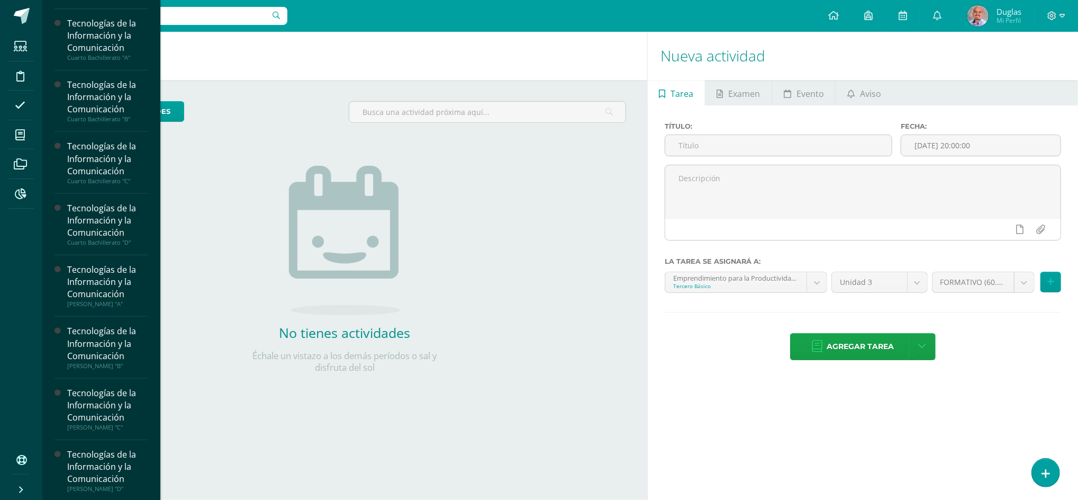
scroll to position [288, 0]
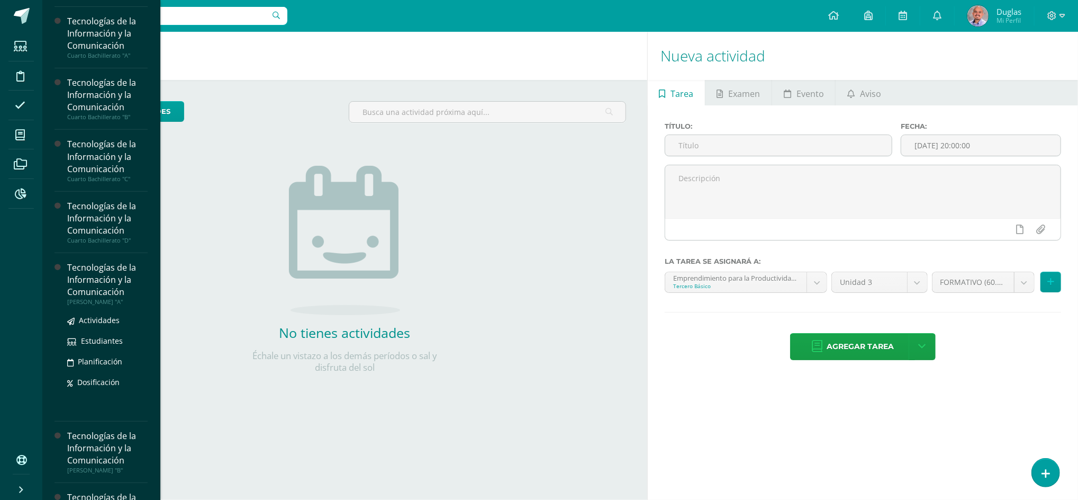
click at [101, 285] on div "Tecnologías de la Información y la Comunicación" at bounding box center [107, 279] width 80 height 37
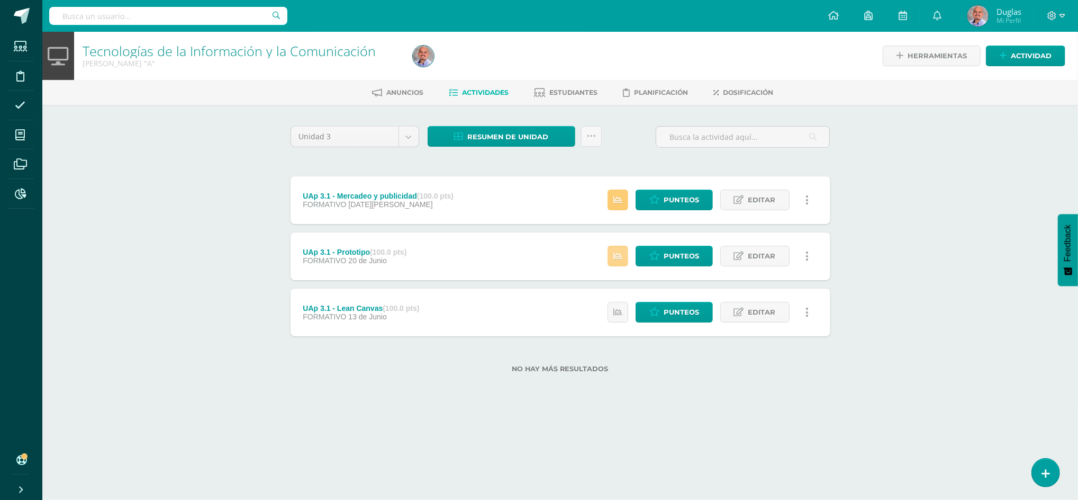
click at [618, 255] on icon at bounding box center [617, 255] width 9 height 9
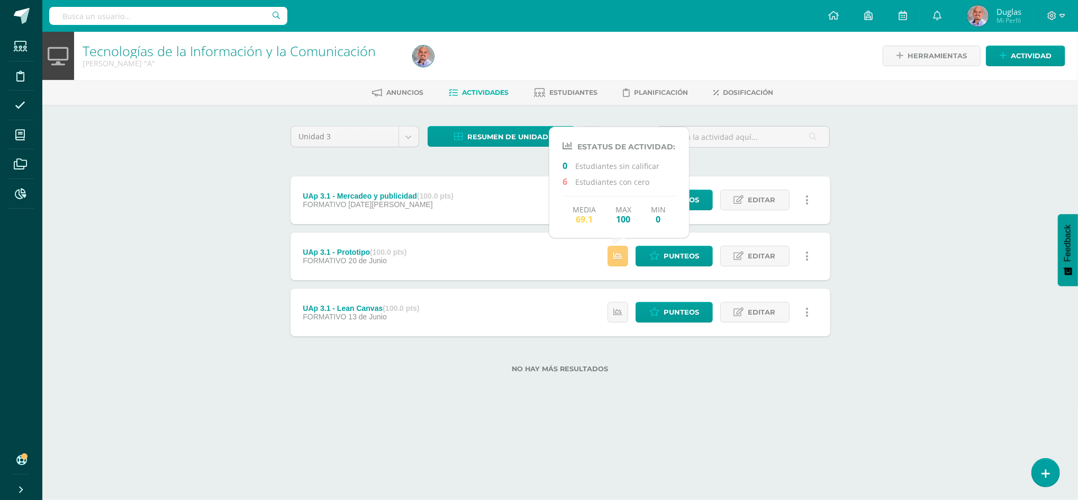
click at [867, 246] on div "Tecnologías de la Información y la Comunicación Quinto Bachillerato "A" Herrami…" at bounding box center [560, 219] width 1036 height 375
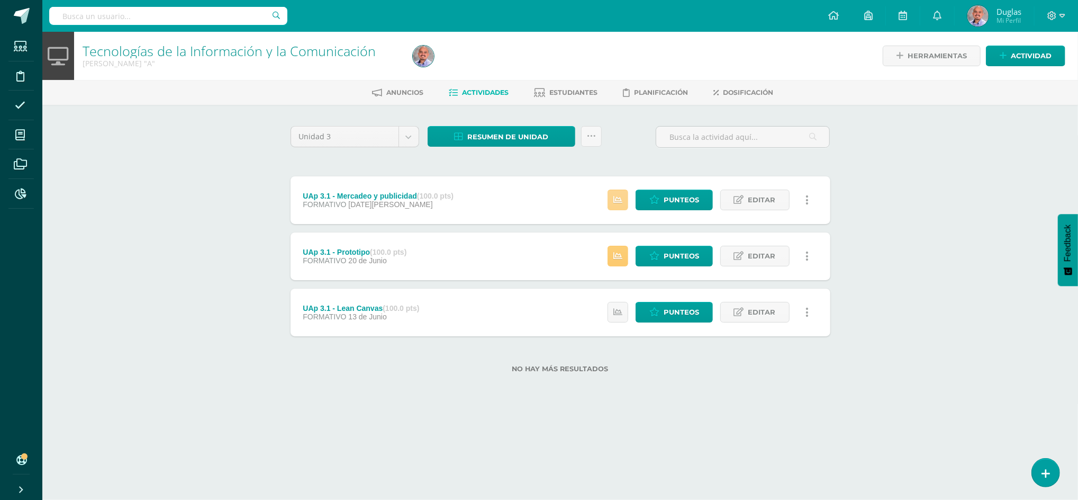
click at [618, 196] on icon at bounding box center [617, 199] width 9 height 9
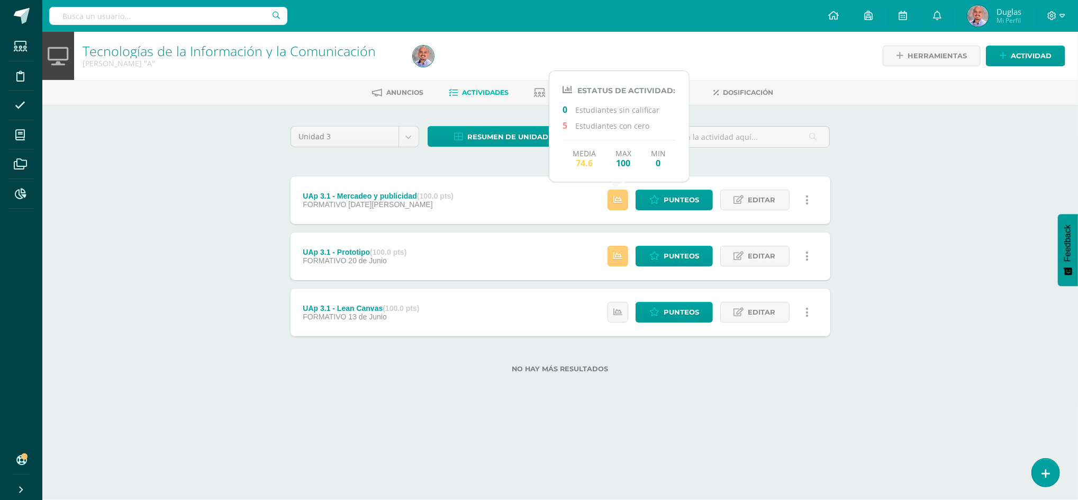
click at [904, 225] on div "Tecnologías de la Información y la Comunicación Quinto Bachillerato "A" Herrami…" at bounding box center [560, 219] width 1036 height 375
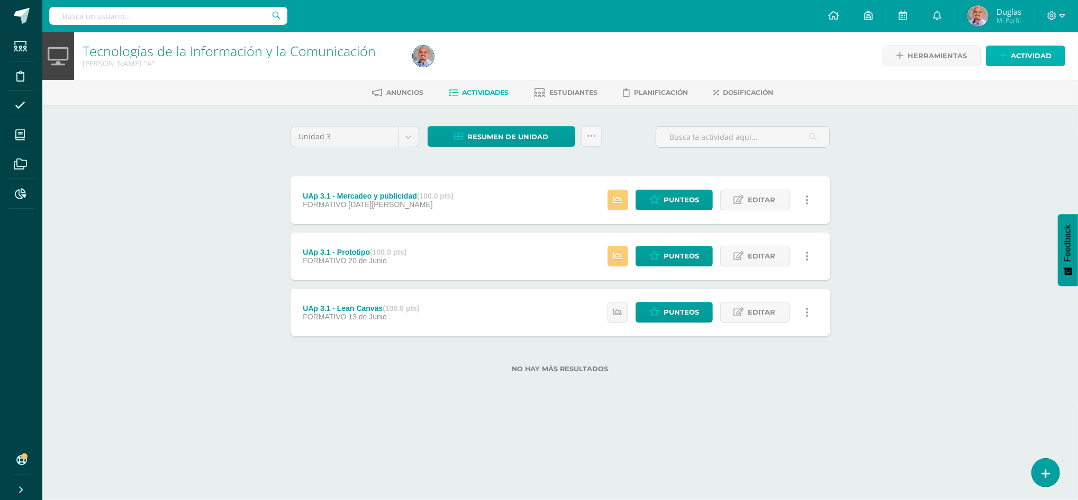
click at [1038, 51] on span "Actividad" at bounding box center [1031, 56] width 41 height 20
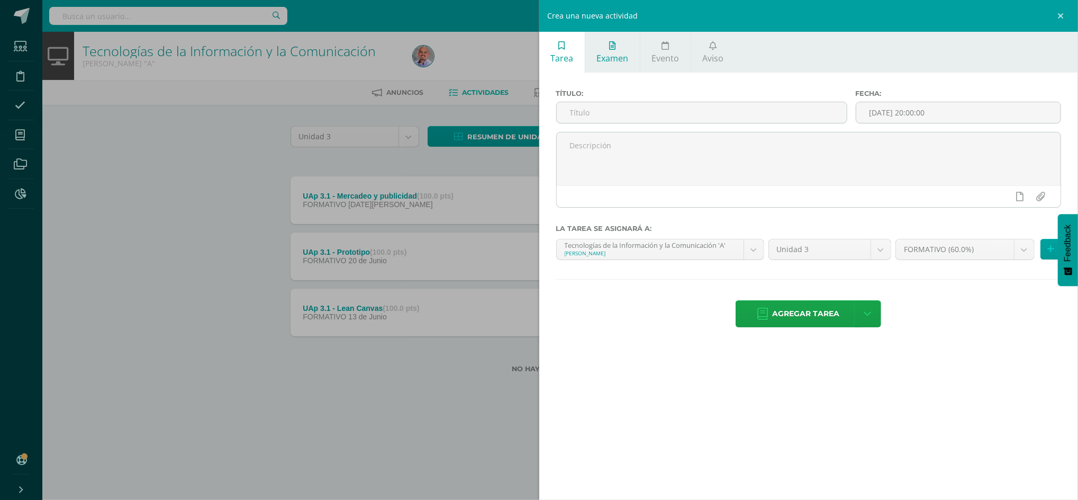
click at [609, 55] on span "Examen" at bounding box center [613, 58] width 32 height 12
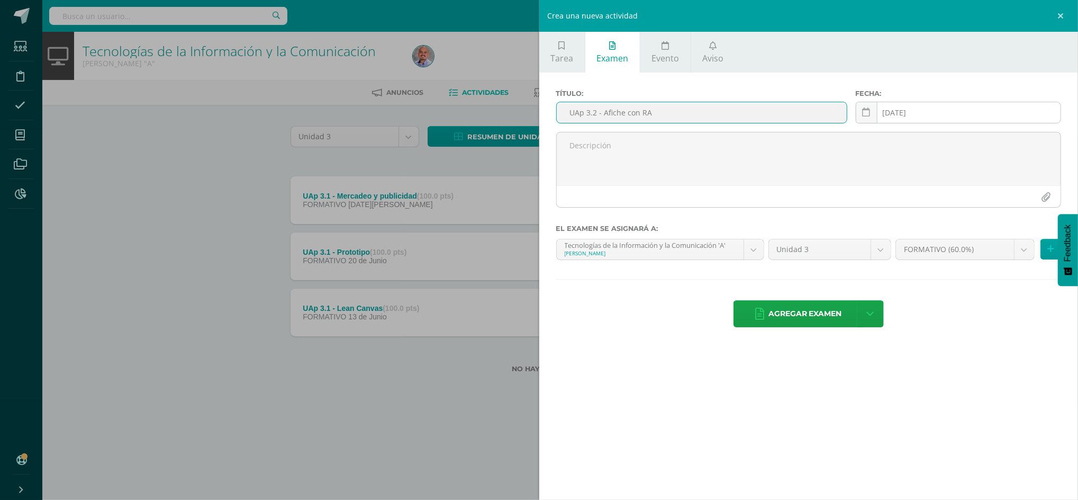
type input "UAp 3.2 - Afiche con RA"
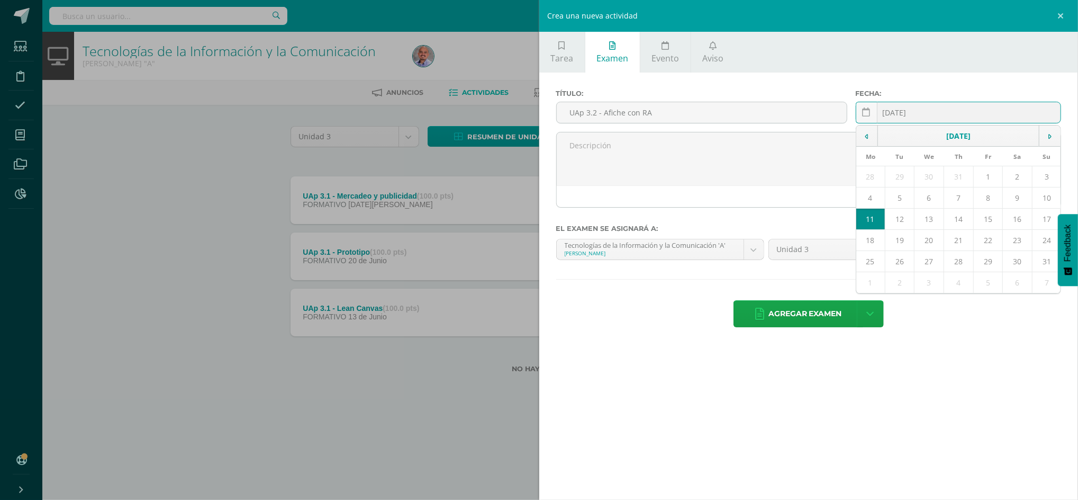
click at [987, 107] on div "2025-08-11 August, 2025 Mo Tu We Th Fr Sa Su 28 29 30 31 1 2 3 4 5 6 7 8 9 10 1…" at bounding box center [958, 117] width 205 height 30
click at [868, 138] on icon at bounding box center [866, 136] width 3 height 7
click at [987, 222] on td "18" at bounding box center [988, 219] width 30 height 21
type input "2025-07-18"
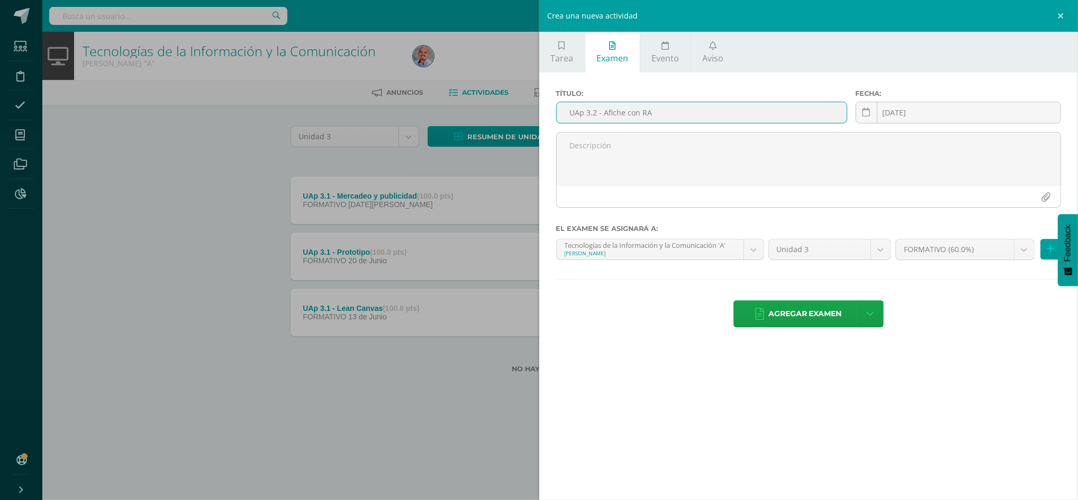
drag, startPoint x: 662, startPoint y: 115, endPoint x: 556, endPoint y: 112, distance: 105.9
click at [557, 112] on input "UAp 3.2 - Afiche con RA" at bounding box center [702, 112] width 290 height 21
click at [590, 147] on textarea at bounding box center [809, 158] width 504 height 53
paste textarea "UAp 3.2 - Afiche con RA"
type textarea "UAp 3.2 - Afiche con RA"
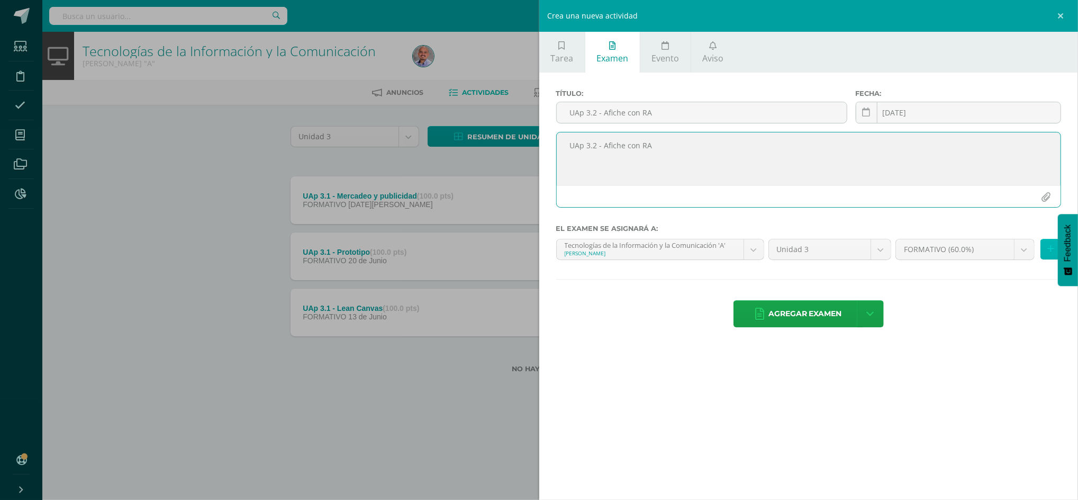
click at [1046, 249] on button at bounding box center [1051, 249] width 21 height 21
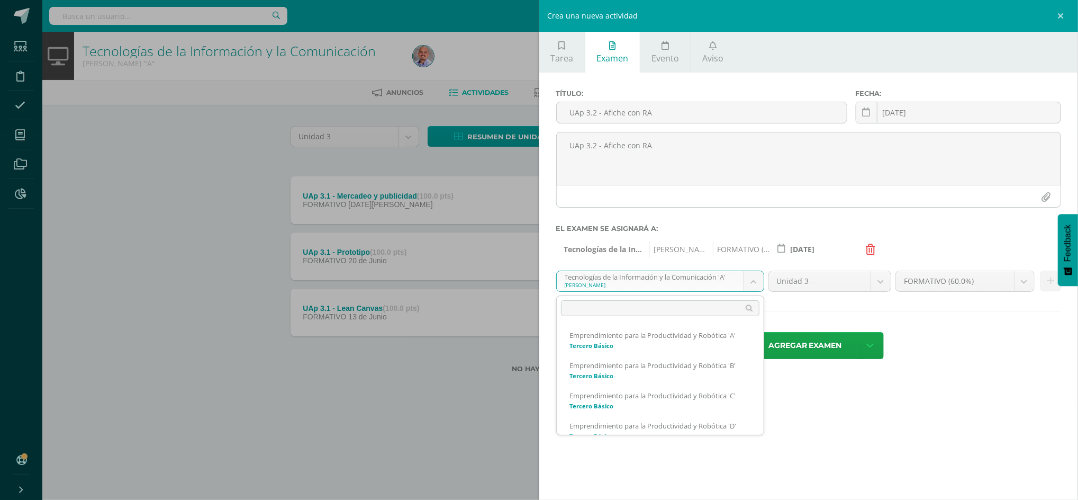
scroll to position [162, 0]
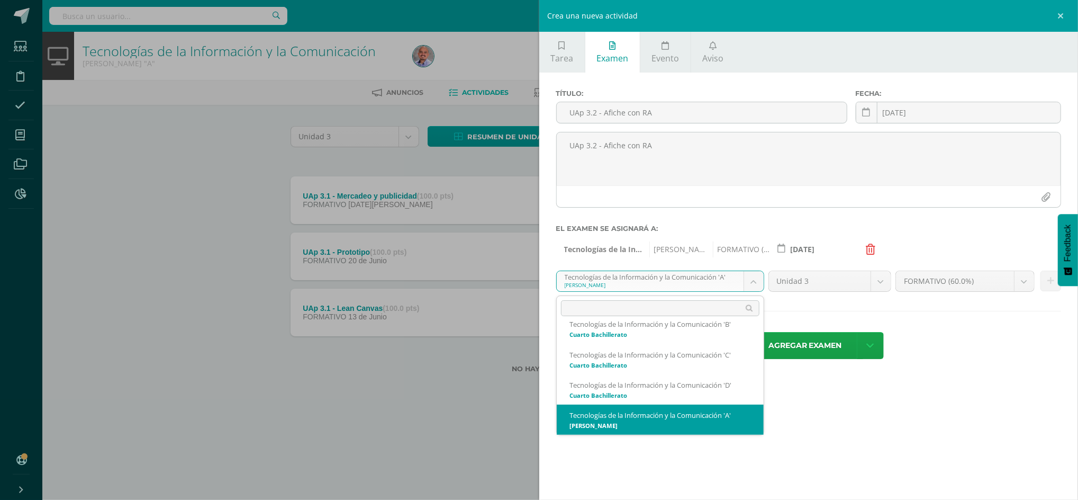
click at [757, 283] on body "Estudiantes Disciplina Asistencia Mis cursos Archivos Reportes Soporte Centro d…" at bounding box center [539, 203] width 1078 height 407
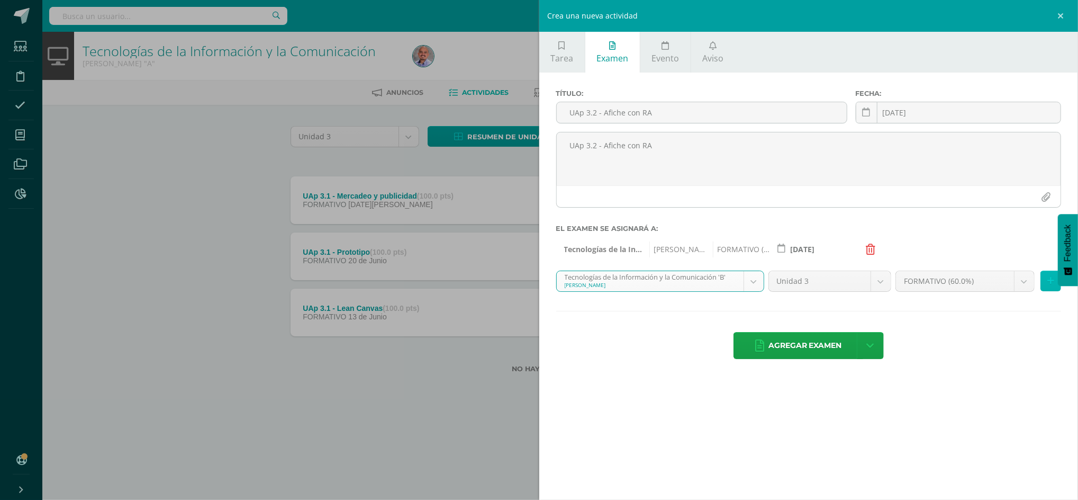
click at [1054, 287] on button at bounding box center [1051, 280] width 21 height 21
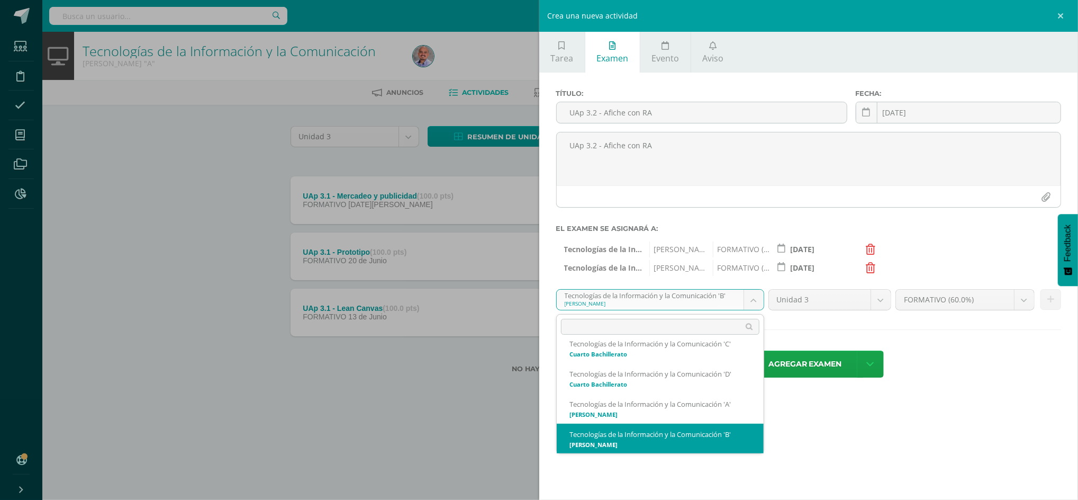
click at [750, 302] on body "Estudiantes Disciplina Asistencia Mis cursos Archivos Reportes Soporte Centro d…" at bounding box center [539, 203] width 1078 height 407
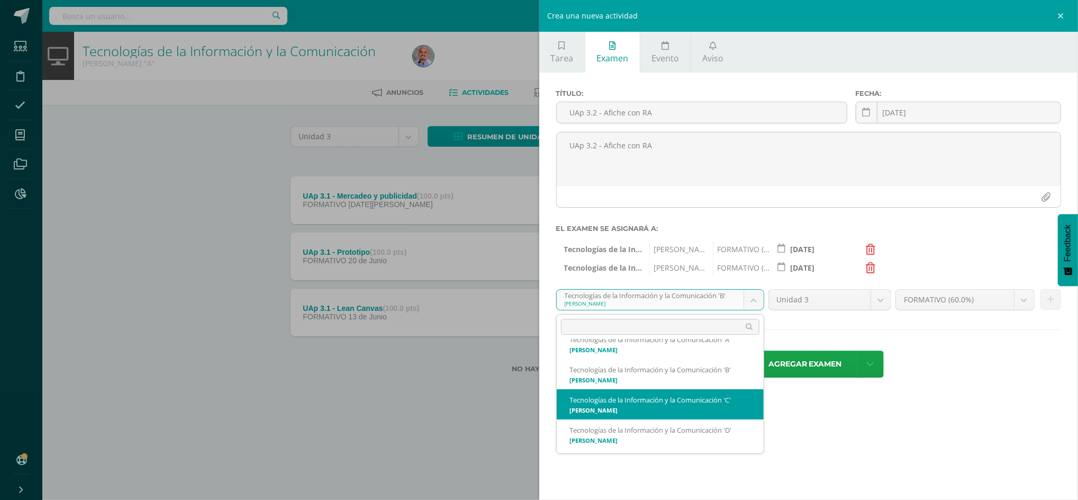
scroll to position [246, 0]
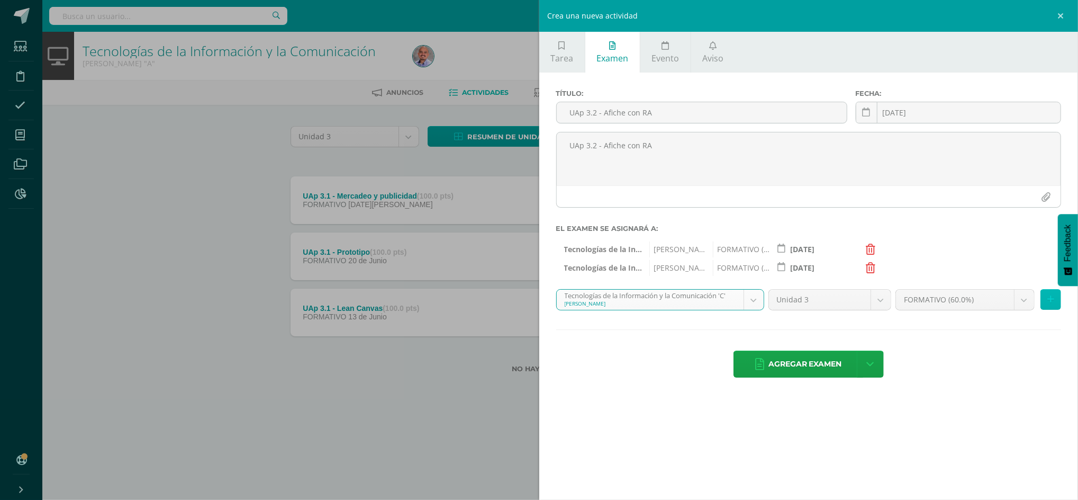
click at [1051, 302] on icon at bounding box center [1051, 299] width 7 height 9
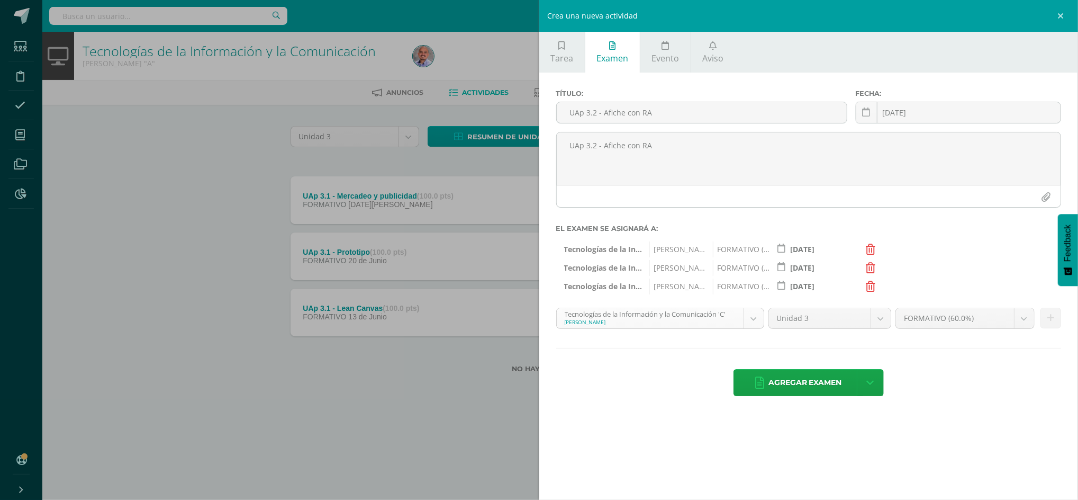
click at [752, 317] on body "Estudiantes Disciplina Asistencia Mis cursos Archivos Reportes Soporte Centro d…" at bounding box center [539, 203] width 1078 height 407
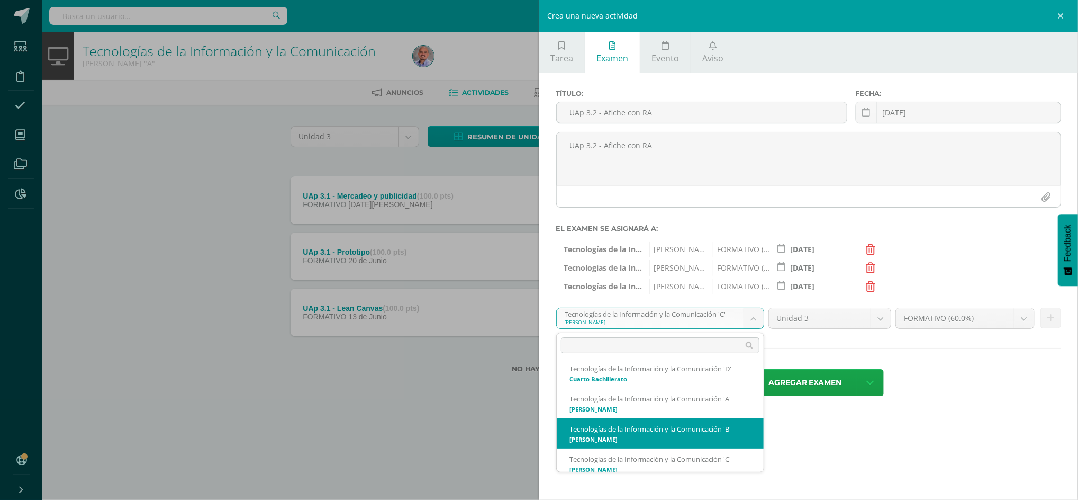
scroll to position [256, 0]
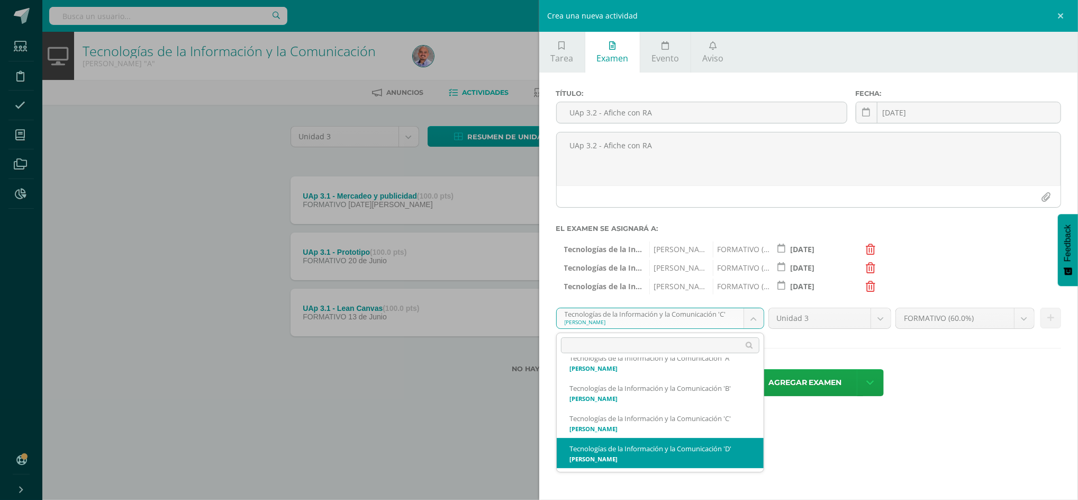
select select "215724"
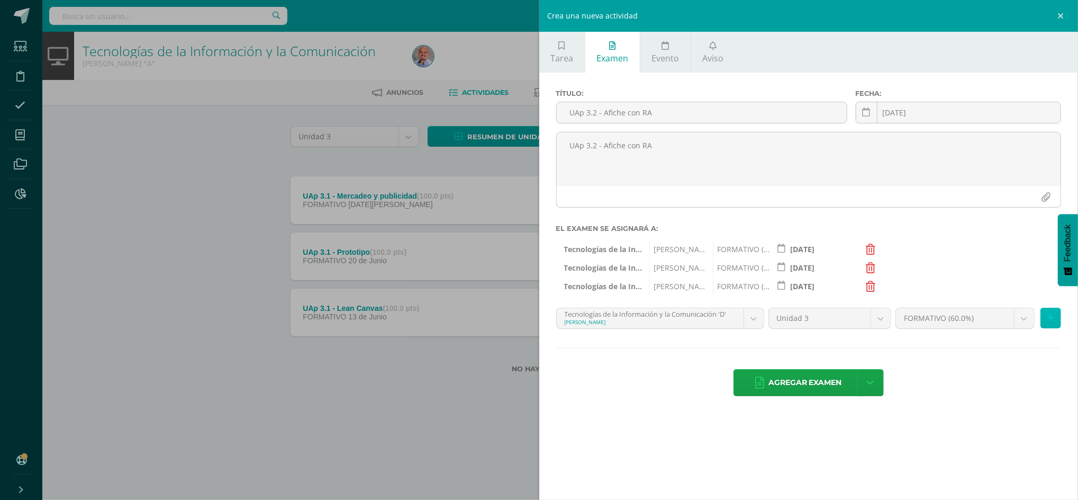
click at [1052, 317] on icon at bounding box center [1051, 317] width 7 height 9
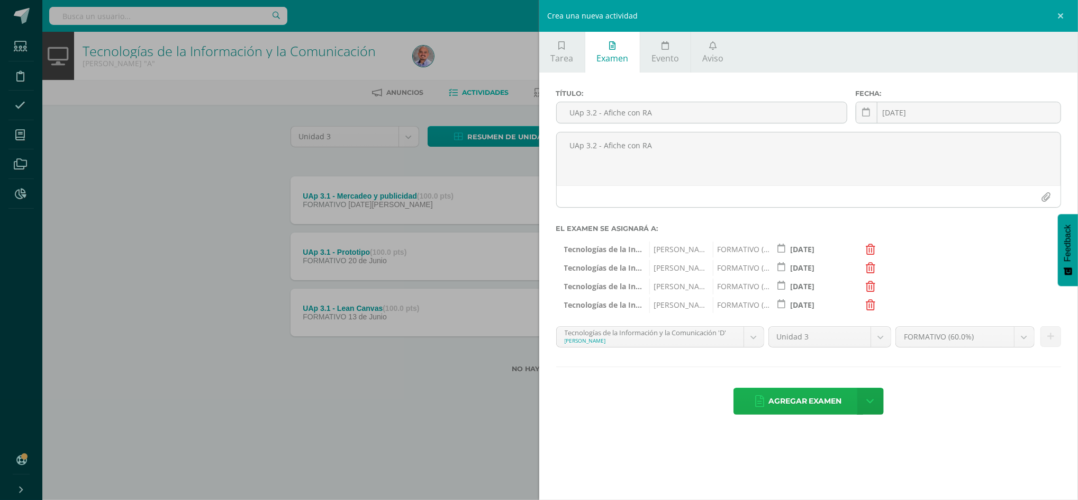
click at [816, 404] on span "Agregar examen" at bounding box center [806, 401] width 74 height 26
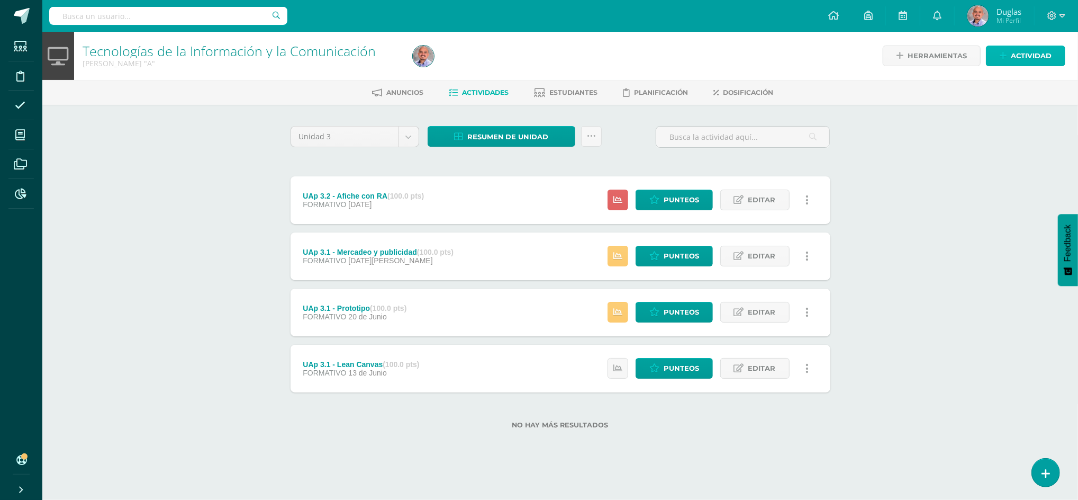
click at [1044, 58] on span "Actividad" at bounding box center [1031, 56] width 41 height 20
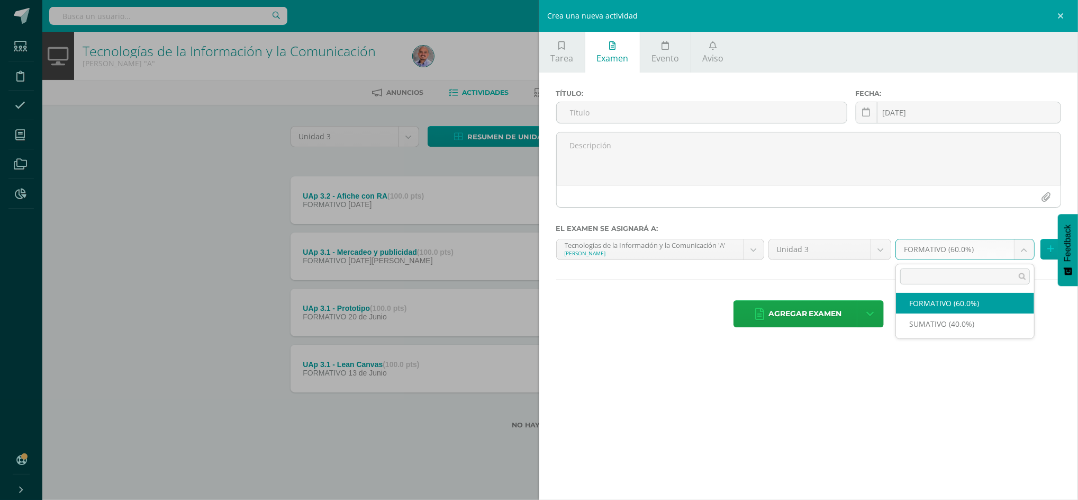
click at [1023, 251] on body "Examen asignado exitosamente Estudiantes Disciplina Asistencia Mis cursos Archi…" at bounding box center [539, 231] width 1078 height 463
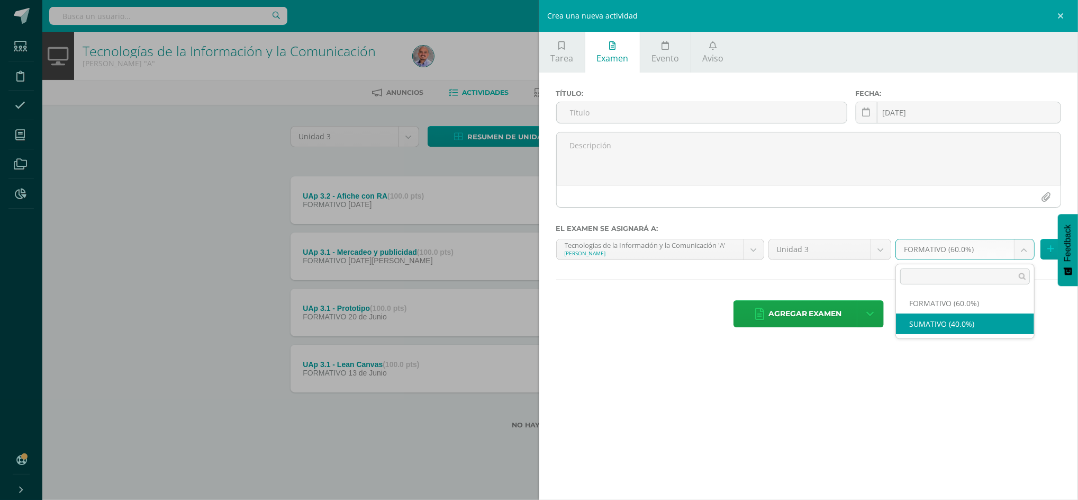
select select "215148"
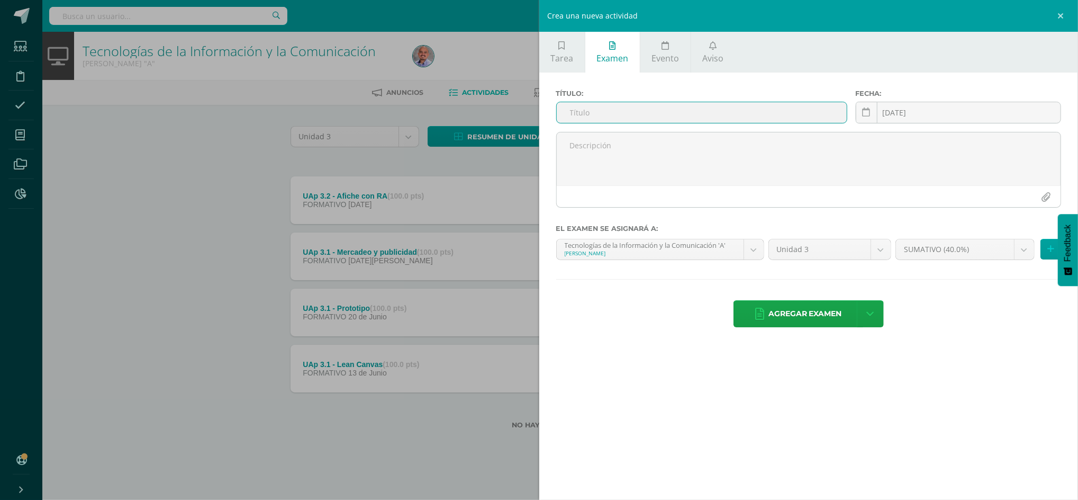
click at [591, 111] on input "text" at bounding box center [702, 112] width 290 height 21
click at [610, 117] on input "text" at bounding box center [702, 112] width 290 height 21
click at [219, 164] on div "Crea una nueva actividad Tarea Examen Evento Aviso Título: Fecha: 2025-08-10 20…" at bounding box center [539, 250] width 1078 height 500
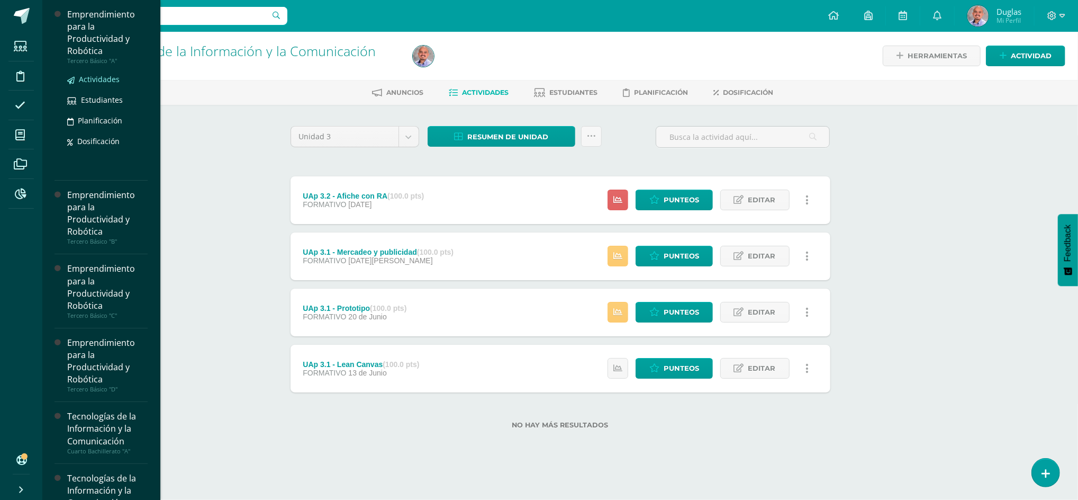
click at [94, 77] on span "Actividades" at bounding box center [99, 79] width 41 height 10
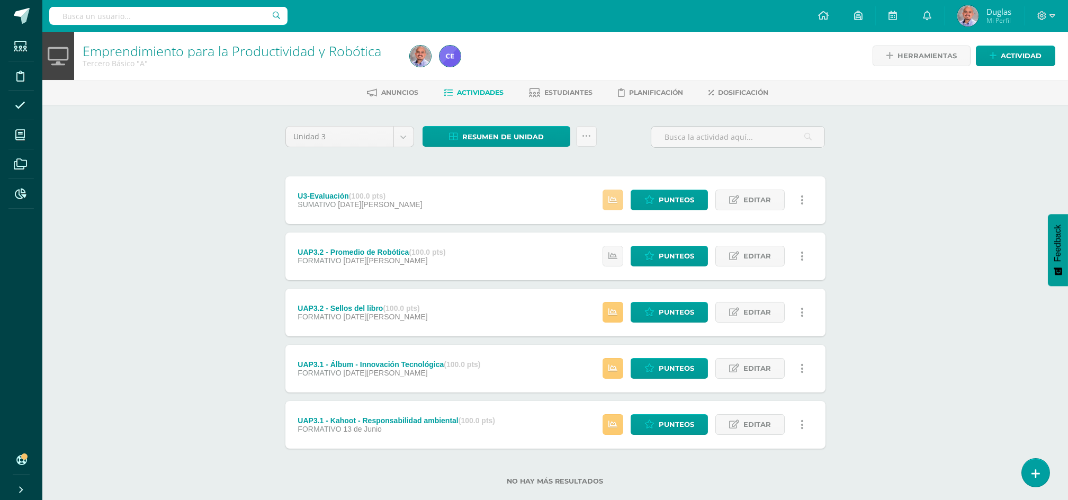
click at [621, 199] on link at bounding box center [612, 200] width 21 height 21
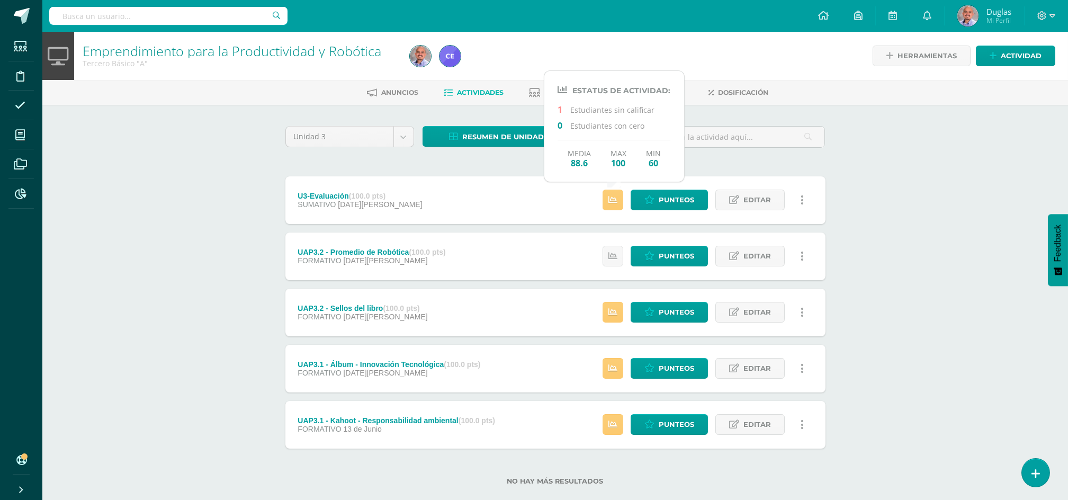
click at [921, 224] on div "Emprendimiento para la Productividad y Robótica Tercero Básico "A" Herramientas…" at bounding box center [554, 275] width 1025 height 487
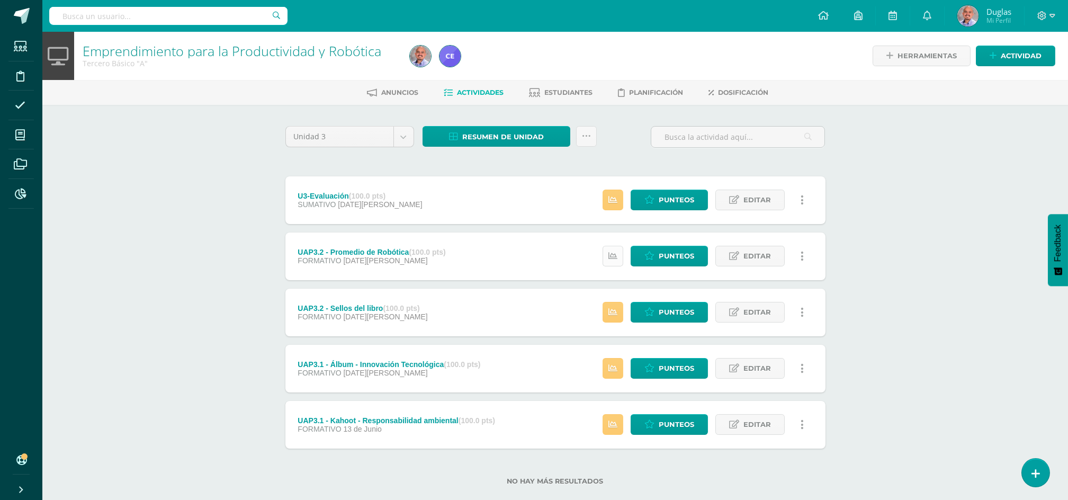
click at [617, 254] on icon at bounding box center [612, 255] width 9 height 9
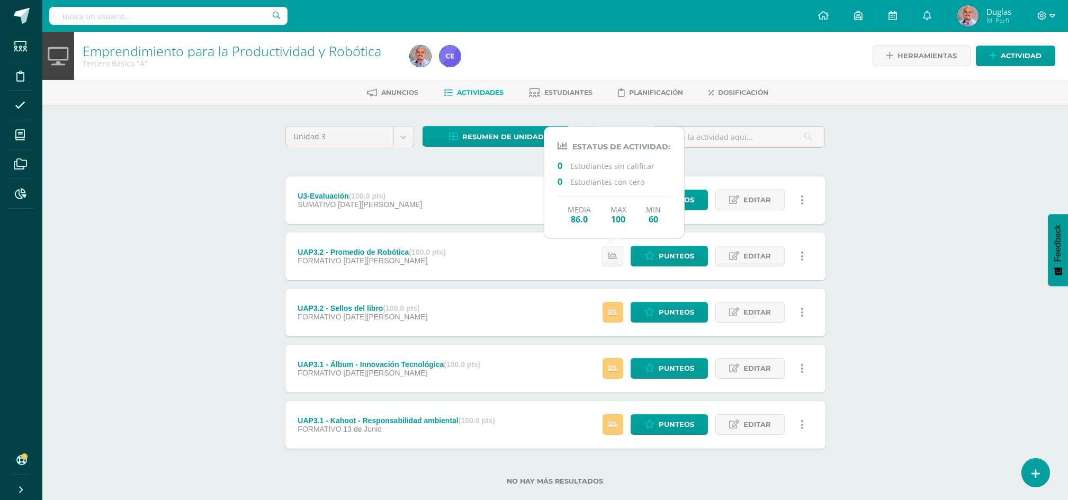
click at [932, 259] on div "Emprendimiento para la Productividad y Robótica Tercero Básico "A" Herramientas…" at bounding box center [554, 275] width 1025 height 487
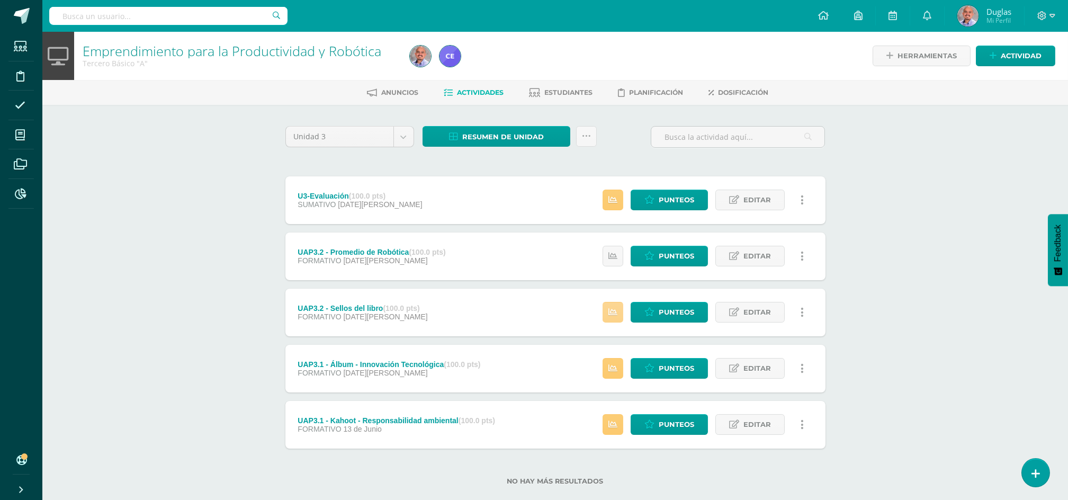
click at [608, 312] on icon at bounding box center [612, 312] width 9 height 9
click at [936, 286] on div "Emprendimiento para la Productividad y Robótica Tercero Básico "A" Herramientas…" at bounding box center [554, 275] width 1025 height 487
click at [616, 367] on icon at bounding box center [612, 368] width 9 height 9
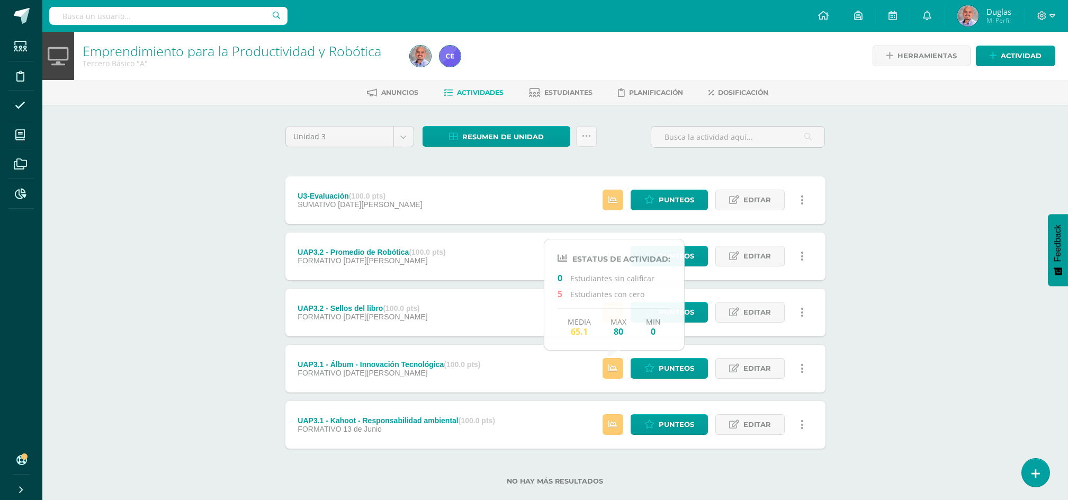
click at [927, 346] on div "Emprendimiento para la Productividad y Robótica Tercero Básico "A" Herramientas…" at bounding box center [554, 275] width 1025 height 487
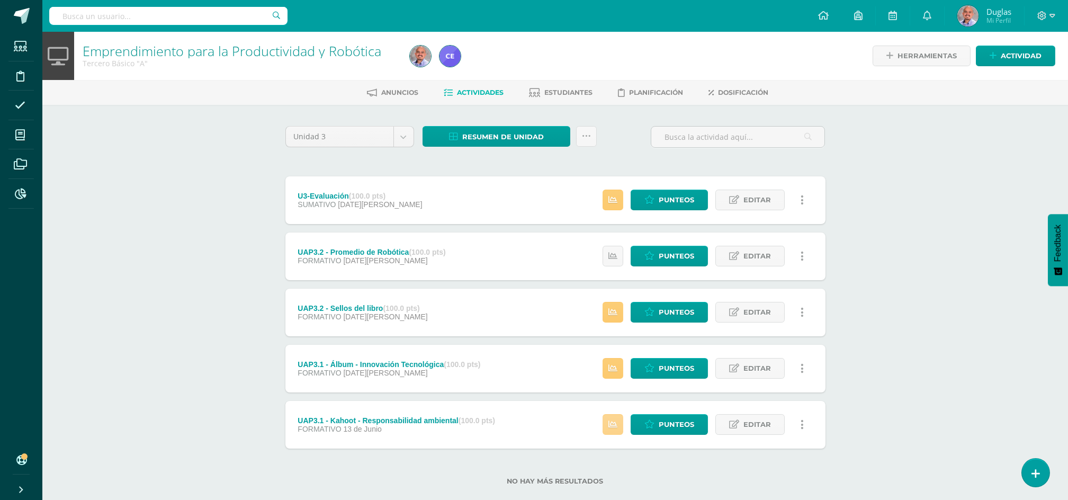
click at [610, 429] on link at bounding box center [612, 424] width 21 height 21
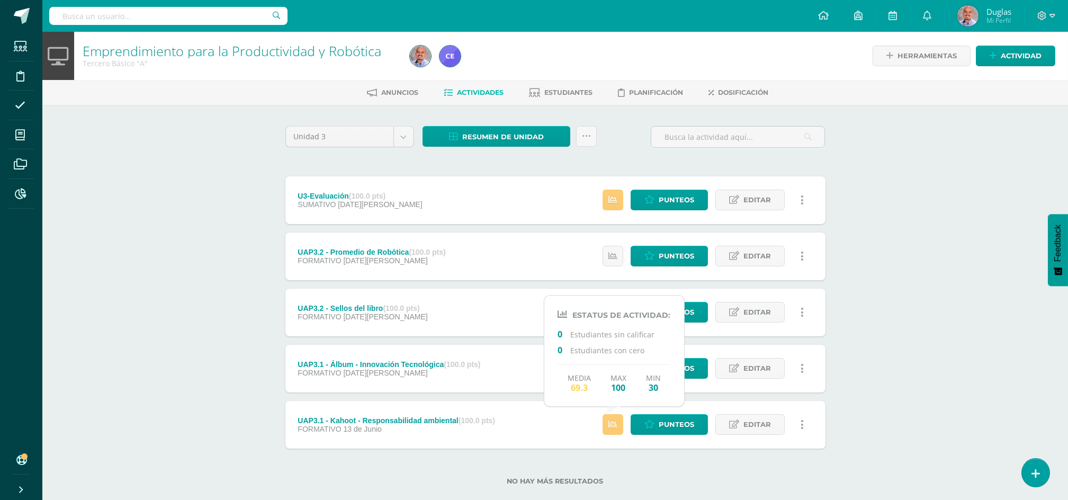
click at [923, 358] on div "Emprendimiento para la Productividad y Robótica Tercero Básico "A" Herramientas…" at bounding box center [554, 275] width 1025 height 487
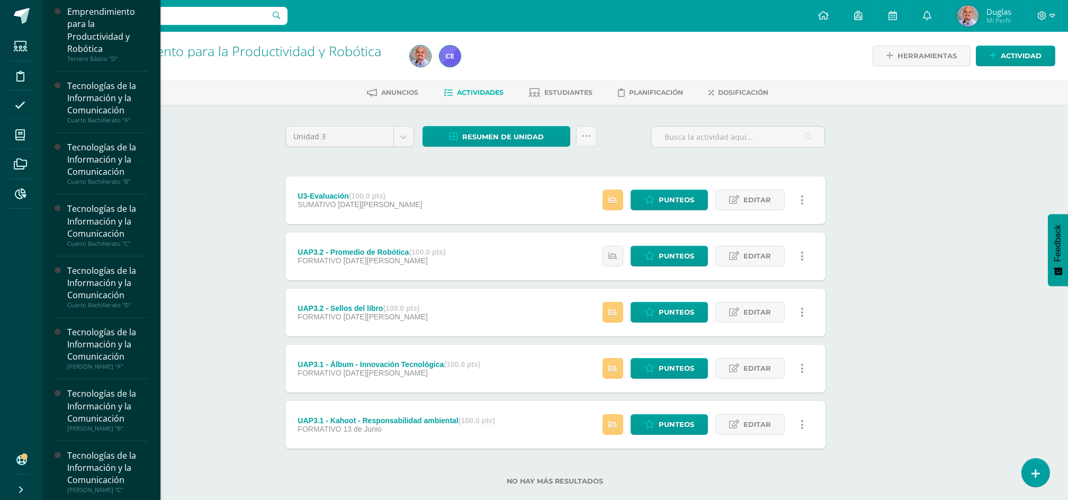
scroll to position [288, 0]
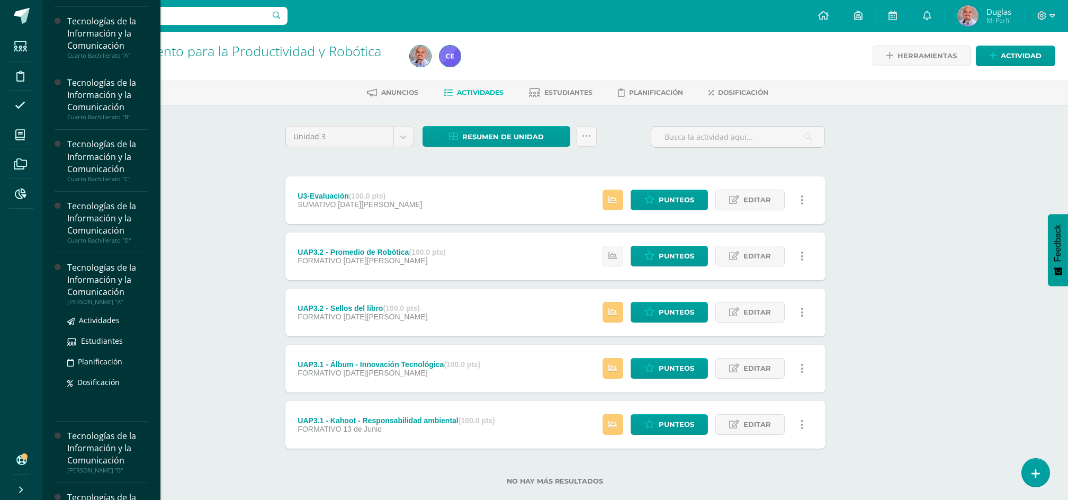
click at [96, 269] on div "Tecnologías de la Información y la Comunicación" at bounding box center [107, 279] width 80 height 37
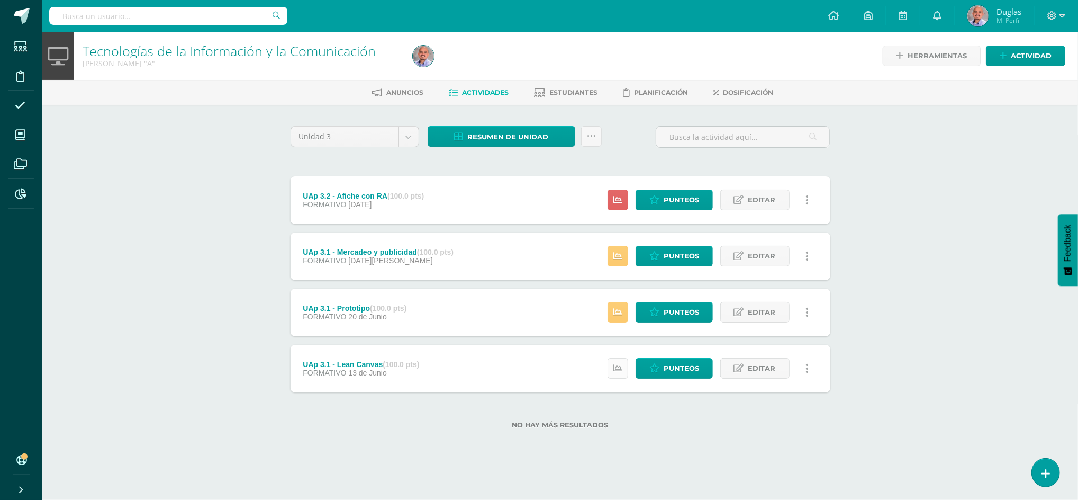
click at [618, 374] on link at bounding box center [618, 368] width 21 height 21
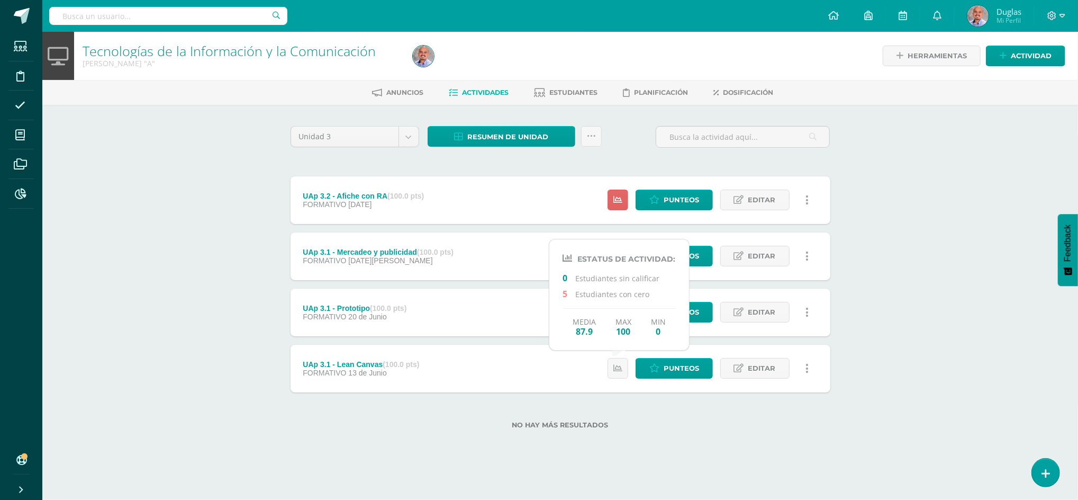
click at [887, 350] on div "Tecnologías de la Información y la Comunicación [PERSON_NAME] "A" Herramientas …" at bounding box center [560, 247] width 1036 height 431
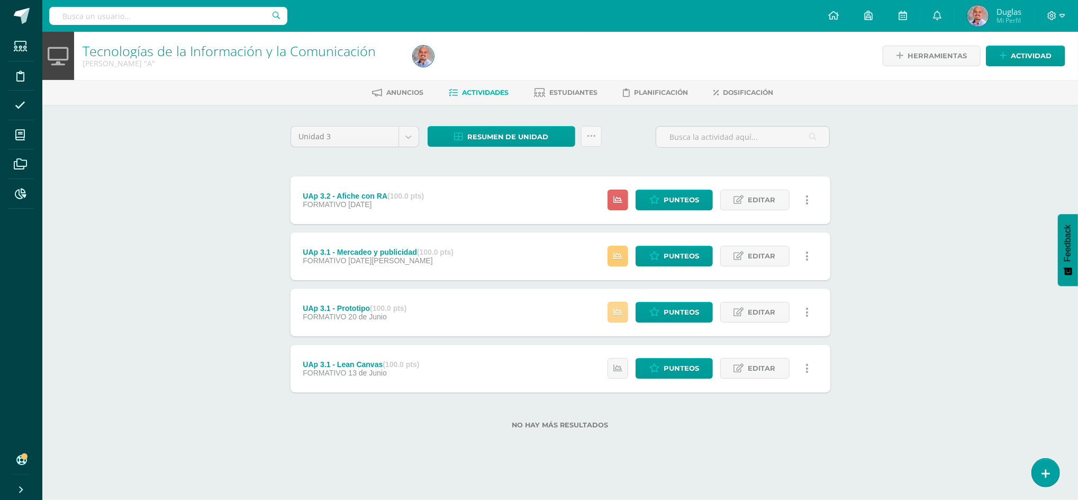
click at [618, 311] on icon at bounding box center [617, 312] width 9 height 9
click at [933, 346] on div "Tecnologías de la Información y la Comunicación [PERSON_NAME] "A" Herramientas …" at bounding box center [560, 247] width 1036 height 431
click at [614, 258] on icon at bounding box center [617, 255] width 9 height 9
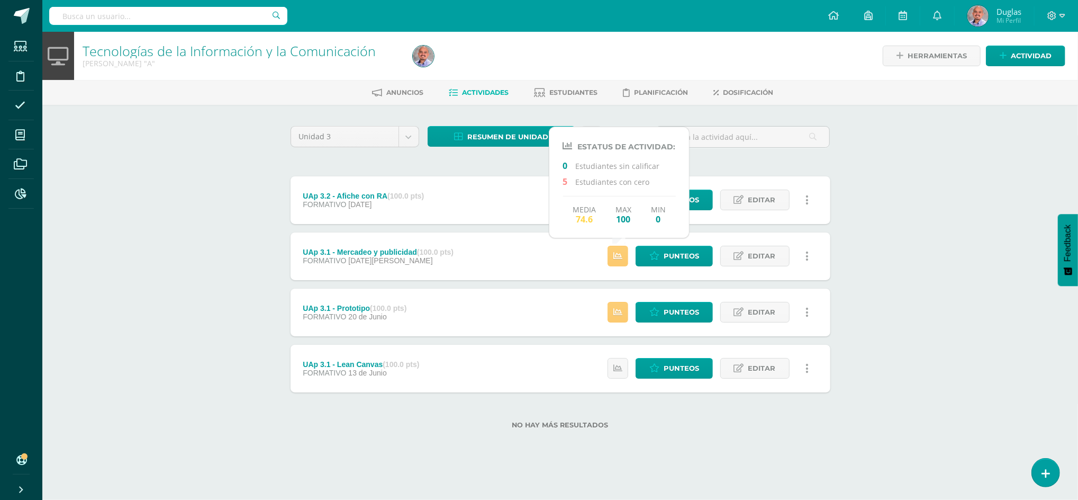
click at [864, 308] on div "Tecnologías de la Información y la Comunicación Quinto Bachillerato "A" Herrami…" at bounding box center [560, 247] width 1036 height 431
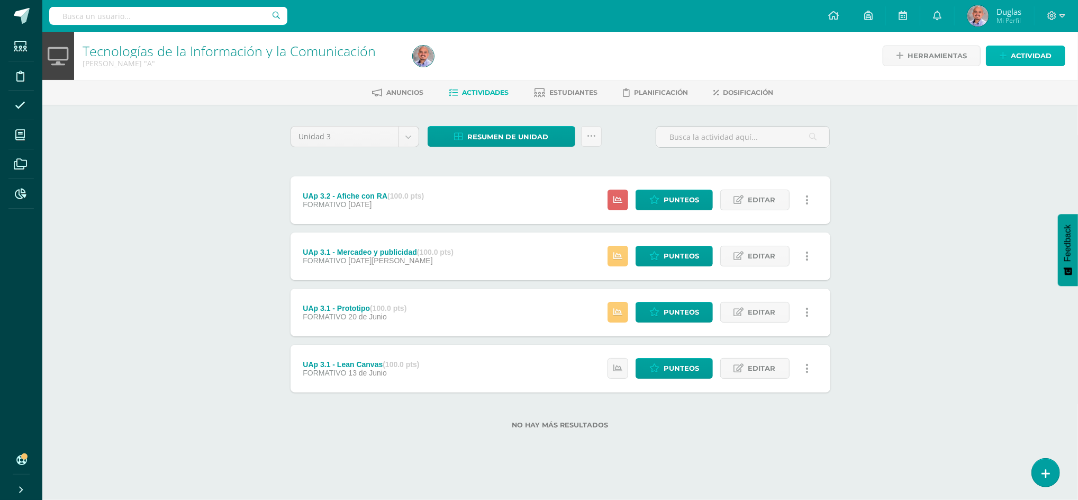
click at [1026, 59] on span "Actividad" at bounding box center [1031, 56] width 41 height 20
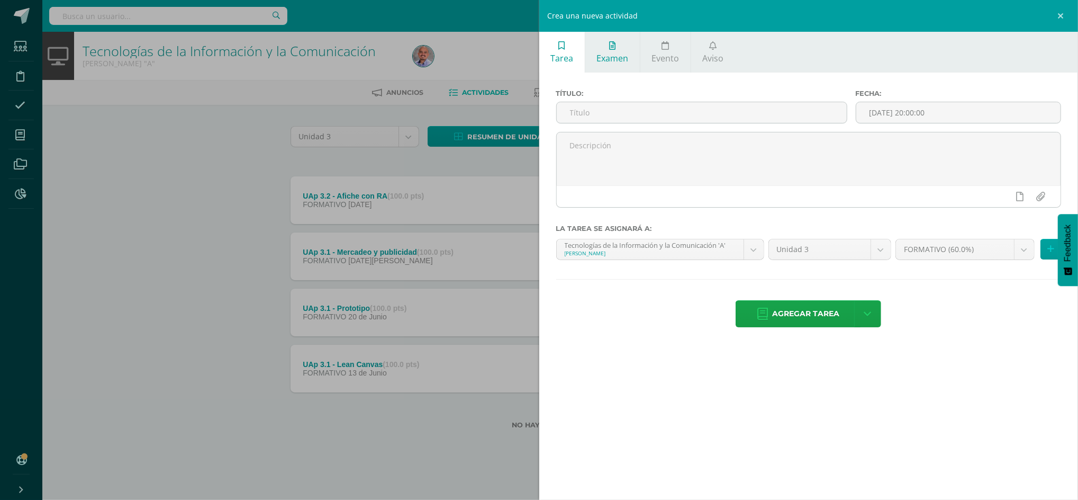
click at [625, 55] on span "Examen" at bounding box center [613, 58] width 32 height 12
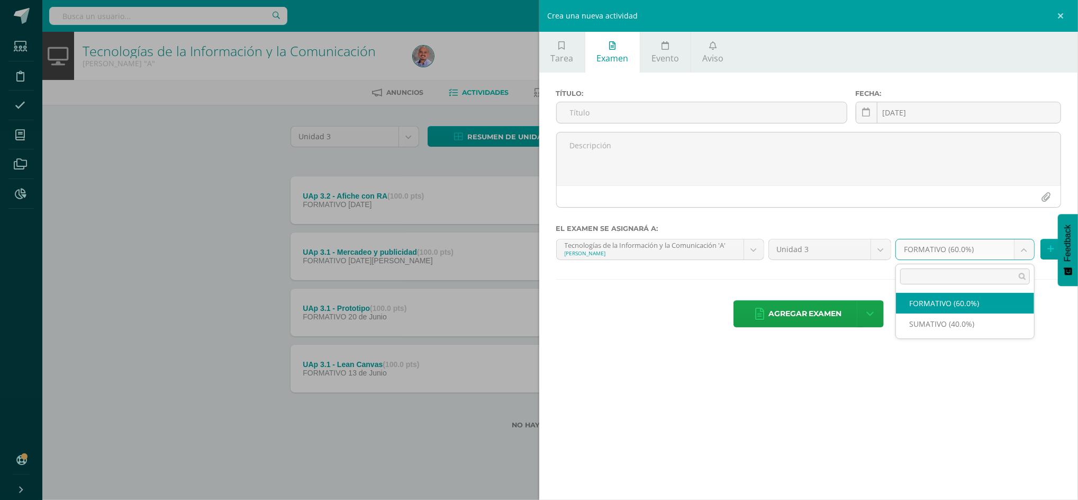
click at [1025, 248] on body "Estudiantes Disciplina Asistencia Mis cursos Archivos Reportes Soporte Centro d…" at bounding box center [539, 231] width 1078 height 463
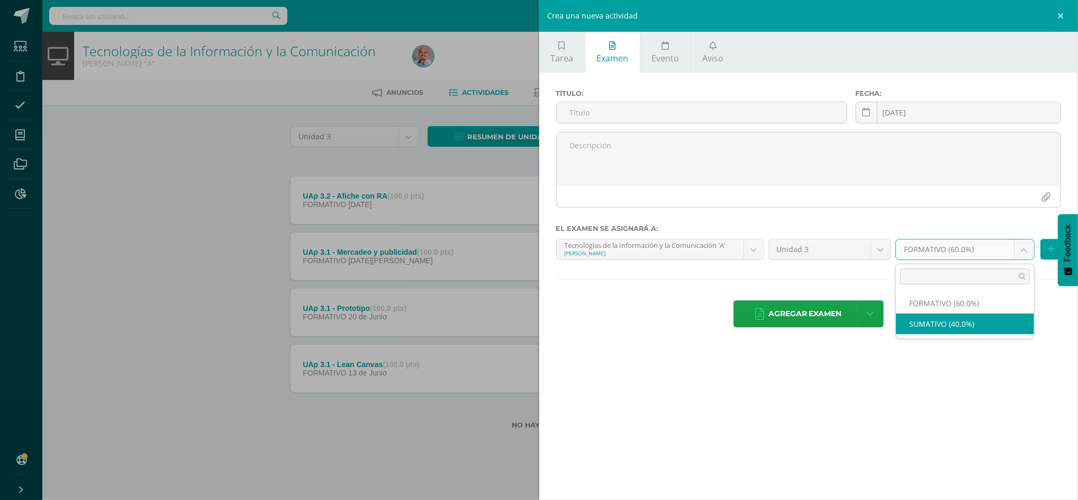
select select "215148"
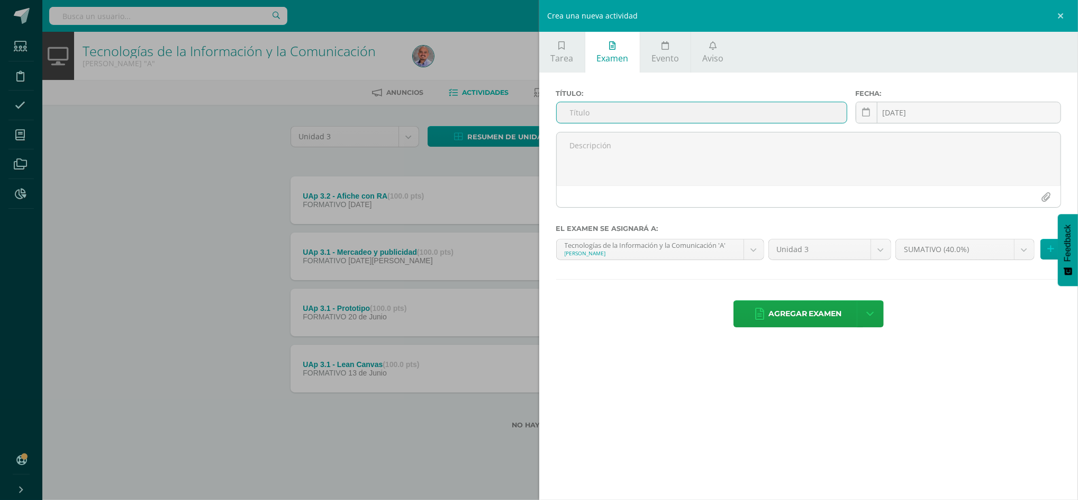
click at [627, 110] on input "text" at bounding box center [702, 112] width 290 height 21
type input "UA 3 - Elevator Pitch y Cuestionario"
click at [959, 111] on div "2025-08-11 August, 2025 Mo Tu We Th Fr Sa Su 28 29 30 31 1 2 3 4 5 6 7 8 9 10 1…" at bounding box center [958, 117] width 205 height 30
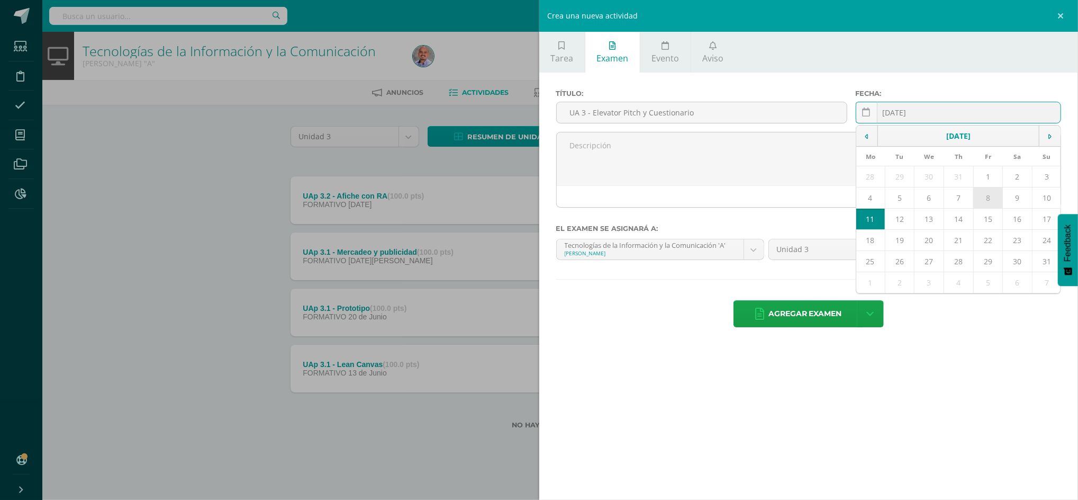
click at [991, 197] on td "8" at bounding box center [988, 197] width 30 height 21
type input "2025-08-08"
click at [1044, 251] on button at bounding box center [1051, 249] width 21 height 21
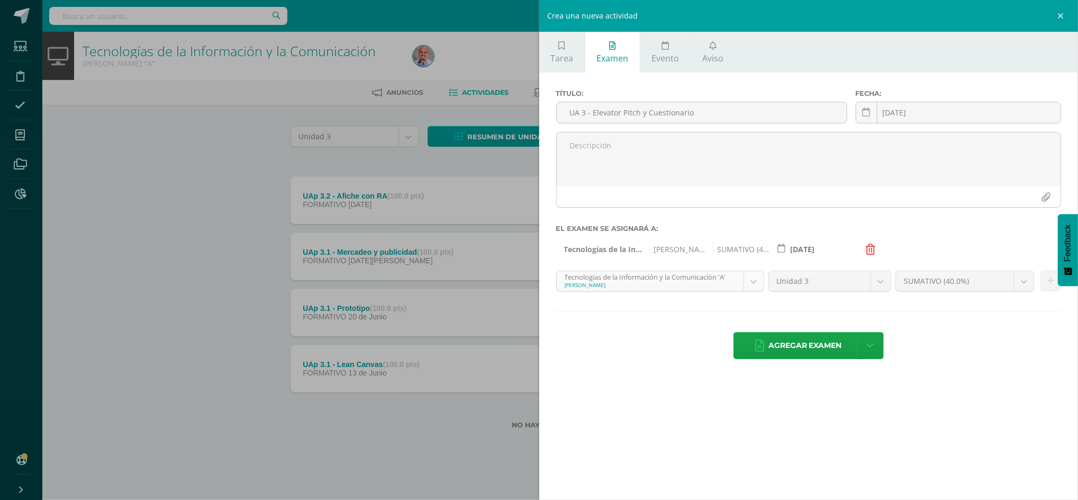
click at [755, 288] on body "Estudiantes Disciplina Asistencia Mis cursos Archivos Reportes Soporte Centro d…" at bounding box center [539, 231] width 1078 height 463
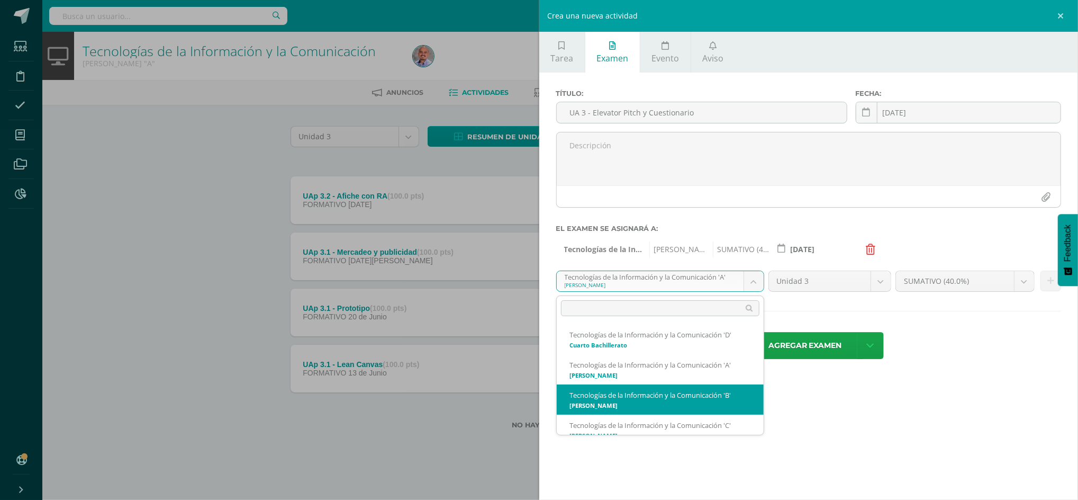
scroll to position [225, 0]
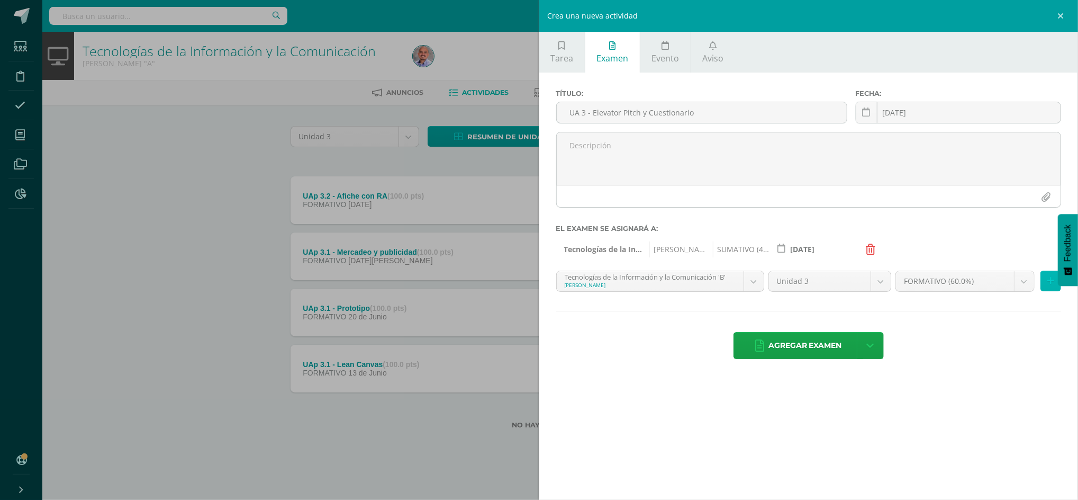
click at [1046, 291] on button at bounding box center [1051, 280] width 21 height 21
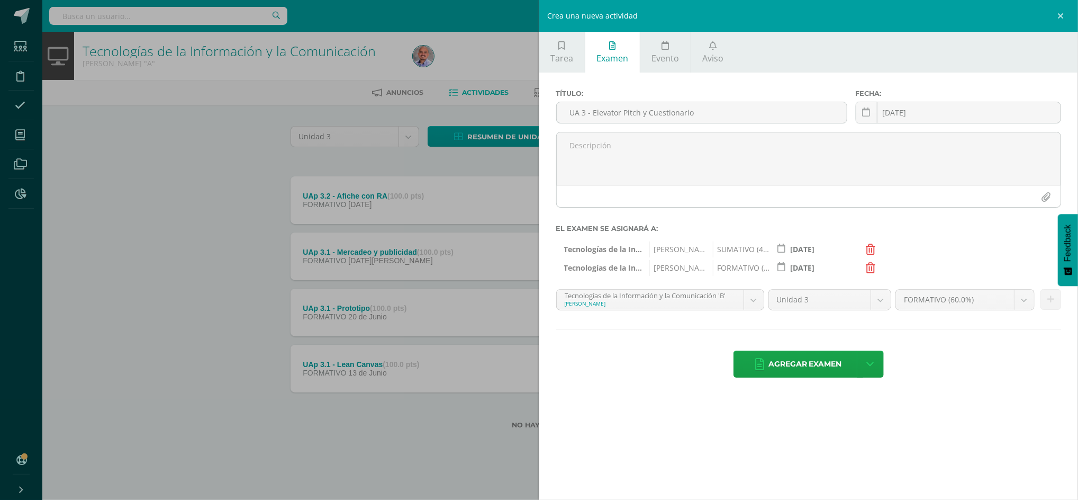
click at [746, 300] on body "Estudiantes Disciplina Asistencia Mis cursos Archivos Reportes Soporte Centro d…" at bounding box center [539, 231] width 1078 height 463
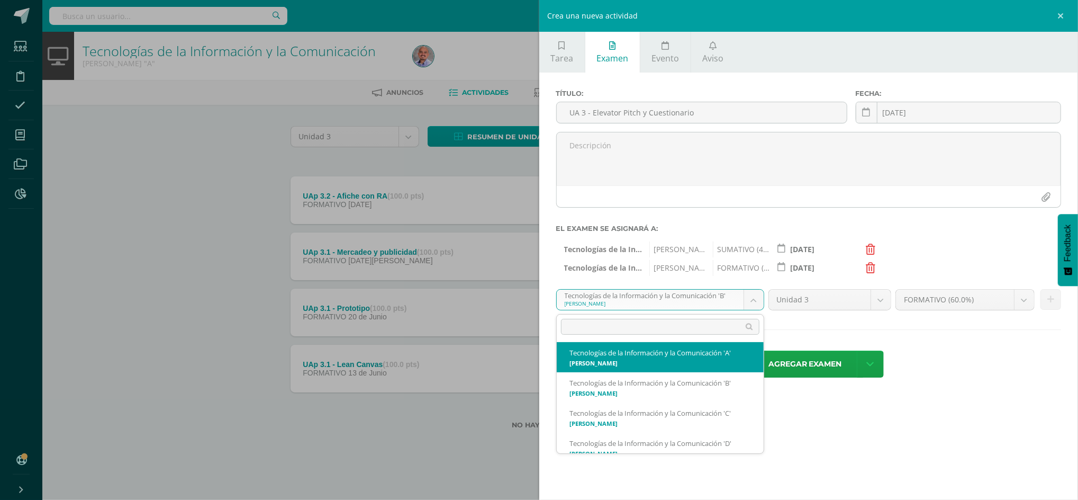
scroll to position [256, 0]
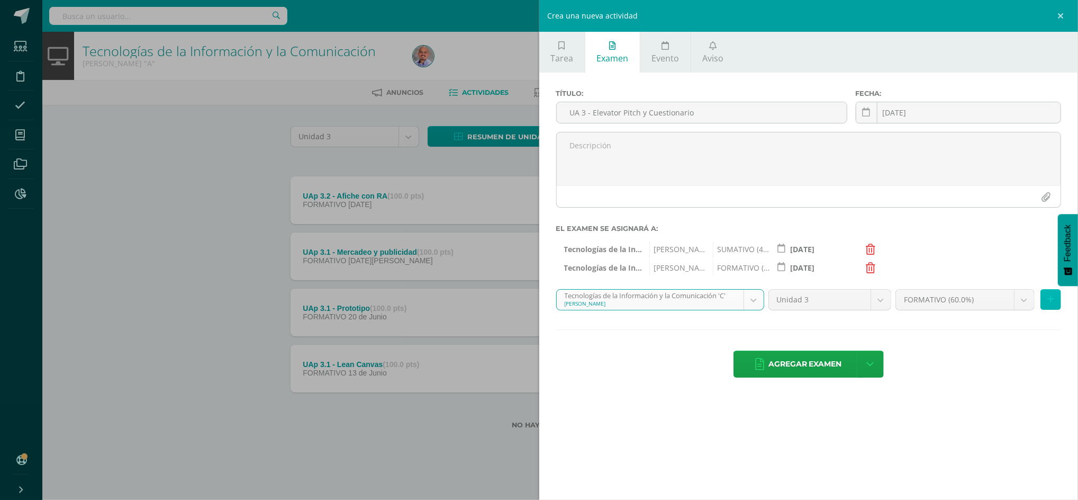
click at [1054, 305] on button at bounding box center [1051, 299] width 21 height 21
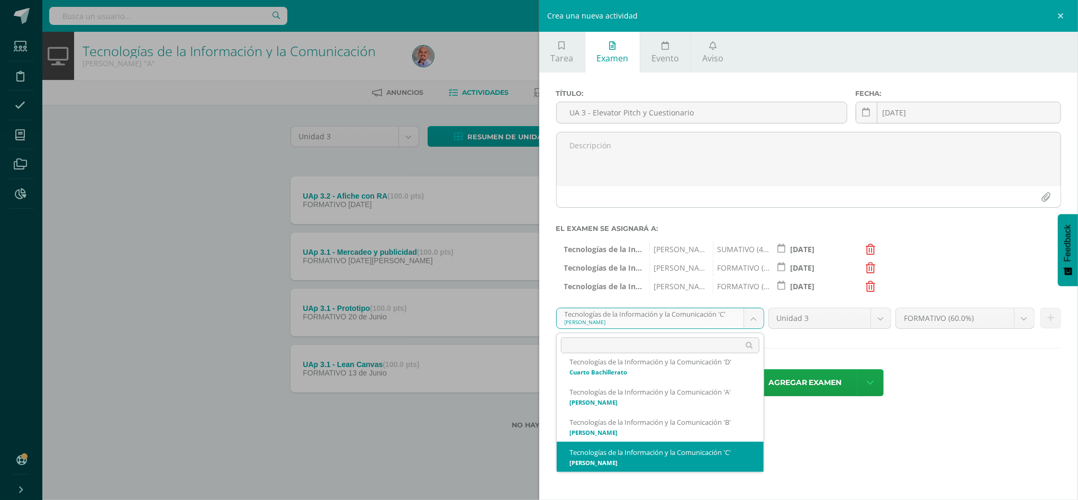
click at [757, 316] on body "Estudiantes Disciplina Asistencia Mis cursos Archivos Reportes Soporte Centro d…" at bounding box center [539, 231] width 1078 height 463
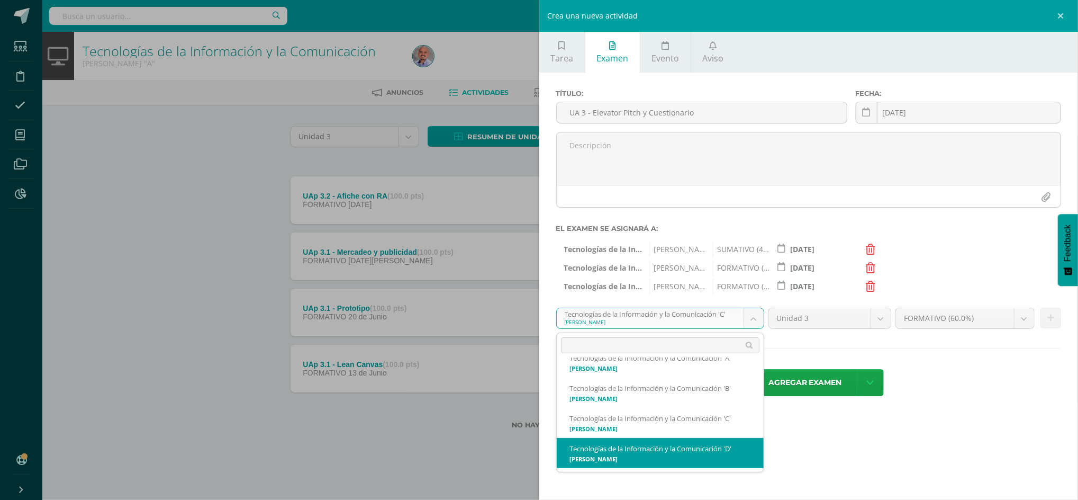
select select "215724"
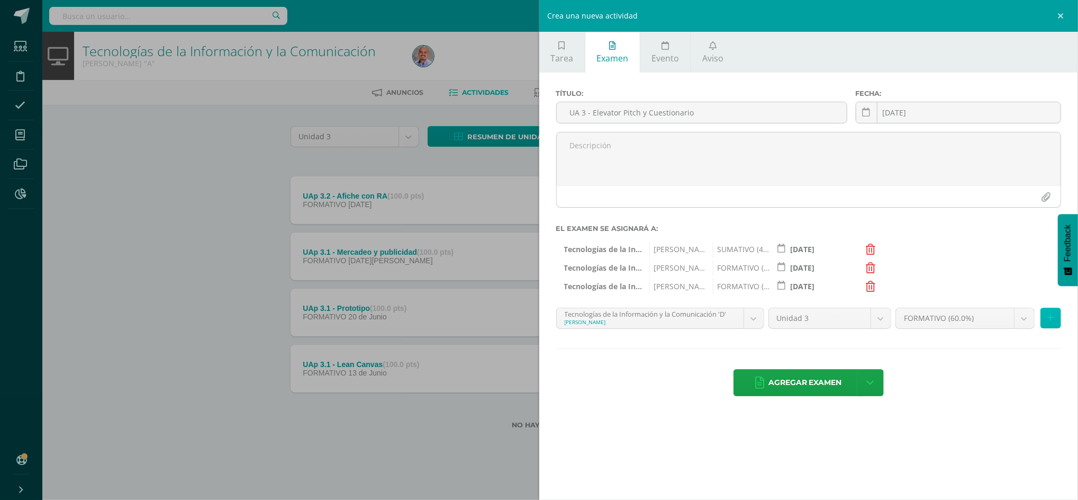
click at [1051, 318] on icon at bounding box center [1051, 317] width 7 height 9
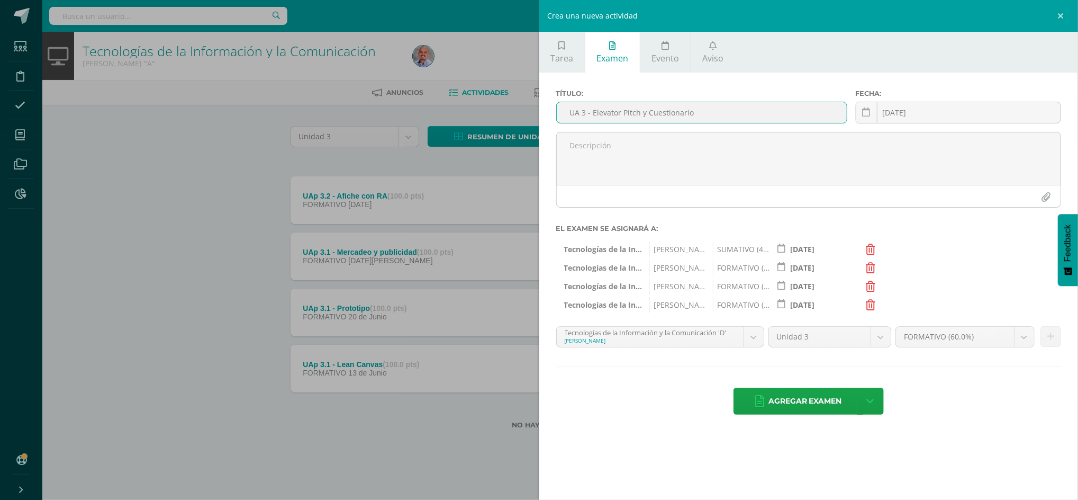
drag, startPoint x: 713, startPoint y: 115, endPoint x: 549, endPoint y: 128, distance: 164.6
click at [549, 128] on div "Título: UA 3 - Elevator Pitch y Cuestionario Fecha: 2025-08-08 August, 2025 Mo …" at bounding box center [808, 253] width 539 height 361
click at [679, 151] on textarea at bounding box center [809, 158] width 504 height 53
paste textarea "UA 3 - Elevator Pitch y Cuestionario"
type textarea "UA 3 - Elevator Pitch y Cuestionario"
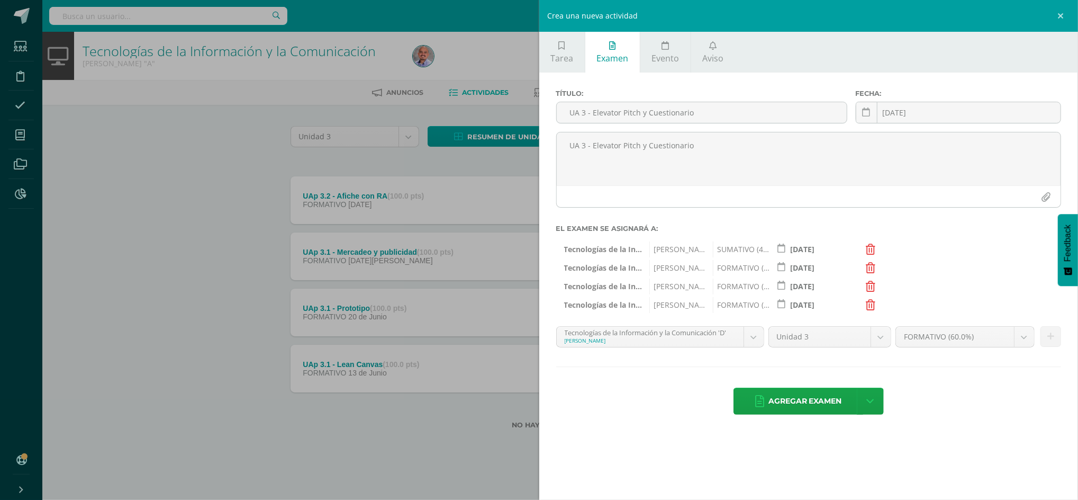
click at [870, 302] on icon at bounding box center [872, 305] width 10 height 11
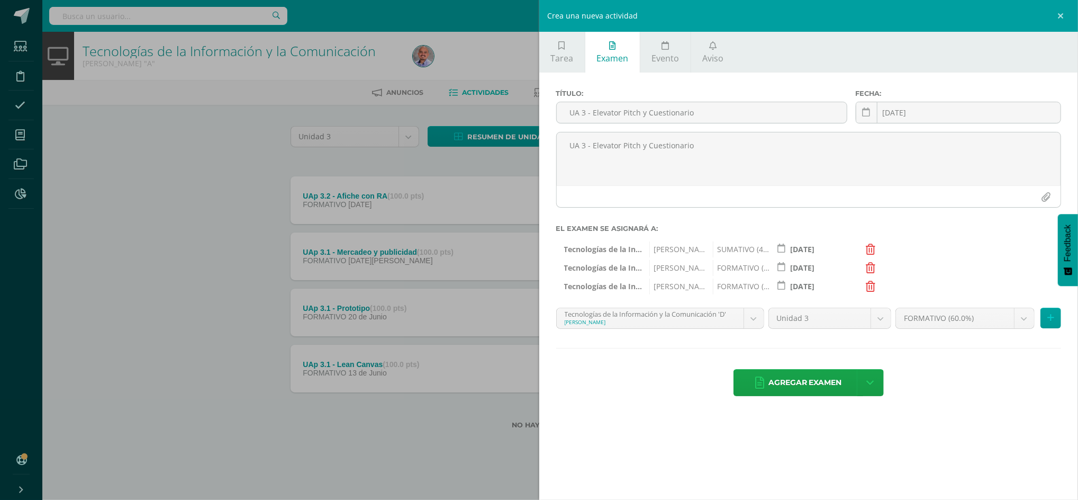
click at [872, 287] on icon at bounding box center [872, 286] width 10 height 11
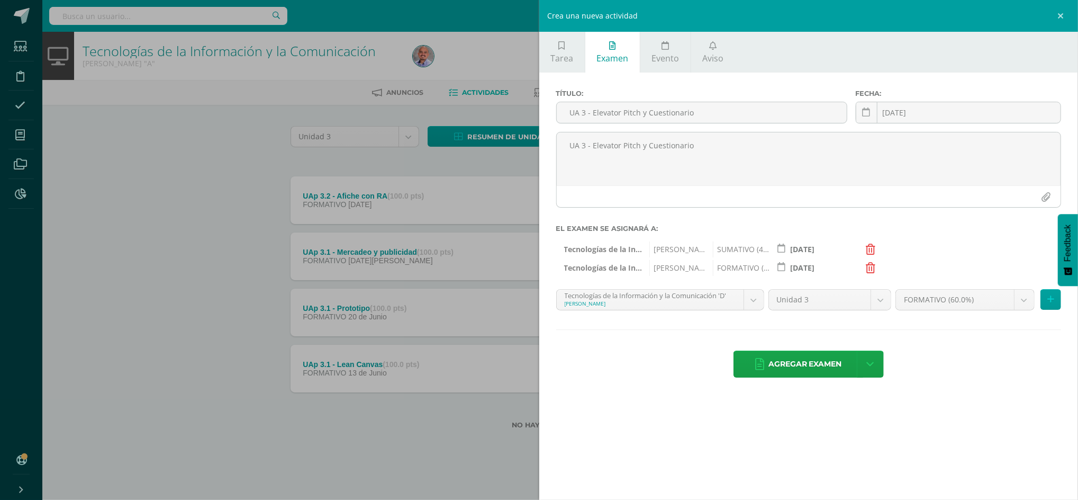
click at [871, 269] on icon at bounding box center [872, 268] width 10 height 11
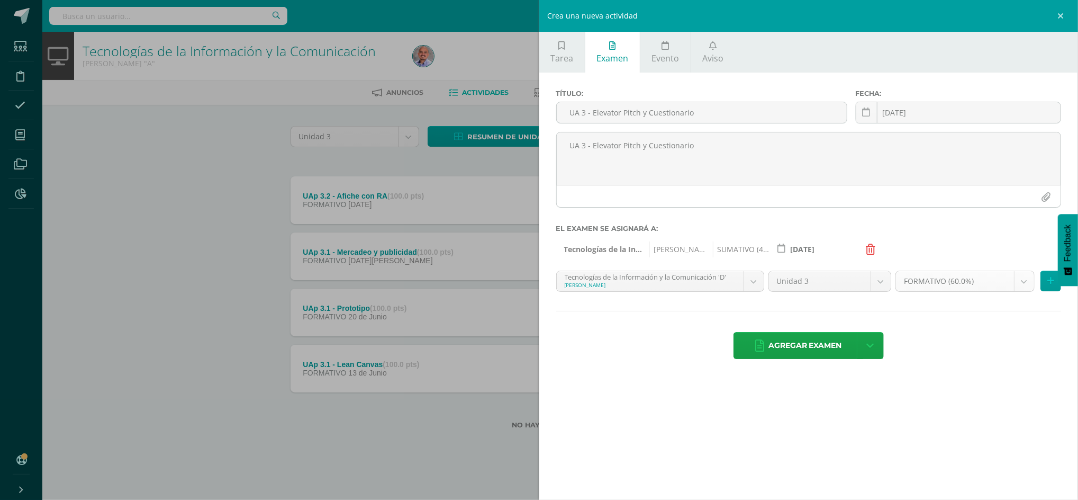
click at [1027, 284] on body "Estudiantes Disciplina Asistencia Mis cursos Archivos Reportes Soporte Centro d…" at bounding box center [539, 231] width 1078 height 463
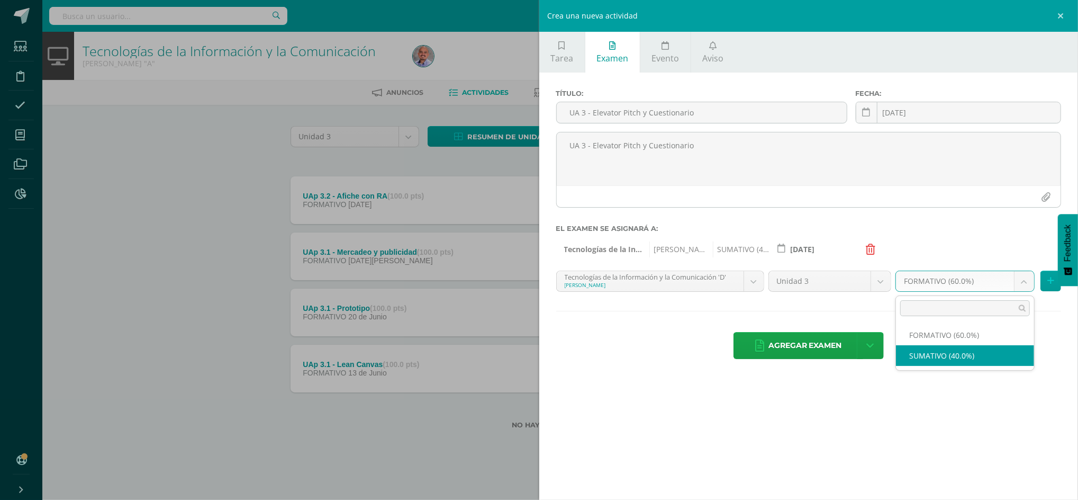
select select "215733"
click at [1052, 284] on icon at bounding box center [1051, 280] width 7 height 9
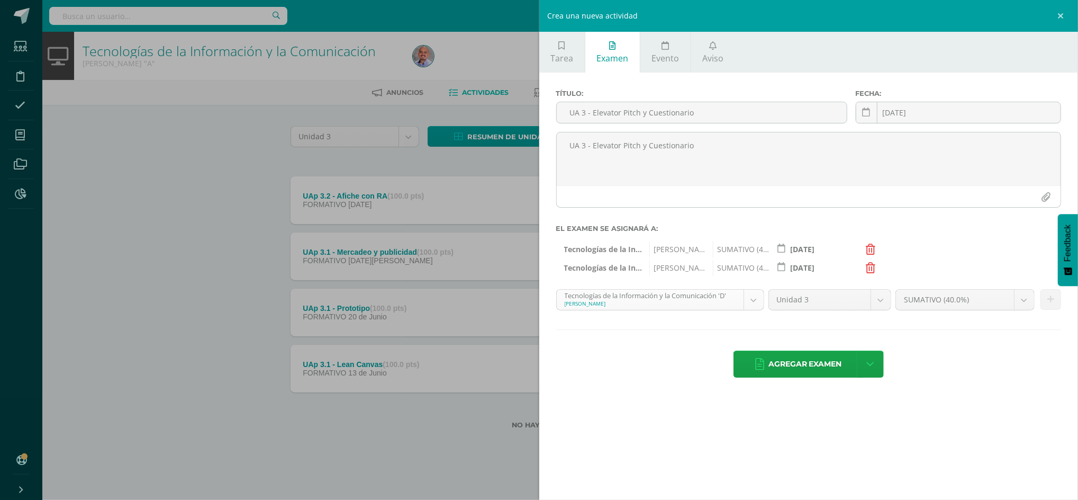
click at [756, 304] on body "Estudiantes Disciplina Asistencia Mis cursos Archivos Reportes Soporte Centro d…" at bounding box center [539, 231] width 1078 height 463
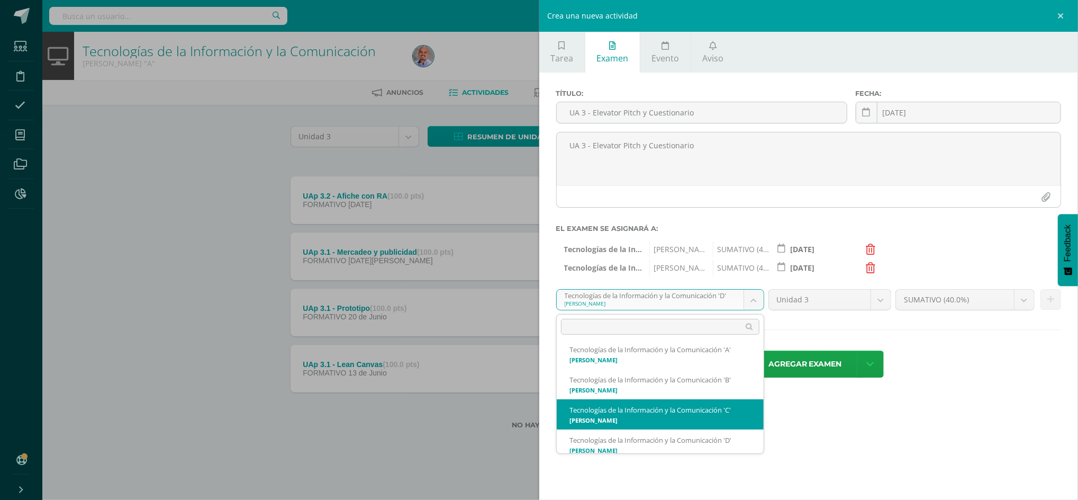
scroll to position [252, 0]
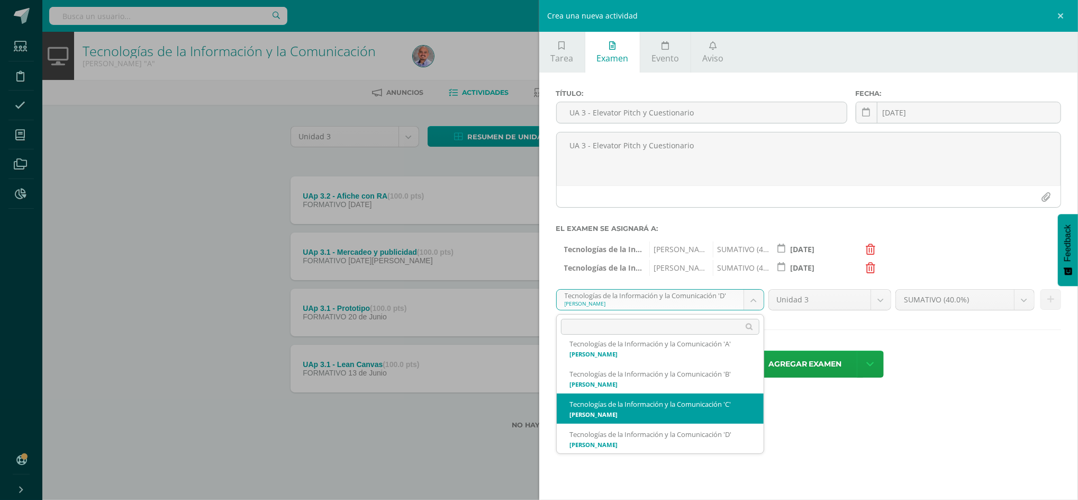
select select "215529"
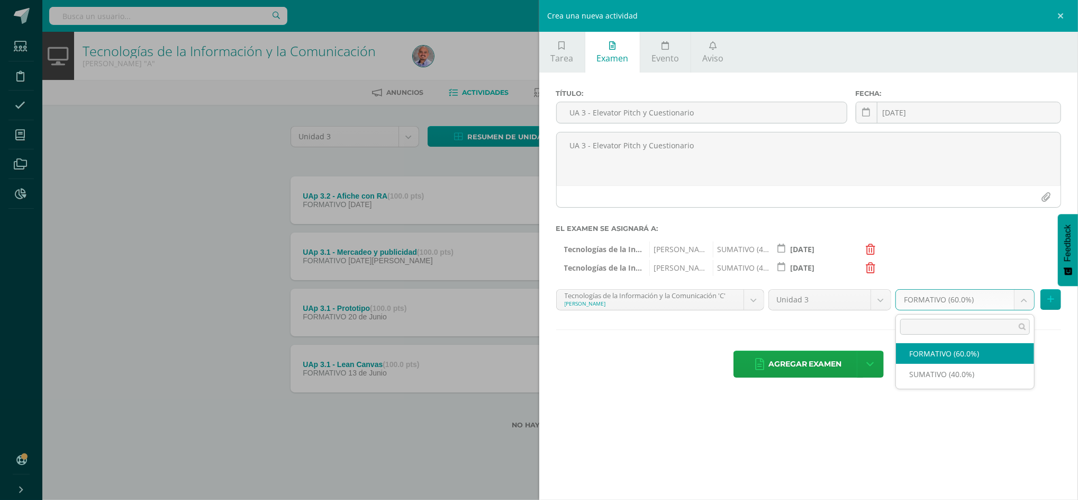
click at [1025, 304] on body "Estudiantes Disciplina Asistencia Mis cursos Archivos Reportes Soporte Centro d…" at bounding box center [539, 231] width 1078 height 463
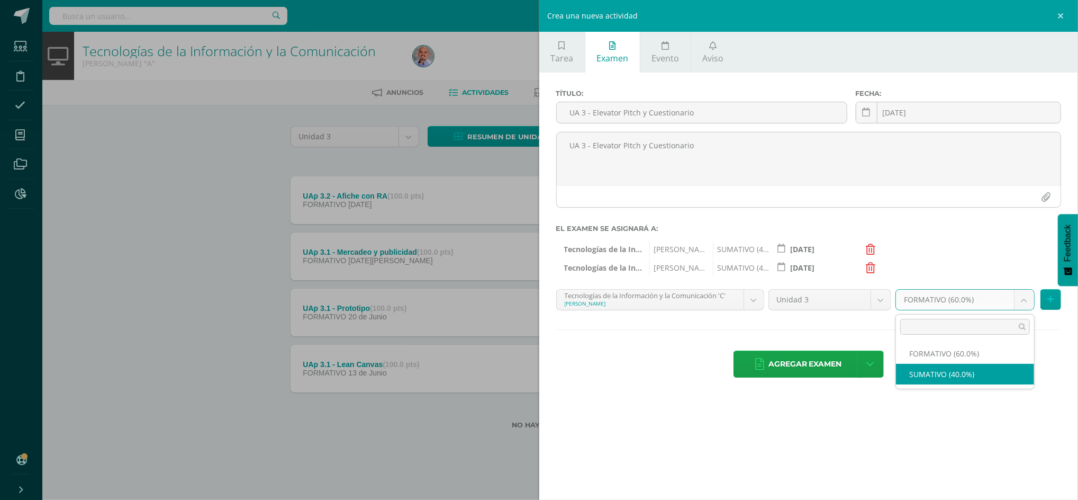
select select "215538"
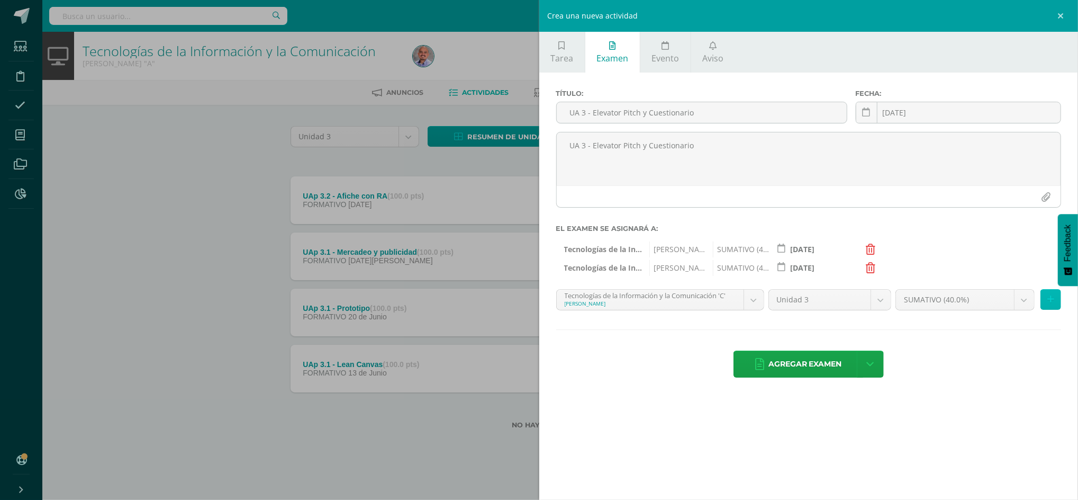
click at [1055, 299] on button at bounding box center [1051, 299] width 21 height 21
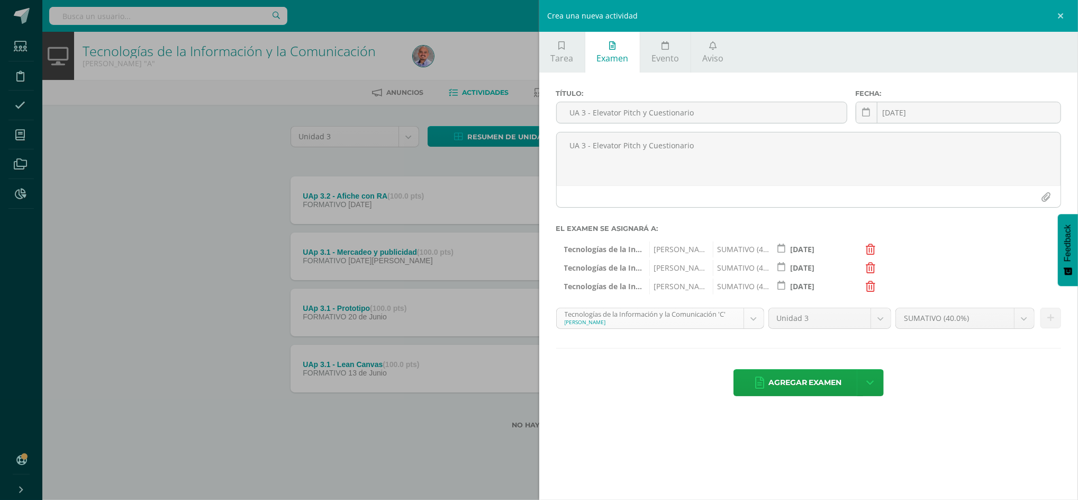
scroll to position [222, 0]
click at [753, 322] on body "Estudiantes Disciplina Asistencia Mis cursos Archivos Reportes Soporte Centro d…" at bounding box center [539, 231] width 1078 height 463
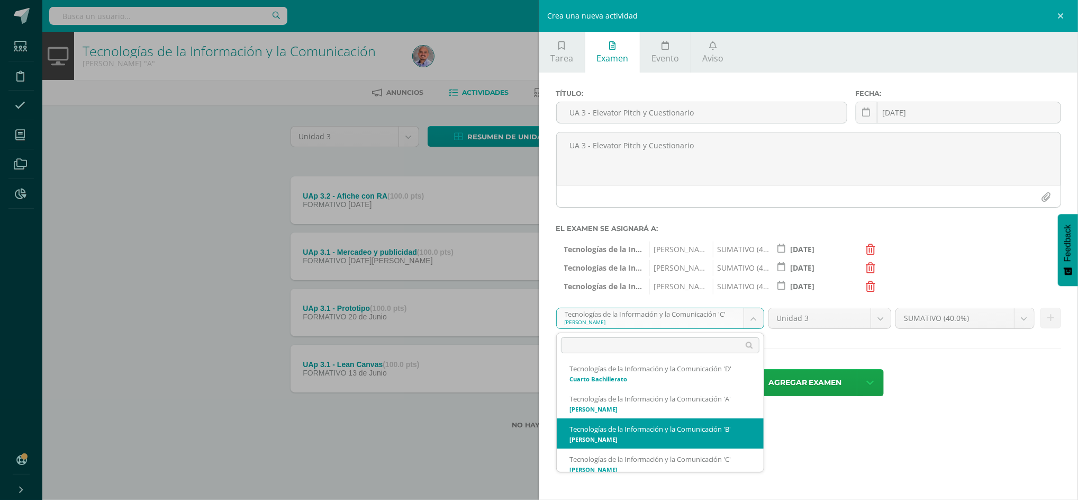
scroll to position [256, 0]
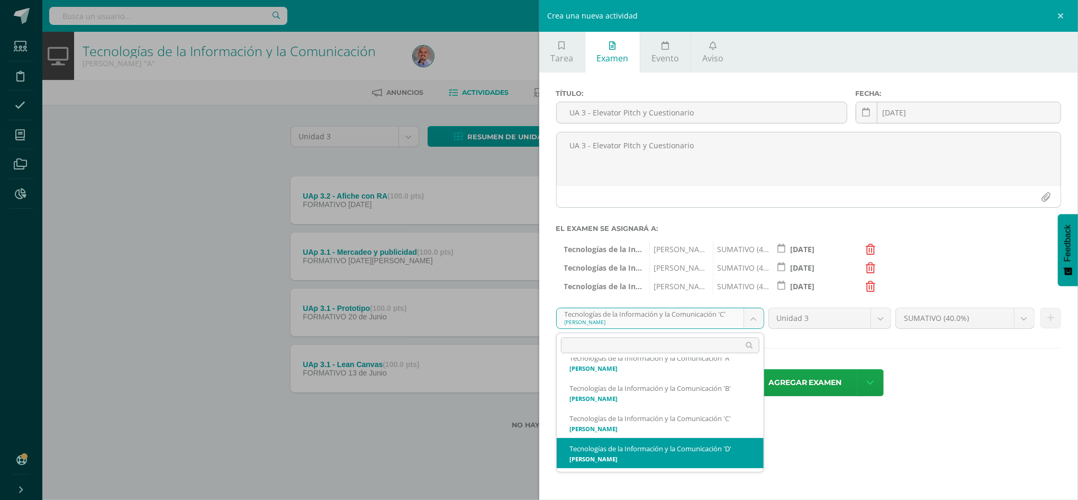
select select "215724"
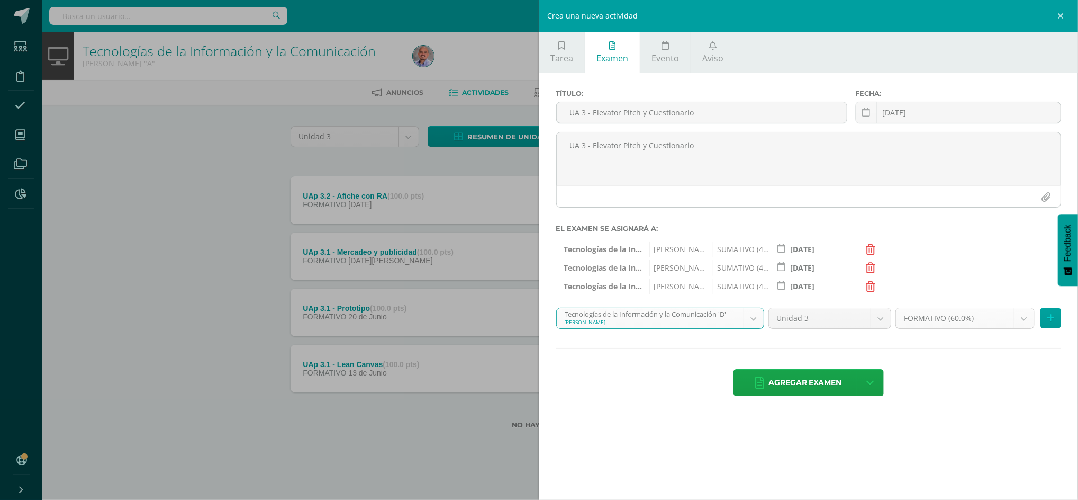
click at [1020, 326] on body "Estudiantes Disciplina Asistencia Mis cursos Archivos Reportes Soporte Centro d…" at bounding box center [539, 231] width 1078 height 463
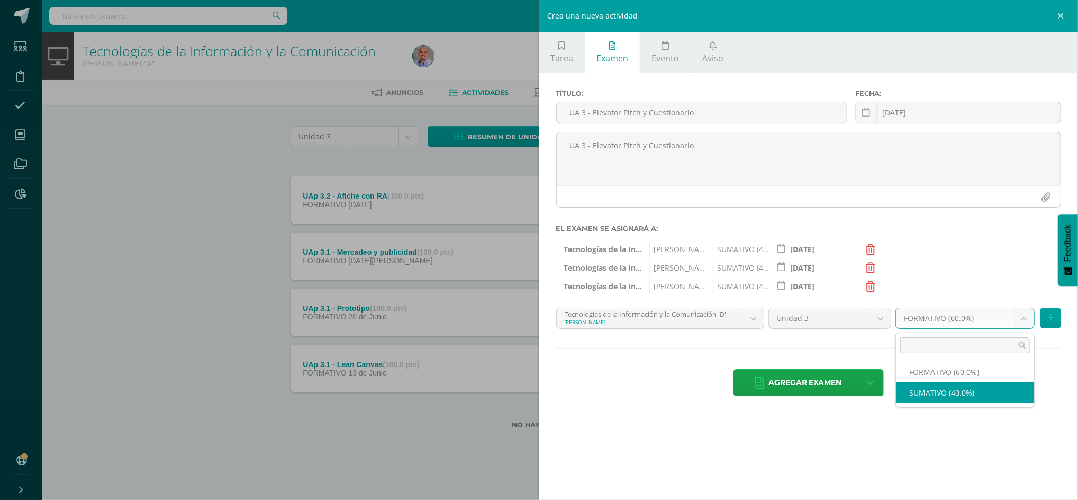
select select "215733"
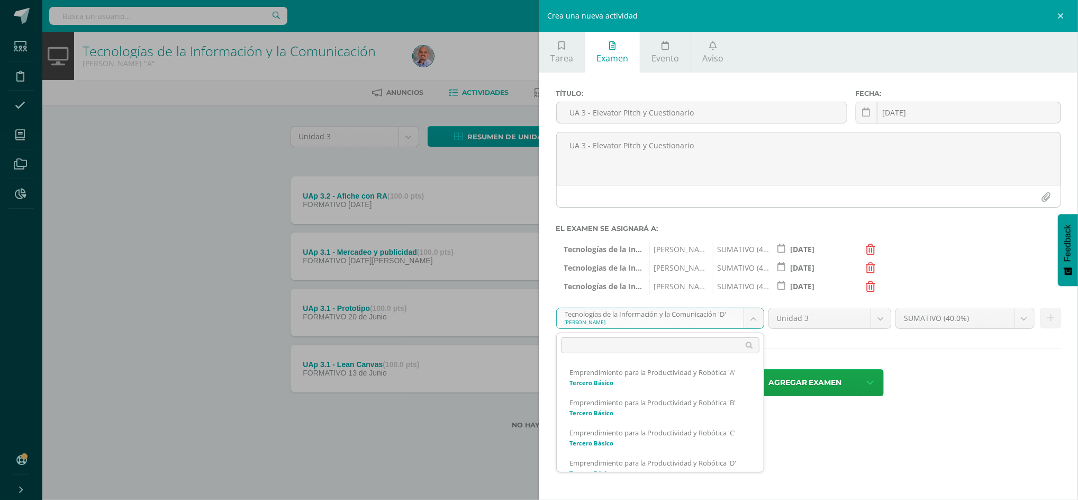
scroll to position [252, 0]
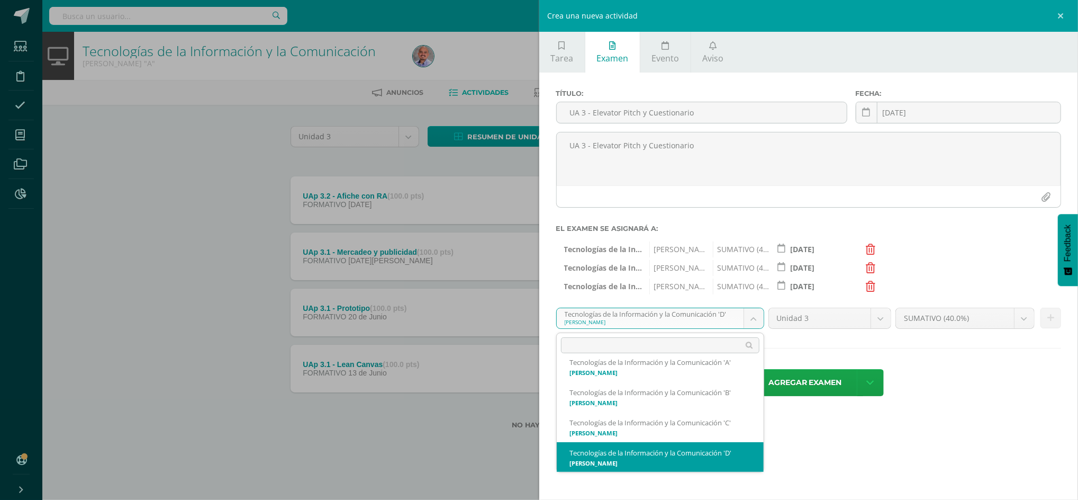
click at [757, 316] on body "Estudiantes Disciplina Asistencia Mis cursos Archivos Reportes Soporte Centro d…" at bounding box center [539, 231] width 1078 height 463
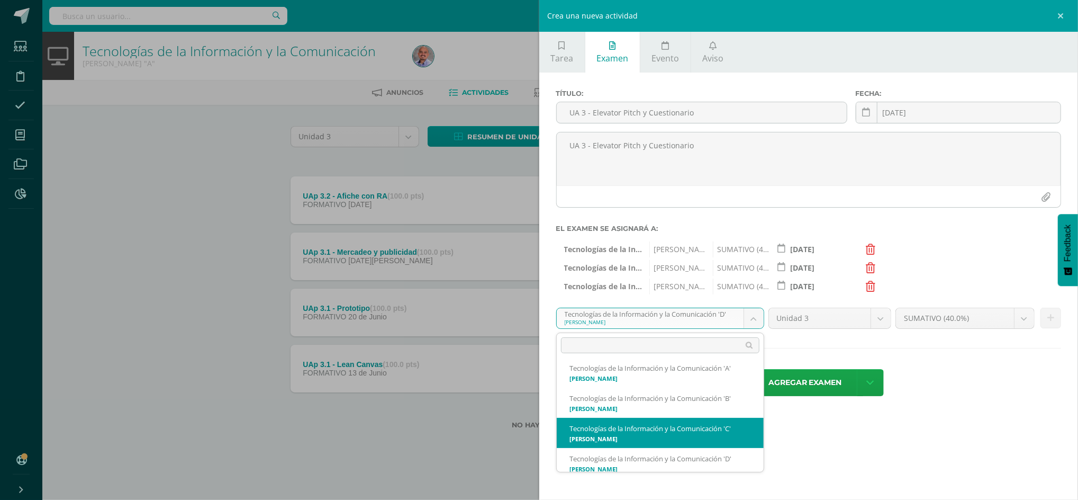
select select "215529"
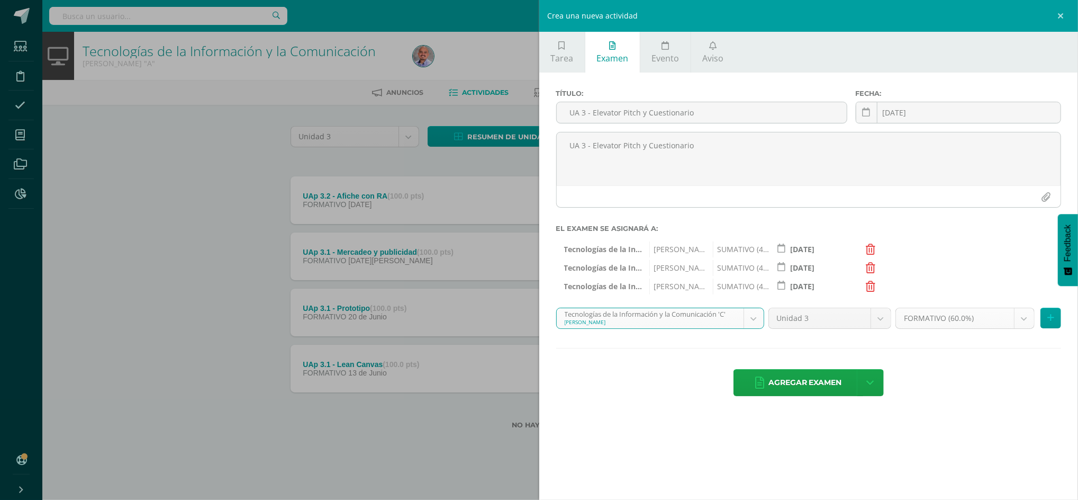
click at [1023, 319] on body "Estudiantes Disciplina Asistencia Mis cursos Archivos Reportes Soporte Centro d…" at bounding box center [539, 231] width 1078 height 463
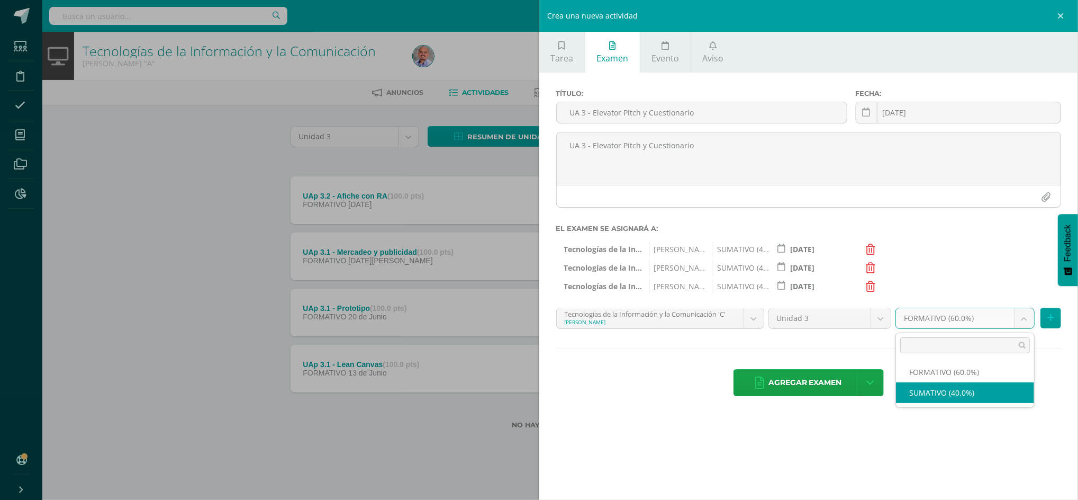
select select "215538"
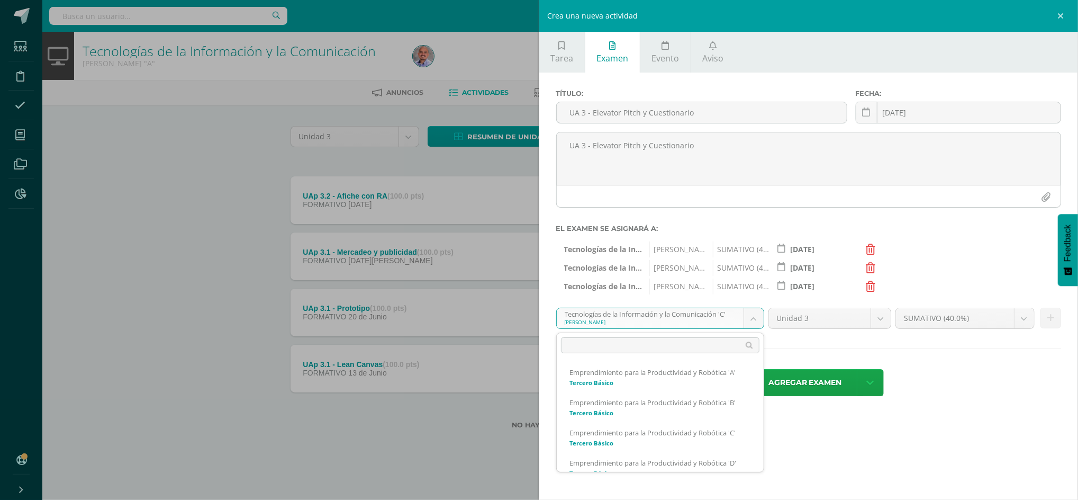
click at [755, 325] on body "Estudiantes Disciplina Asistencia Mis cursos Archivos Reportes Soporte Centro d…" at bounding box center [539, 231] width 1078 height 463
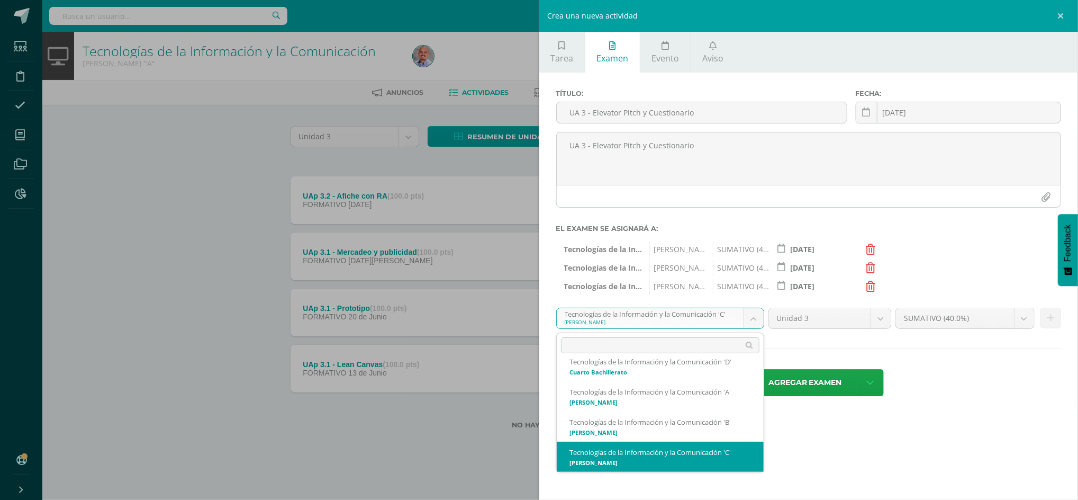
scroll to position [215, 0]
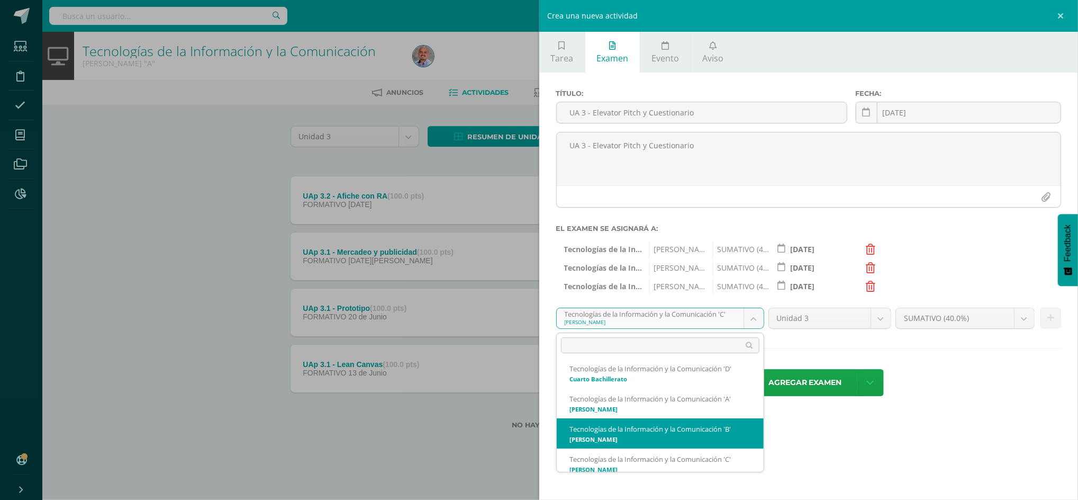
select select "215334"
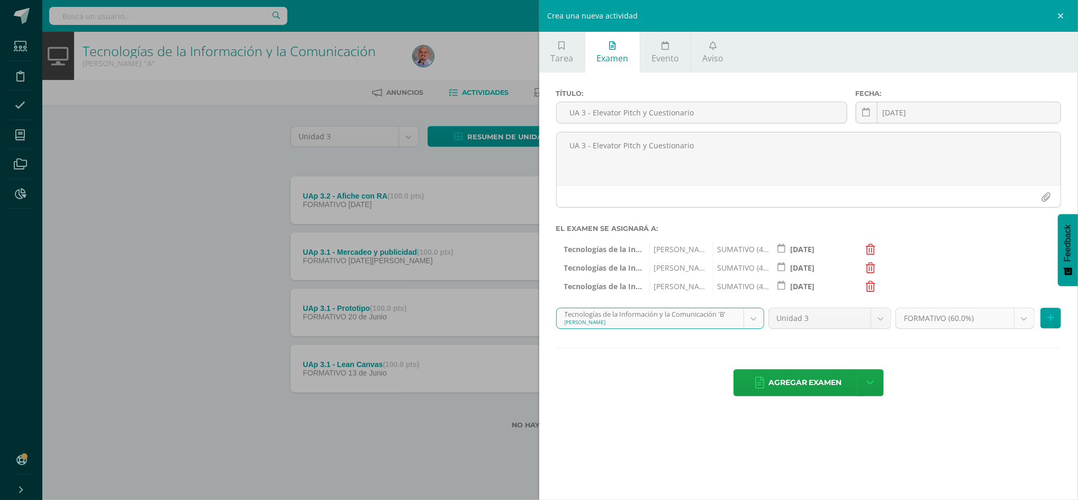
click at [1023, 319] on body "Estudiantes Disciplina Asistencia Mis cursos Archivos Reportes Soporte Centro d…" at bounding box center [539, 231] width 1078 height 463
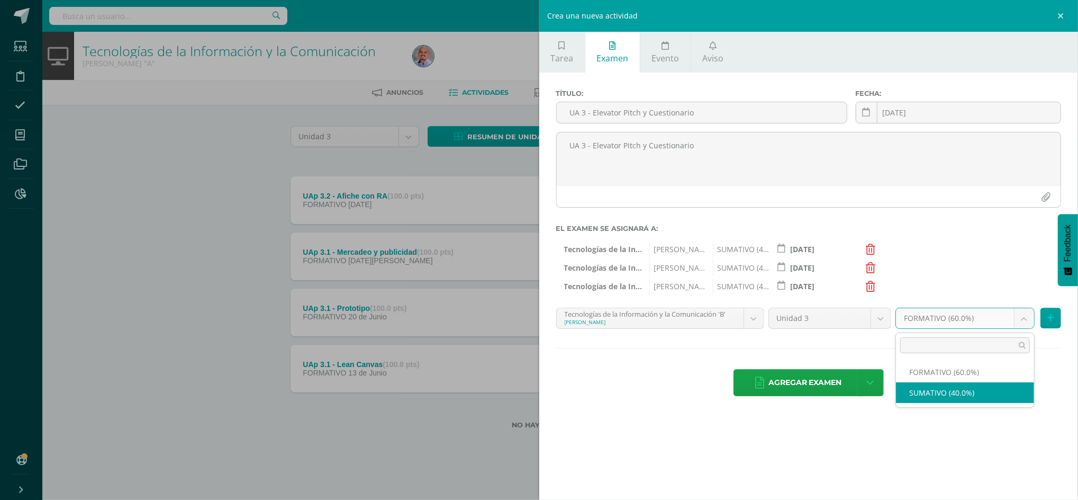
select select "215343"
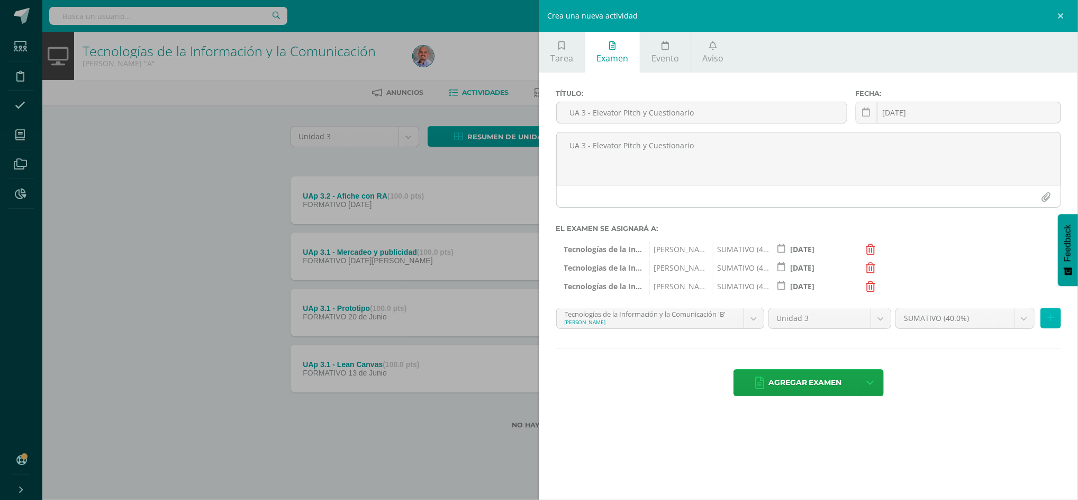
click at [1053, 322] on icon at bounding box center [1051, 317] width 7 height 9
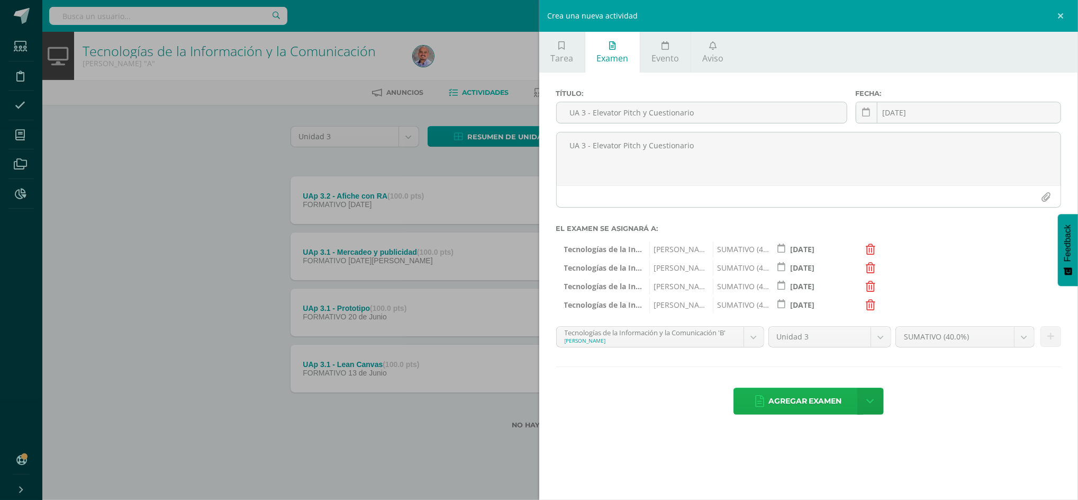
click at [806, 407] on span "Agregar examen" at bounding box center [806, 401] width 74 height 26
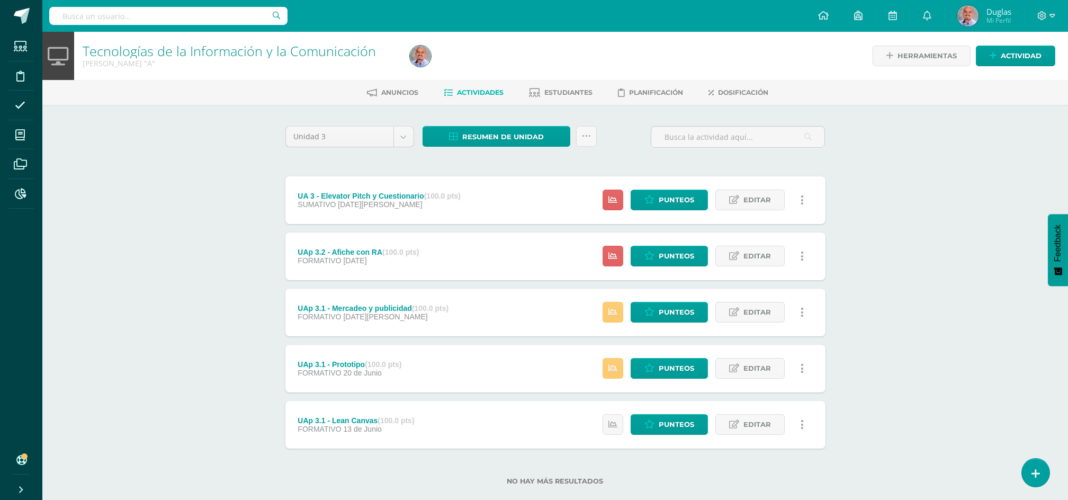
click at [165, 238] on div "Tecnologías de la Información y la Comunicación [PERSON_NAME] "A" Herramientas …" at bounding box center [554, 275] width 1025 height 487
click at [206, 167] on div "Tecnologías de la Información y la Comunicación [PERSON_NAME] "A" Herramientas …" at bounding box center [554, 275] width 1025 height 487
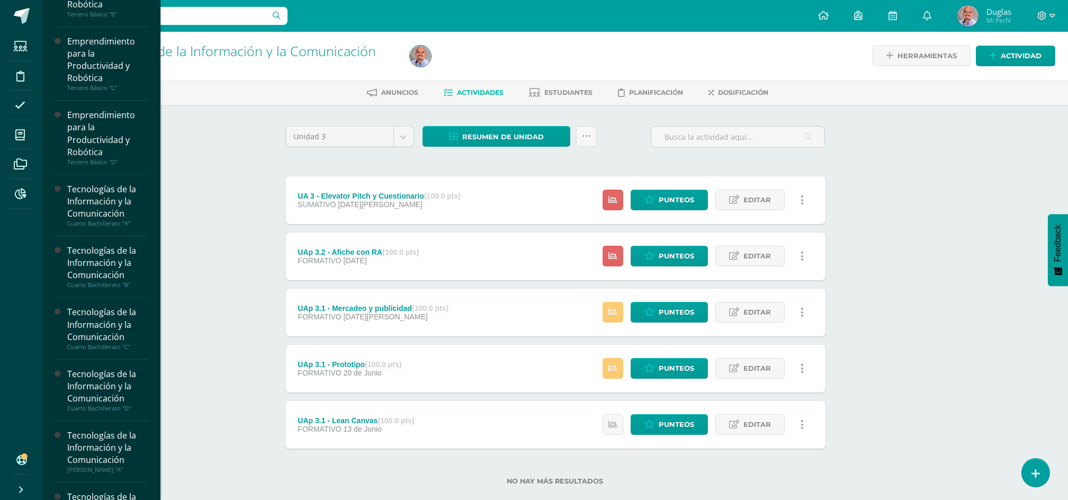
scroll to position [282, 0]
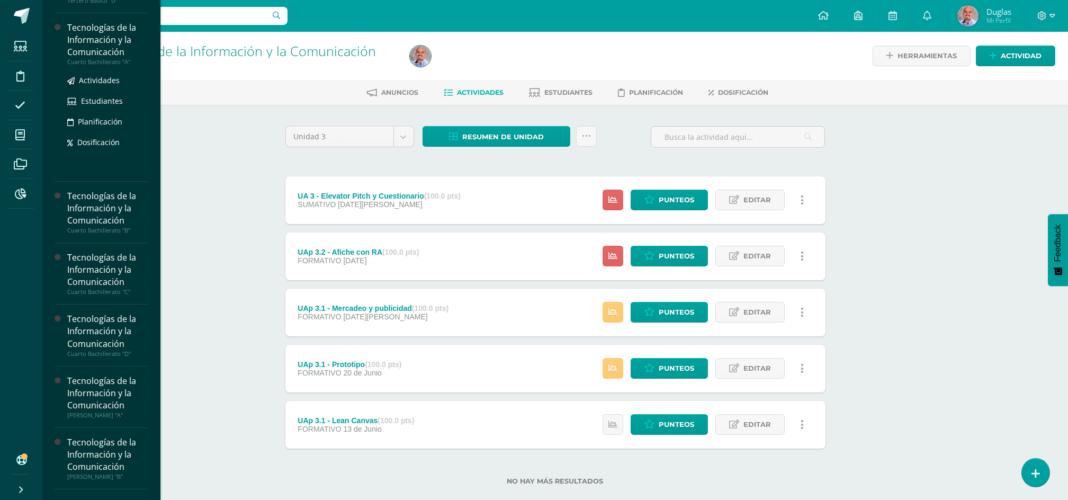
click at [78, 43] on div "Tecnologías de la Información y la Comunicación" at bounding box center [107, 40] width 80 height 37
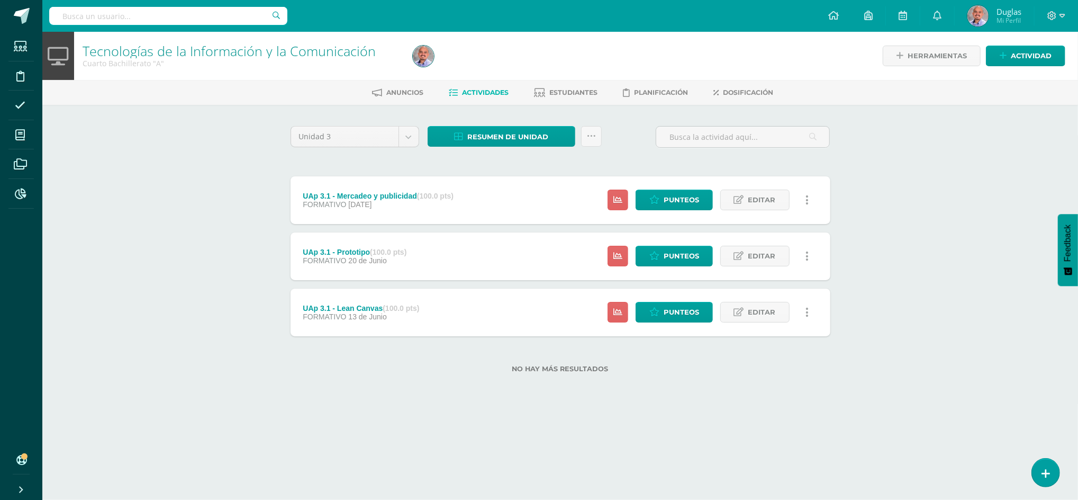
click at [955, 240] on div "Tecnologías de la Información y la Comunicación Cuarto Bachillerato "A" Herrami…" at bounding box center [560, 219] width 1036 height 375
click at [690, 312] on span "Punteos" at bounding box center [681, 312] width 35 height 20
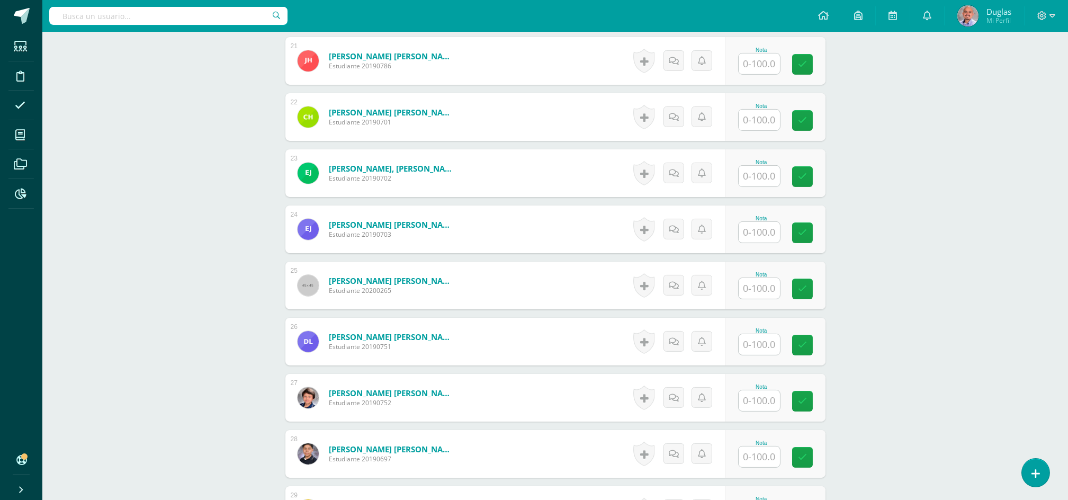
scroll to position [1661, 0]
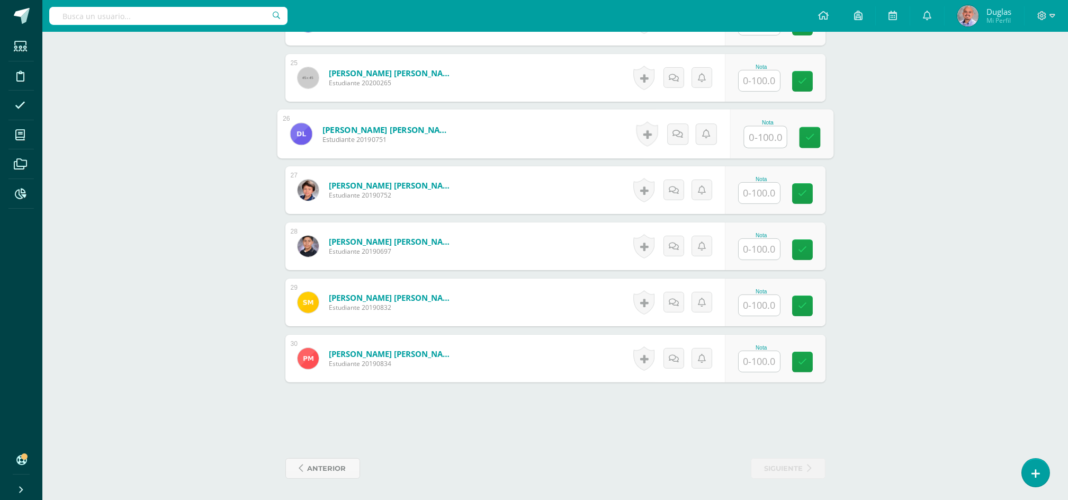
click at [752, 139] on input "text" at bounding box center [765, 137] width 42 height 21
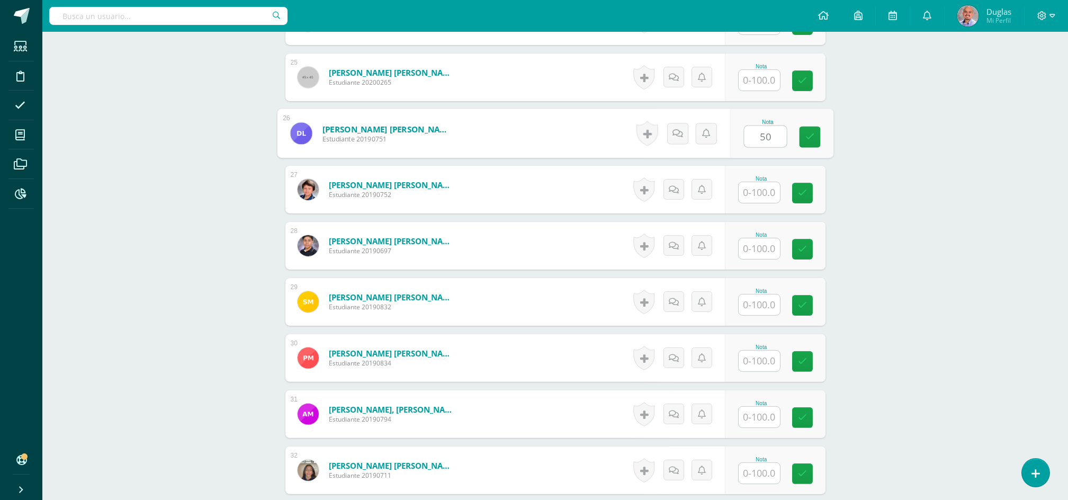
type input "50"
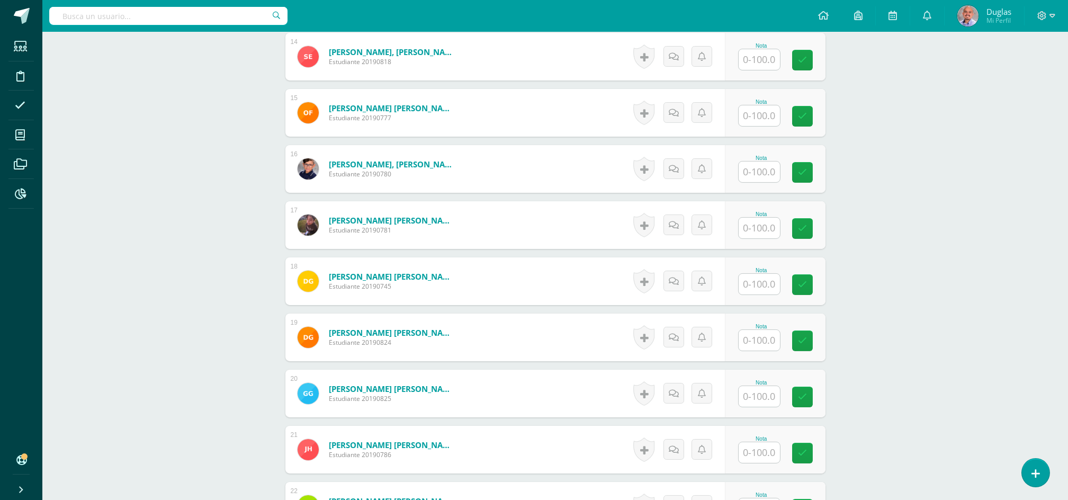
scroll to position [1129, 0]
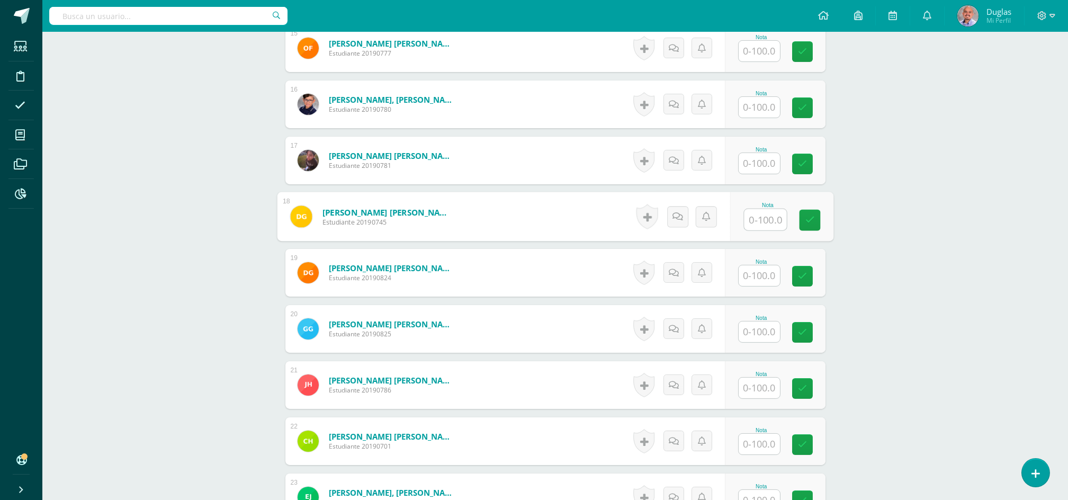
click at [769, 216] on input "text" at bounding box center [765, 219] width 42 height 21
type input "0"
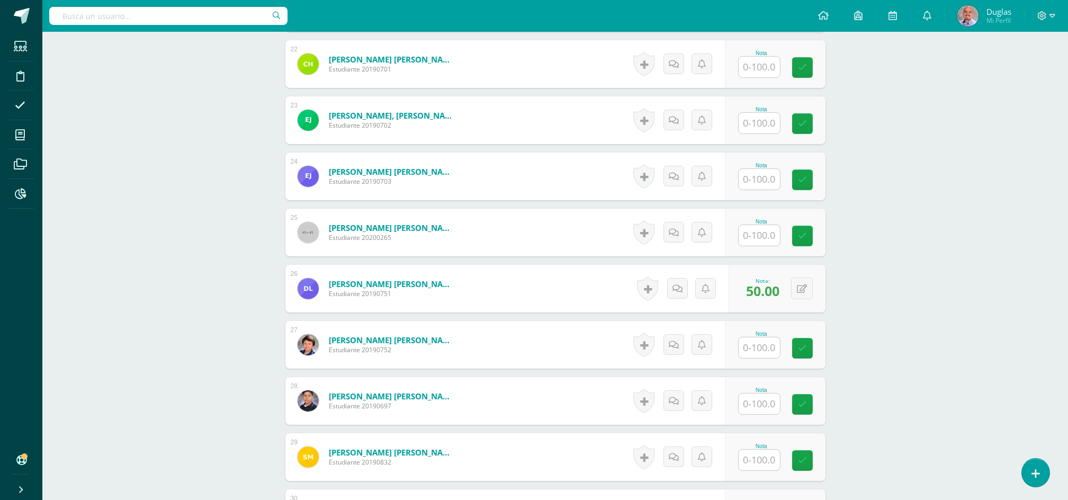
scroll to position [1482, 0]
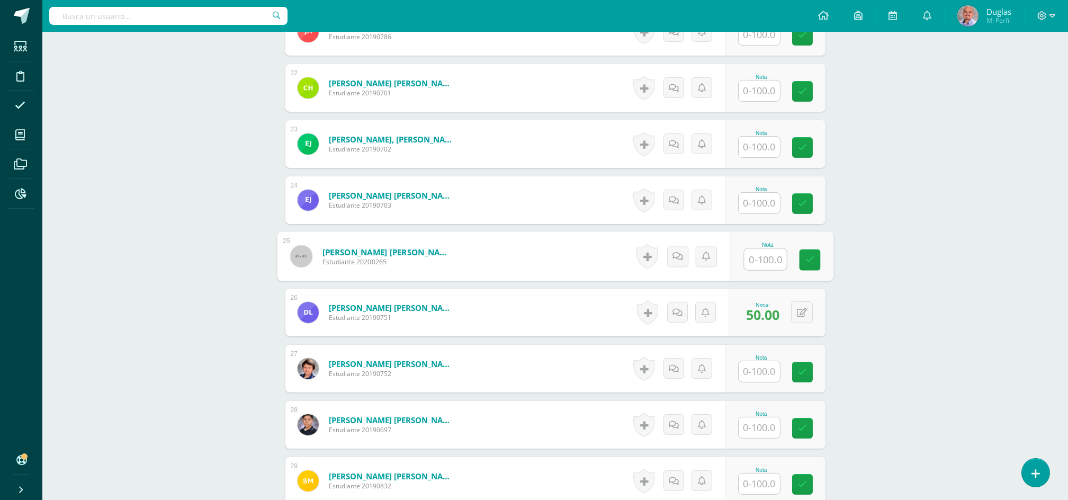
click at [758, 259] on input "text" at bounding box center [765, 259] width 42 height 21
type input "0"
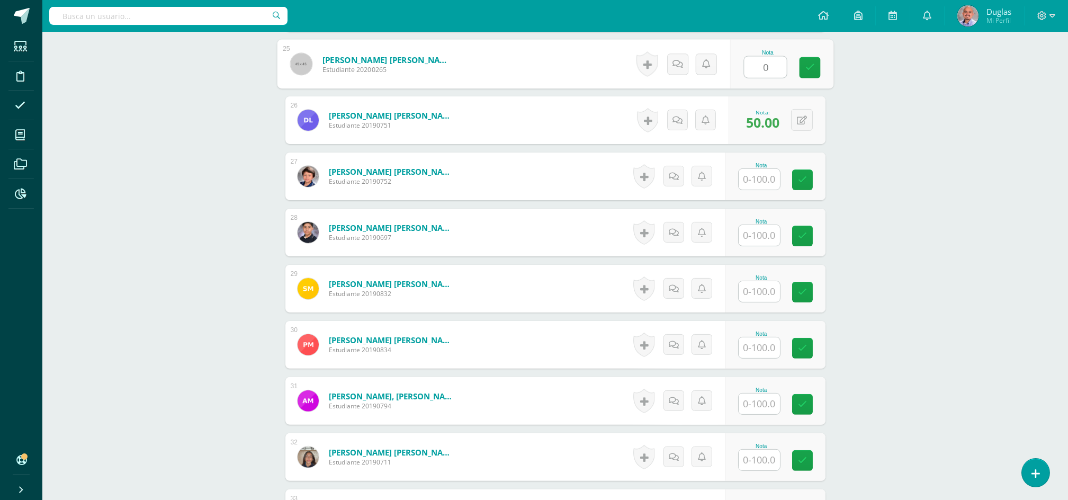
scroll to position [1764, 0]
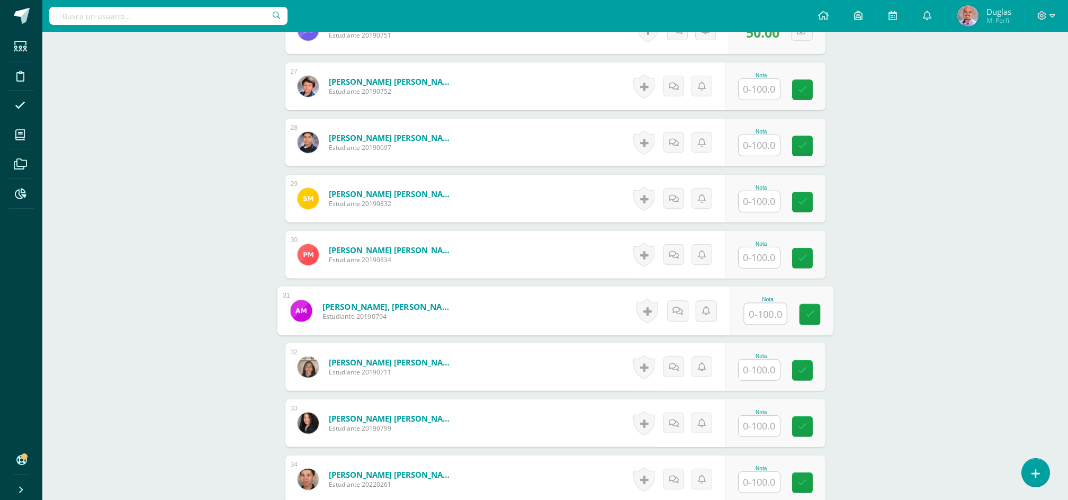
click at [773, 317] on input "text" at bounding box center [765, 313] width 42 height 21
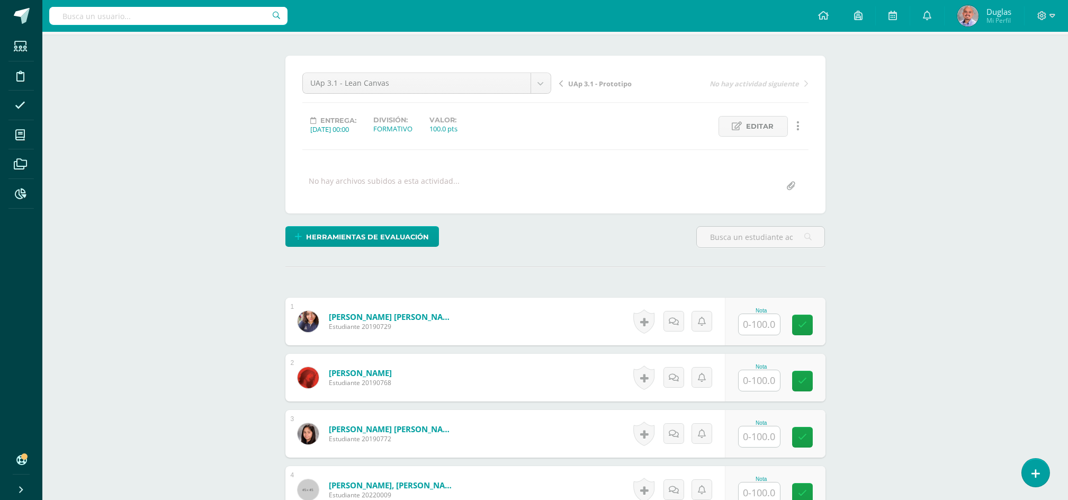
scroll to position [0, 0]
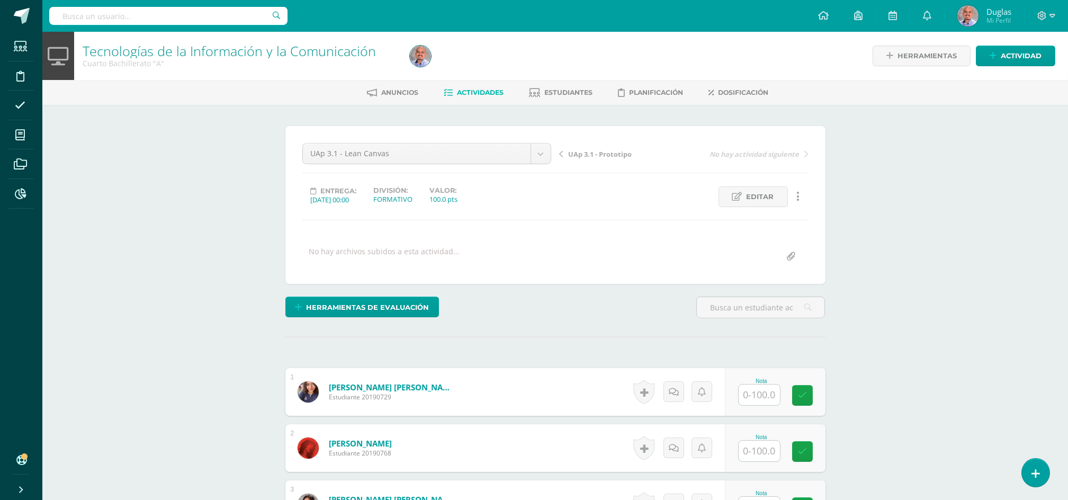
type input "0"
click at [755, 395] on input "text" at bounding box center [758, 394] width 41 height 21
type input "100"
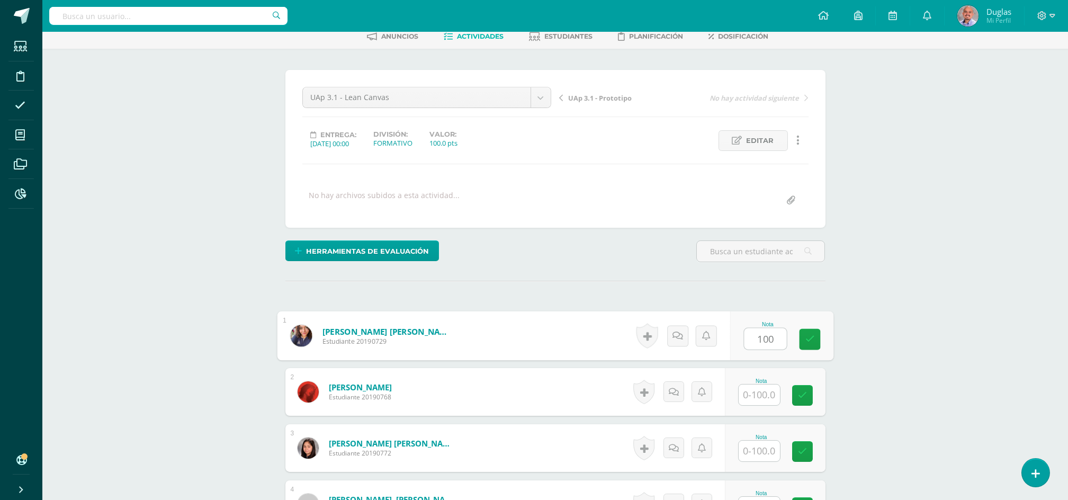
scroll to position [212, 0]
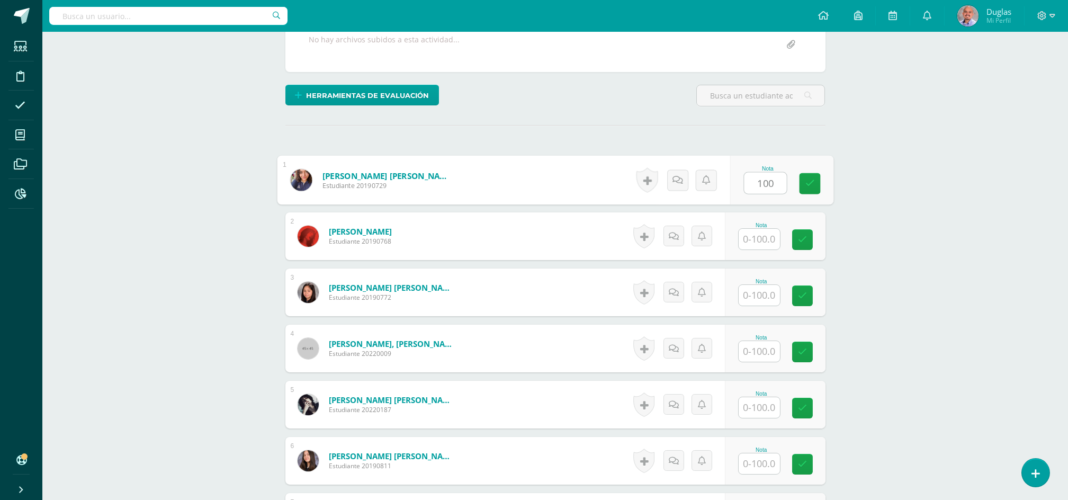
click at [771, 243] on input "text" at bounding box center [758, 239] width 41 height 21
type input "90"
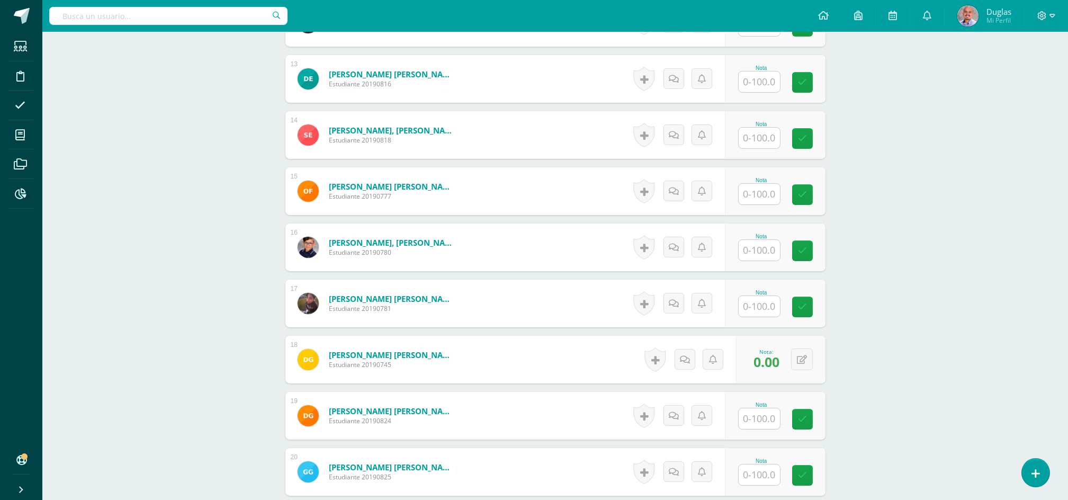
scroll to position [988, 0]
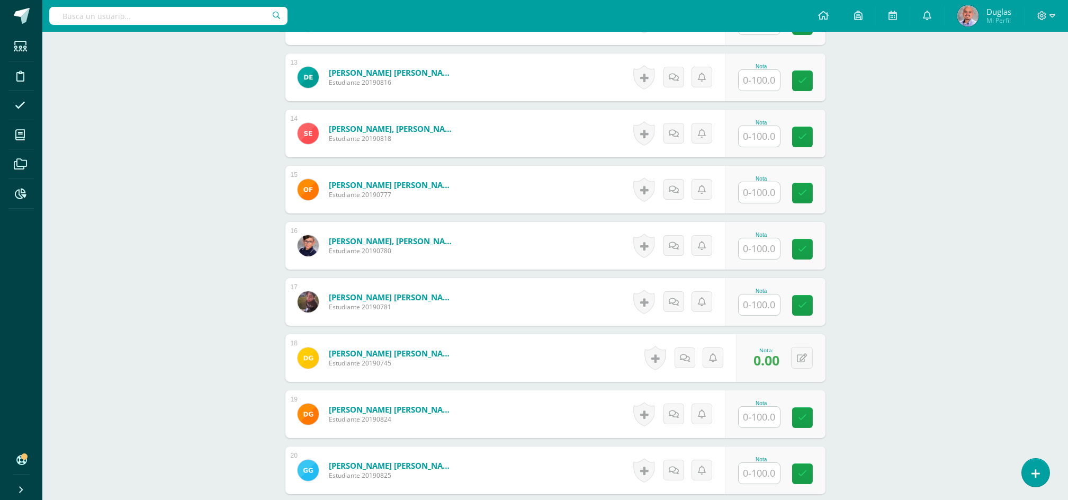
click at [764, 306] on input "text" at bounding box center [758, 304] width 41 height 21
type input "80"
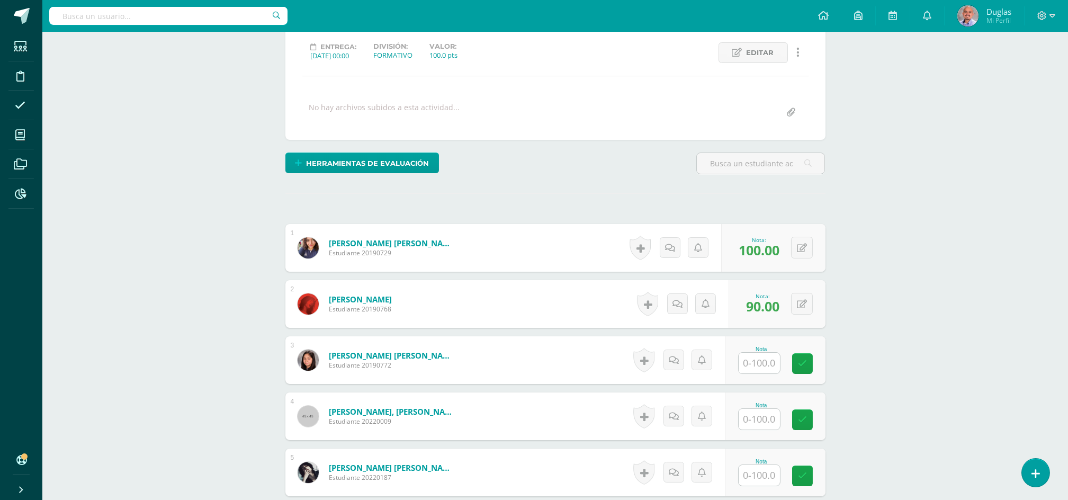
scroll to position [212, 0]
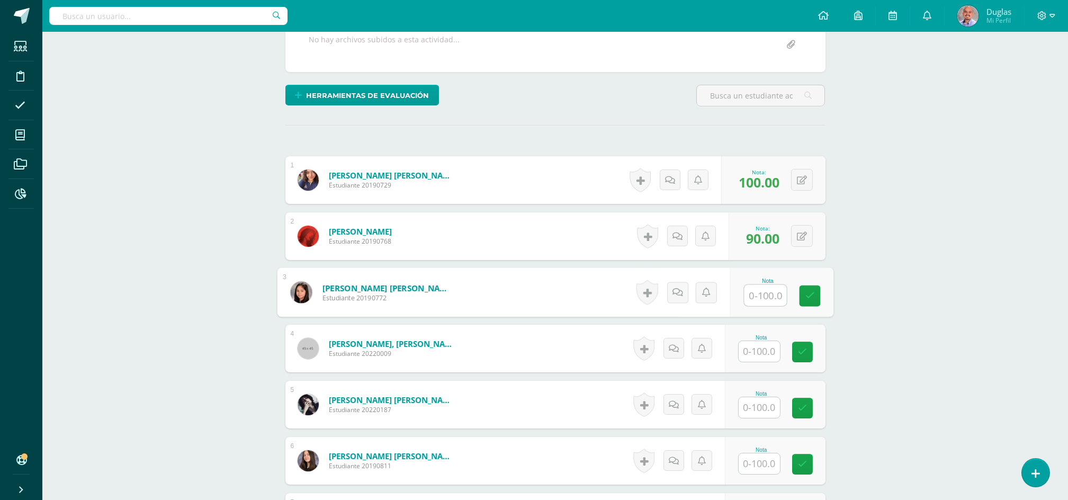
click at [765, 301] on input "text" at bounding box center [765, 295] width 42 height 21
paste input "100"
type input "100"
click at [761, 349] on input "text" at bounding box center [758, 351] width 41 height 21
paste input "100"
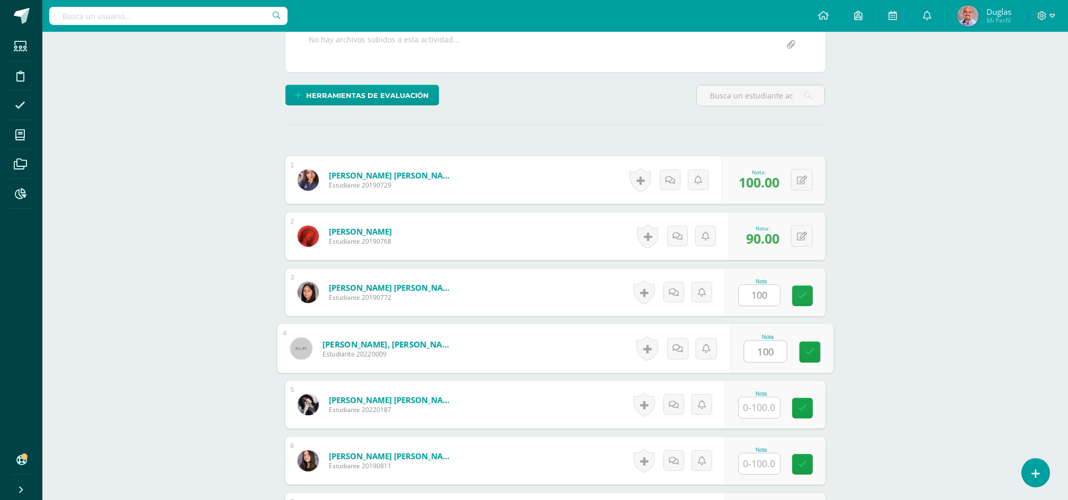
type input "100"
click at [756, 405] on input "text" at bounding box center [758, 407] width 41 height 21
paste input "100"
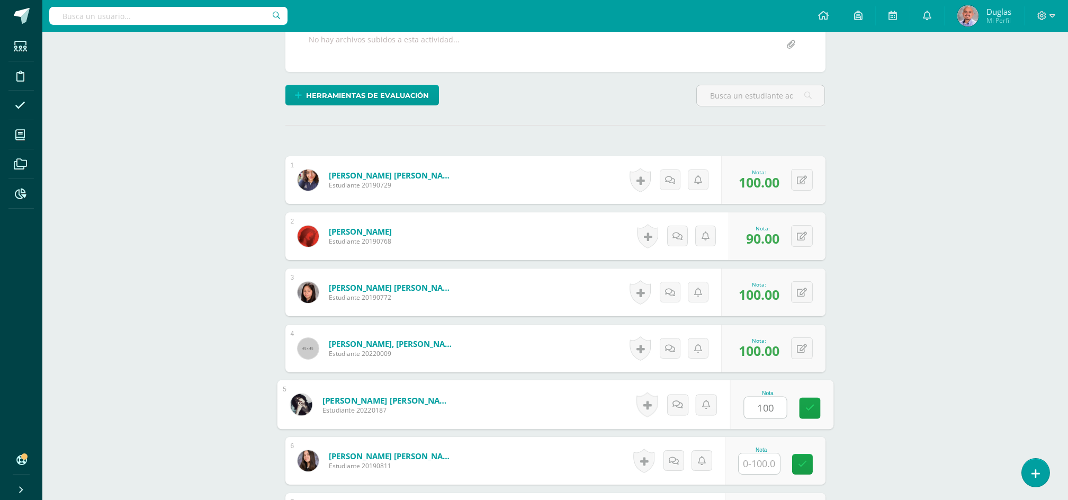
scroll to position [423, 0]
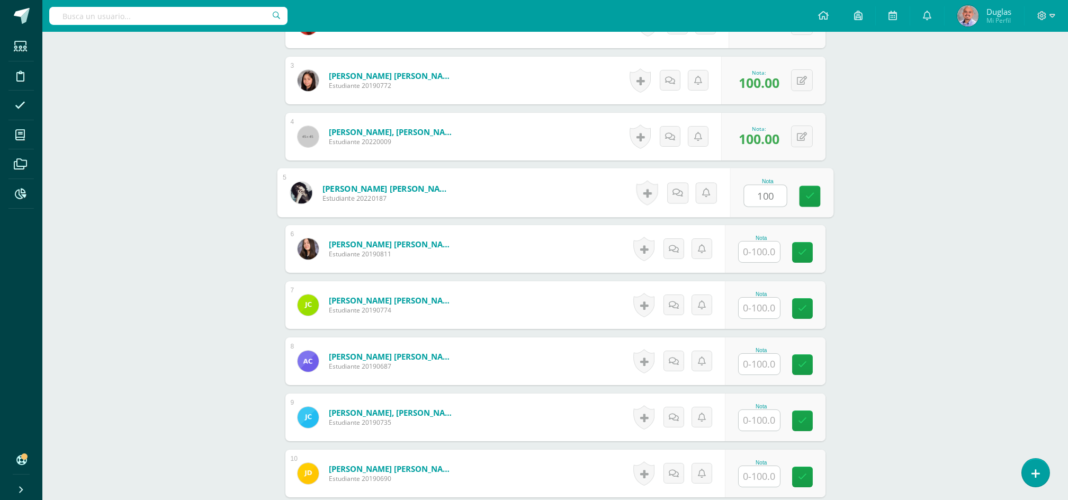
type input "100"
click at [765, 250] on input "text" at bounding box center [758, 251] width 41 height 21
paste input "100"
type input "100"
click at [759, 309] on input "text" at bounding box center [758, 307] width 41 height 21
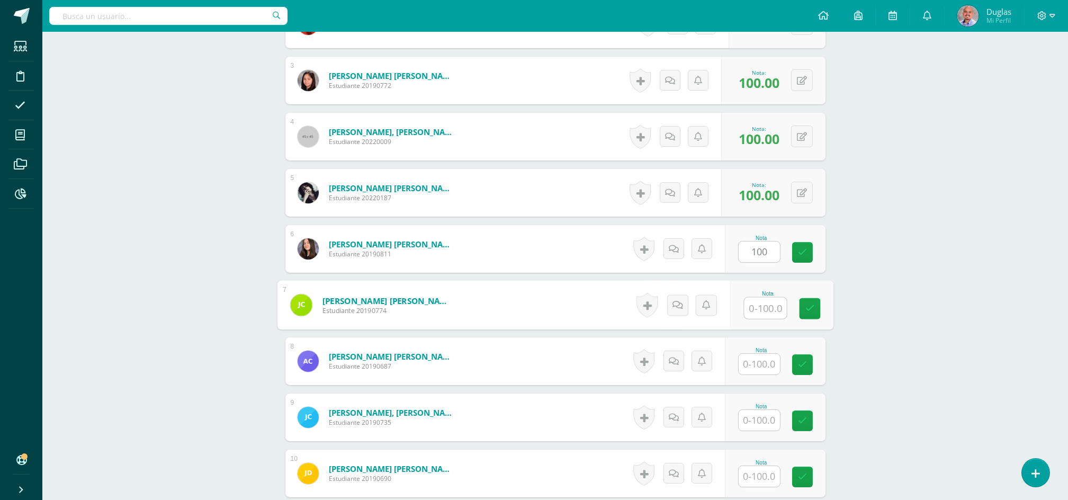
paste input "100"
type input "100"
click at [753, 362] on input "text" at bounding box center [758, 364] width 41 height 21
paste input "100"
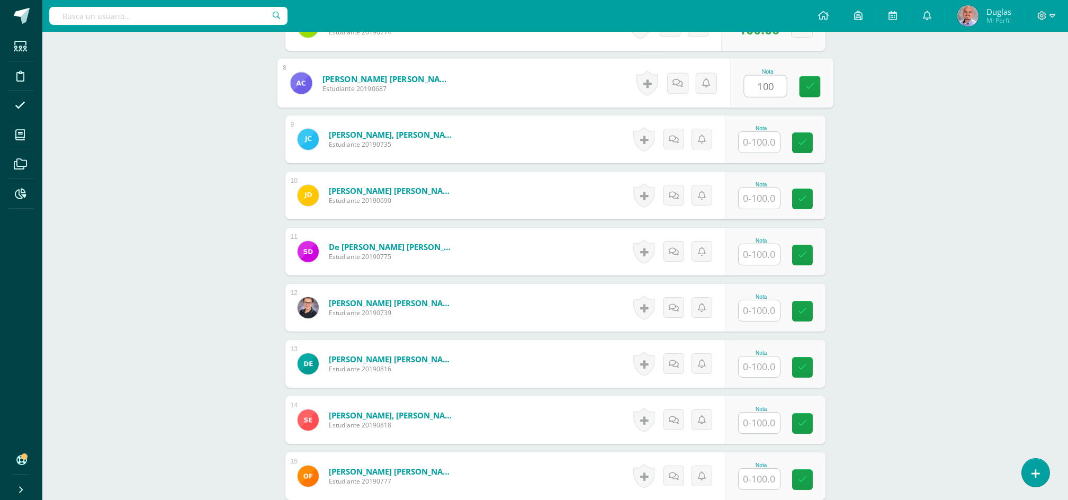
scroll to position [706, 0]
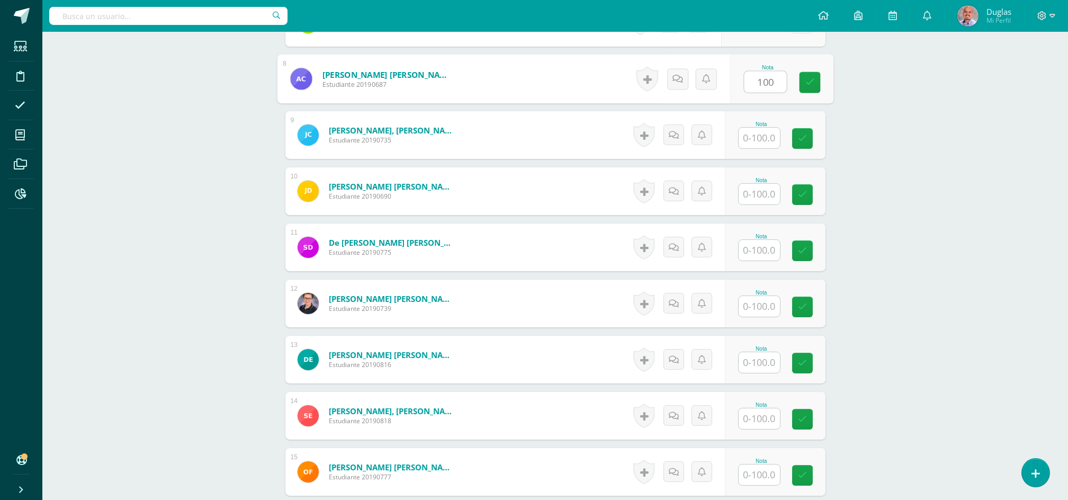
type input "100"
click at [764, 137] on input "text" at bounding box center [758, 138] width 41 height 21
paste input "100"
type input "100"
click at [755, 192] on input "text" at bounding box center [758, 194] width 41 height 21
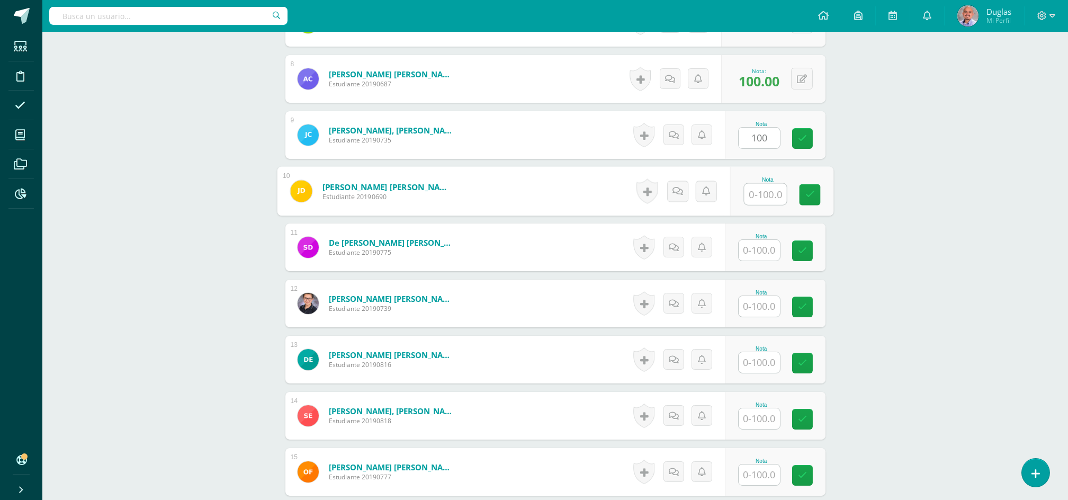
paste input "100"
type input "100"
click at [755, 250] on input "text" at bounding box center [765, 250] width 42 height 21
paste input "100"
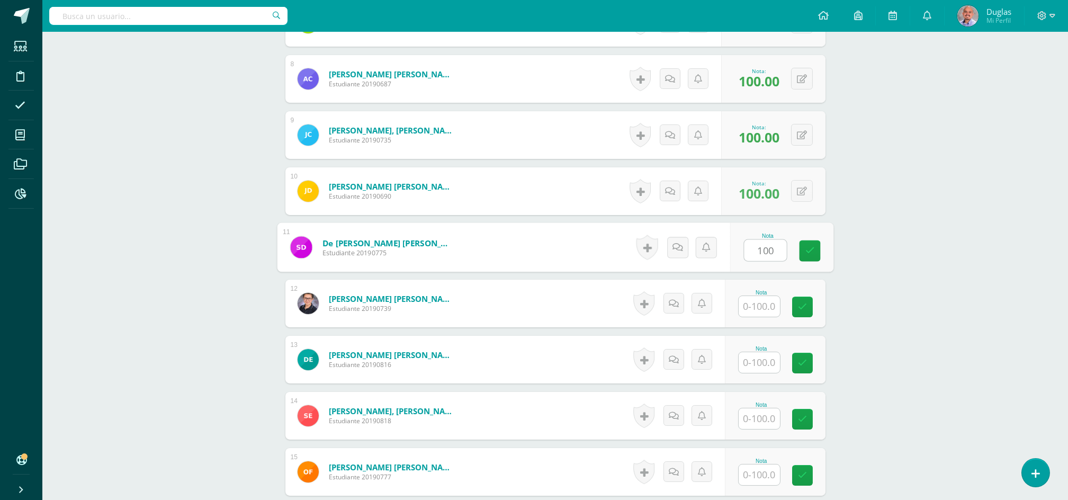
type input "100"
click at [756, 310] on input "text" at bounding box center [758, 306] width 41 height 21
paste input "100"
type input "100"
click at [759, 368] on input "text" at bounding box center [758, 362] width 41 height 21
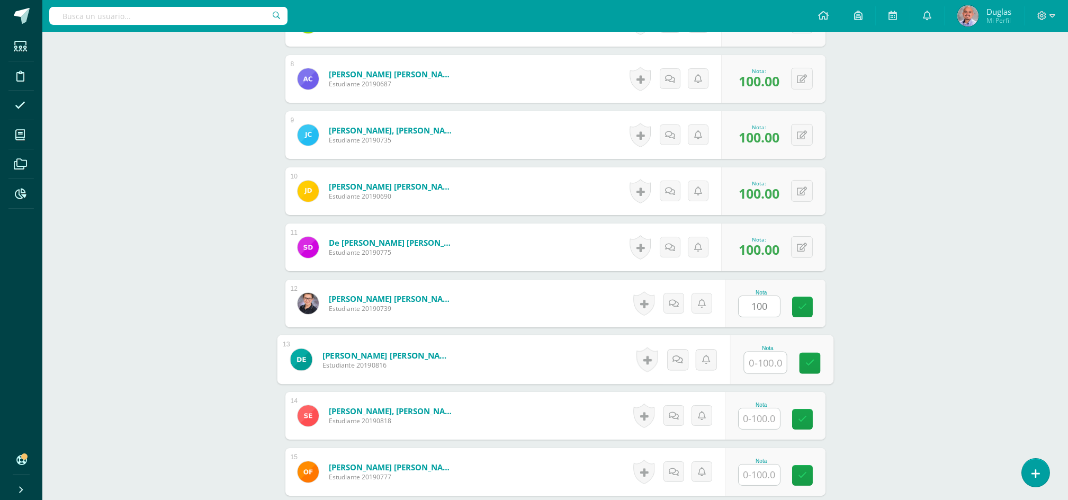
paste input "100"
type input "100"
click at [762, 420] on input "text" at bounding box center [765, 418] width 42 height 21
paste input "100"
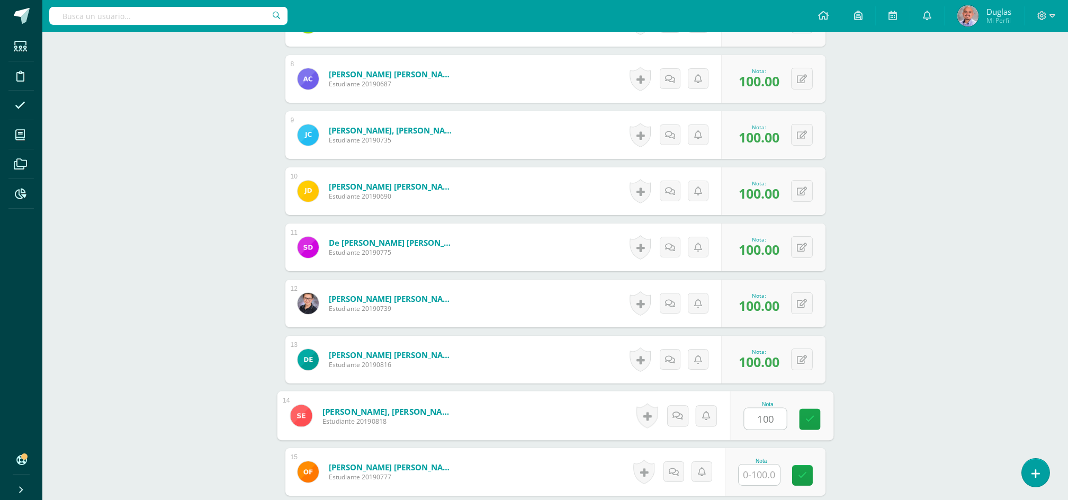
type input "100"
click at [769, 471] on input "text" at bounding box center [765, 474] width 42 height 21
paste input "100"
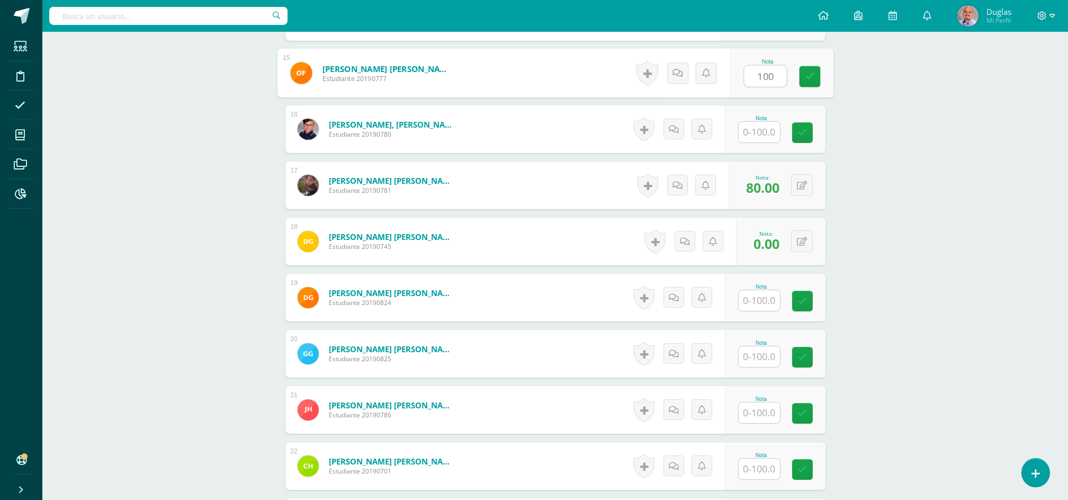
scroll to position [1129, 0]
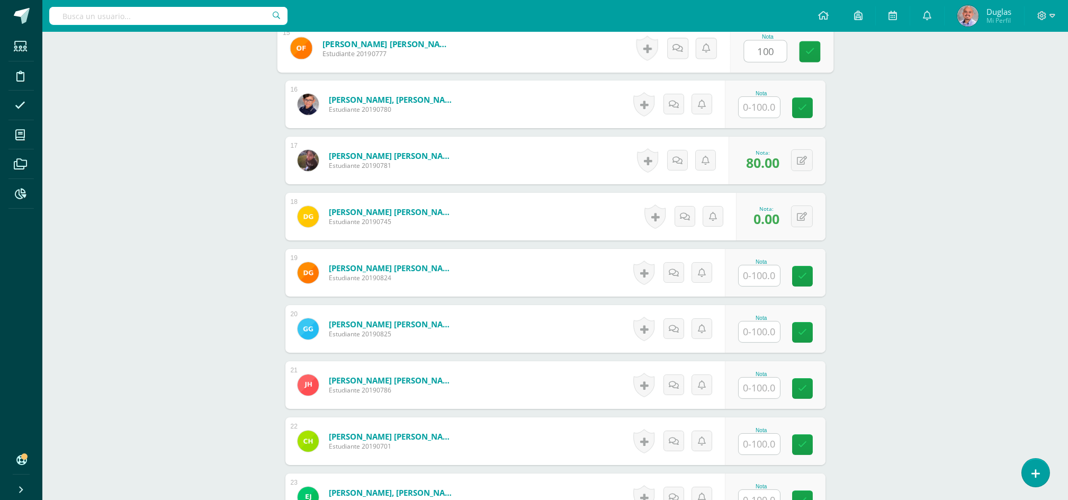
type input "100"
click at [760, 111] on input "text" at bounding box center [765, 107] width 42 height 21
paste input "100"
type input "100"
click at [754, 265] on input "text" at bounding box center [765, 275] width 42 height 21
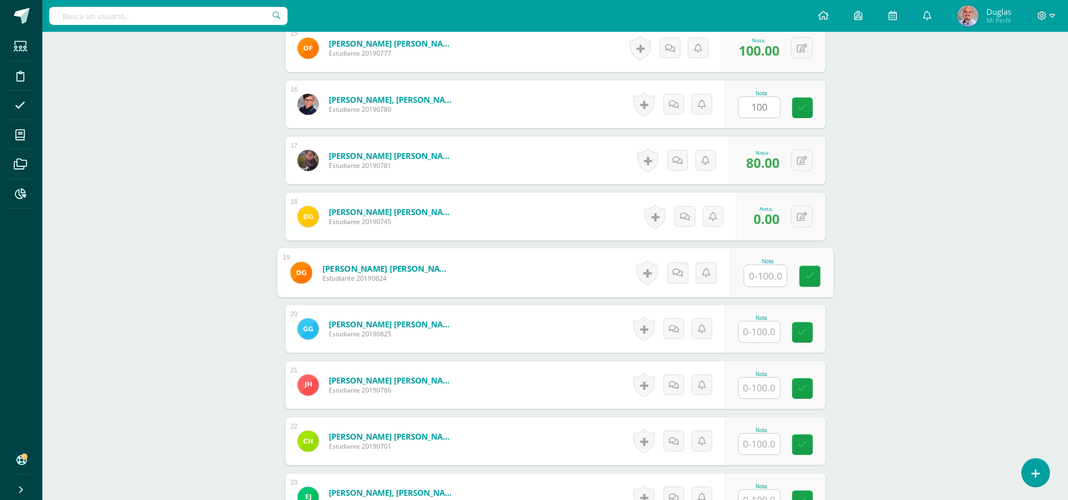
paste input "100"
type input "100"
click at [751, 344] on div "Nota" at bounding box center [775, 329] width 101 height 48
click at [755, 337] on input "text" at bounding box center [758, 331] width 41 height 21
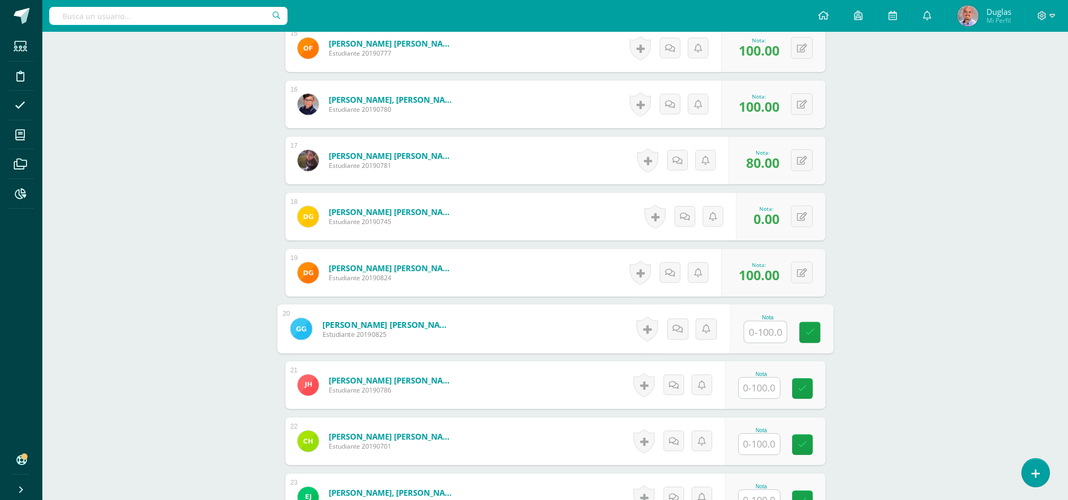
paste input "100"
type input "100"
click at [754, 385] on input "text" at bounding box center [758, 387] width 41 height 21
paste input "100"
type input "100"
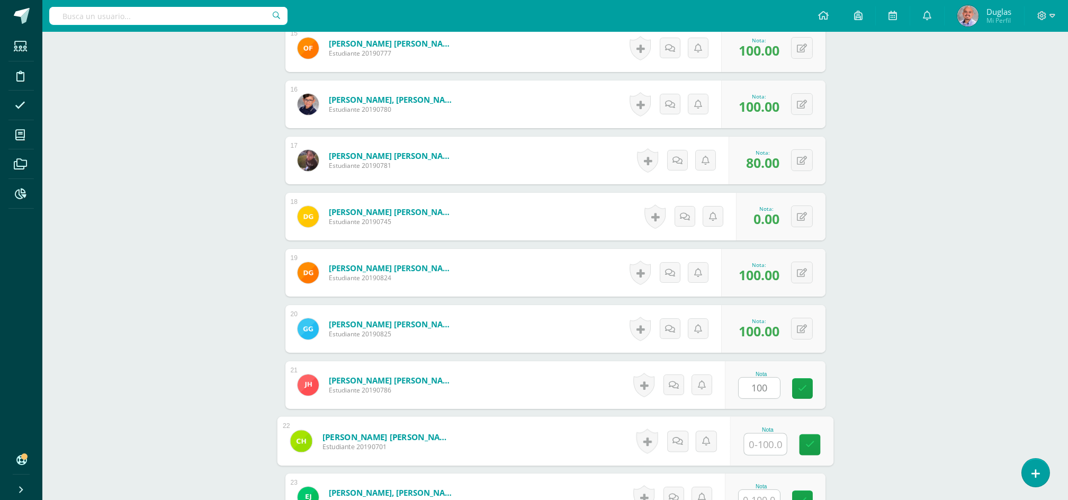
click at [753, 443] on input "text" at bounding box center [765, 444] width 42 height 21
paste input "100"
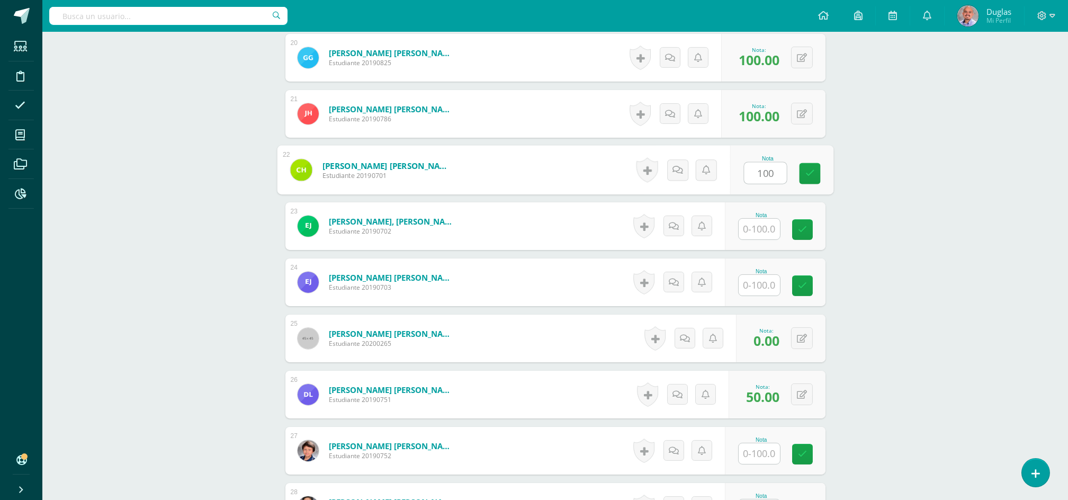
scroll to position [1482, 0]
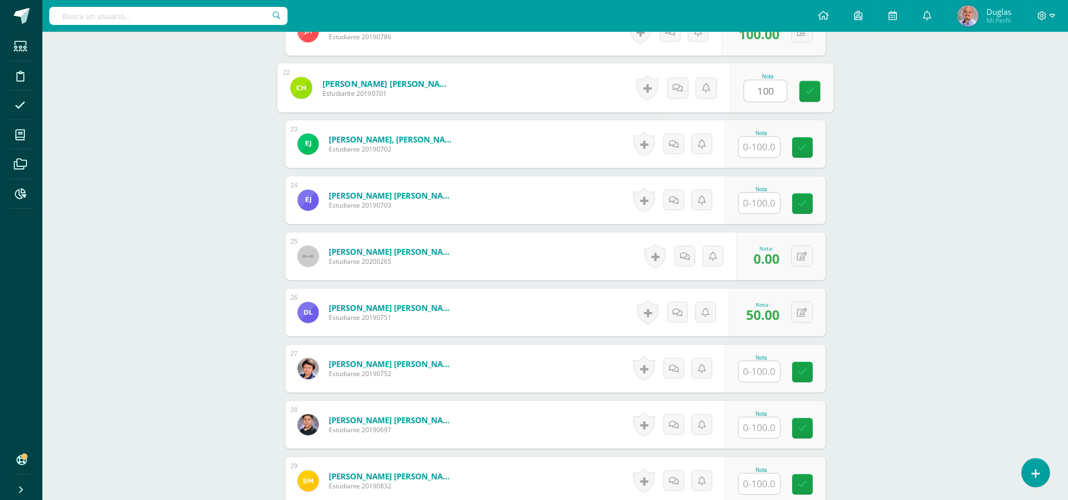
type input "100"
click at [754, 138] on input "text" at bounding box center [758, 147] width 41 height 21
paste input "100"
type input "100"
click at [755, 194] on input "text" at bounding box center [765, 203] width 42 height 21
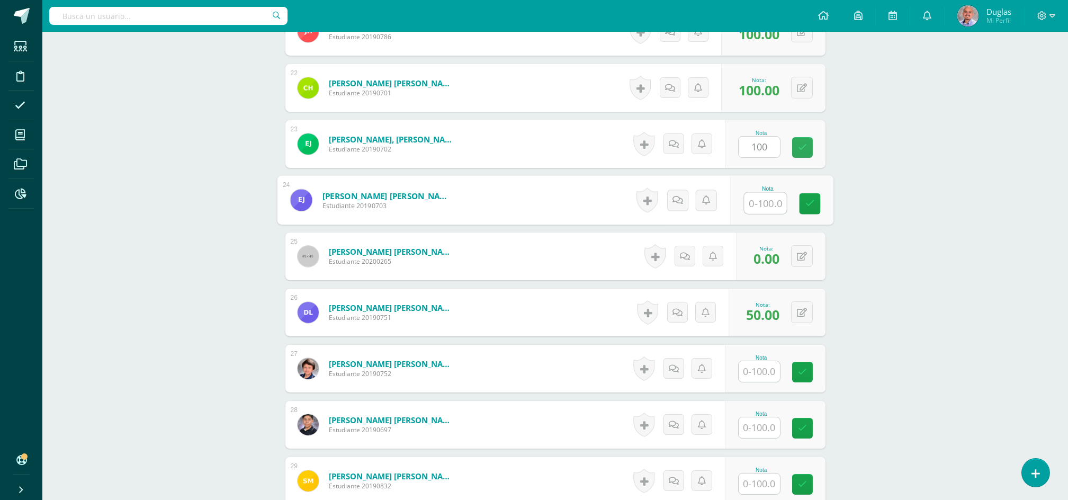
paste input "100"
type input "100"
click at [755, 363] on input "text" at bounding box center [758, 371] width 41 height 21
paste input "100"
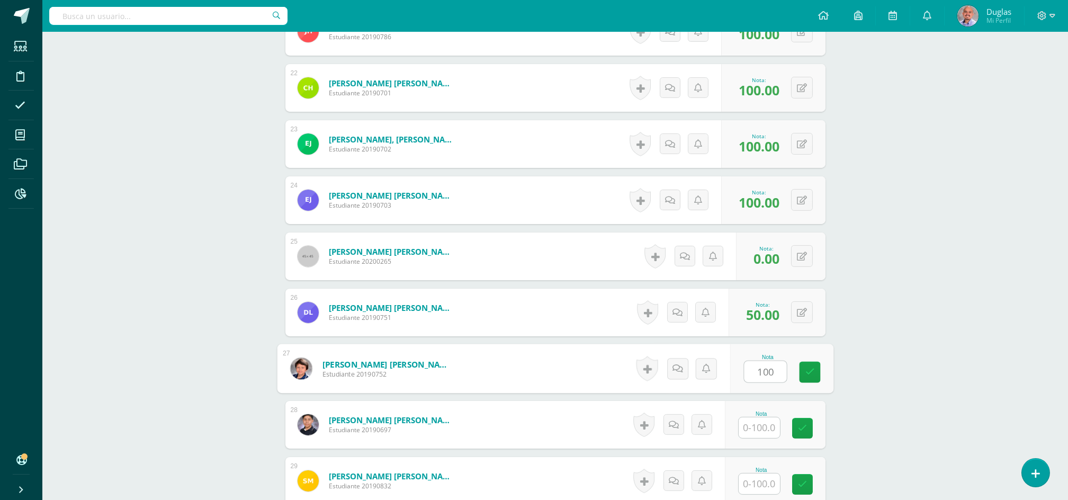
type input "100"
click at [760, 424] on input "text" at bounding box center [758, 427] width 41 height 21
paste input "100"
type input "100"
click at [765, 484] on input "text" at bounding box center [765, 483] width 42 height 21
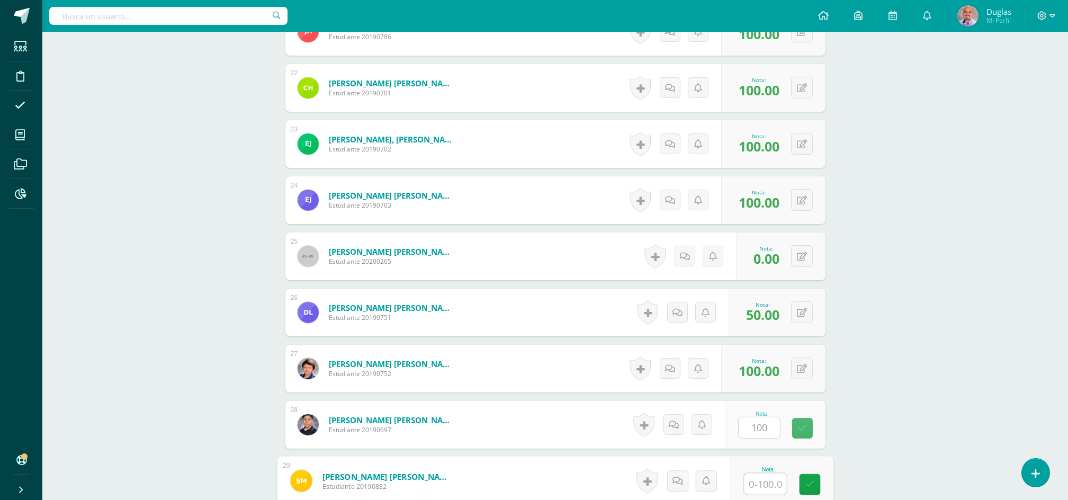
paste input "100"
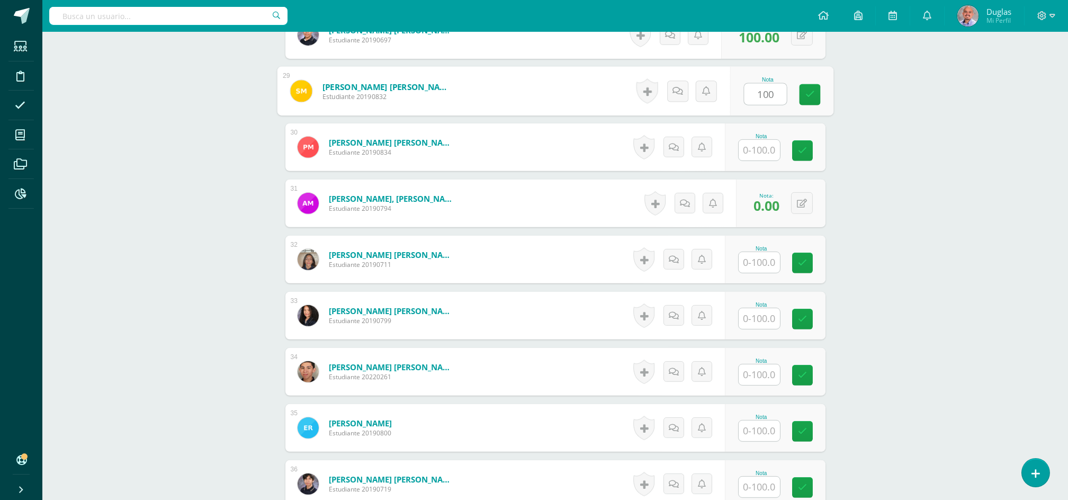
scroll to position [1976, 0]
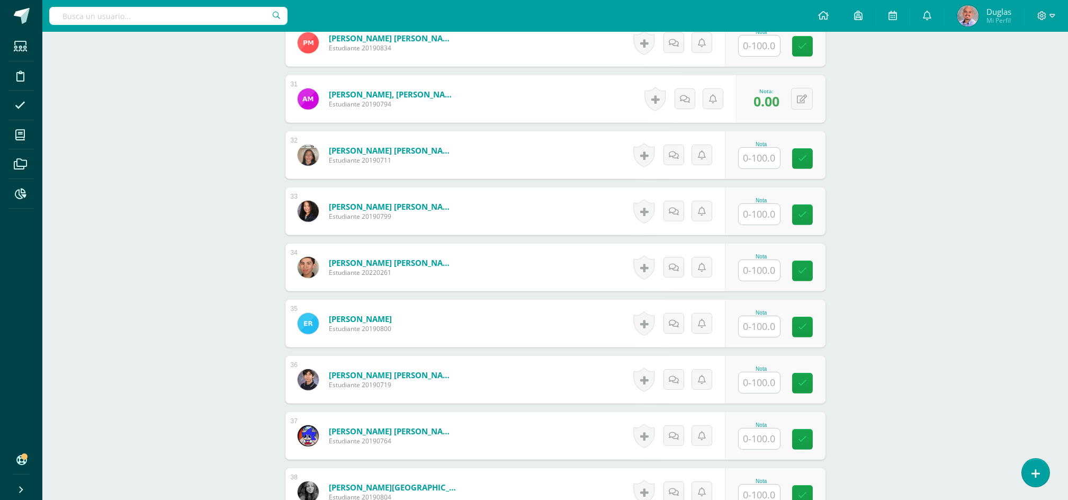
type input "100"
click at [763, 51] on input "text" at bounding box center [758, 45] width 41 height 21
paste input "100"
type input "100"
click at [763, 154] on input "text" at bounding box center [765, 158] width 42 height 21
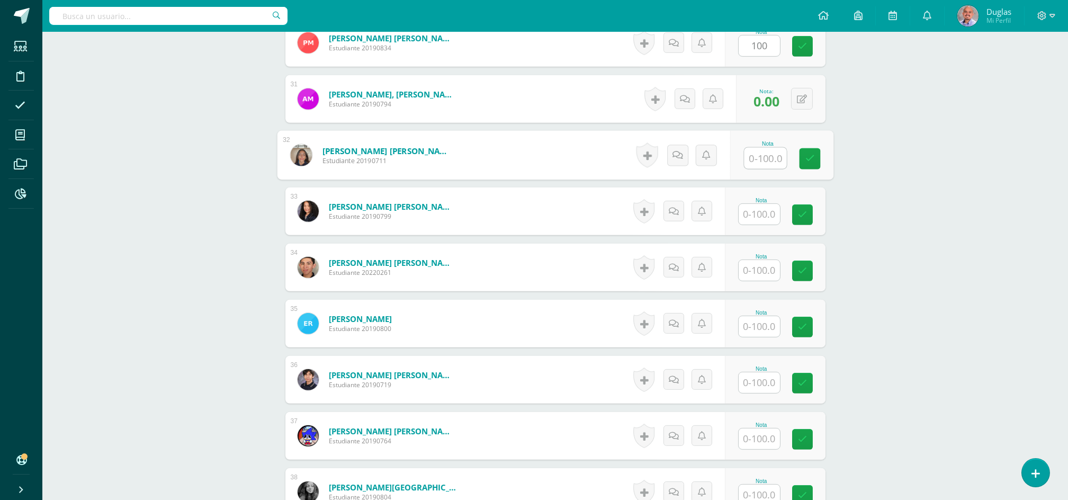
paste input "100"
type input "100"
click at [754, 210] on input "text" at bounding box center [765, 214] width 42 height 21
paste input "100"
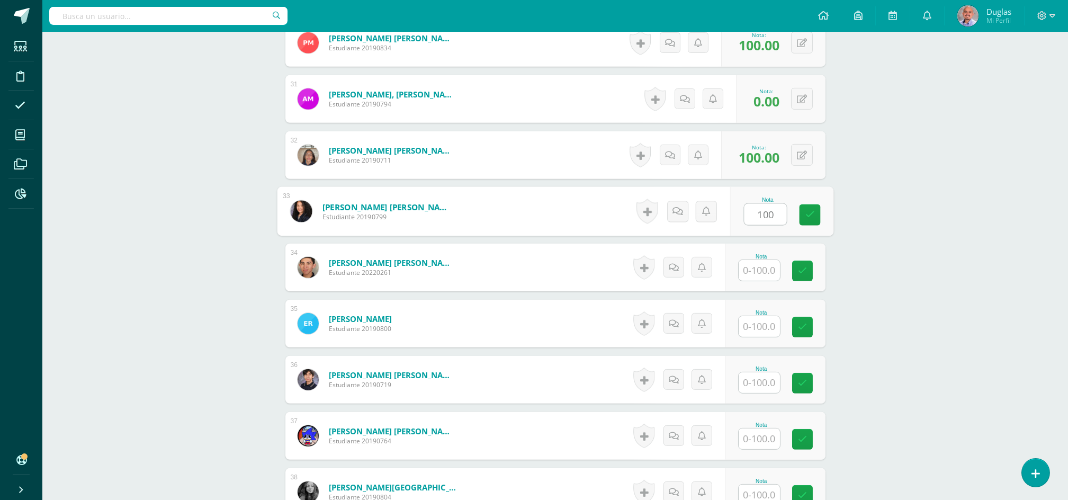
type input "100"
click at [751, 266] on input "text" at bounding box center [758, 270] width 41 height 21
paste input "100"
type input "100"
click at [754, 331] on input "text" at bounding box center [765, 326] width 42 height 21
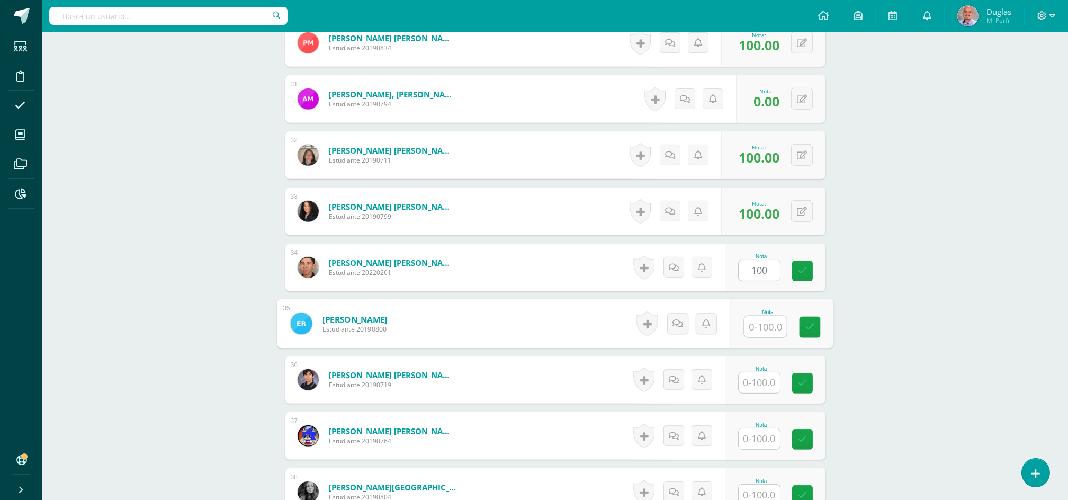
paste input "100"
type input "100"
click at [755, 387] on input "text" at bounding box center [765, 382] width 42 height 21
paste input "100"
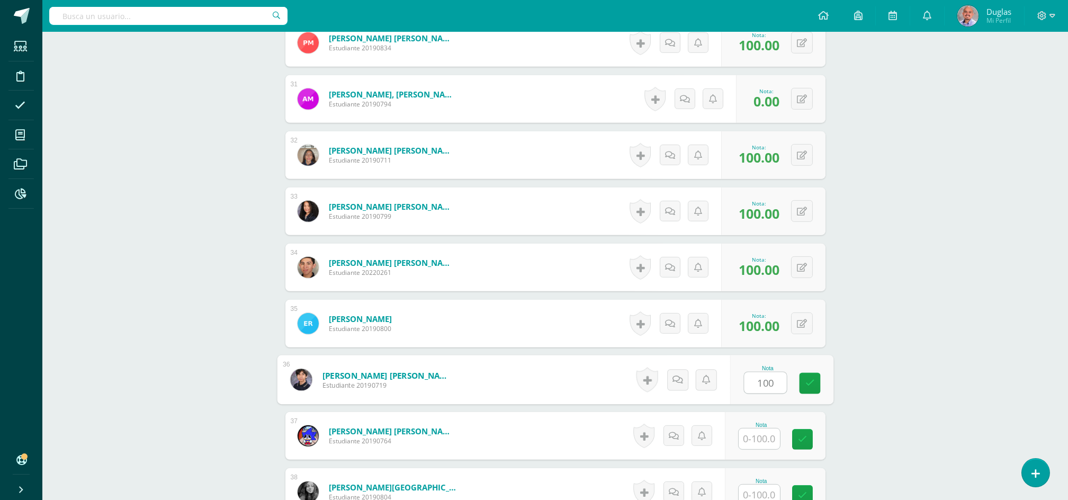
type input "100"
click at [769, 441] on input "text" at bounding box center [765, 438] width 42 height 21
paste input "100"
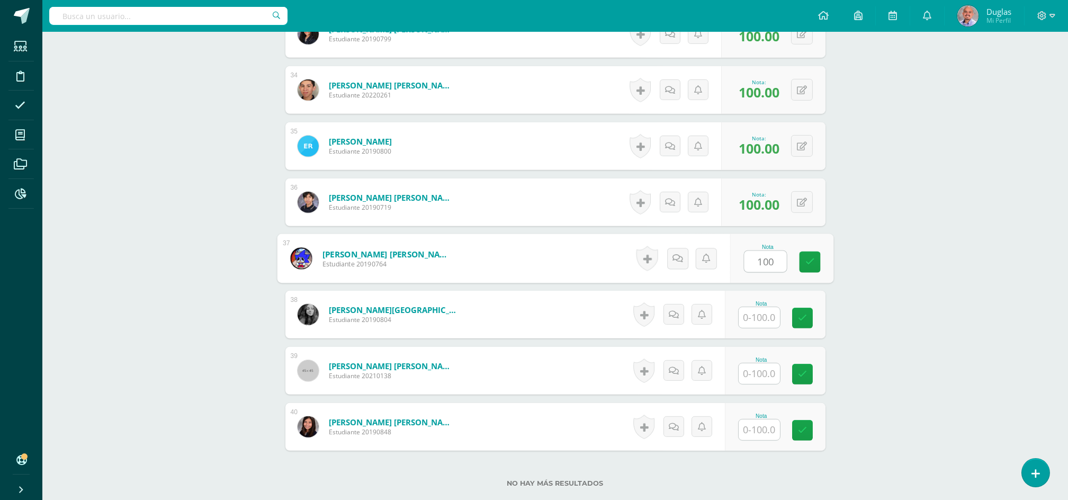
scroll to position [2226, 0]
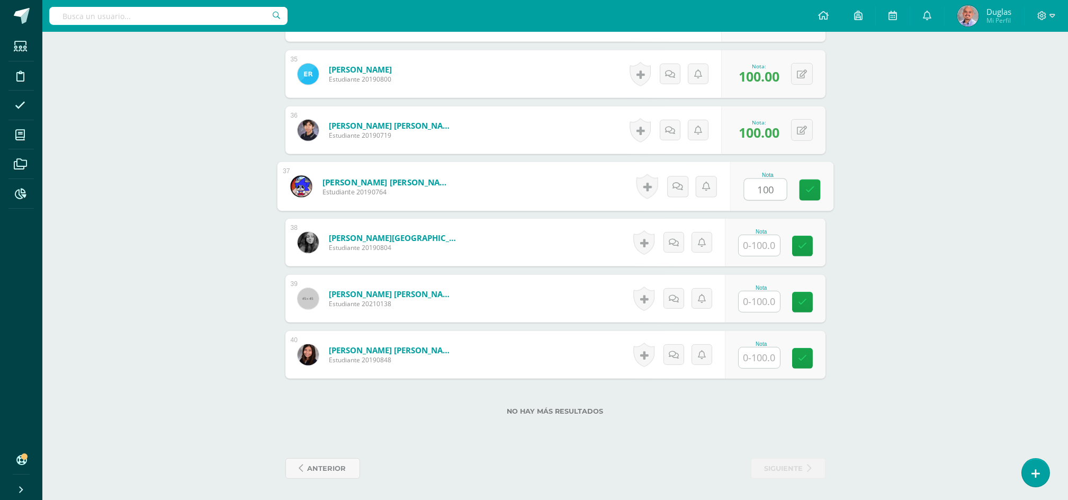
type input "100"
click at [762, 242] on input "text" at bounding box center [758, 245] width 41 height 21
paste
type input "100"
click at [757, 302] on input "text" at bounding box center [758, 301] width 41 height 21
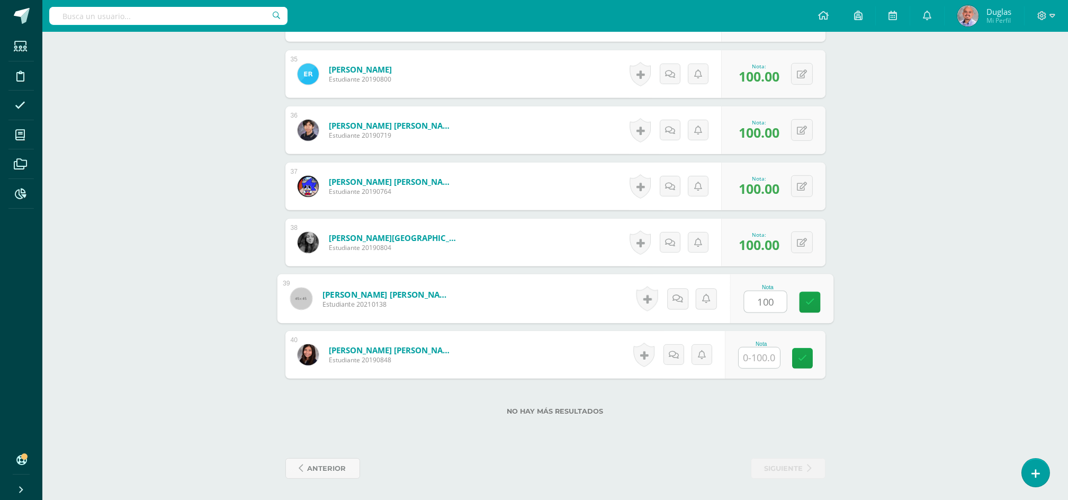
type input "100"
click at [754, 360] on input "text" at bounding box center [765, 357] width 42 height 21
type input "100"
click at [819, 359] on link at bounding box center [809, 358] width 21 height 21
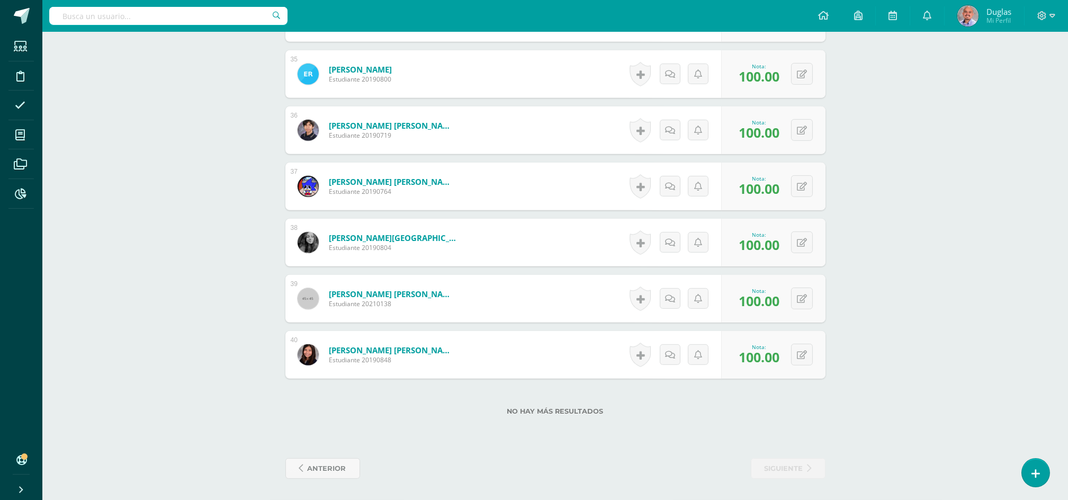
scroll to position [0, 0]
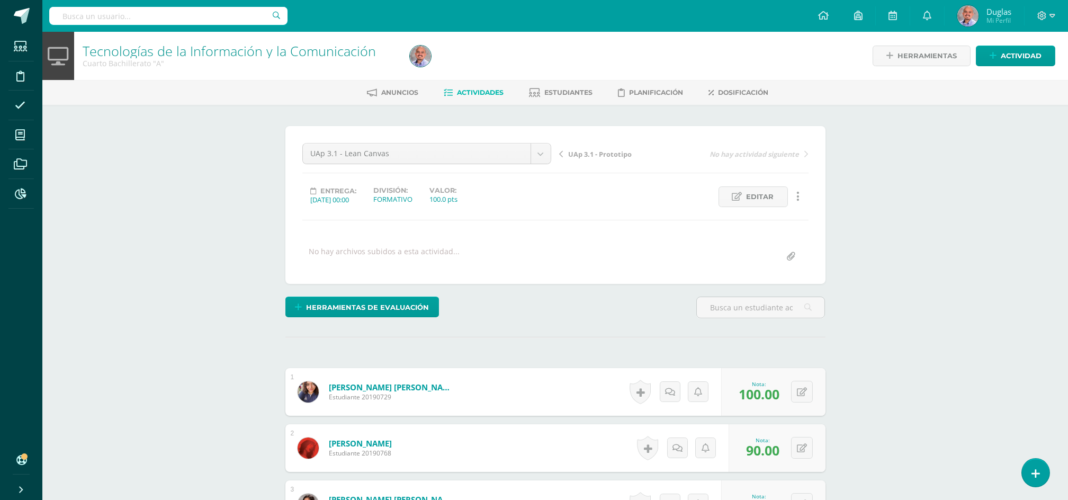
click at [479, 92] on span "Actividades" at bounding box center [480, 92] width 47 height 8
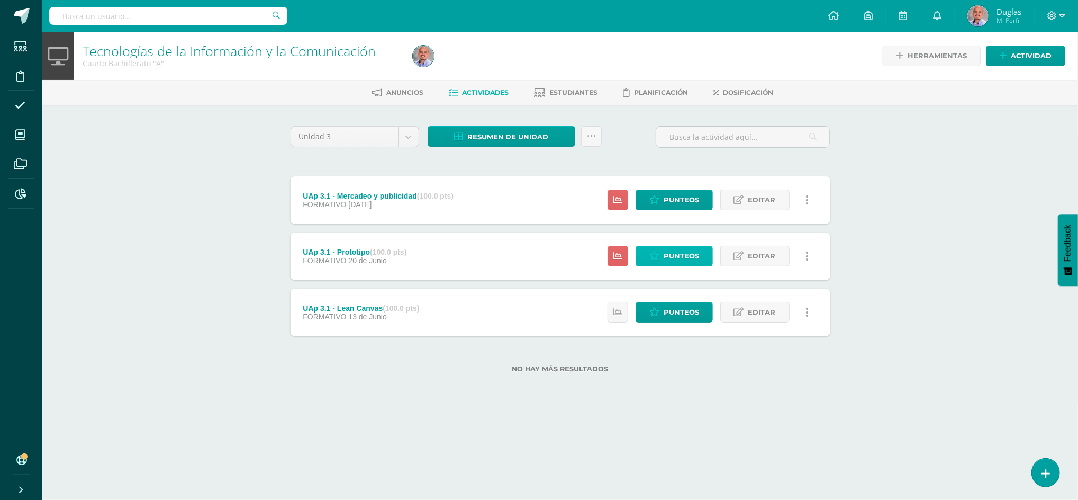
click at [672, 258] on span "Punteos" at bounding box center [681, 256] width 35 height 20
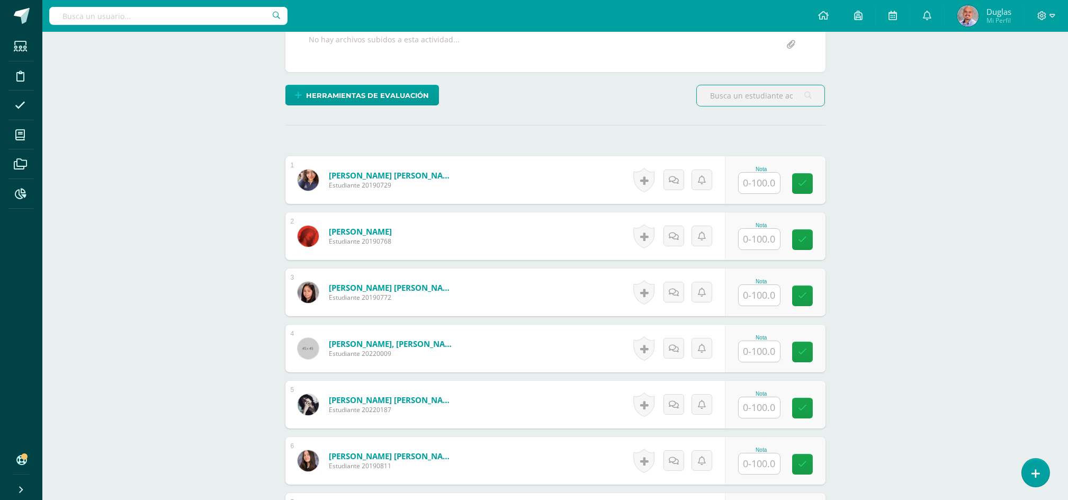
scroll to position [283, 0]
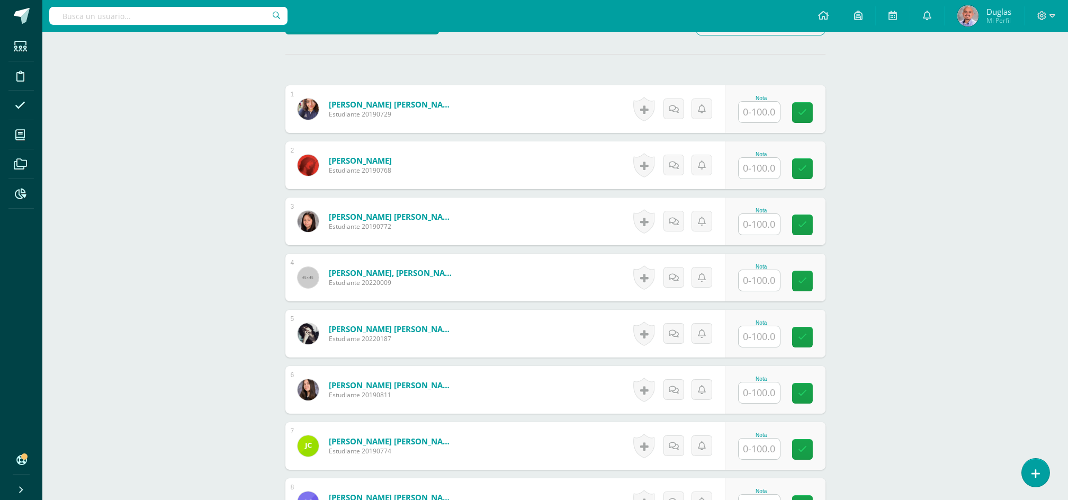
click at [745, 333] on input "text" at bounding box center [758, 336] width 41 height 21
type input "0"
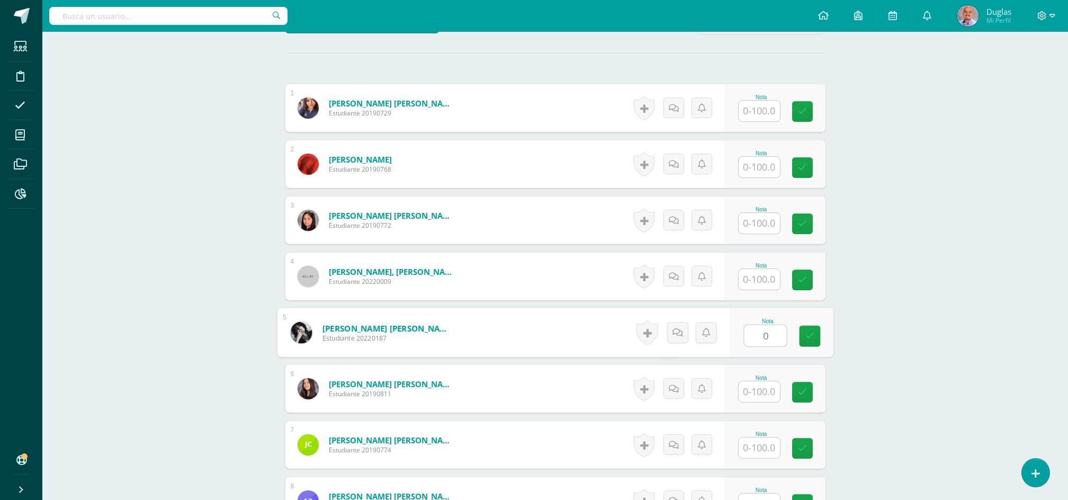
scroll to position [495, 0]
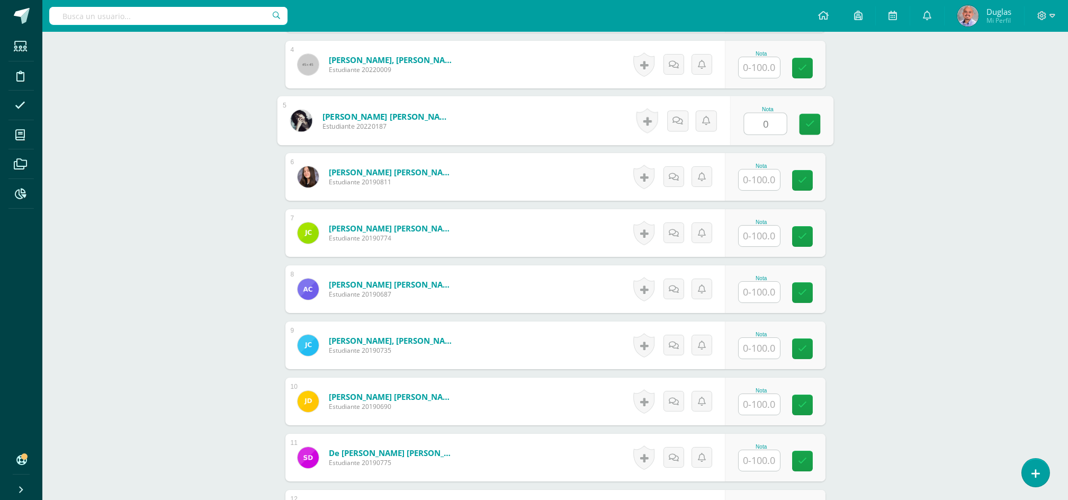
click at [752, 346] on input "text" at bounding box center [758, 348] width 41 height 21
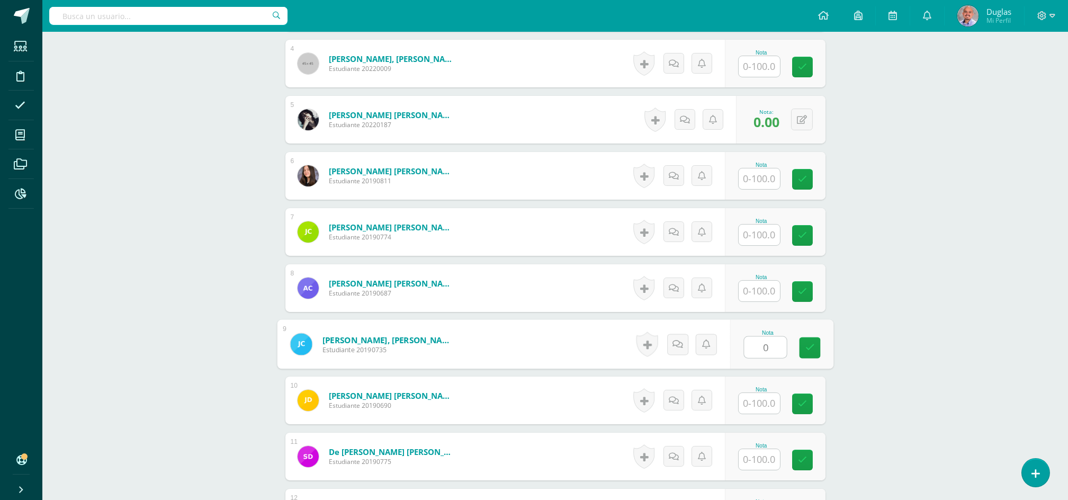
type input "0"
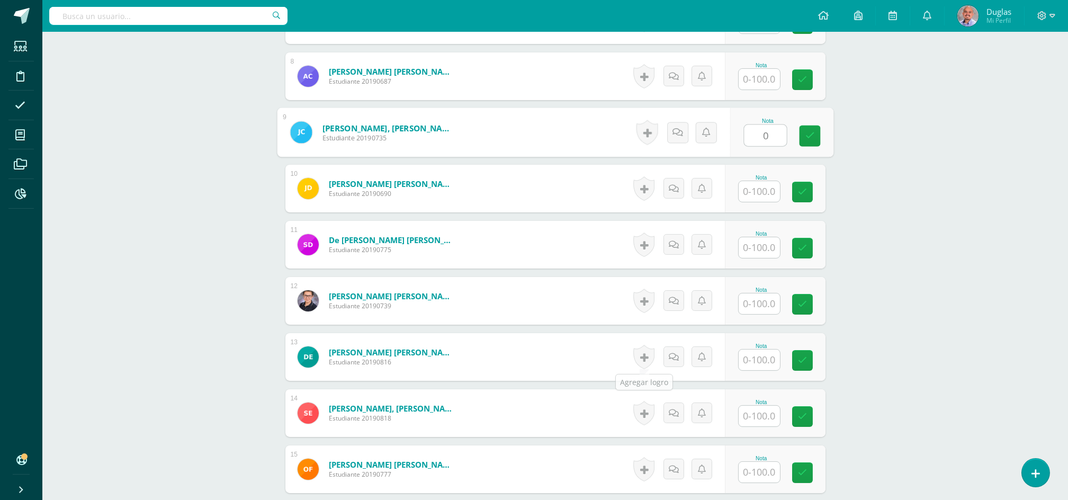
scroll to position [920, 0]
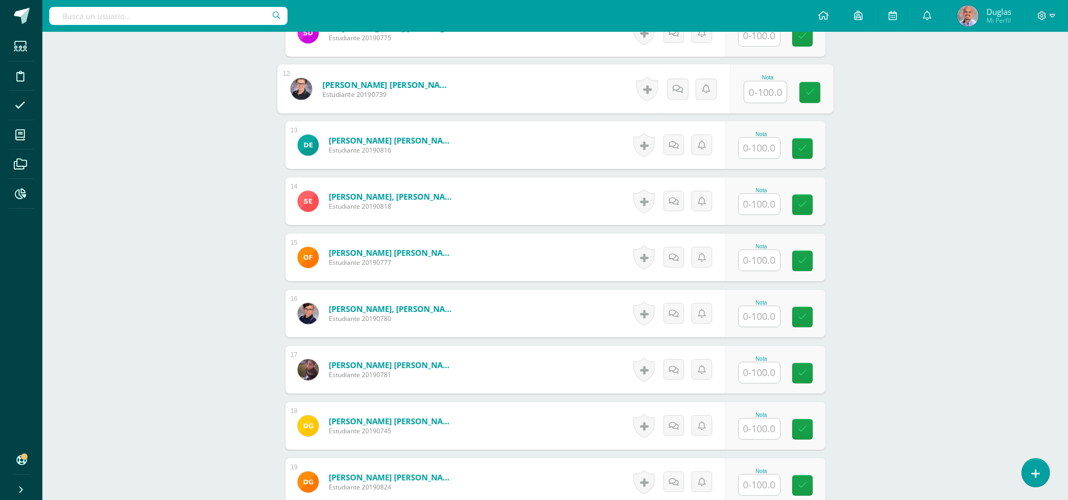
click at [763, 97] on input "text" at bounding box center [765, 92] width 42 height 21
type input "0"
click at [751, 199] on input "text" at bounding box center [765, 204] width 42 height 21
type input "0"
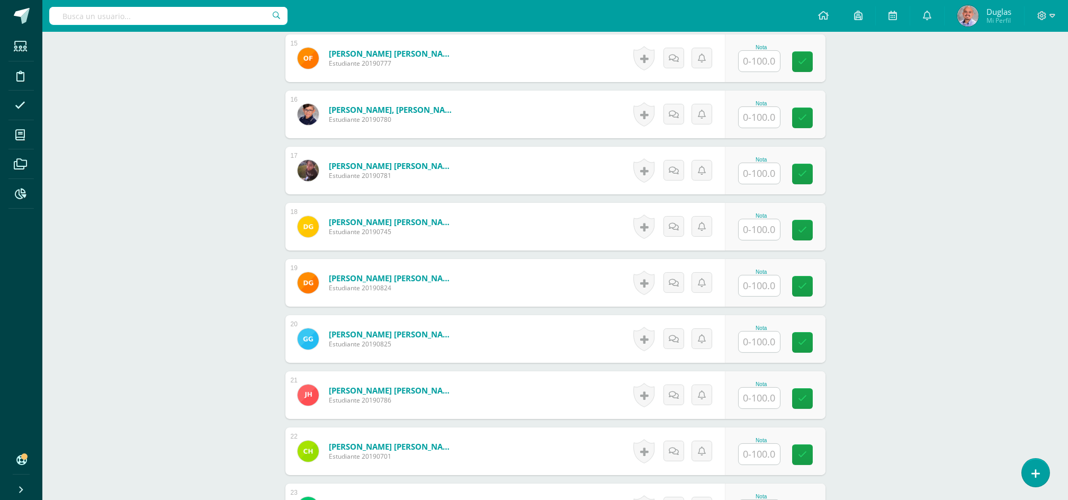
scroll to position [1061, 0]
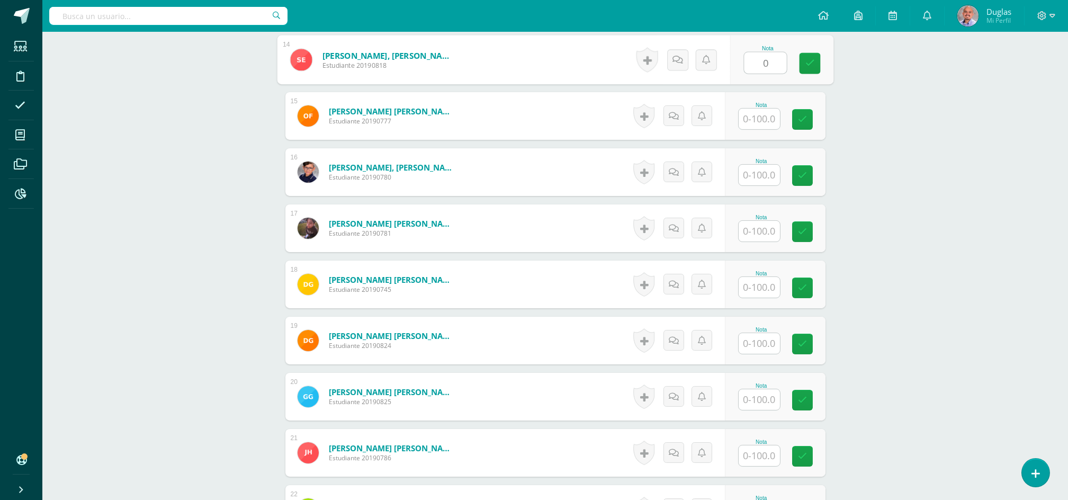
click at [773, 116] on input "text" at bounding box center [758, 119] width 41 height 21
type input "0"
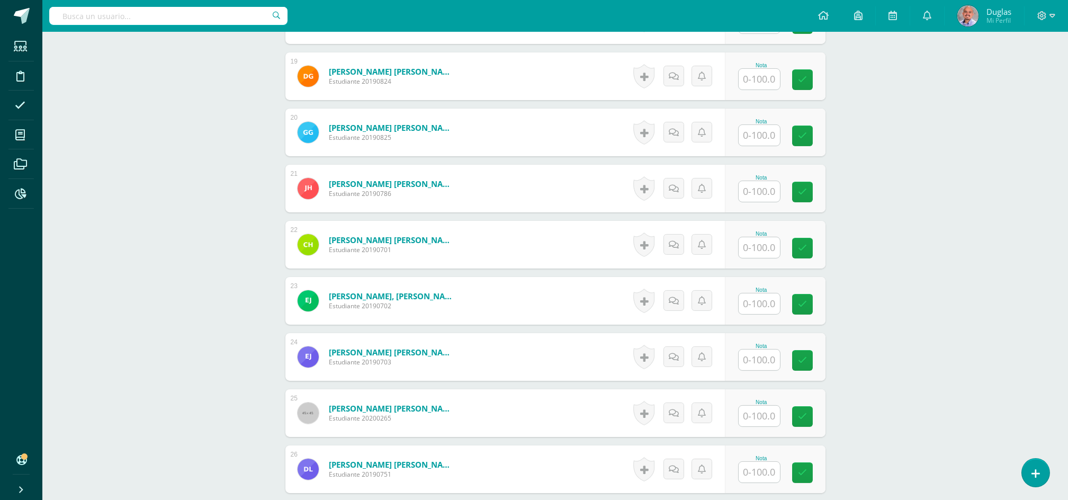
scroll to position [1414, 0]
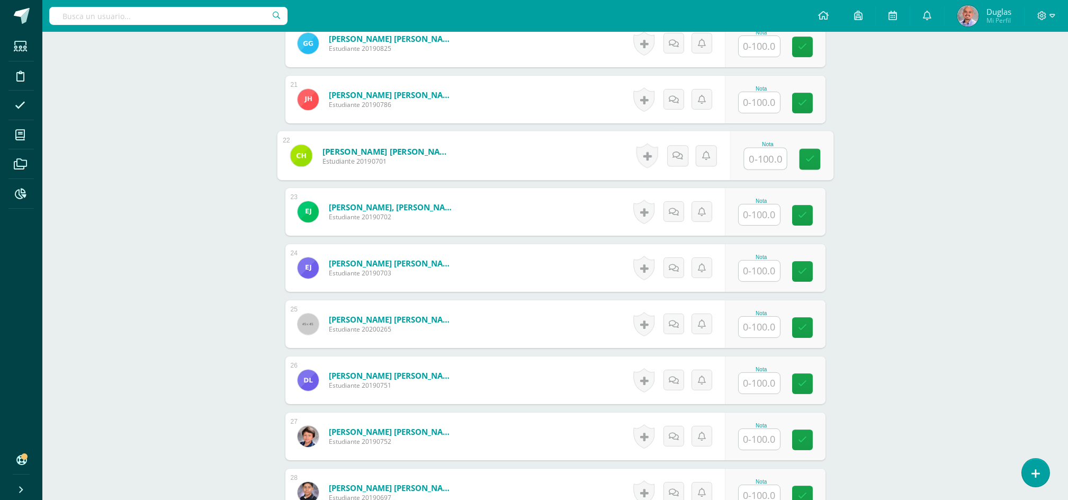
click at [768, 163] on input "text" at bounding box center [765, 158] width 42 height 21
type input "0"
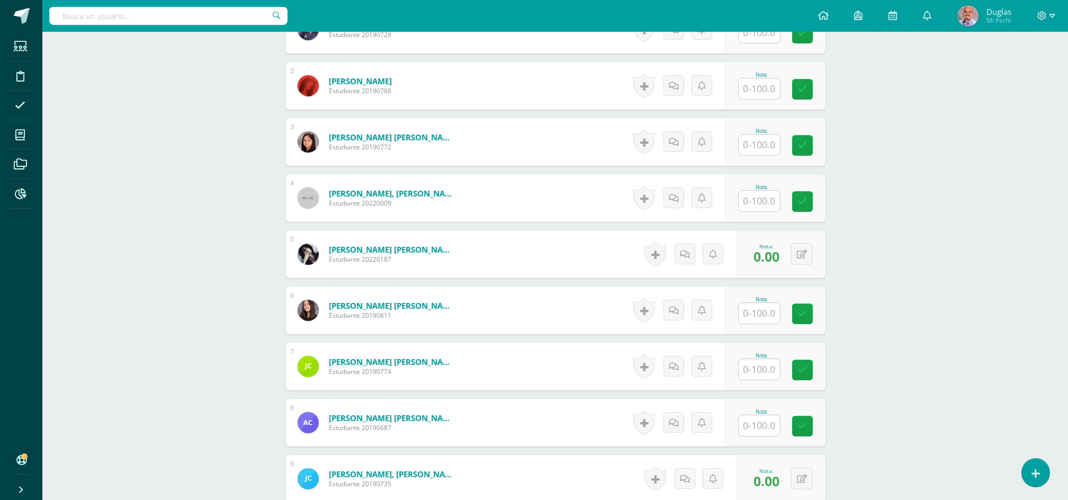
scroll to position [423, 0]
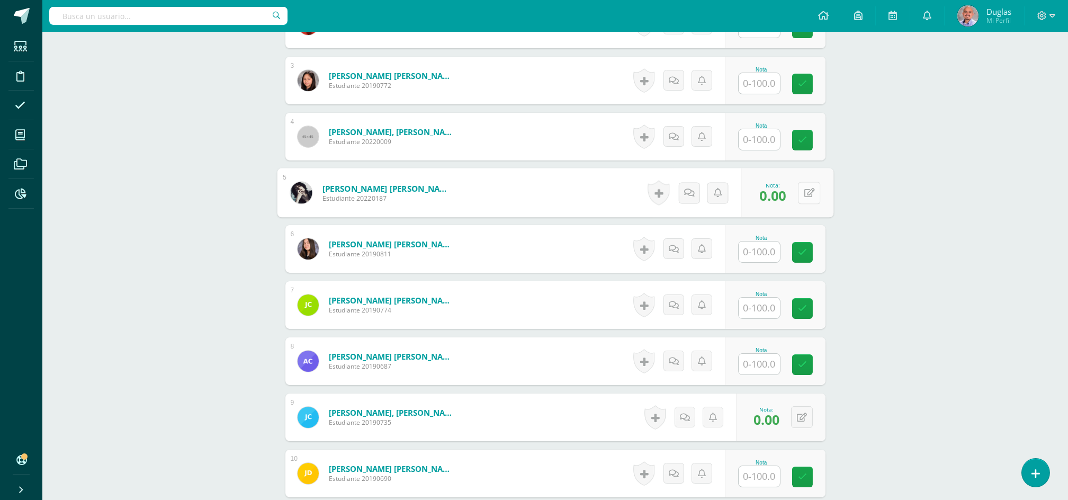
click at [802, 189] on button at bounding box center [809, 193] width 22 height 22
type input "50"
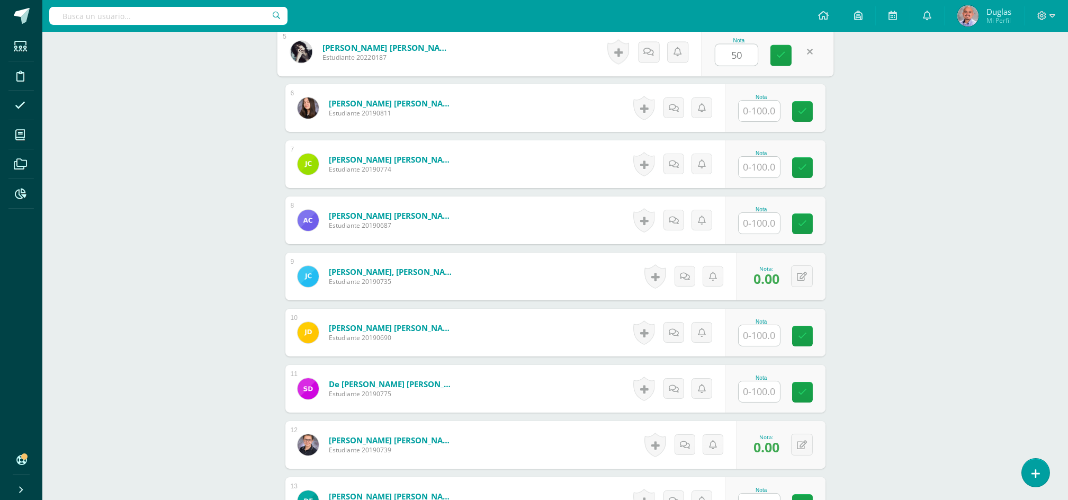
scroll to position [706, 0]
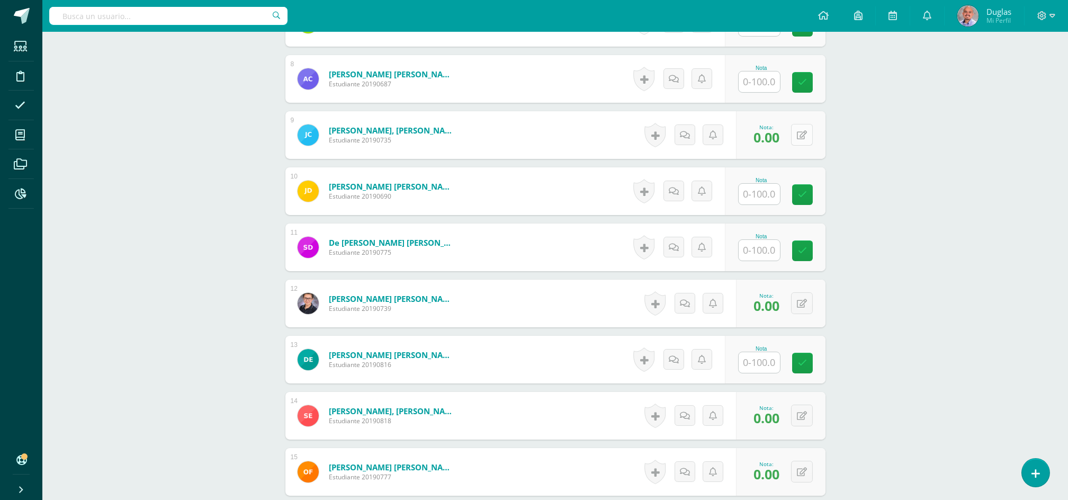
click at [802, 137] on icon at bounding box center [802, 135] width 10 height 9
type input "50"
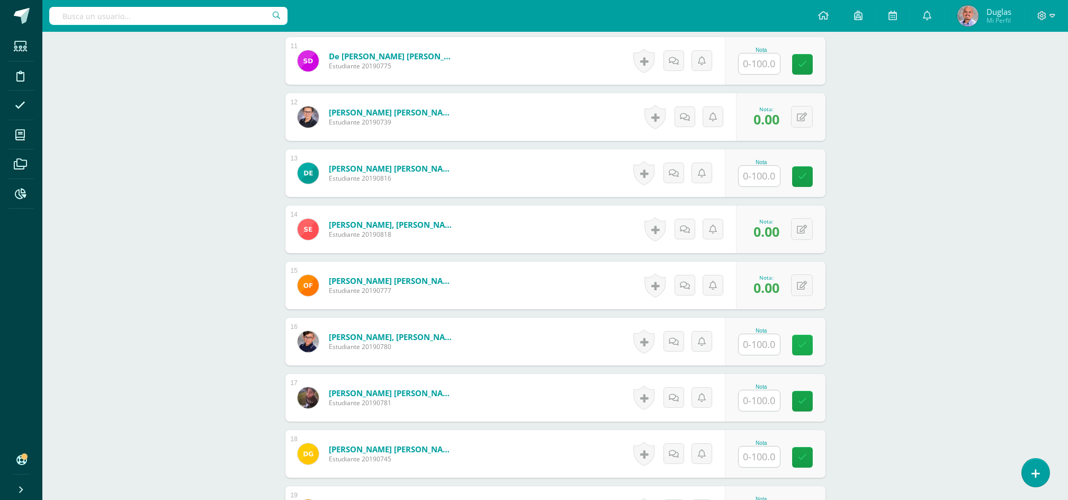
scroll to position [917, 0]
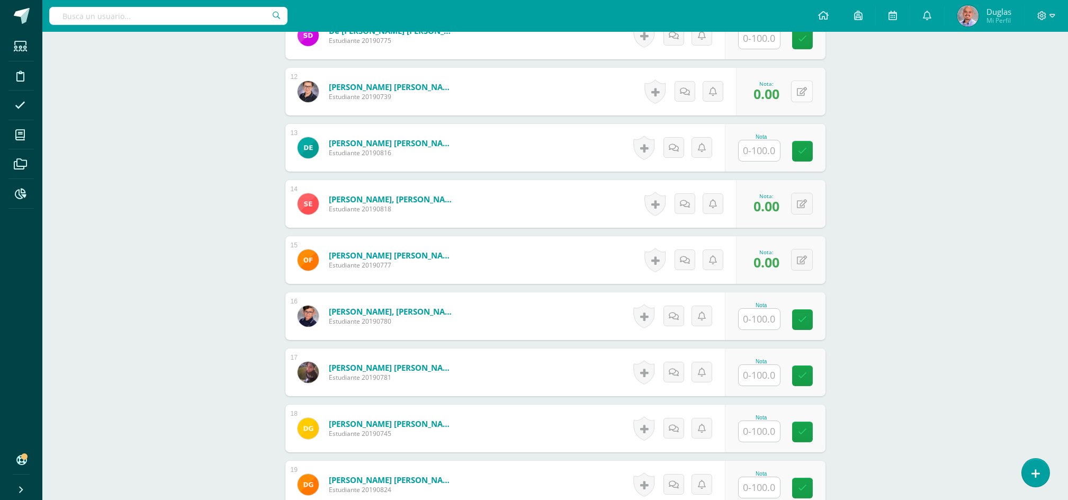
click at [800, 91] on button at bounding box center [802, 91] width 22 height 22
type input "50"
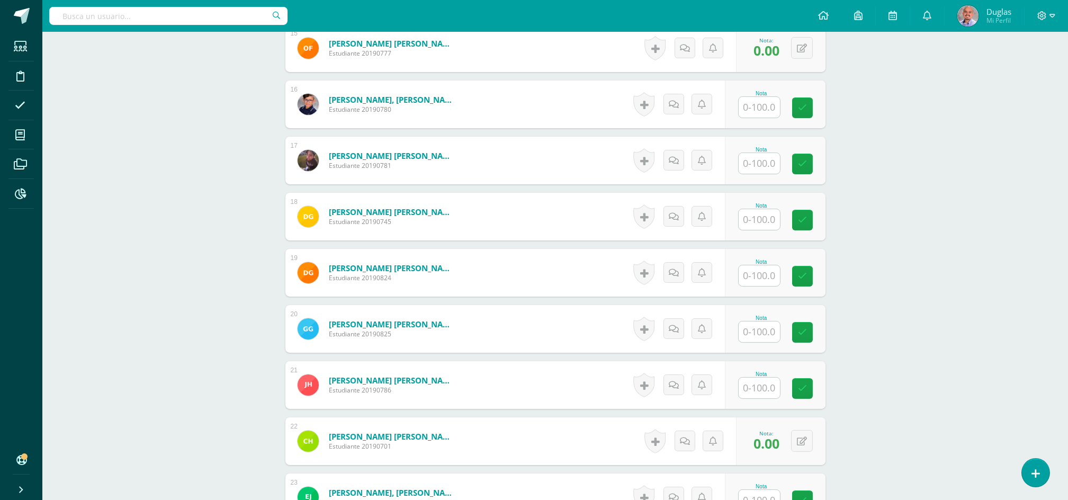
scroll to position [988, 0]
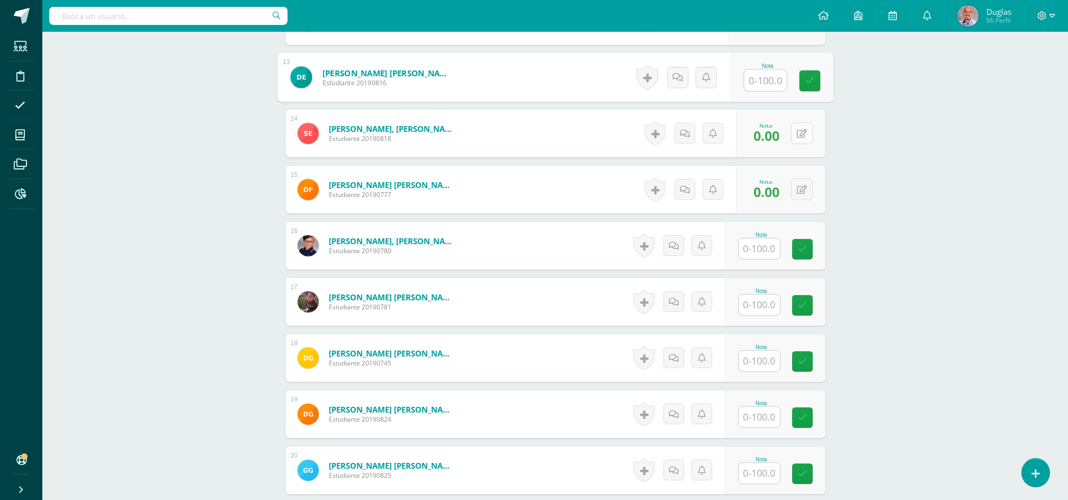
click at [800, 129] on button at bounding box center [802, 133] width 22 height 22
type input "50"
click at [805, 185] on icon at bounding box center [809, 189] width 11 height 9
type input "50"
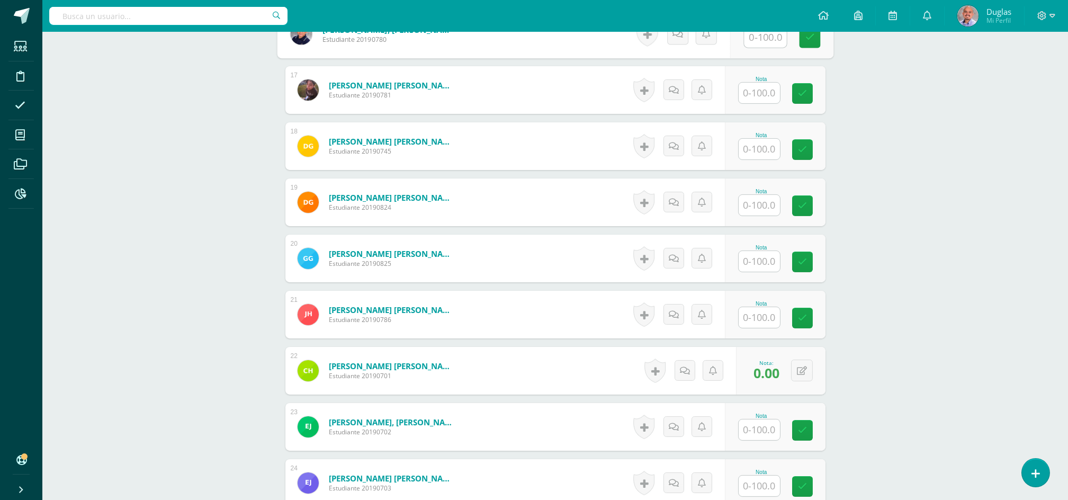
scroll to position [1341, 0]
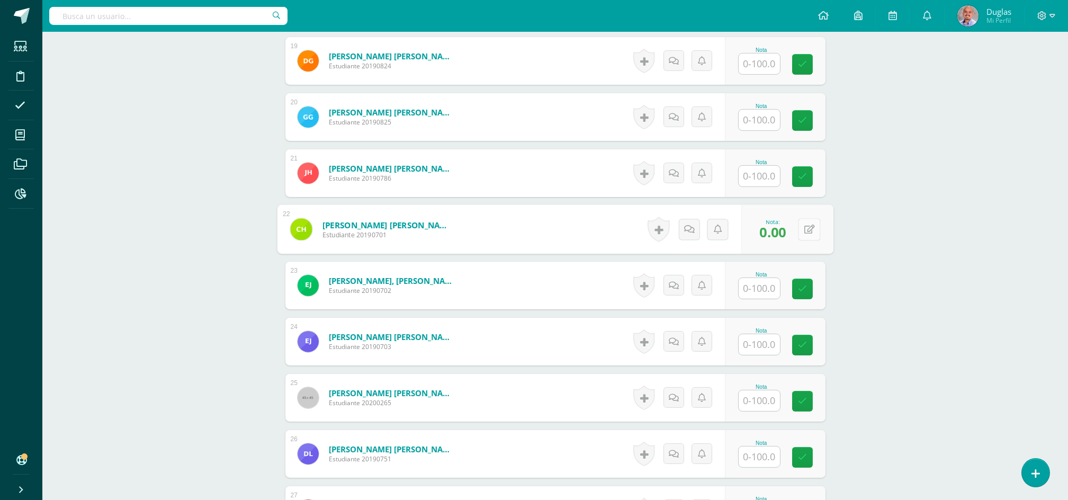
click at [809, 233] on button at bounding box center [809, 229] width 22 height 22
type input "50"
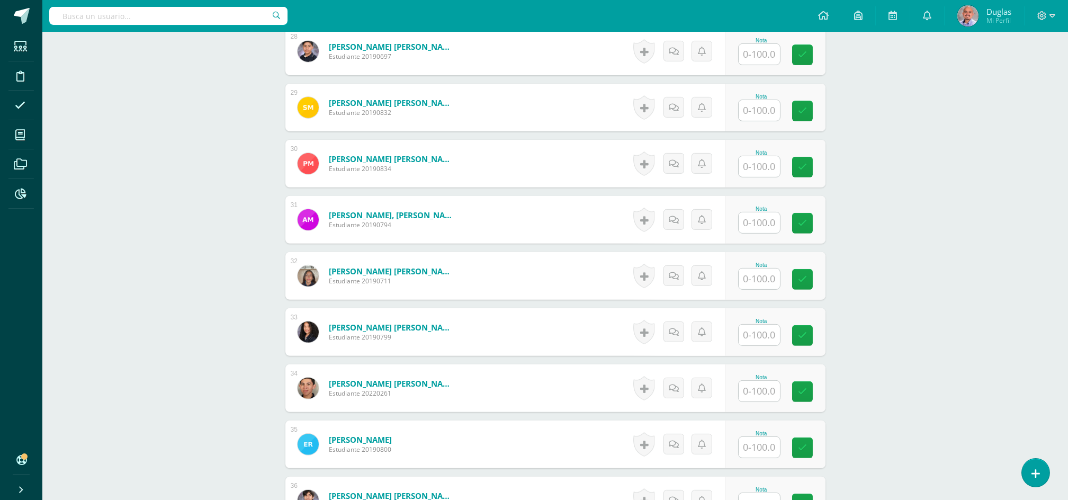
scroll to position [1906, 0]
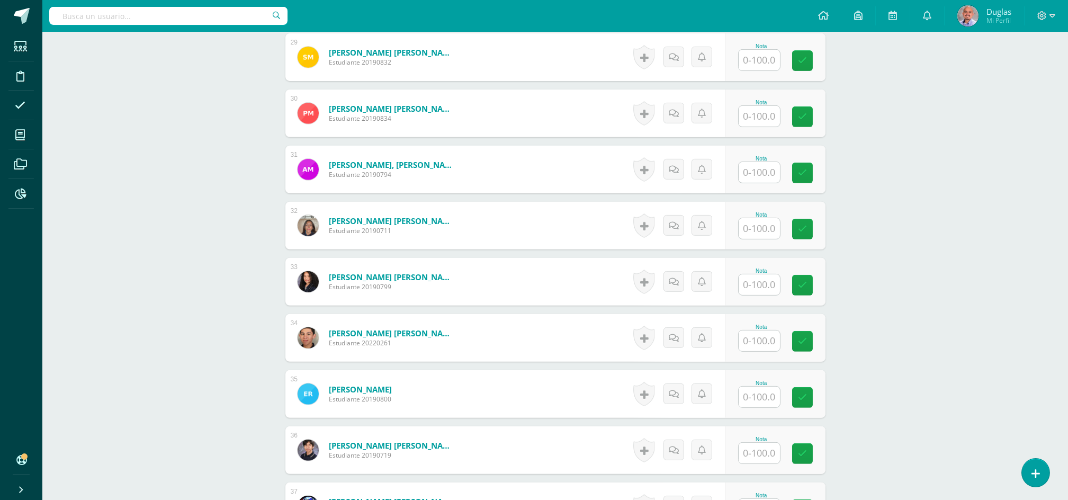
click at [775, 342] on input "text" at bounding box center [758, 340] width 41 height 21
type input "50"
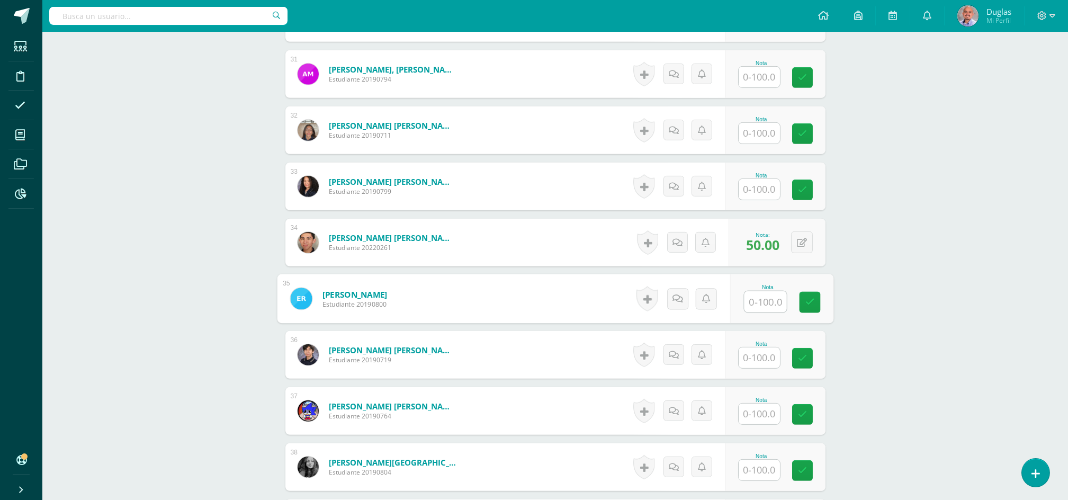
scroll to position [2117, 0]
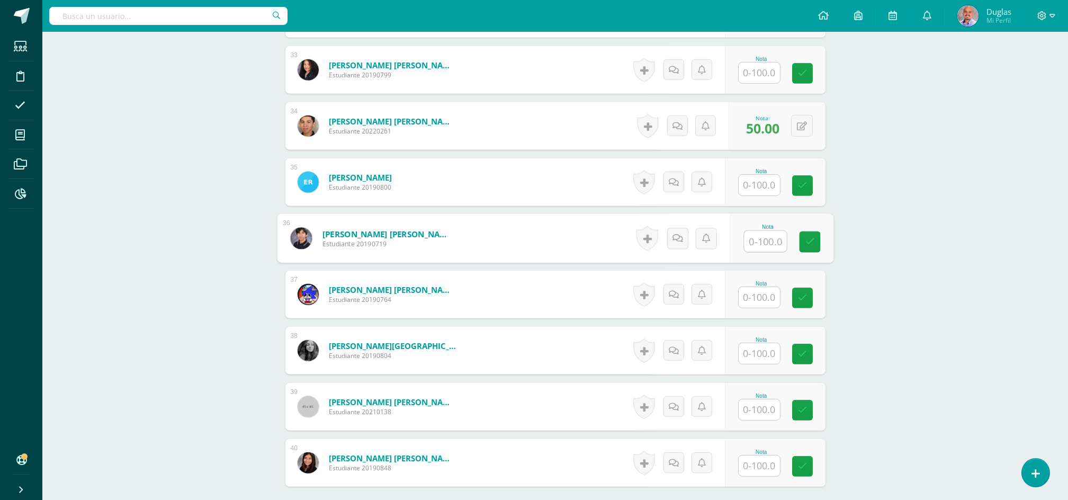
click at [761, 238] on input "text" at bounding box center [765, 241] width 42 height 21
type input "50"
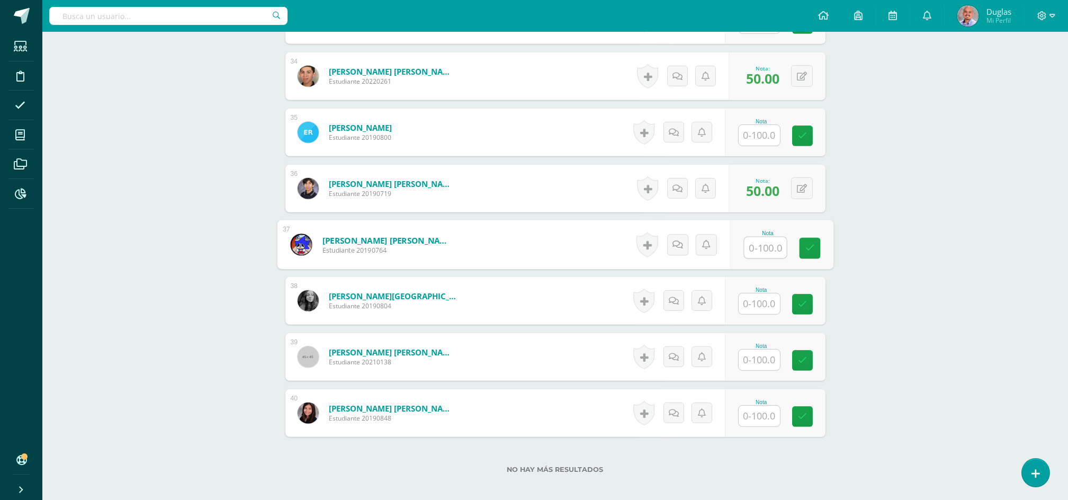
scroll to position [2226, 0]
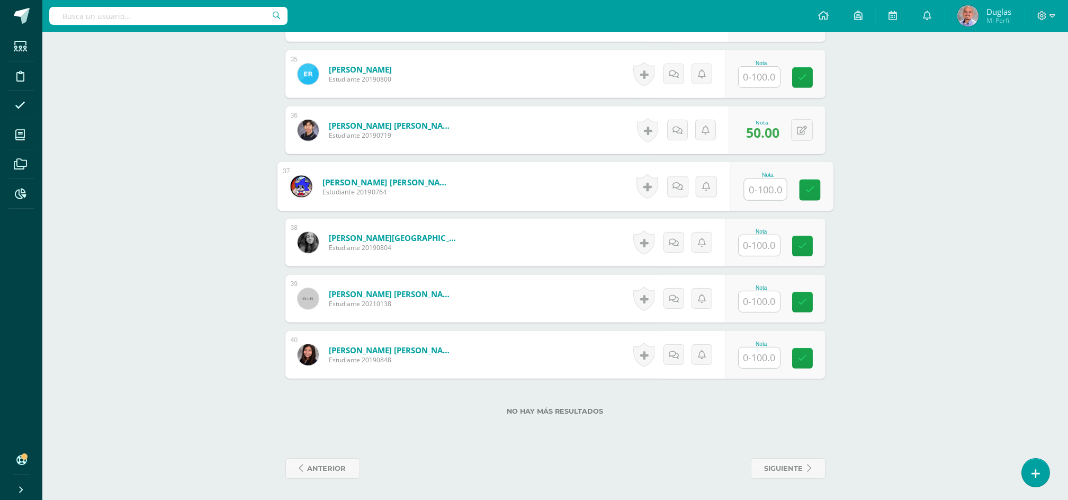
click at [761, 294] on input "text" at bounding box center [758, 301] width 41 height 21
type input "50"
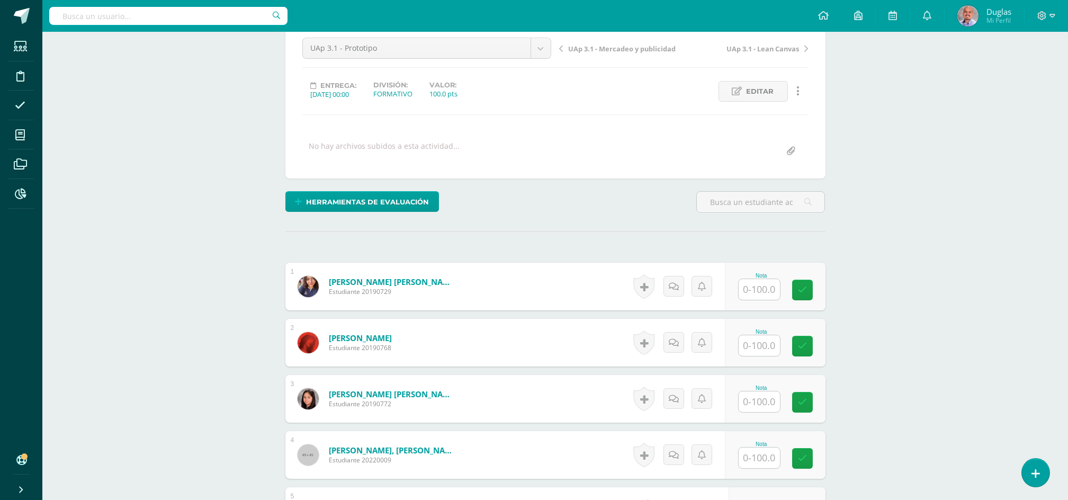
scroll to position [179, 0]
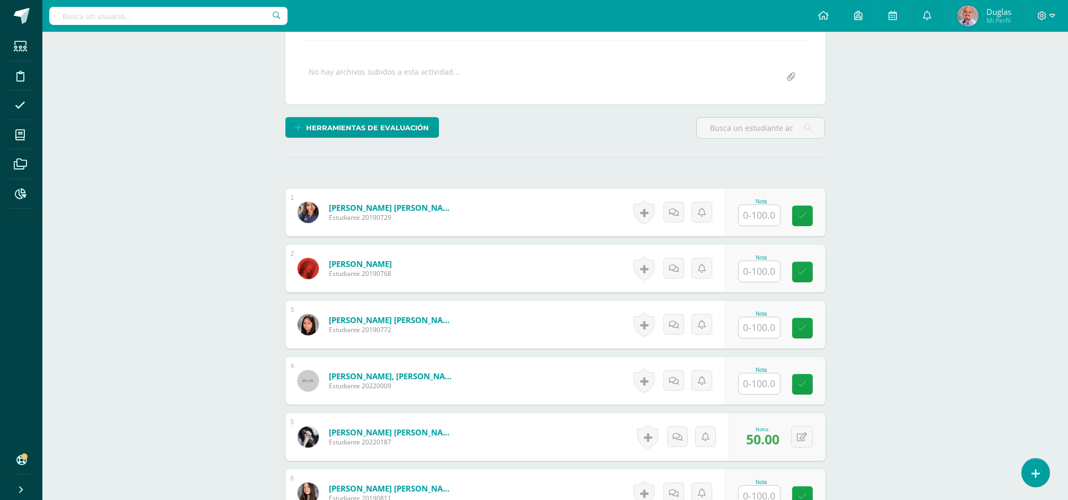
click at [763, 214] on input "text" at bounding box center [758, 215] width 41 height 21
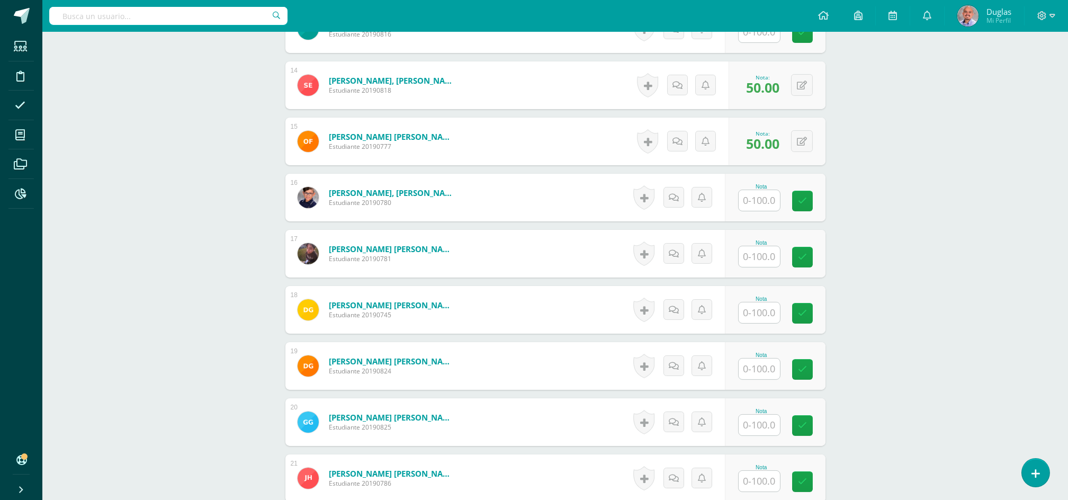
scroll to position [1167, 0]
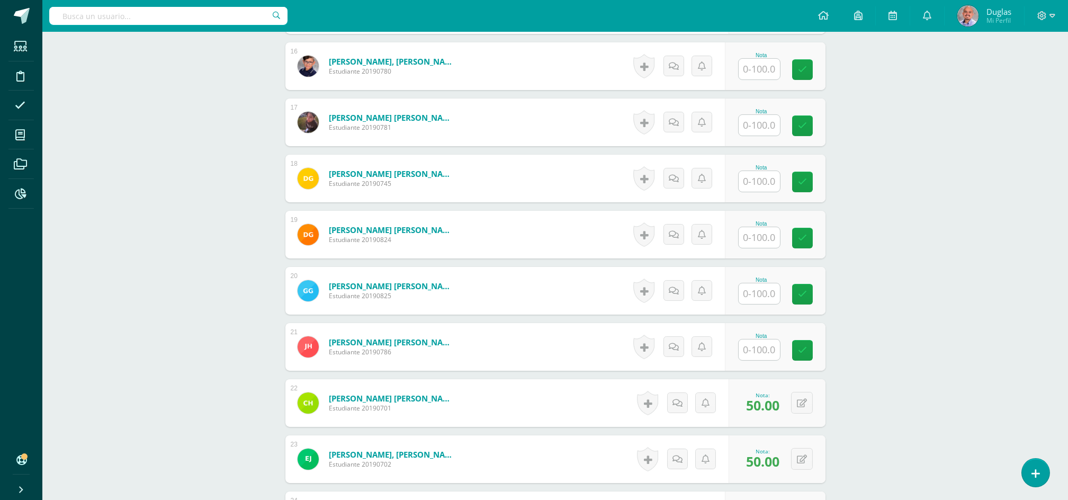
click at [763, 179] on input "text" at bounding box center [758, 181] width 41 height 21
type input "0"
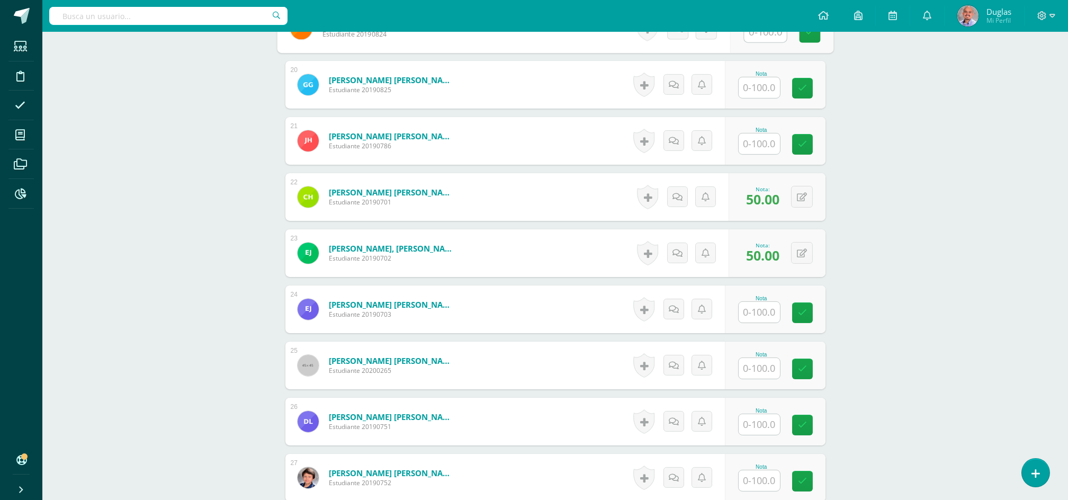
scroll to position [1450, 0]
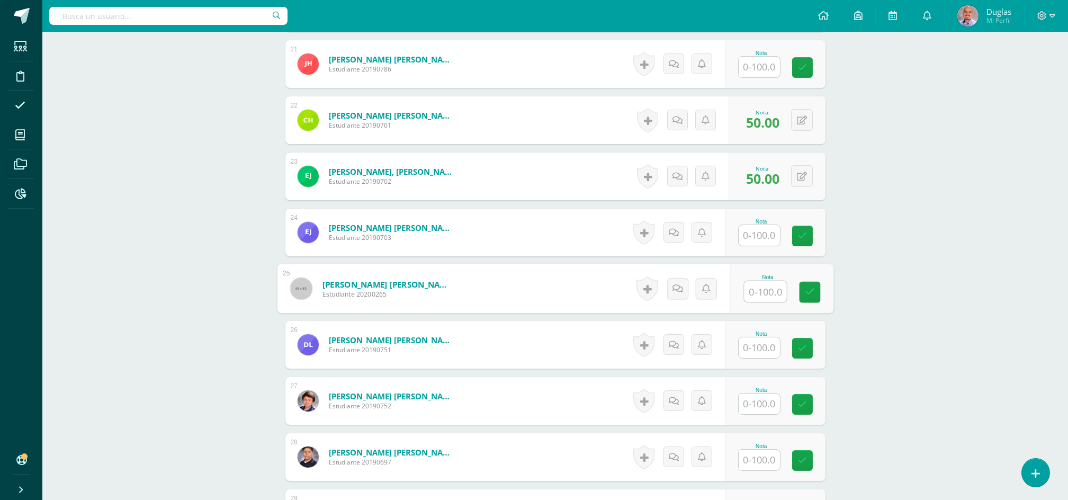
click at [752, 289] on input "text" at bounding box center [765, 291] width 42 height 21
type input "0"
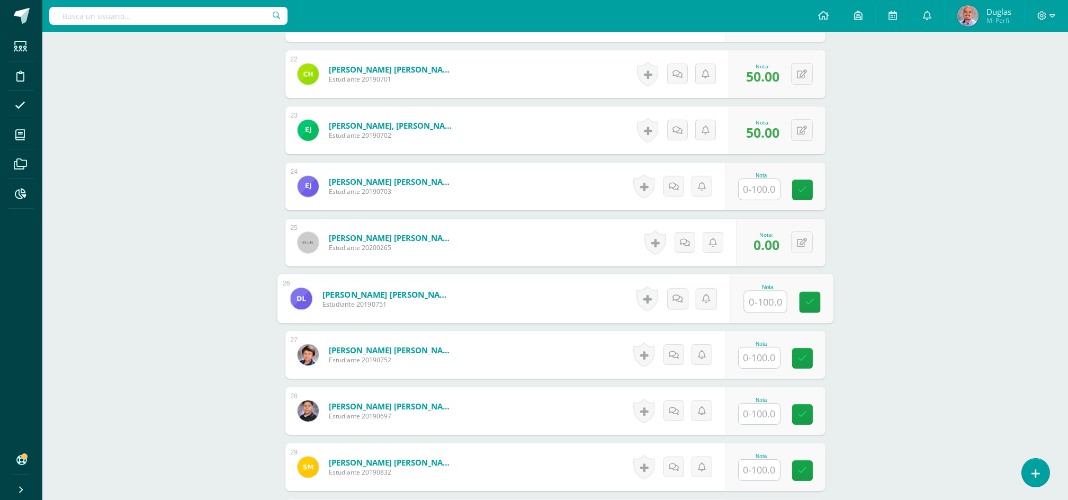
scroll to position [1520, 0]
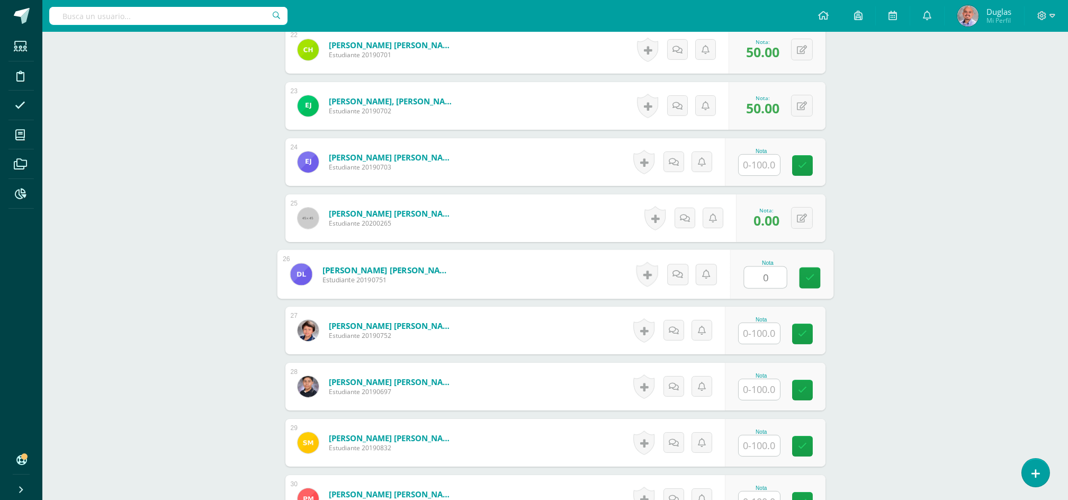
type input "0"
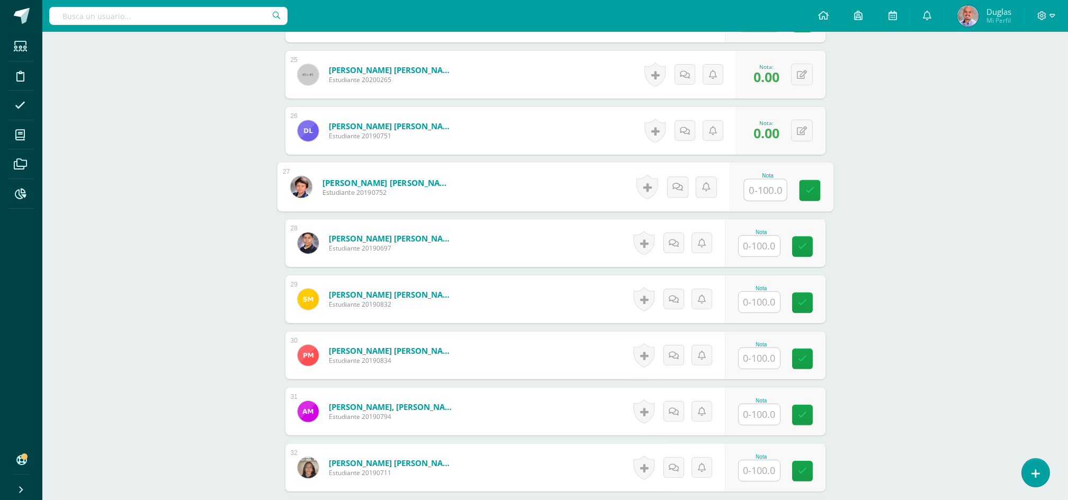
scroll to position [1732, 0]
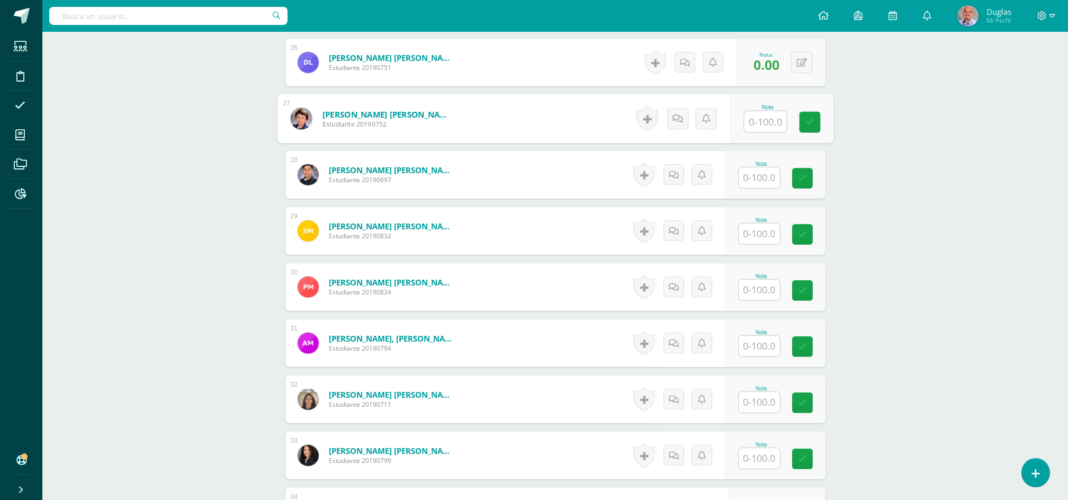
click at [761, 181] on input "text" at bounding box center [758, 177] width 41 height 21
type input "0"
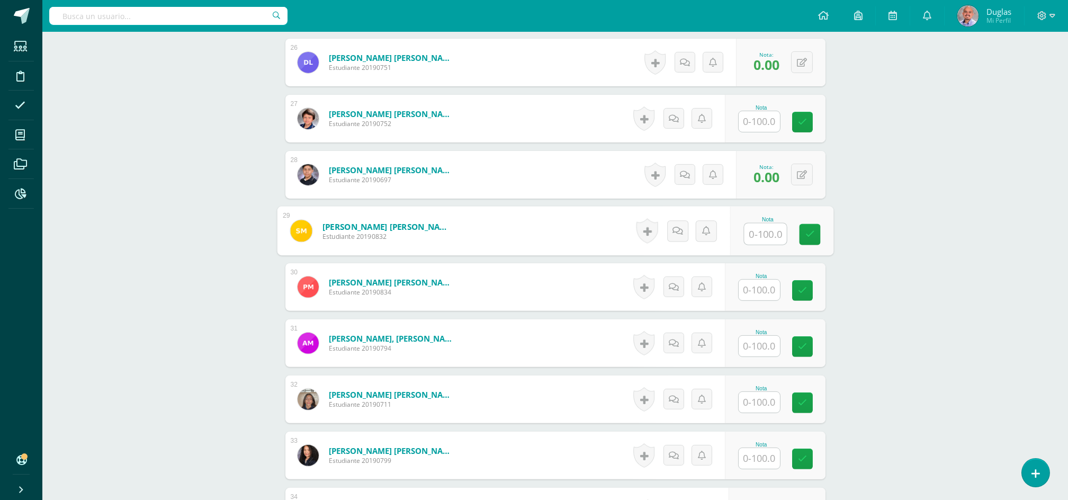
click at [763, 344] on input "text" at bounding box center [758, 346] width 41 height 21
type input "0"
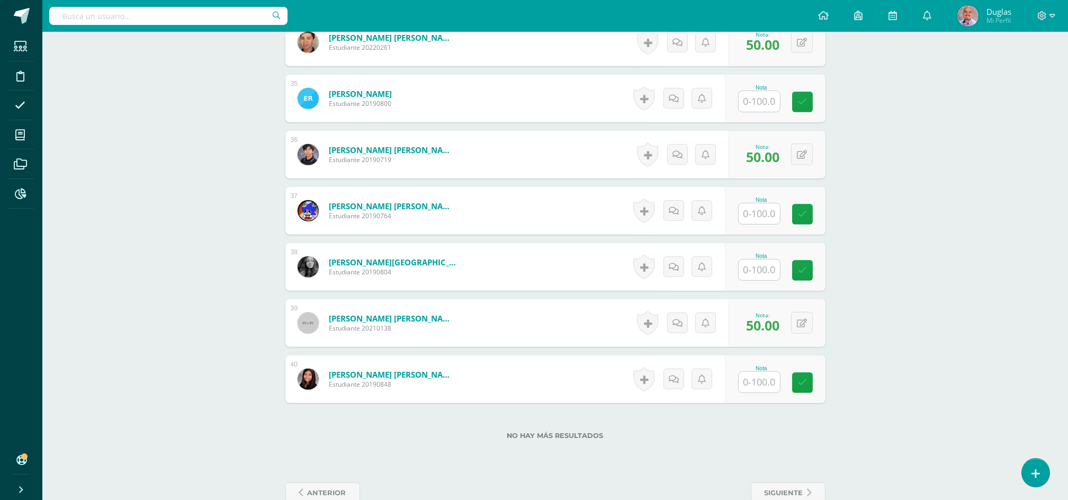
scroll to position [2226, 0]
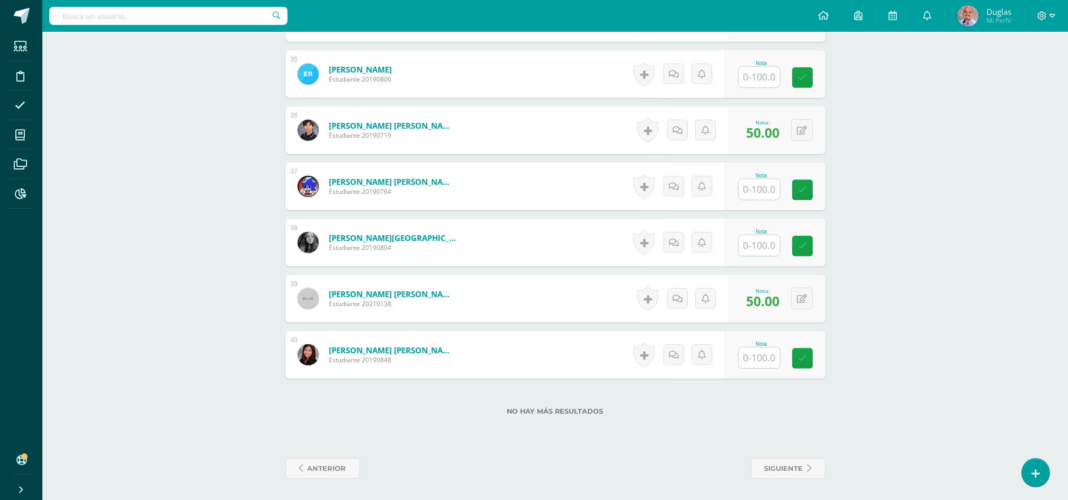
click at [771, 191] on input "text" at bounding box center [758, 189] width 41 height 21
type input "0"
click at [761, 360] on input "text" at bounding box center [765, 357] width 42 height 21
type input "0"
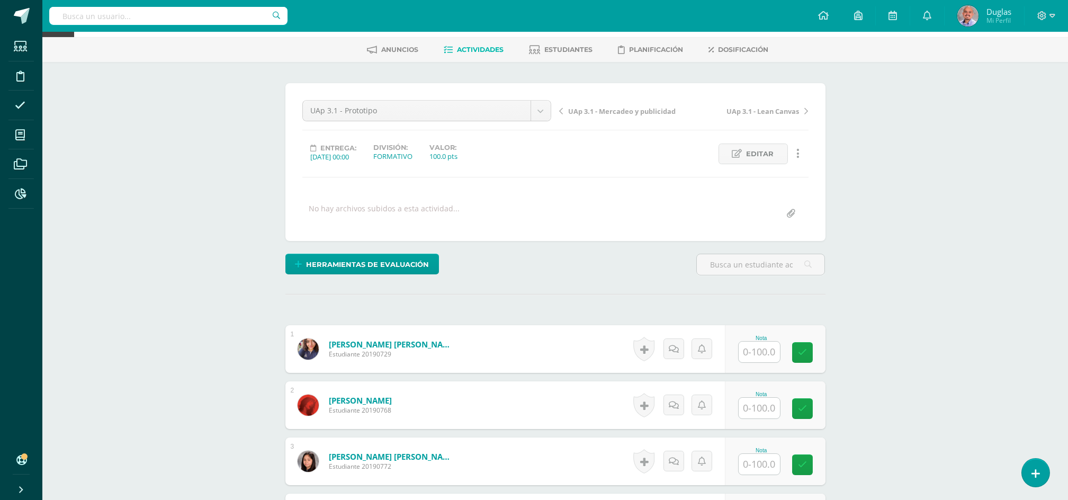
scroll to position [0, 0]
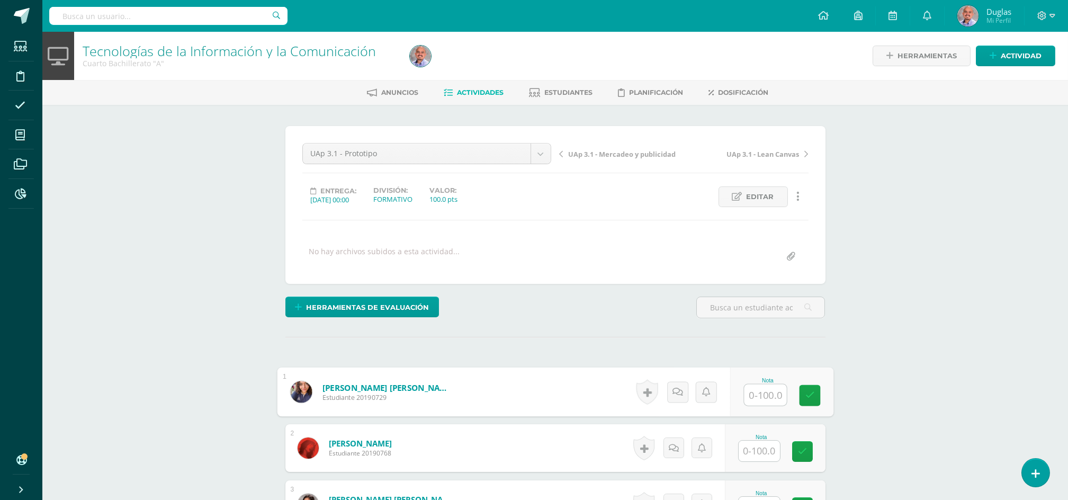
click at [756, 395] on input "text" at bounding box center [765, 394] width 42 height 21
paste input "100"
type input "100"
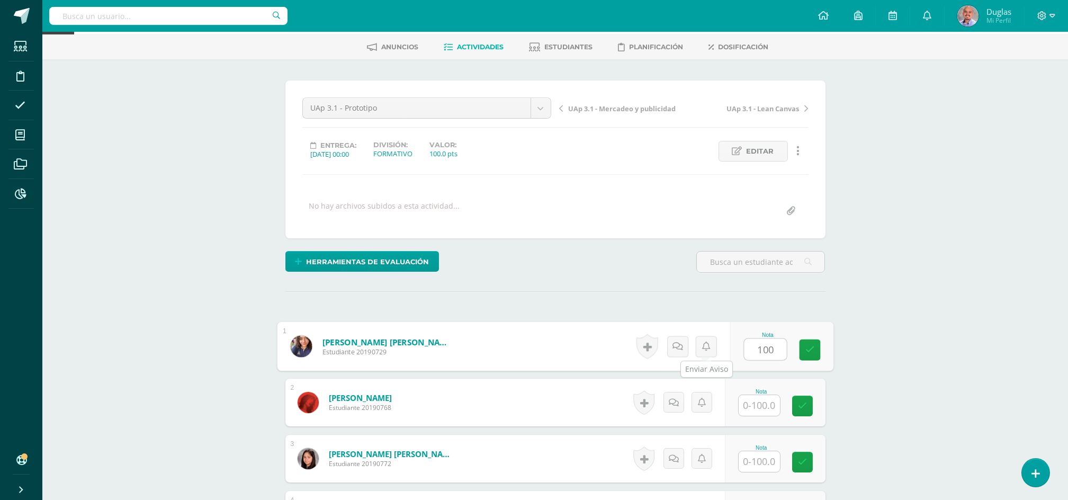
scroll to position [70, 0]
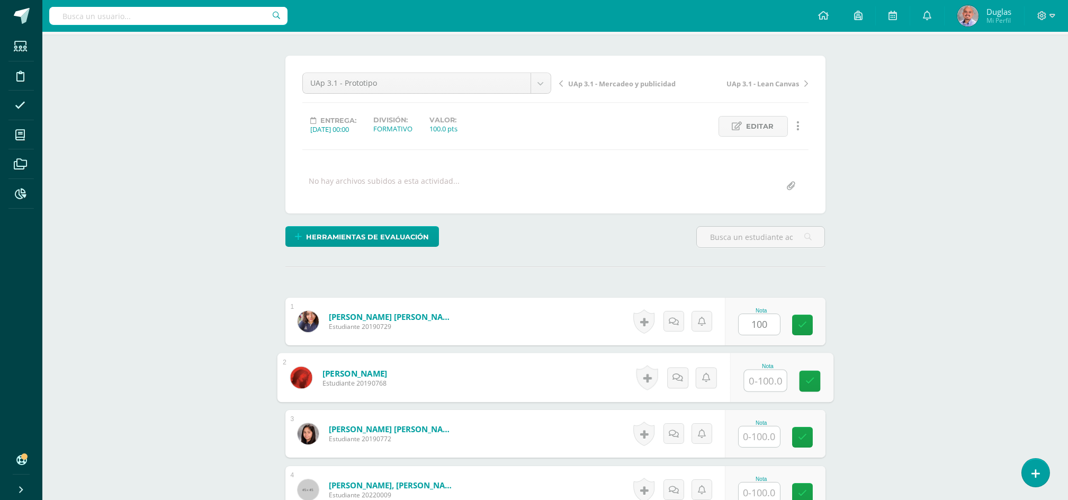
click at [757, 380] on input "text" at bounding box center [765, 380] width 42 height 21
type input "70"
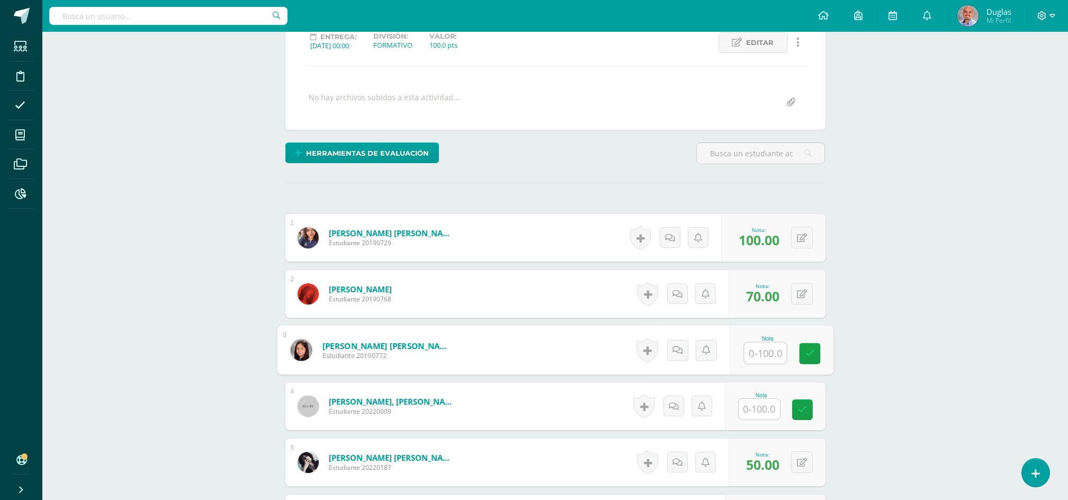
scroll to position [212, 0]
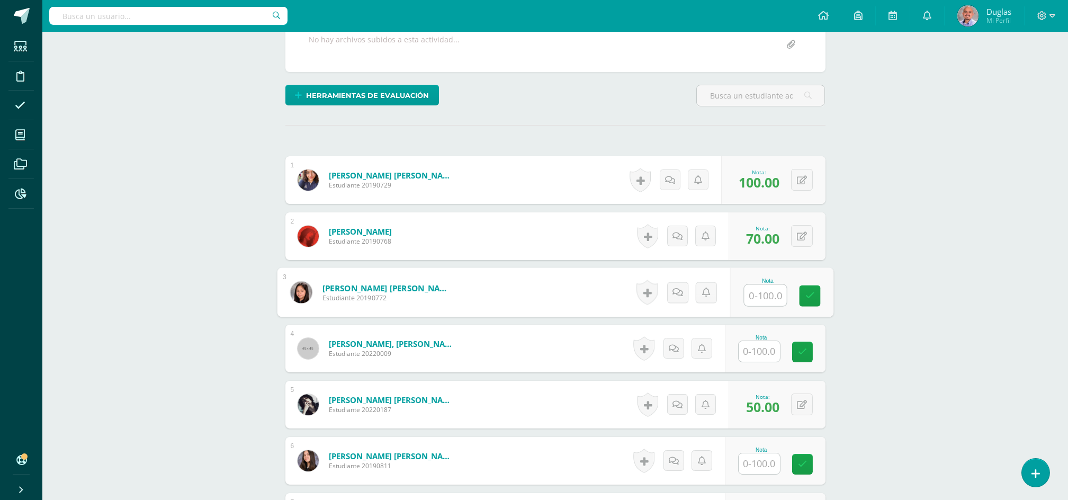
paste input "100"
type input "100"
click at [751, 357] on input "text" at bounding box center [765, 351] width 42 height 21
paste input "100"
type input "100"
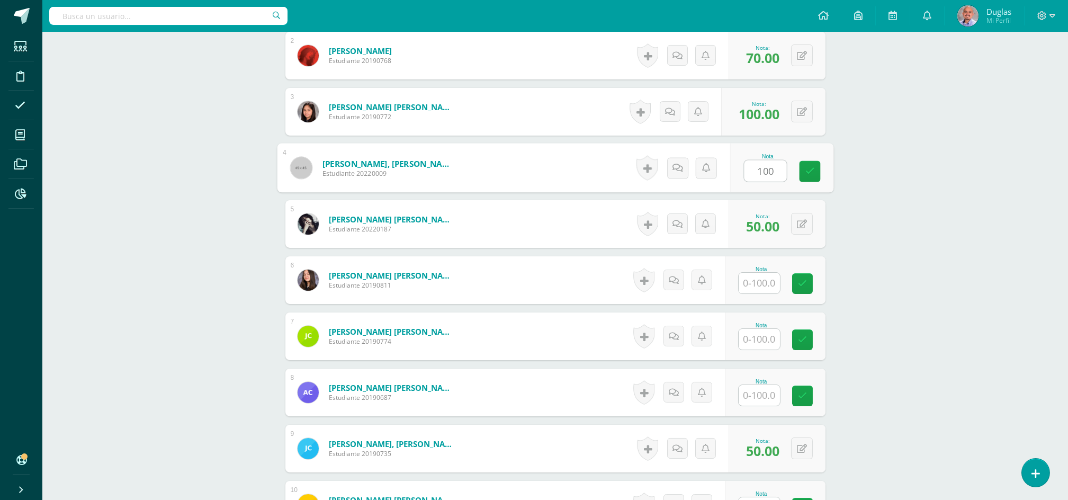
scroll to position [423, 0]
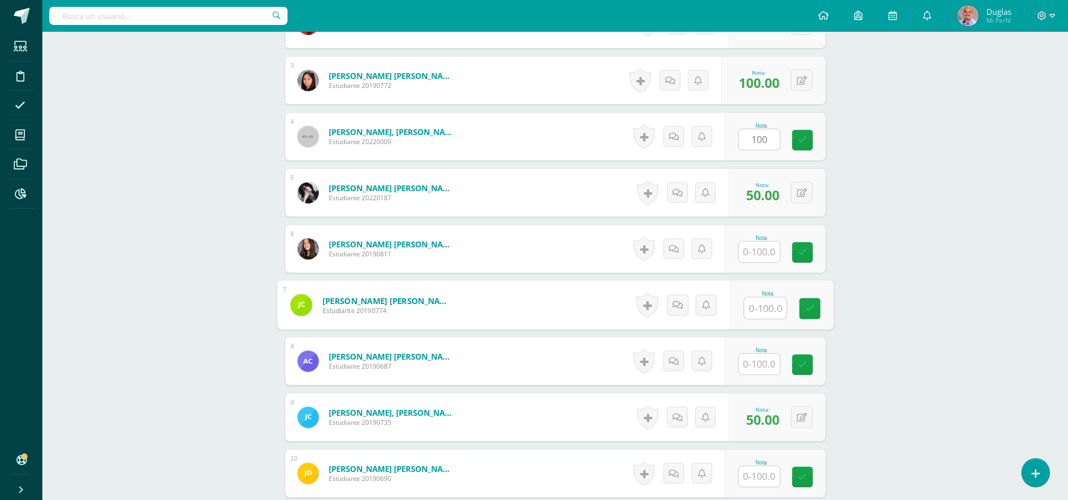
click at [760, 306] on input "text" at bounding box center [765, 307] width 42 height 21
type input "70"
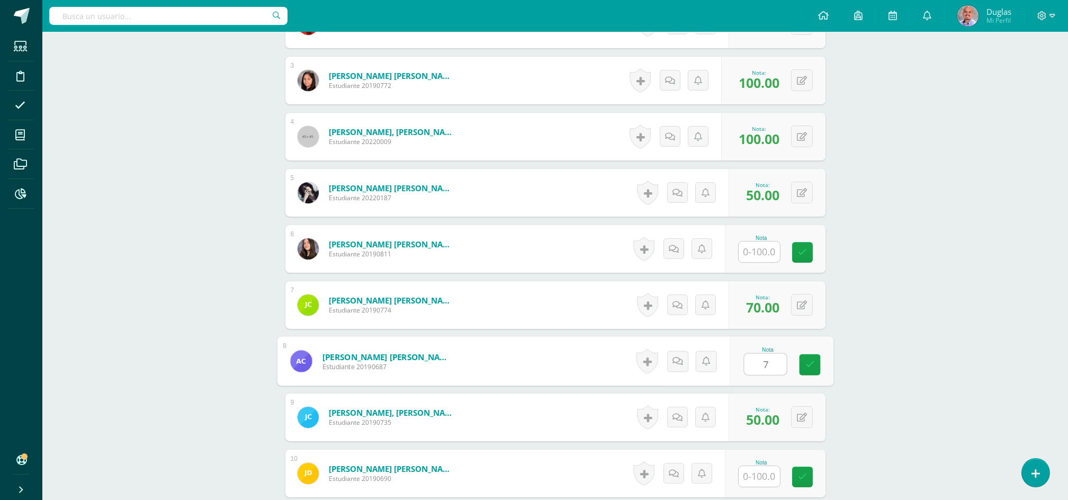
type input "70"
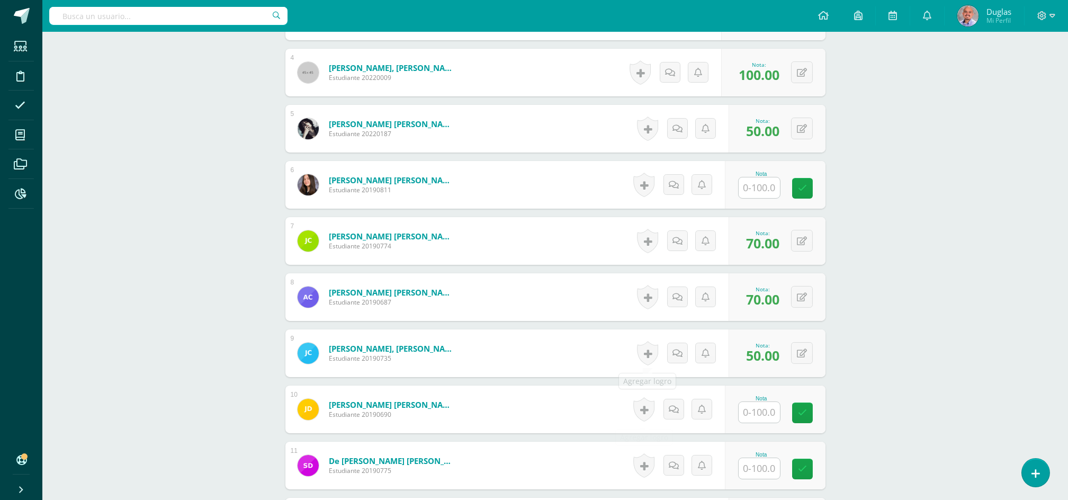
scroll to position [564, 0]
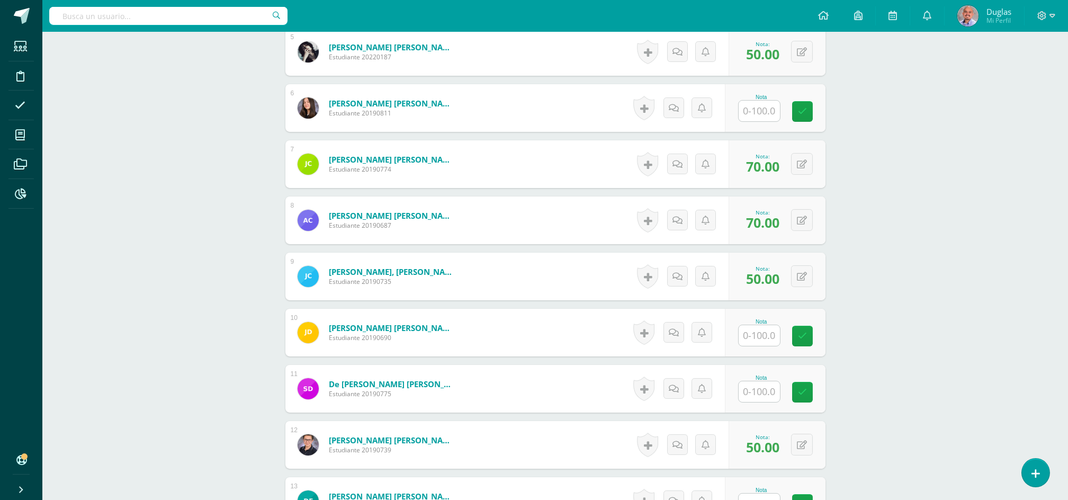
click at [751, 332] on input "text" at bounding box center [758, 335] width 41 height 21
type input "70"
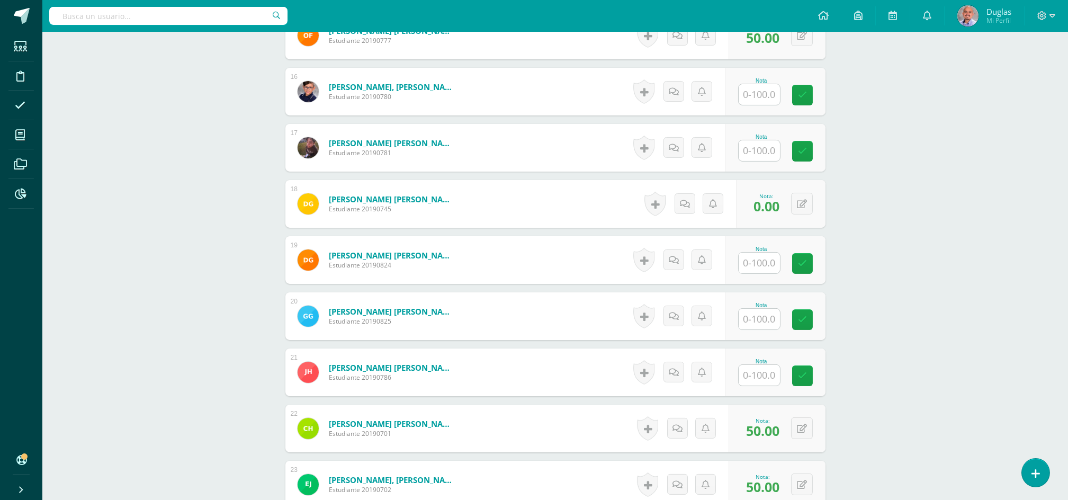
scroll to position [1270, 0]
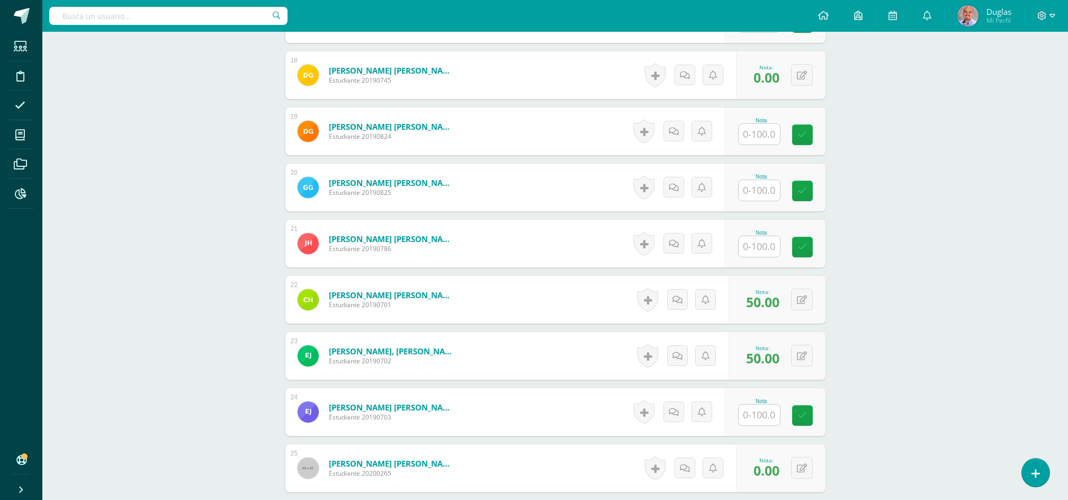
click at [768, 192] on input "text" at bounding box center [758, 190] width 41 height 21
type input "0"
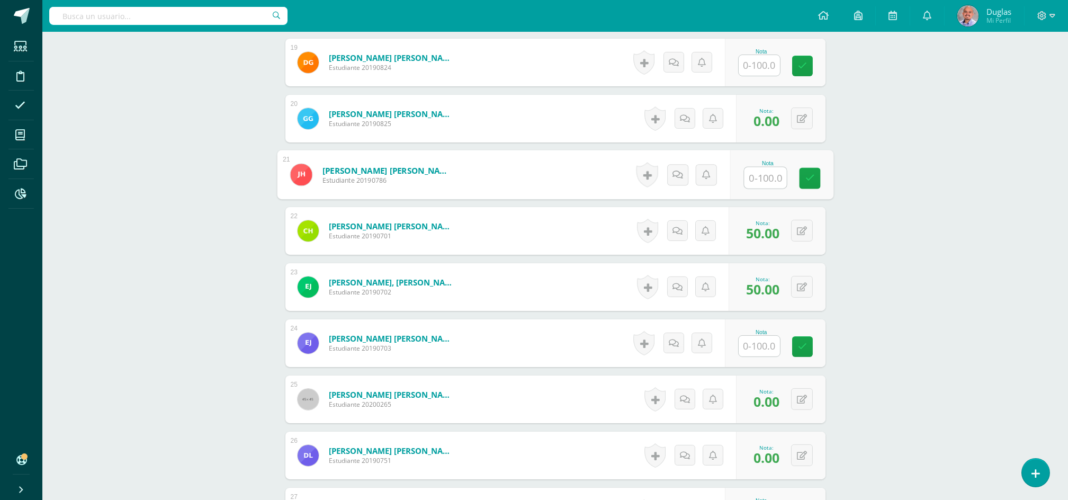
scroll to position [1411, 0]
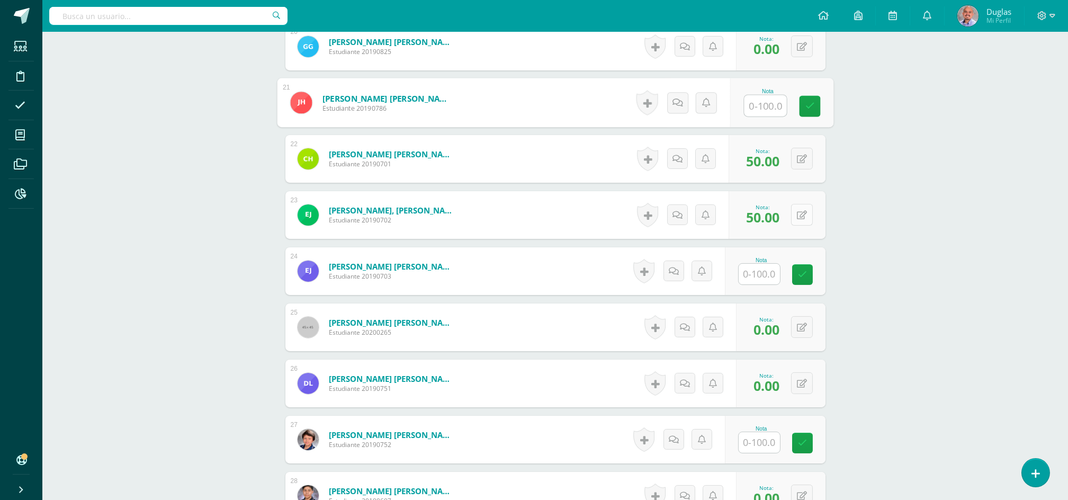
click at [806, 214] on button at bounding box center [802, 215] width 22 height 22
type input "25"
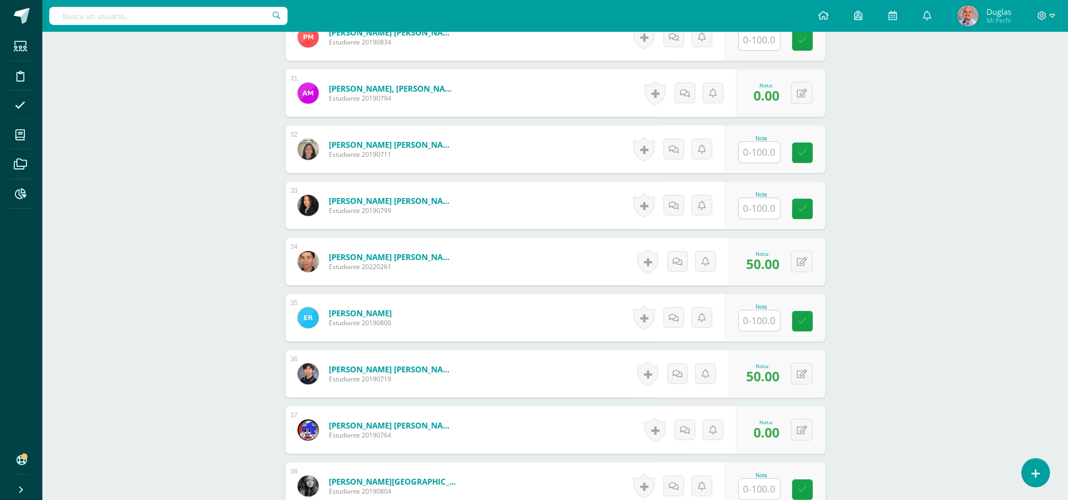
scroll to position [1906, 0]
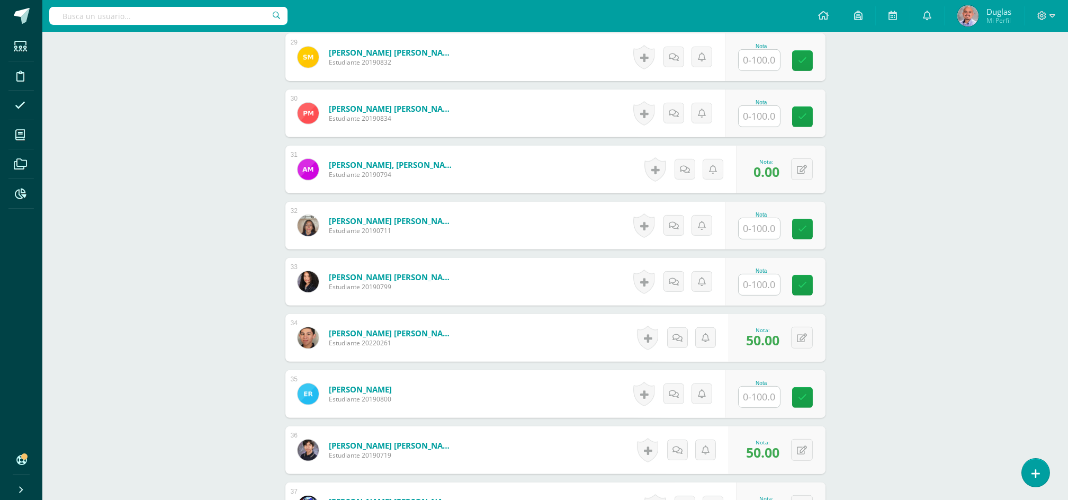
click at [769, 284] on input "text" at bounding box center [758, 284] width 41 height 21
type input "80"
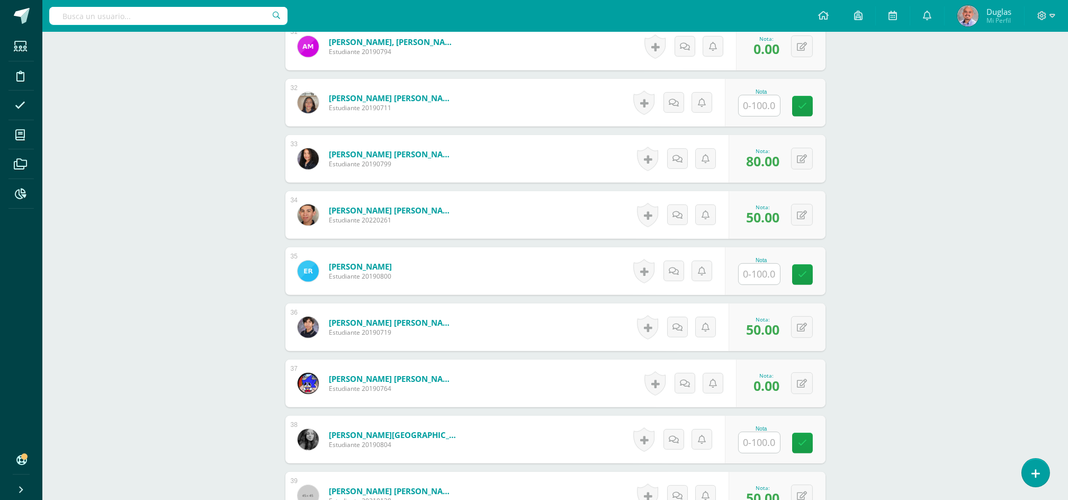
scroll to position [2117, 0]
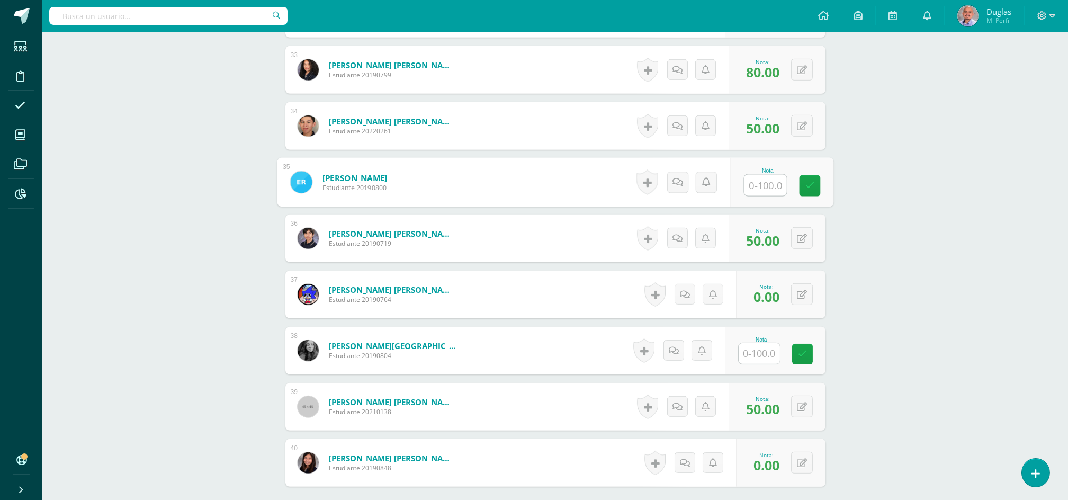
click at [764, 182] on input "text" at bounding box center [765, 185] width 42 height 21
type input "80"
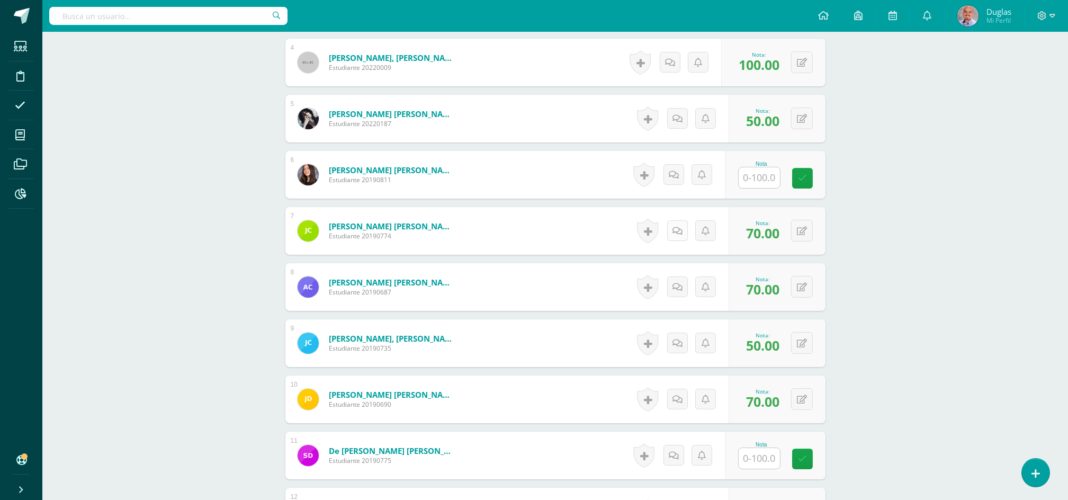
scroll to position [564, 0]
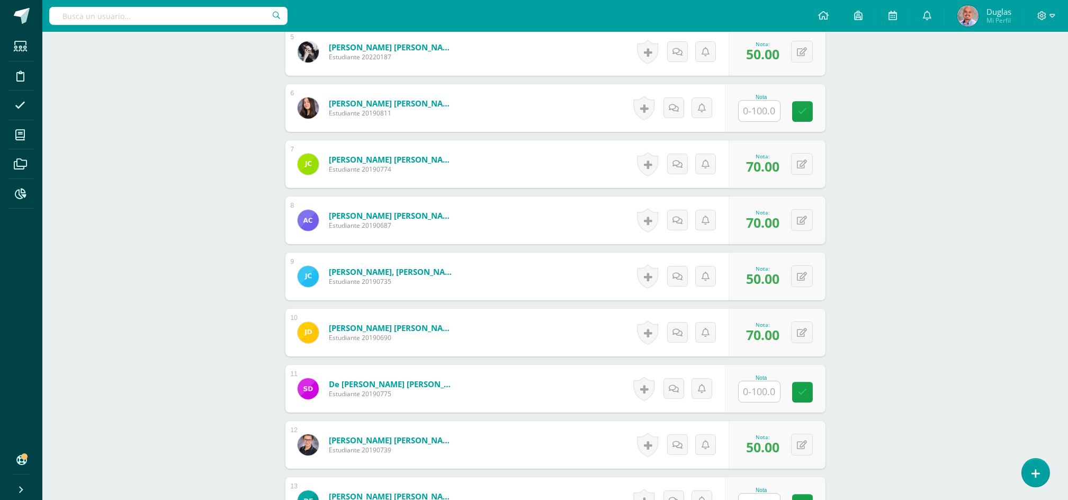
click at [756, 114] on input "text" at bounding box center [758, 111] width 41 height 21
type input "100"
click at [755, 394] on input "text" at bounding box center [758, 391] width 41 height 21
paste input "100"
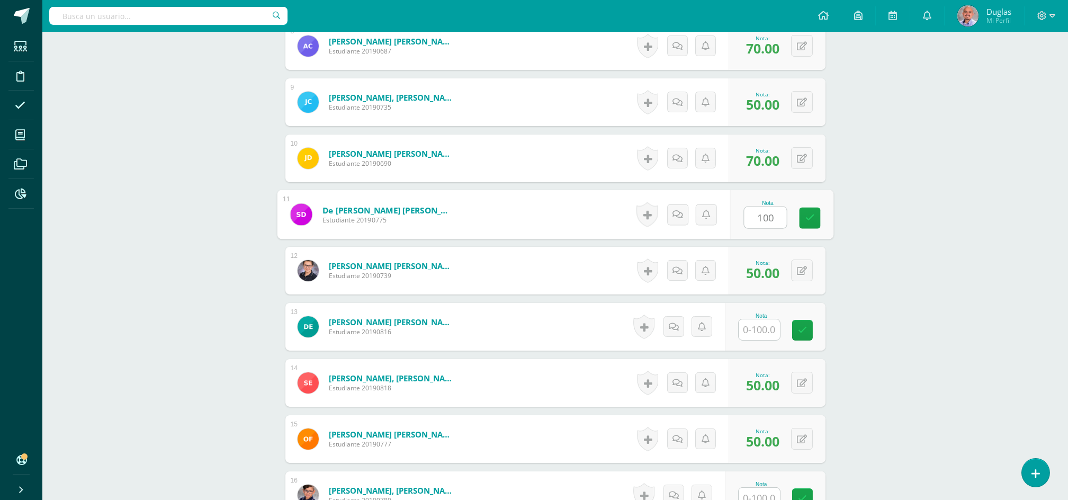
scroll to position [847, 0]
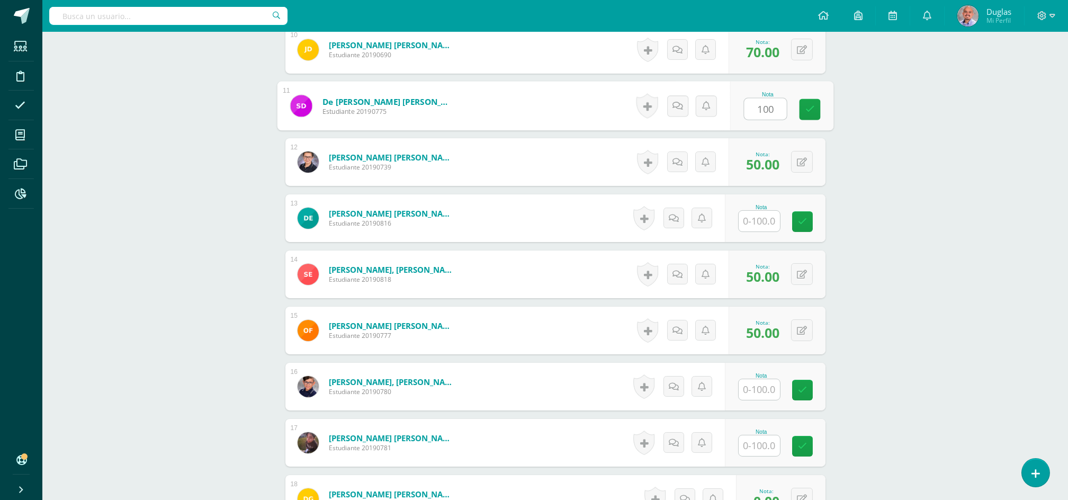
type input "100"
click at [762, 223] on input "text" at bounding box center [765, 221] width 42 height 21
paste input "100"
type input "100"
click at [752, 387] on input "text" at bounding box center [765, 389] width 42 height 21
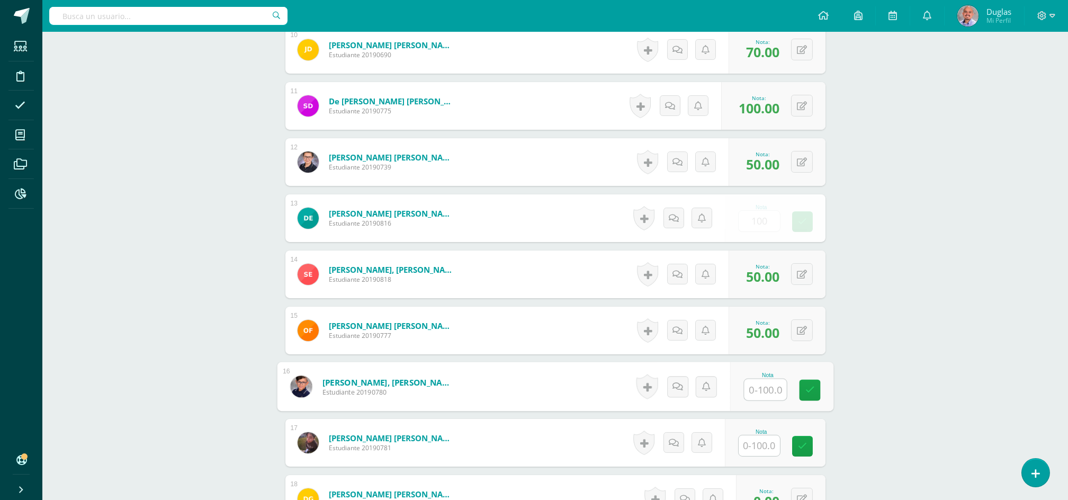
paste input "100"
type input "100"
click at [752, 439] on input "text" at bounding box center [758, 445] width 41 height 21
paste input "100"
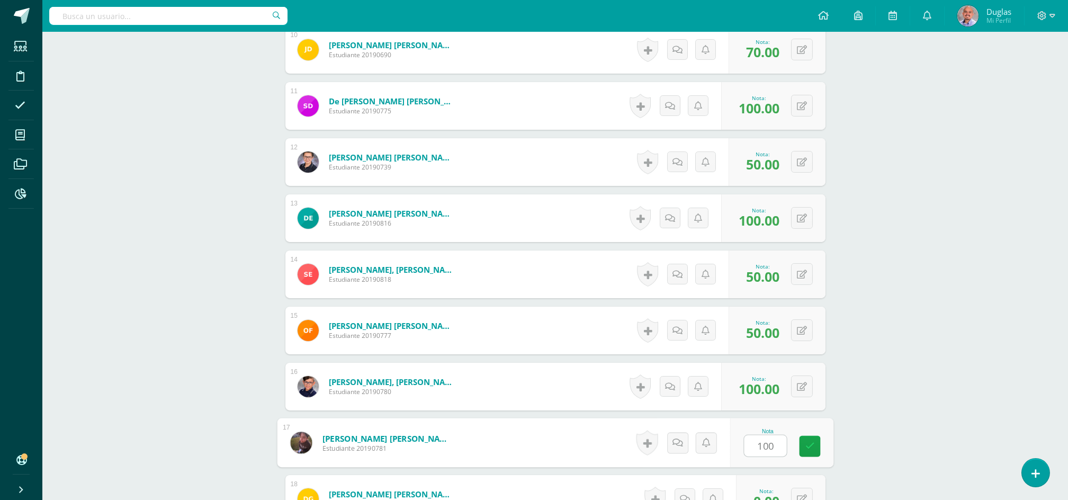
scroll to position [1129, 0]
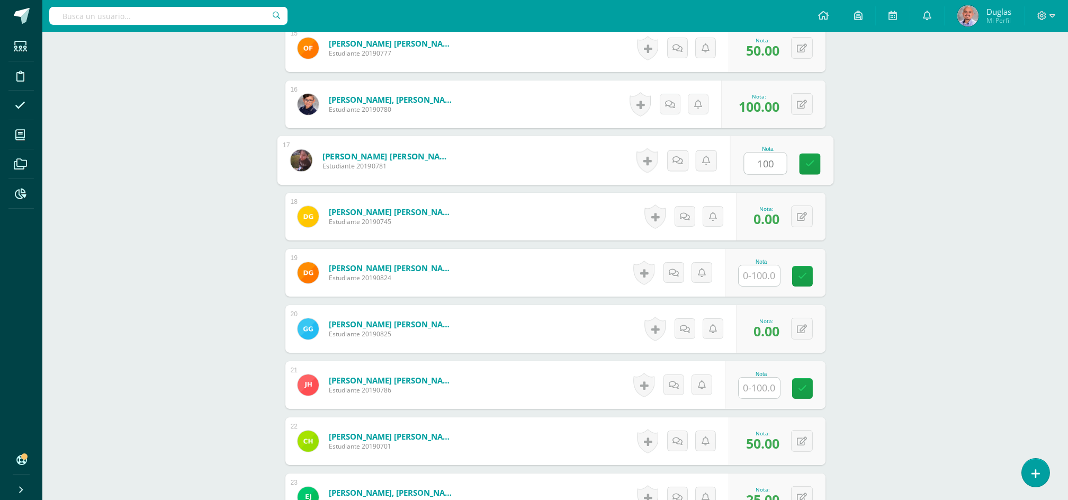
type input "100"
click at [760, 273] on input "text" at bounding box center [758, 275] width 41 height 21
paste input "100"
type input "100"
click at [756, 385] on input "text" at bounding box center [765, 387] width 42 height 21
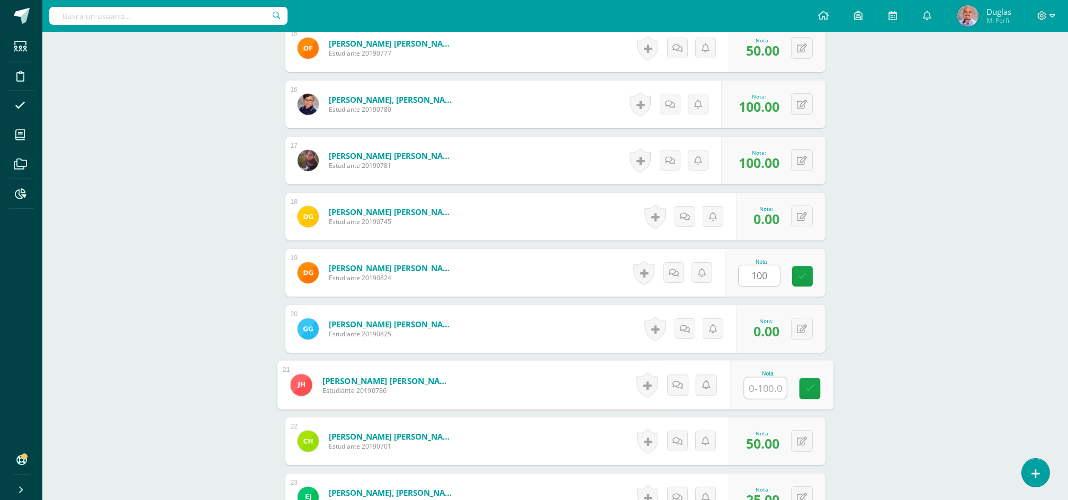
paste input "100"
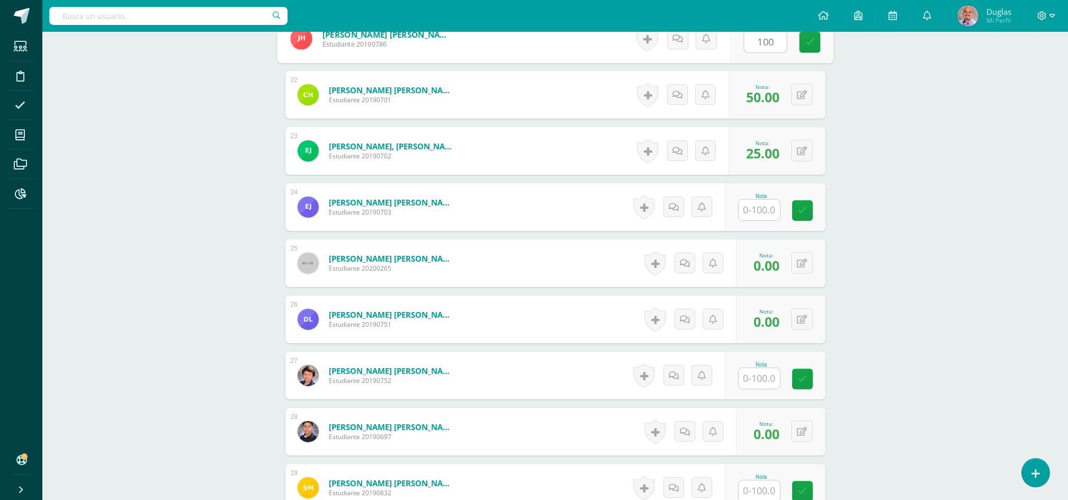
scroll to position [1482, 0]
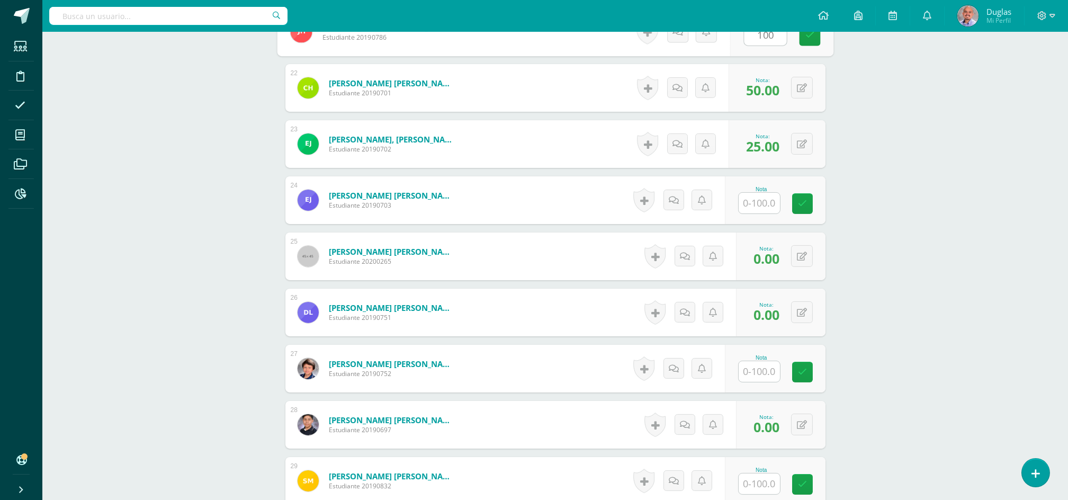
type input "100"
click at [755, 199] on input "text" at bounding box center [758, 203] width 41 height 21
paste input "100"
type input "100"
click at [766, 375] on input "text" at bounding box center [758, 371] width 41 height 21
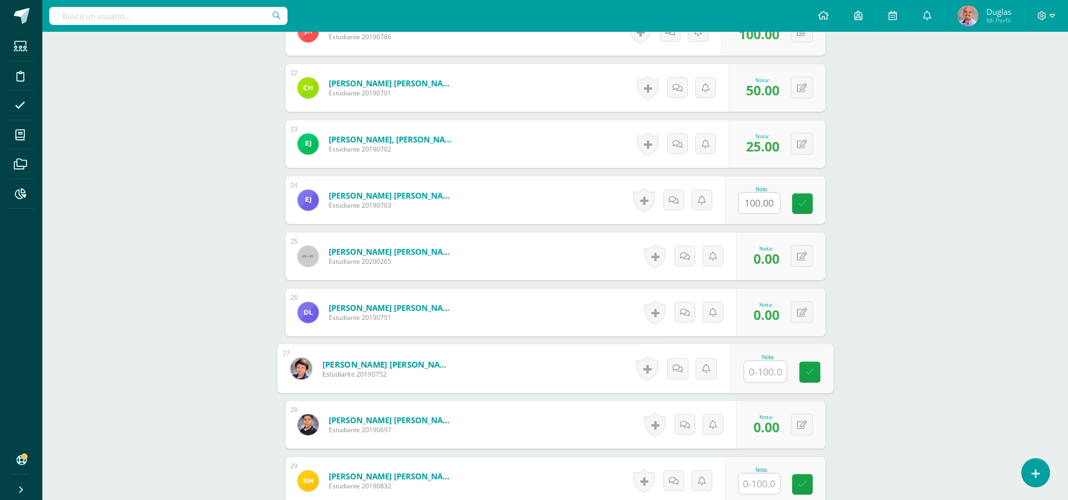
paste input "100"
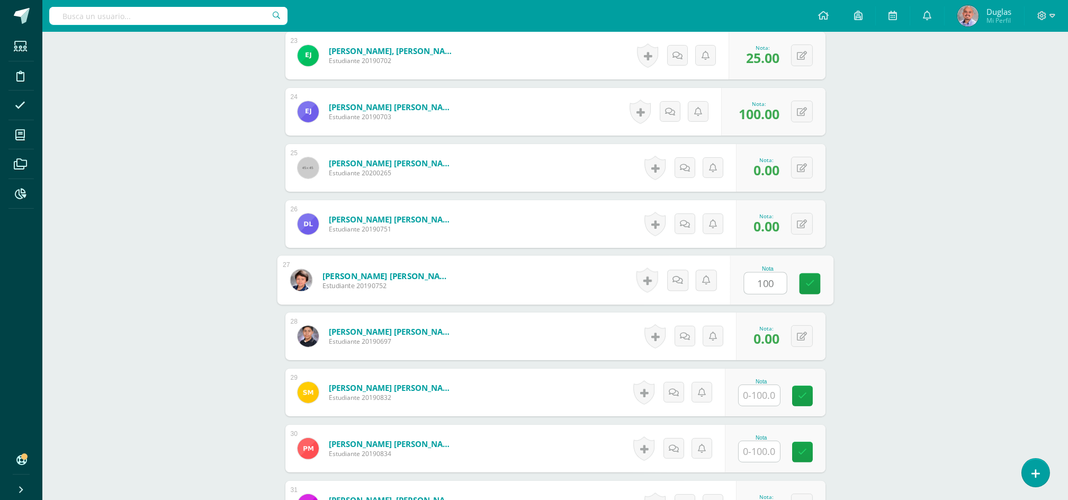
scroll to position [1623, 0]
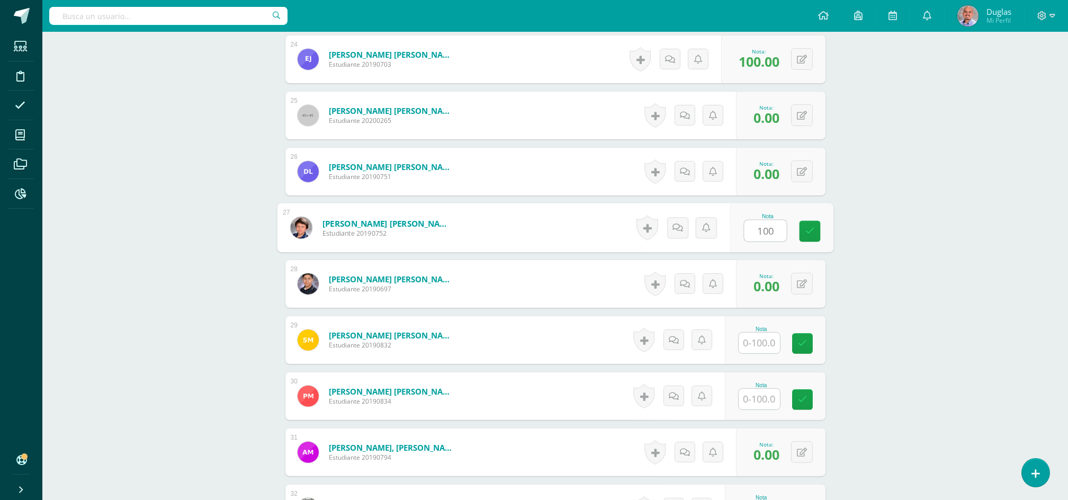
type input "100"
click at [762, 346] on input "text" at bounding box center [758, 342] width 41 height 21
paste input "100"
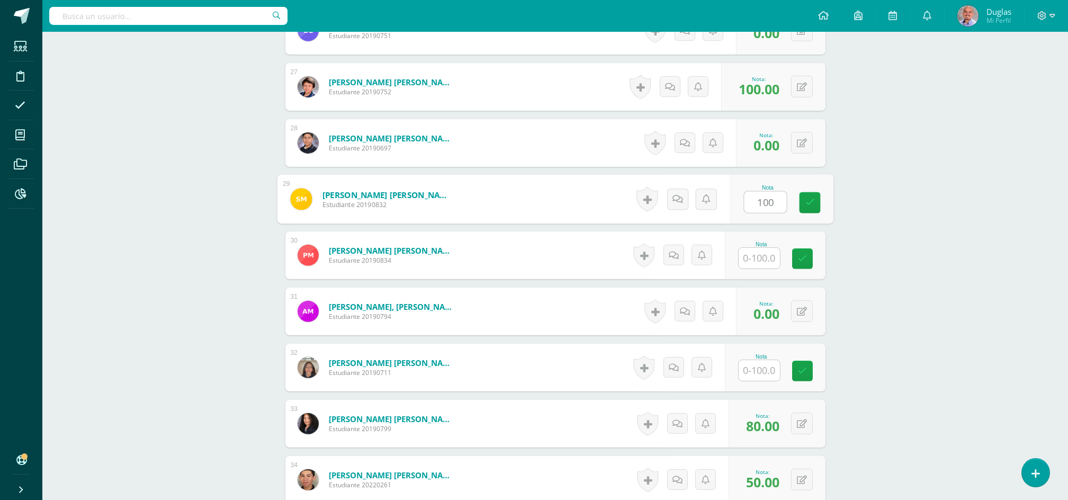
scroll to position [1764, 0]
type input "100"
click at [765, 256] on input "text" at bounding box center [765, 257] width 42 height 21
paste input "100"
type input "100"
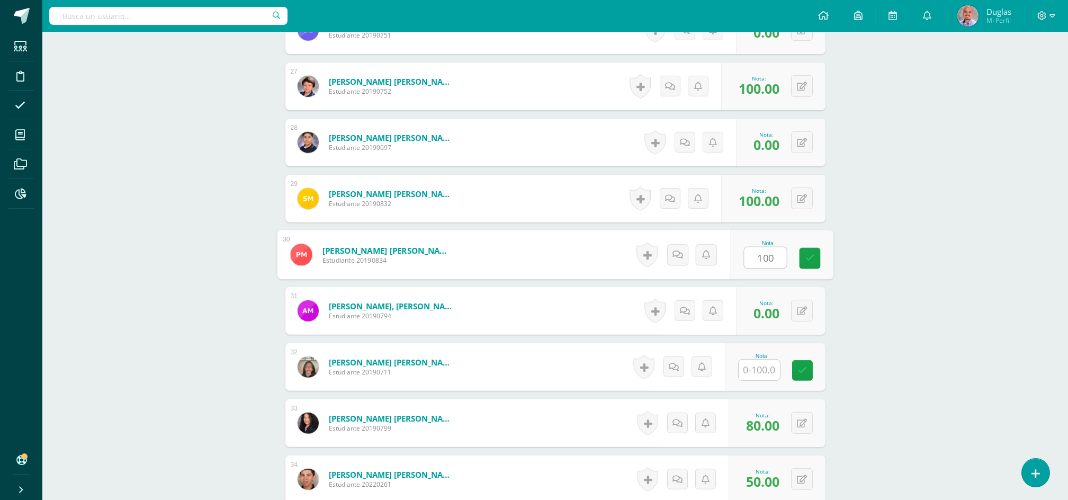
click at [747, 367] on input "text" at bounding box center [758, 369] width 41 height 21
paste input "100"
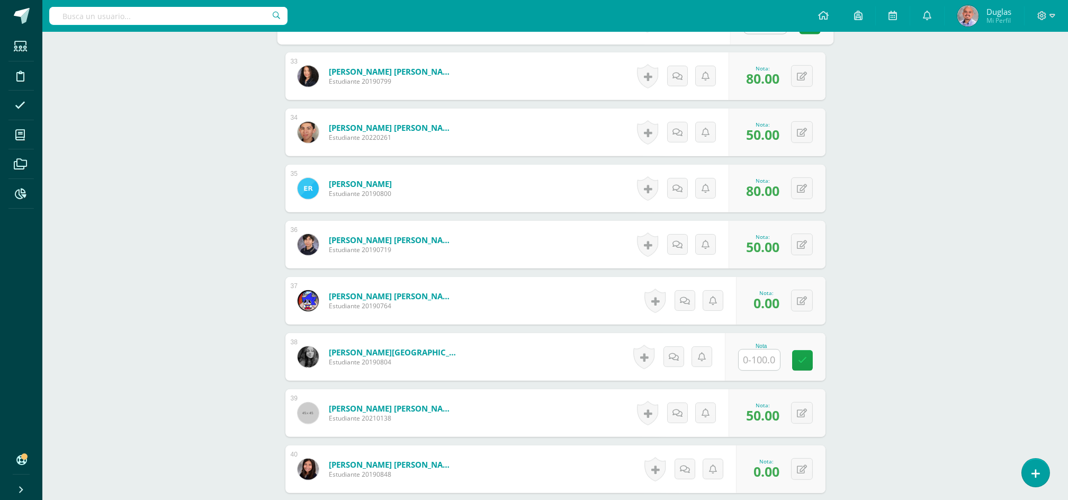
scroll to position [2117, 0]
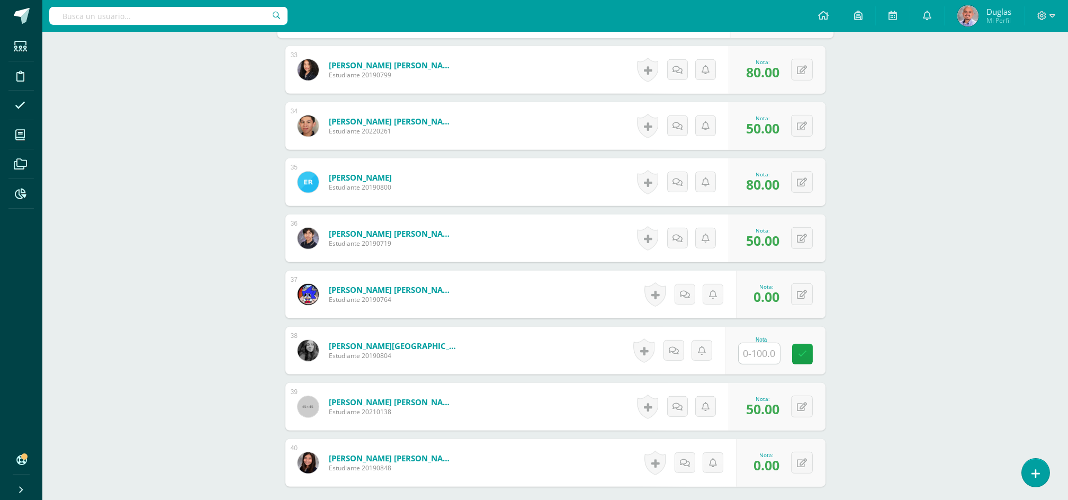
type input "100"
click at [757, 345] on input "text" at bounding box center [758, 353] width 41 height 21
paste input "100"
type input "100"
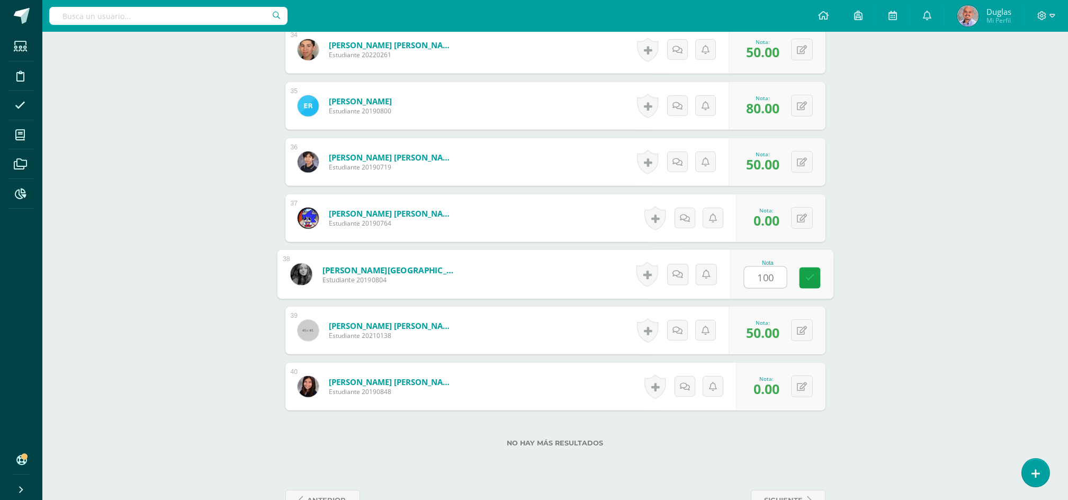
scroll to position [2226, 0]
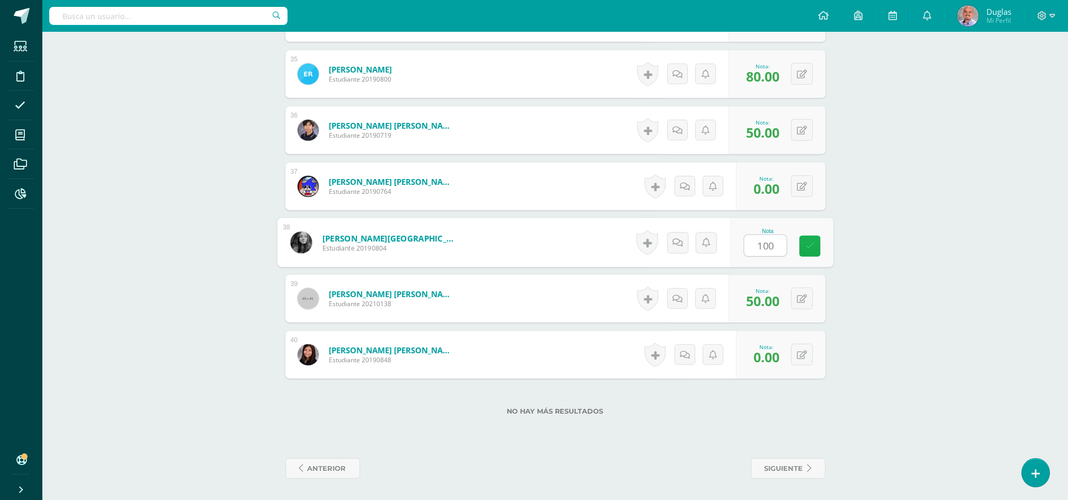
click at [806, 244] on icon at bounding box center [810, 245] width 10 height 9
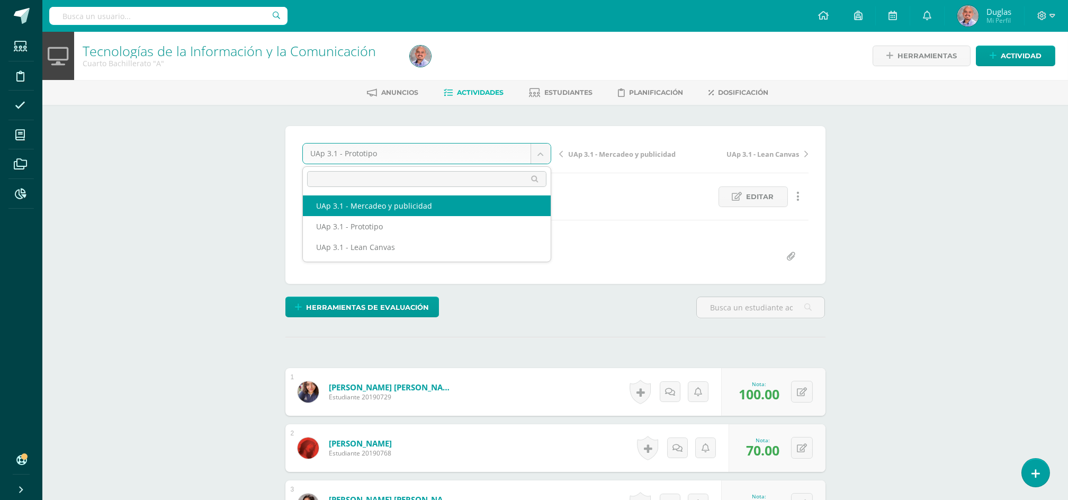
select select "/dashboard/teacher/grade-activity/223539/"
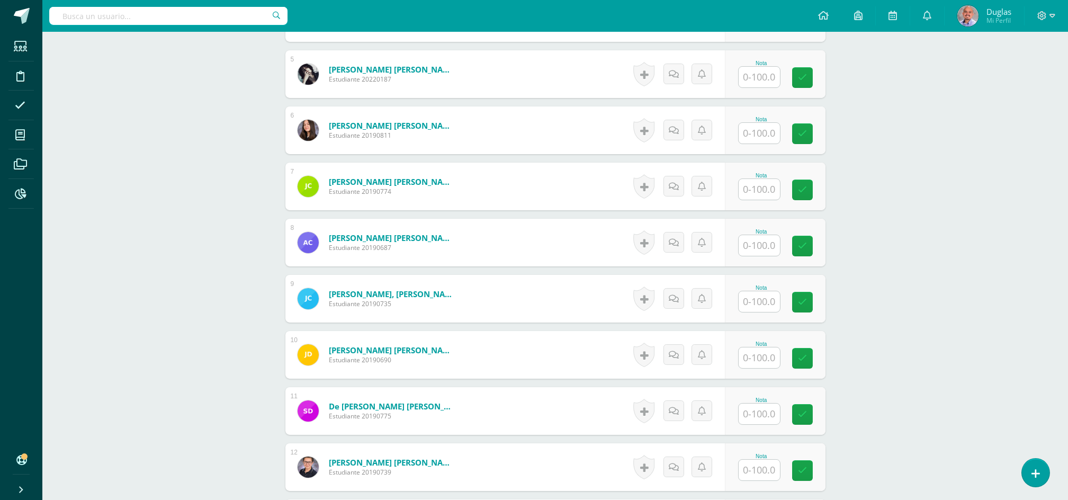
scroll to position [566, 0]
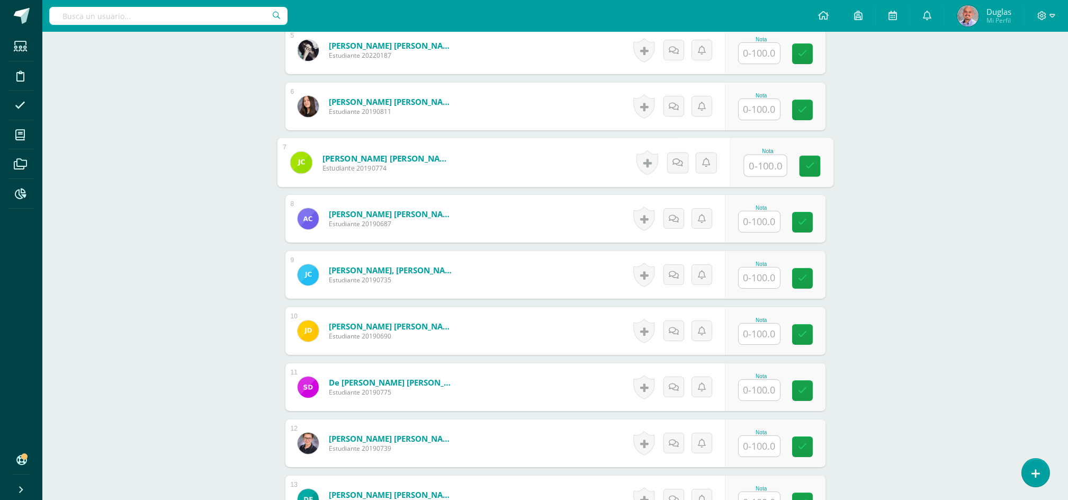
click at [754, 168] on input "text" at bounding box center [765, 165] width 42 height 21
type input "0"
click at [752, 278] on input "text" at bounding box center [765, 277] width 42 height 21
type input "0"
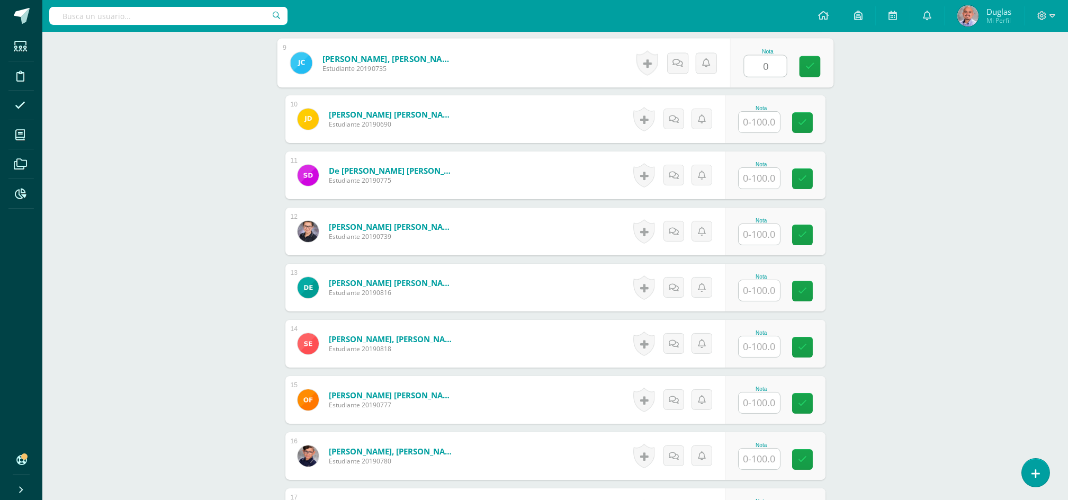
scroll to position [849, 0]
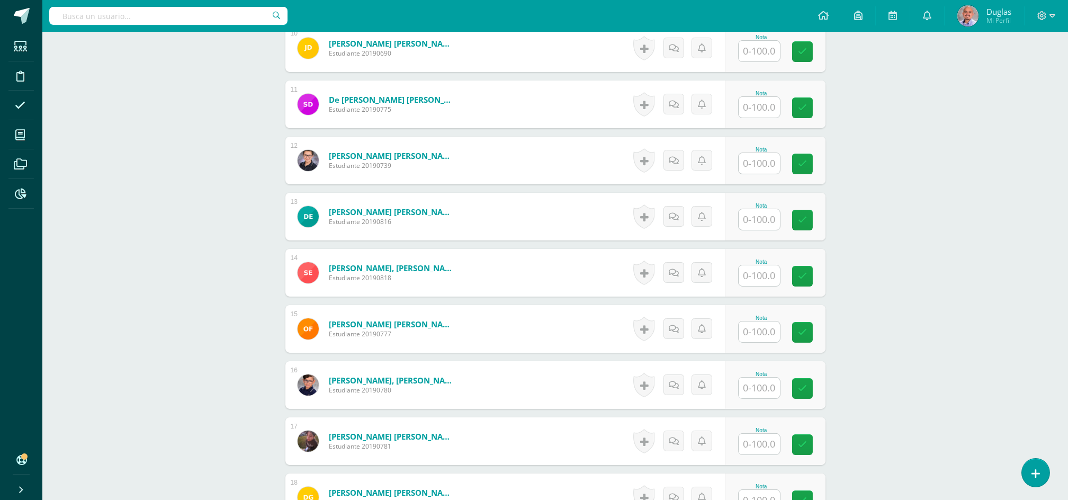
click at [764, 282] on input "text" at bounding box center [758, 275] width 41 height 21
type input "0"
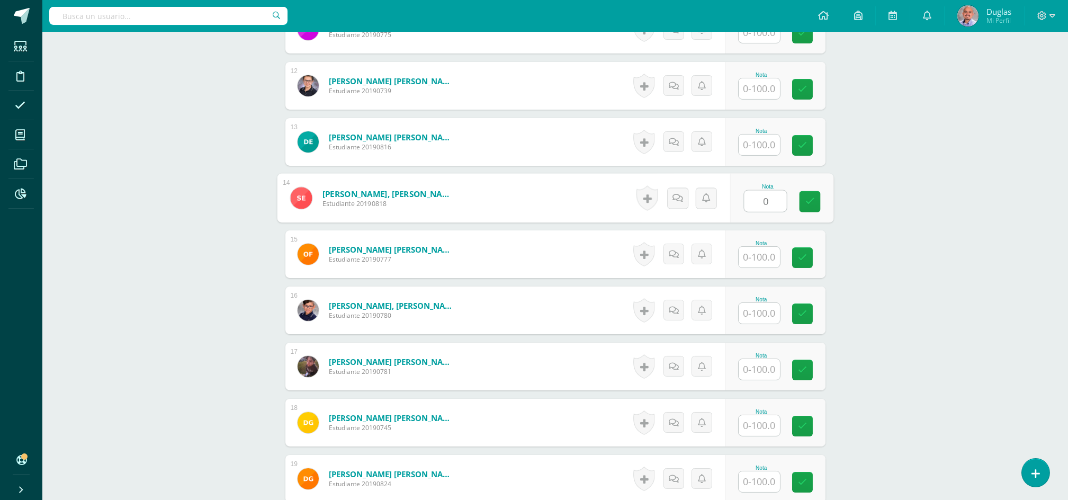
scroll to position [989, 0]
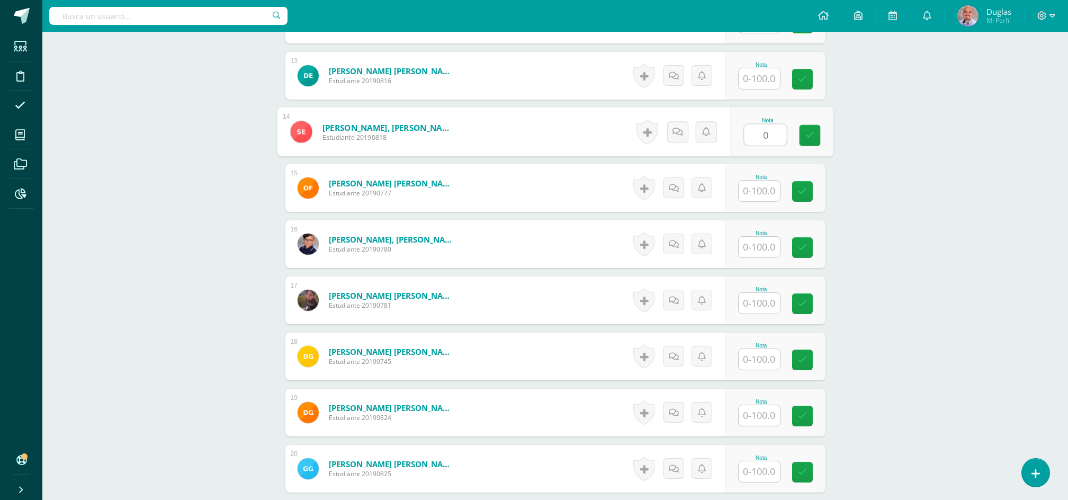
click at [755, 301] on input "text" at bounding box center [758, 303] width 41 height 21
type input "0"
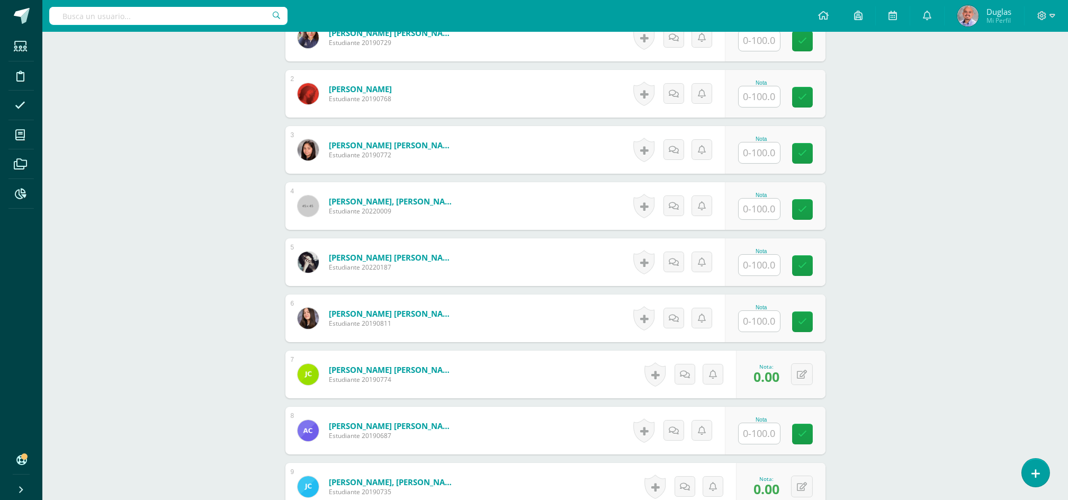
scroll to position [495, 0]
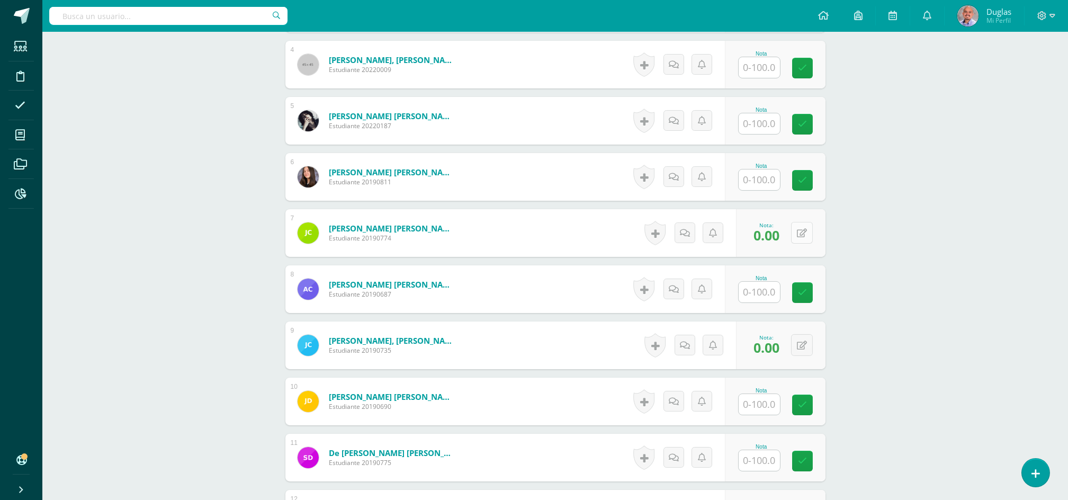
click at [805, 233] on icon at bounding box center [802, 233] width 10 height 9
type input "50"
click at [805, 344] on icon at bounding box center [809, 344] width 11 height 9
type input "50"
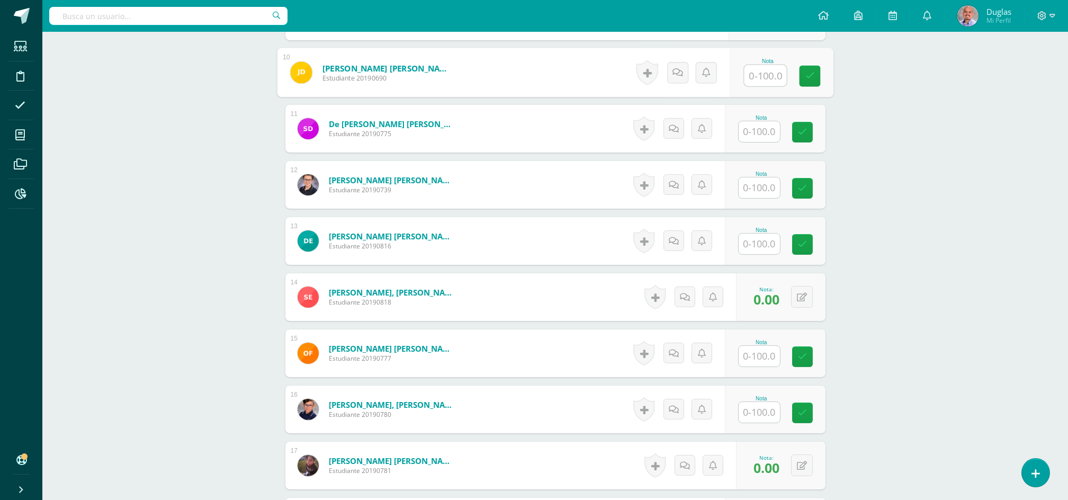
scroll to position [849, 0]
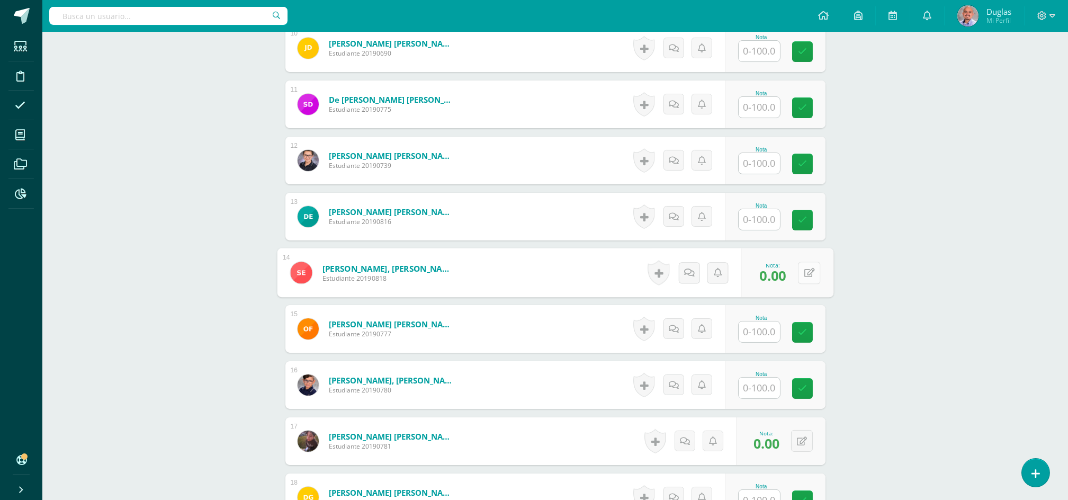
click at [809, 265] on button at bounding box center [809, 272] width 22 height 22
type input "50"
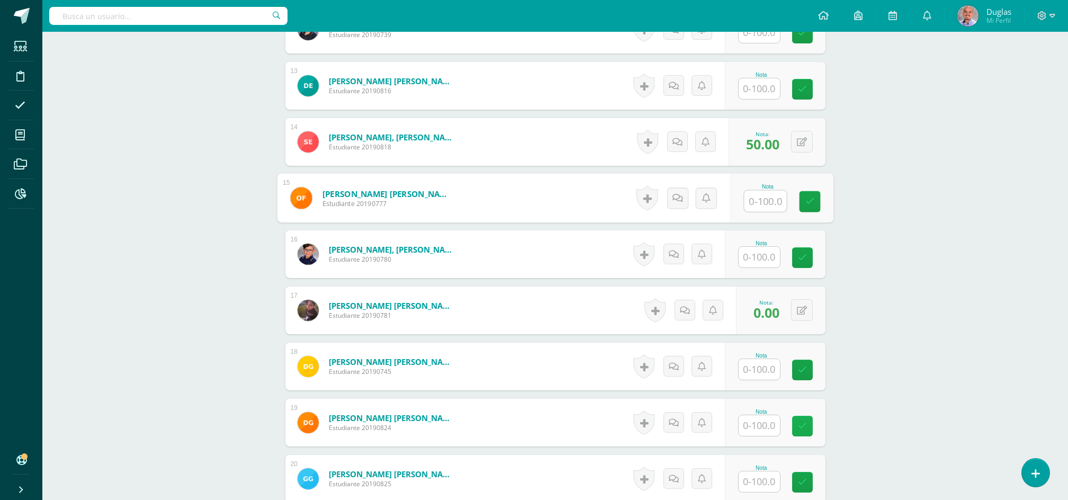
scroll to position [1131, 0]
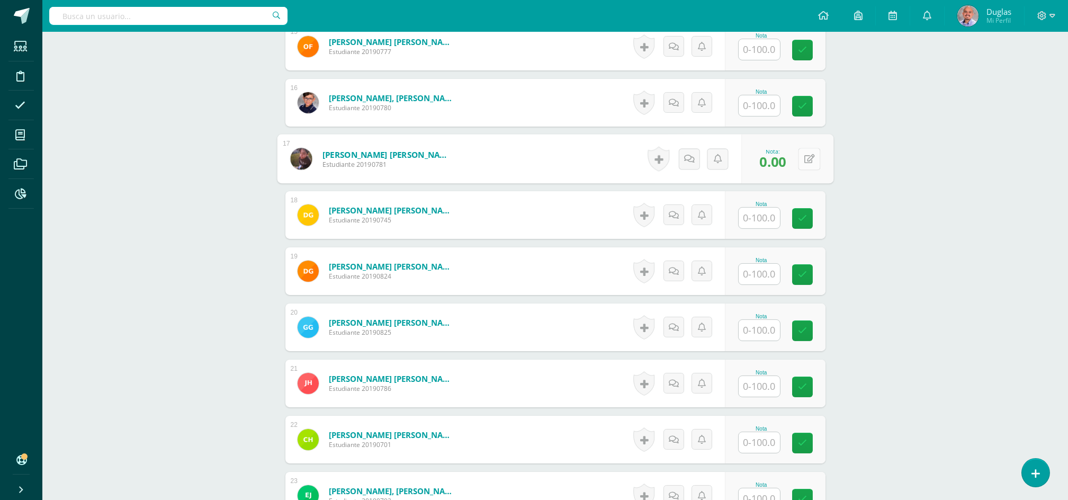
click at [804, 157] on icon at bounding box center [809, 158] width 11 height 9
type input "50"
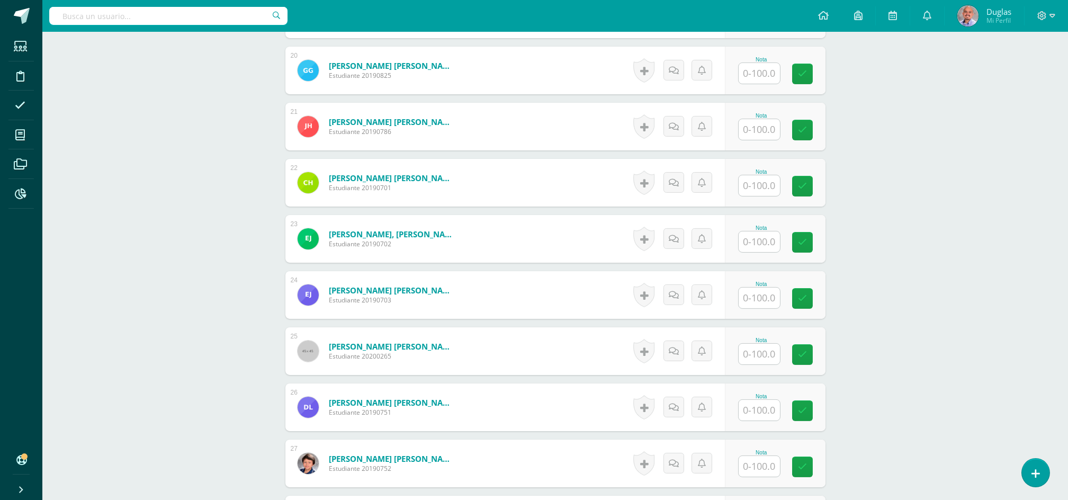
scroll to position [1272, 0]
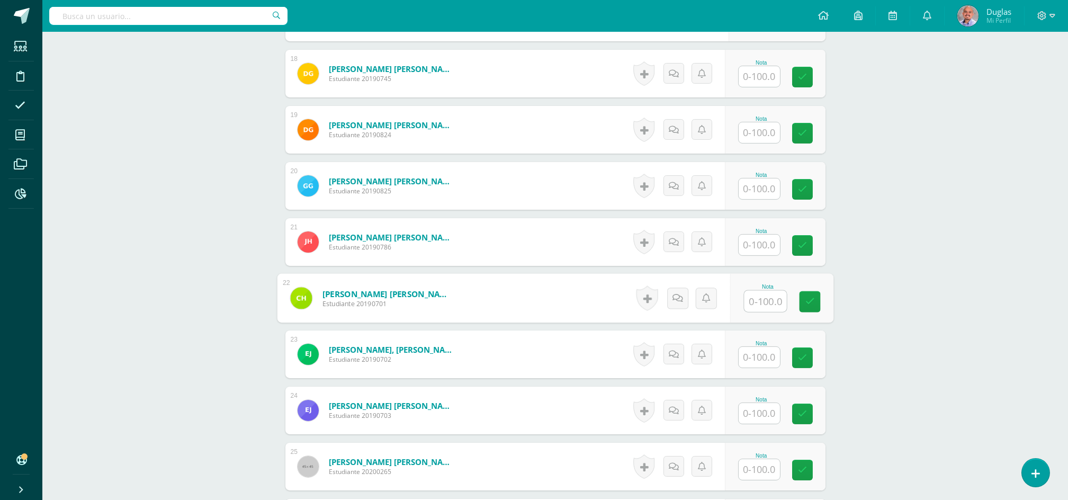
click at [755, 299] on input "text" at bounding box center [765, 301] width 42 height 21
type input "50"
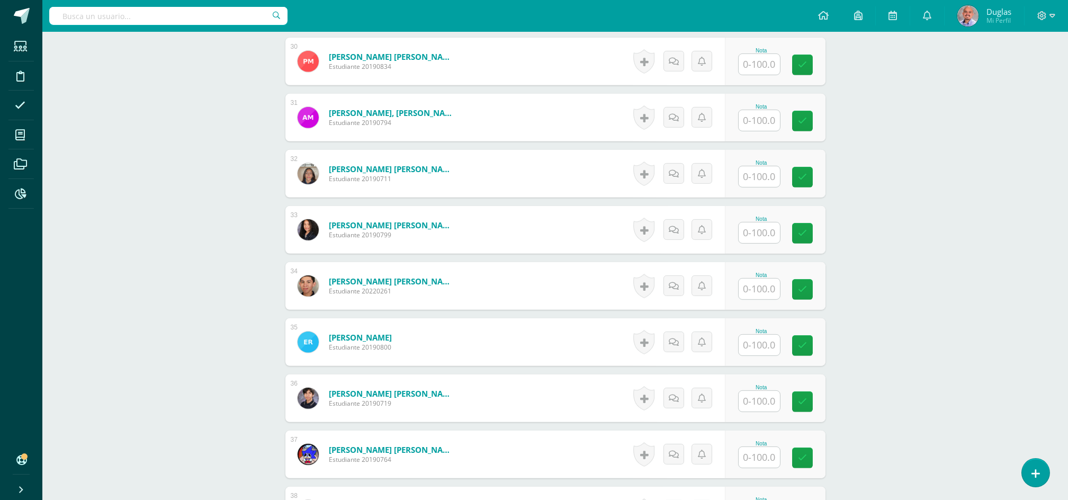
scroll to position [2119, 0]
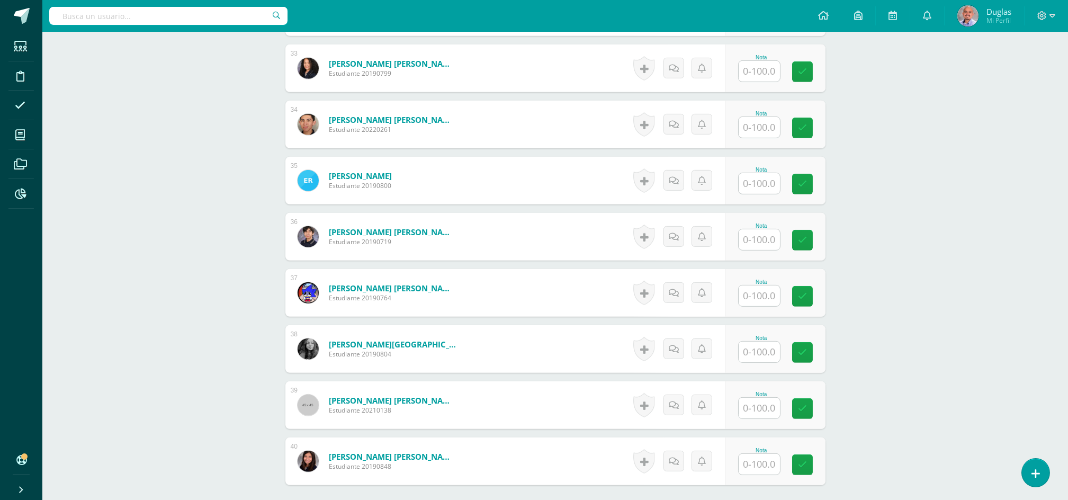
click at [782, 241] on div "Nota" at bounding box center [761, 237] width 47 height 28
click at [763, 240] on input "text" at bounding box center [765, 239] width 42 height 21
type input "50"
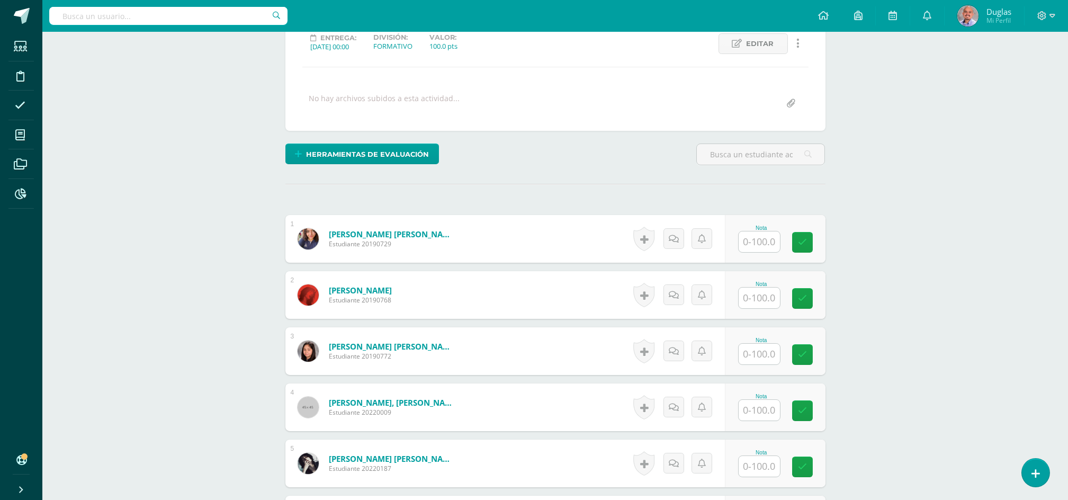
scroll to position [213, 0]
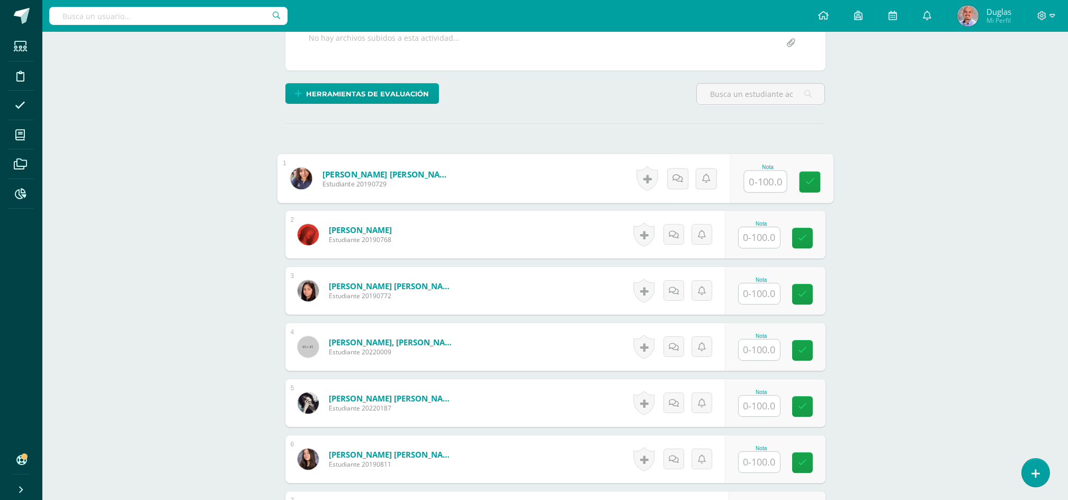
click at [762, 182] on input "text" at bounding box center [765, 181] width 42 height 21
type input "0"
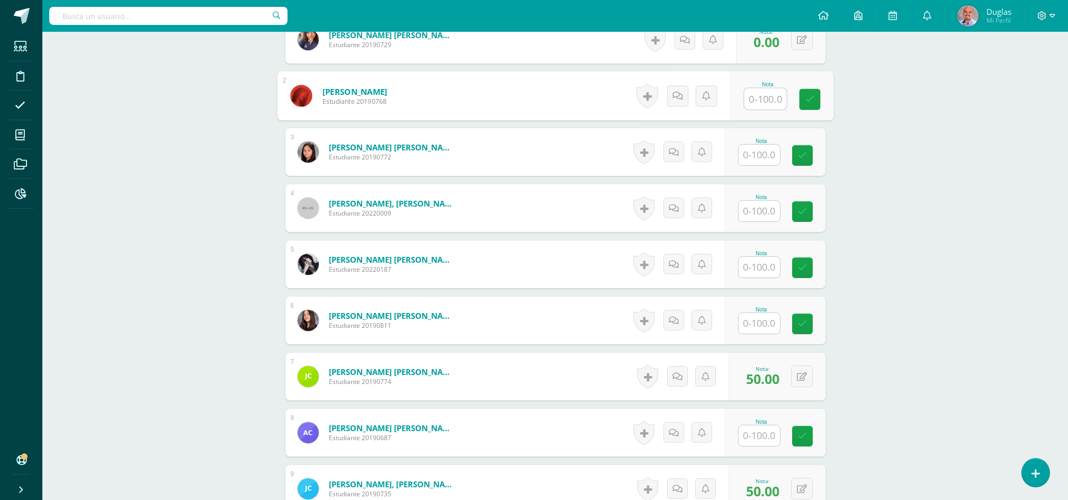
scroll to position [354, 0]
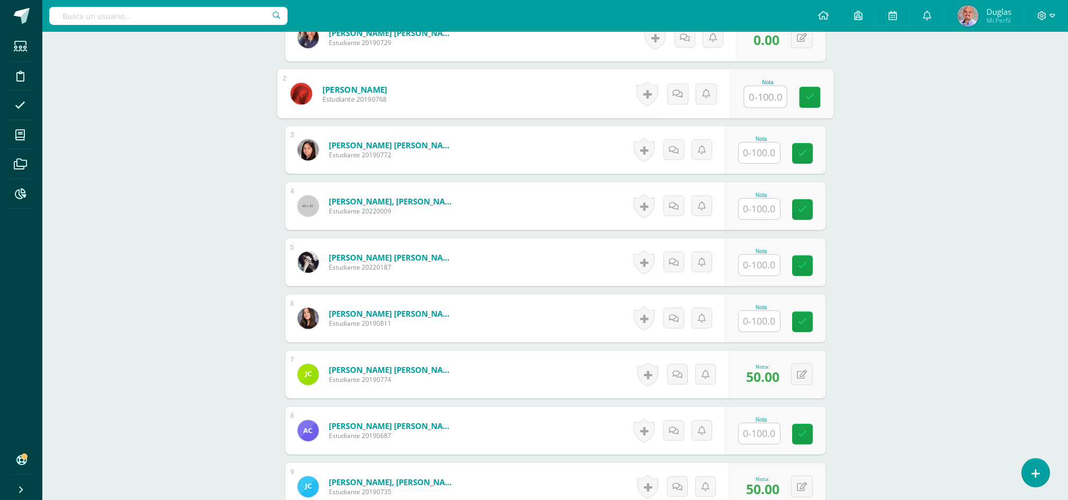
click at [753, 266] on input "text" at bounding box center [758, 265] width 41 height 21
type input "0"
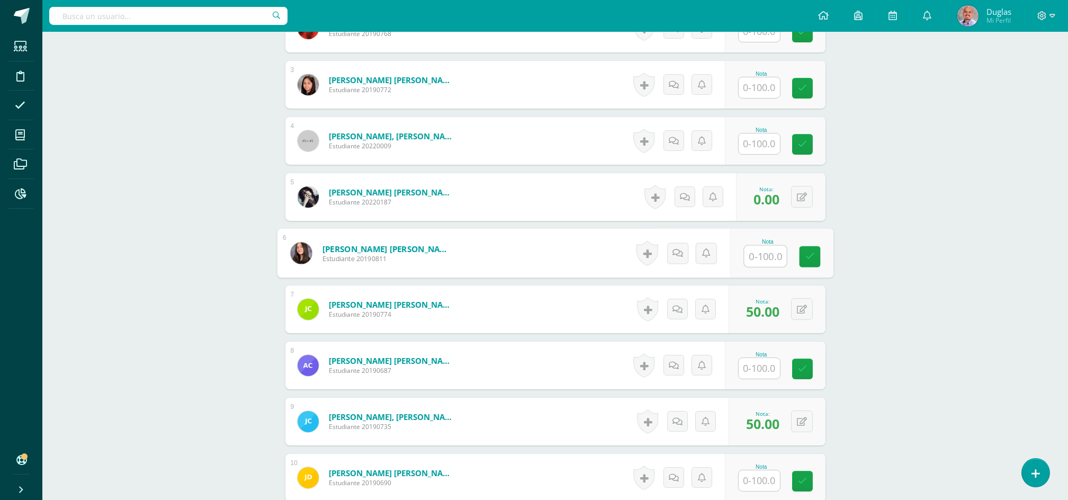
scroll to position [566, 0]
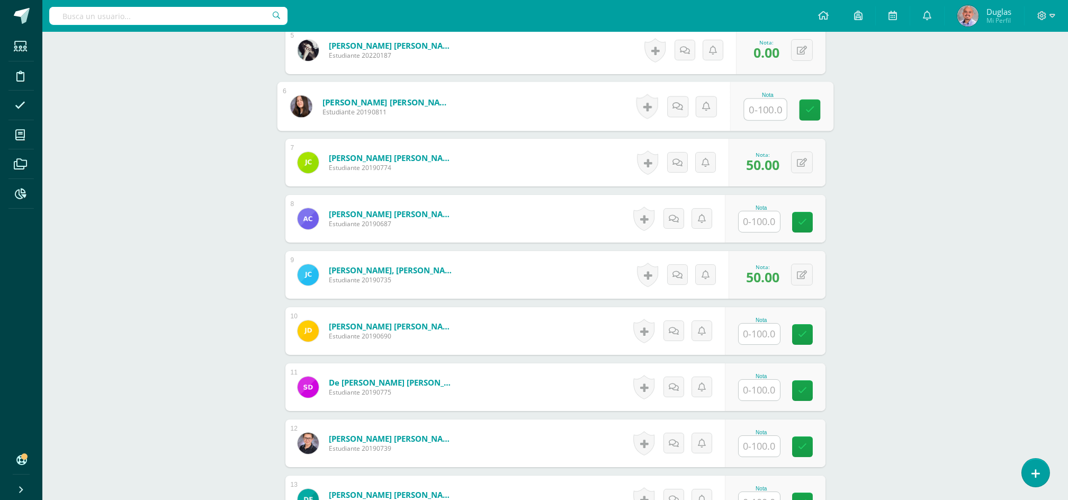
click at [767, 223] on input "text" at bounding box center [758, 221] width 41 height 21
type input "0"
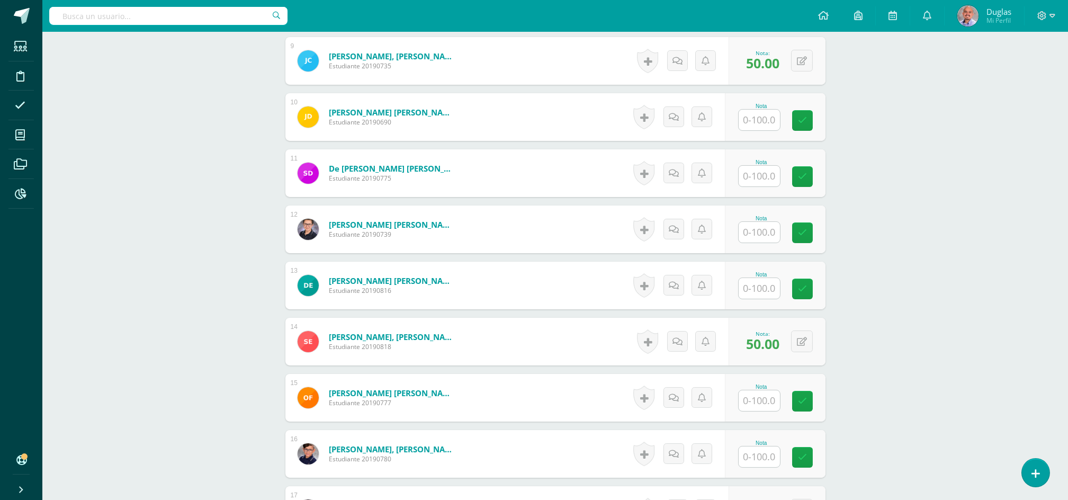
scroll to position [778, 0]
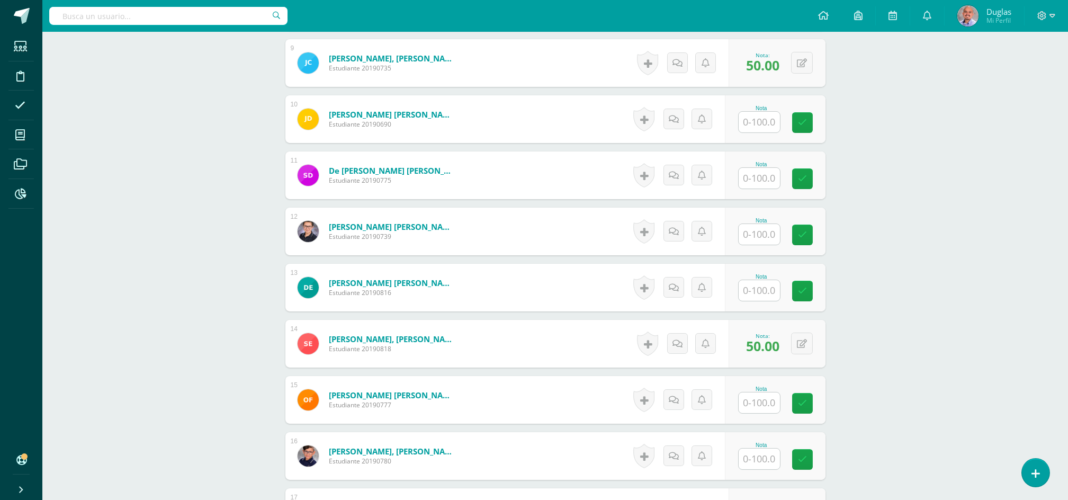
click at [762, 236] on input "text" at bounding box center [758, 234] width 41 height 21
type input "0"
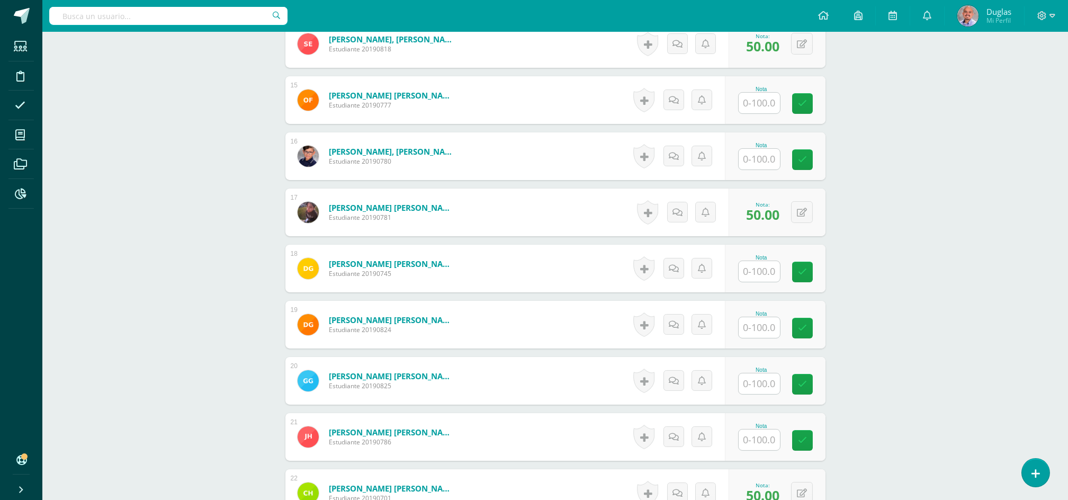
scroll to position [1131, 0]
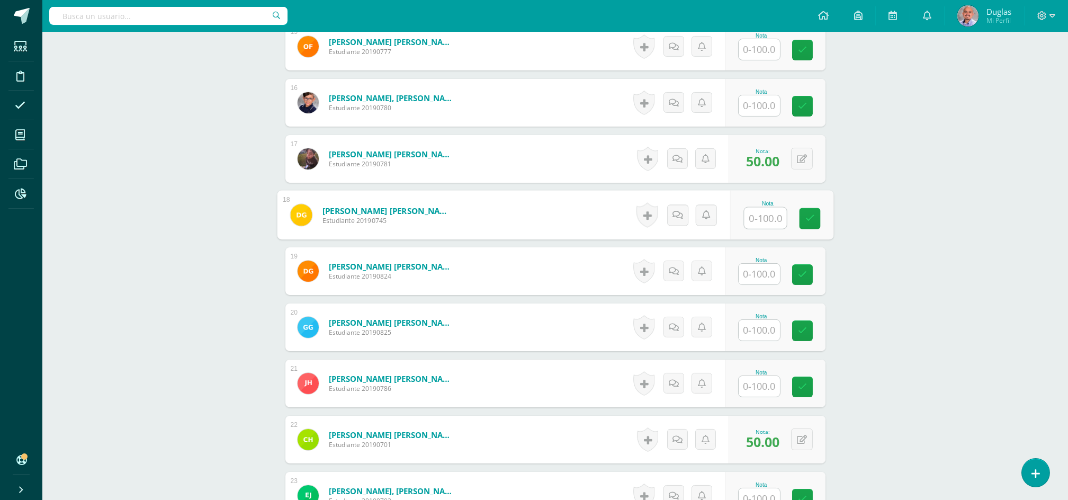
click at [760, 219] on input "text" at bounding box center [765, 217] width 42 height 21
type input "0"
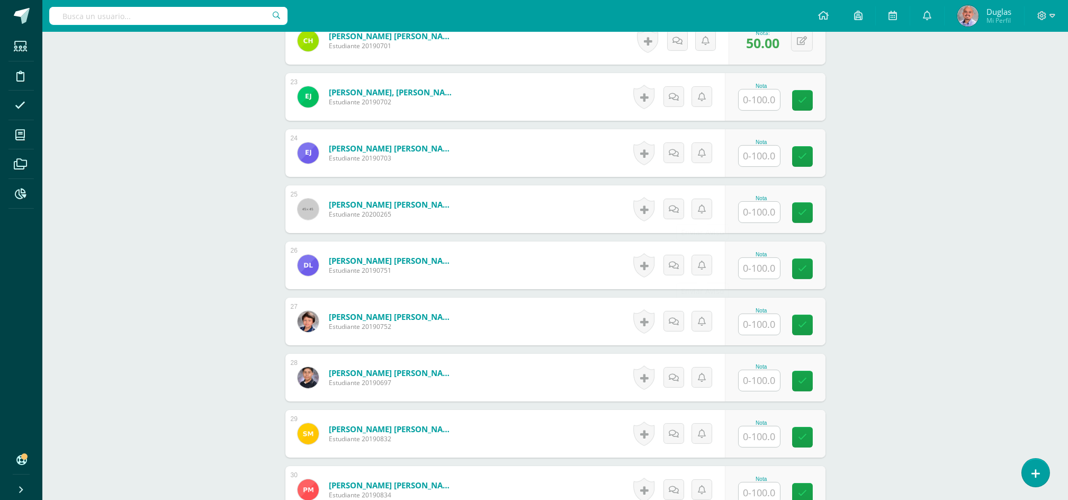
scroll to position [1554, 0]
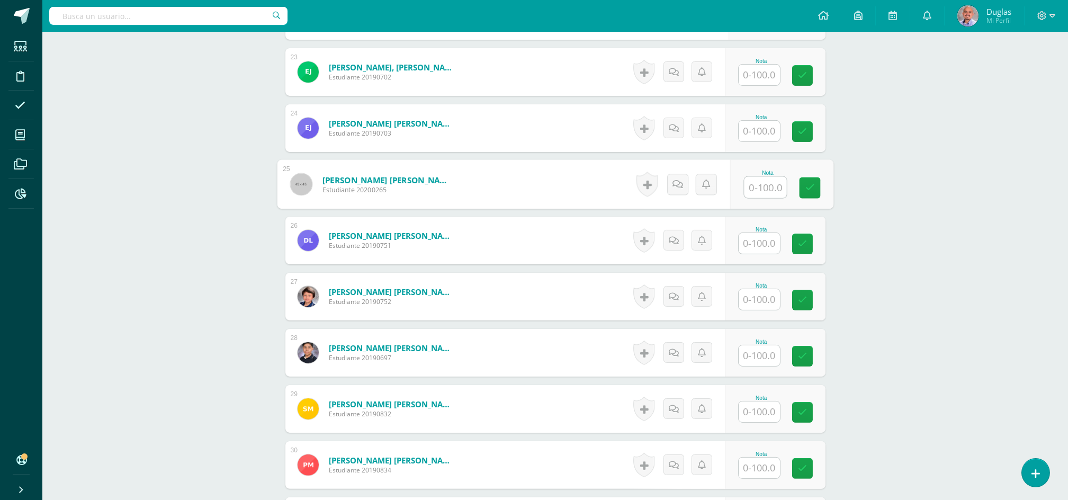
click at [759, 188] on input "text" at bounding box center [765, 187] width 42 height 21
type input "0"
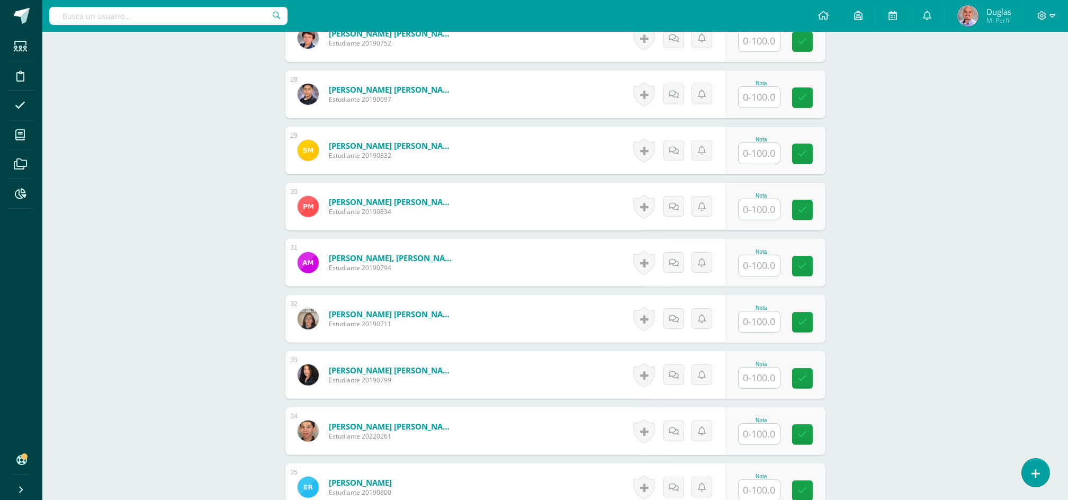
scroll to position [1836, 0]
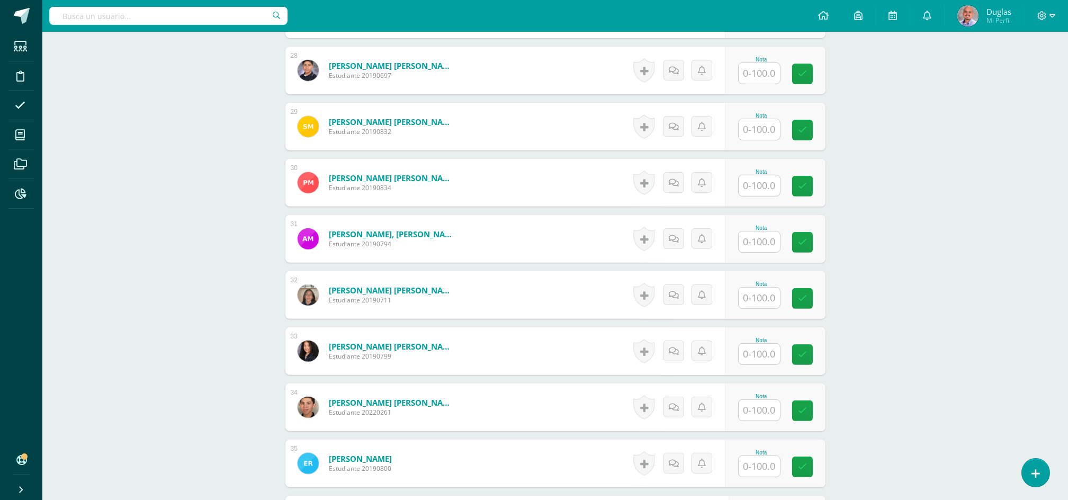
click at [767, 241] on input "text" at bounding box center [758, 241] width 41 height 21
type input "0"
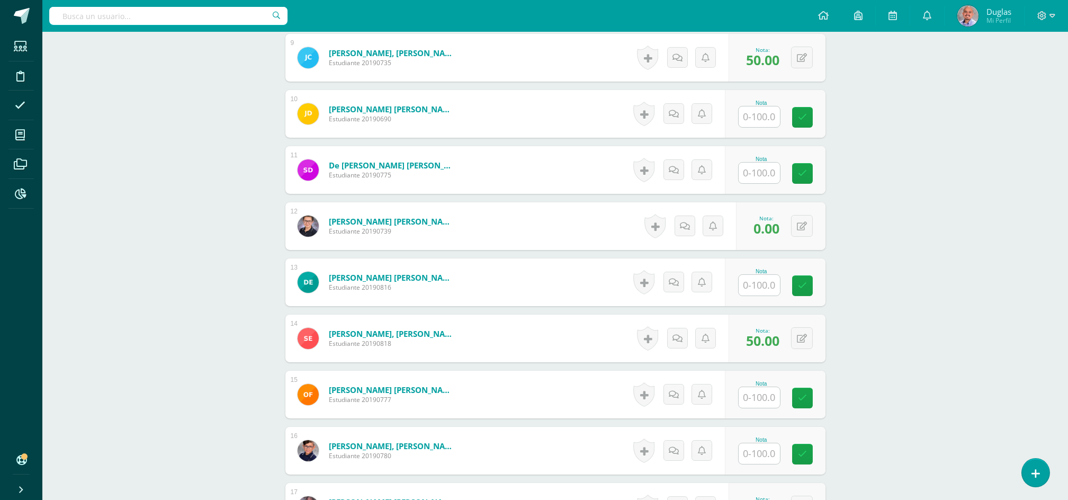
scroll to position [778, 0]
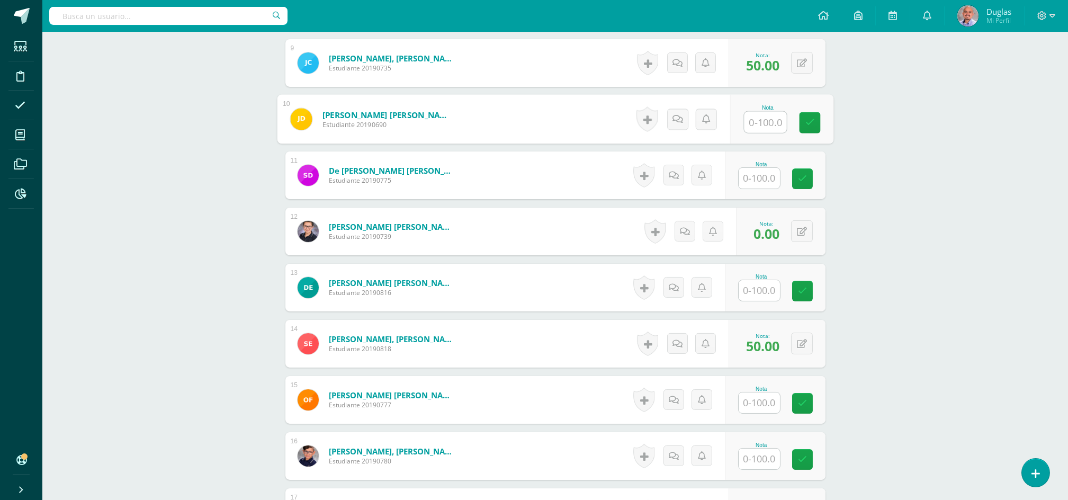
click at [756, 124] on input "text" at bounding box center [765, 122] width 42 height 21
type input "0"
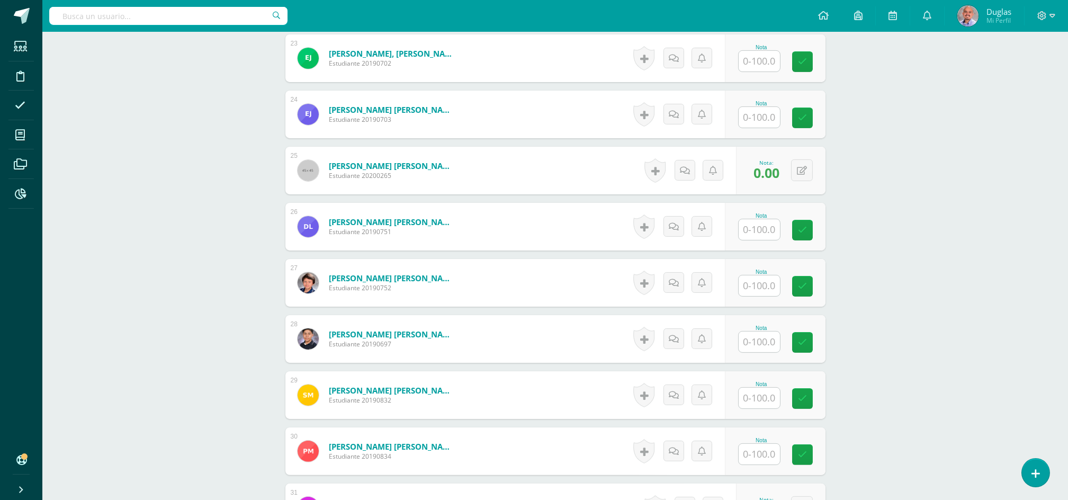
scroll to position [1695, 0]
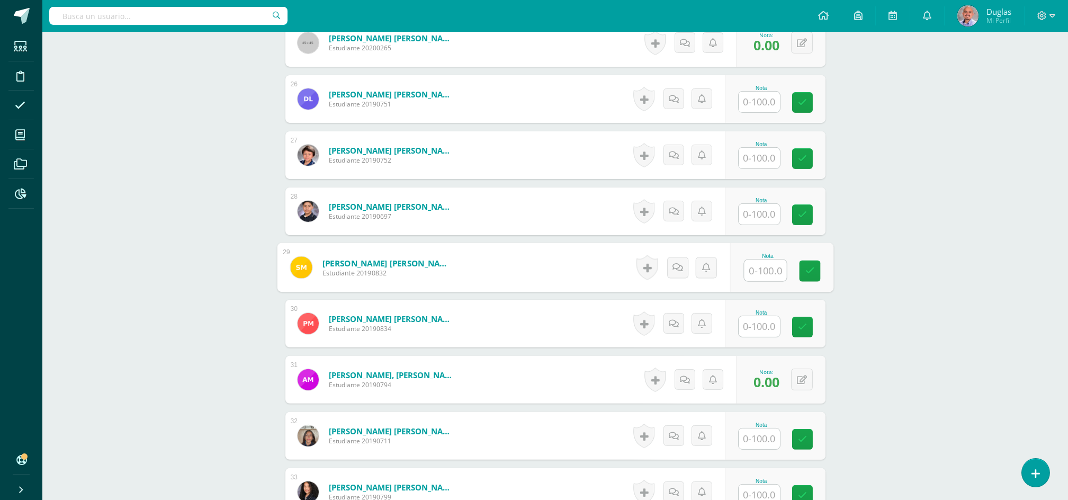
click at [754, 274] on input "text" at bounding box center [765, 270] width 42 height 21
type input "0"
click at [815, 278] on link at bounding box center [809, 270] width 21 height 21
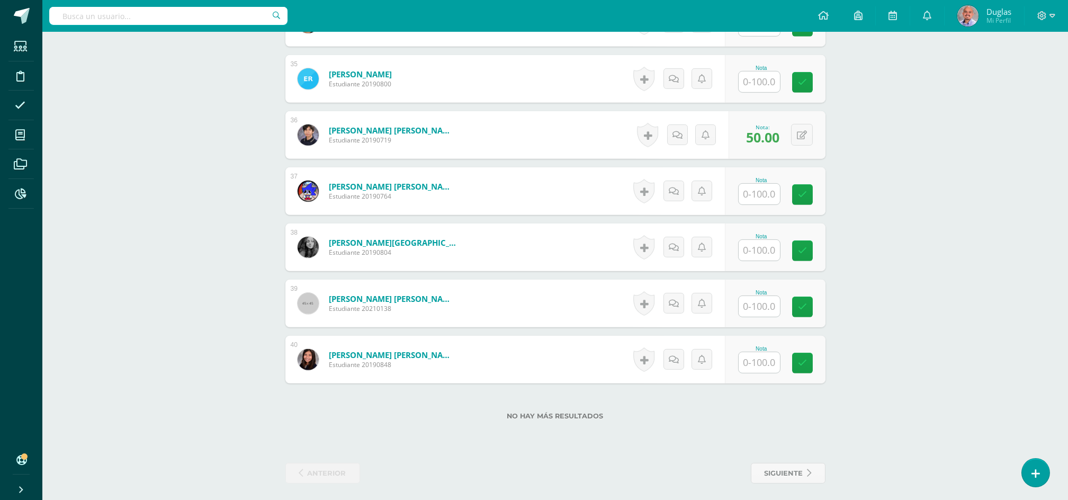
scroll to position [2226, 0]
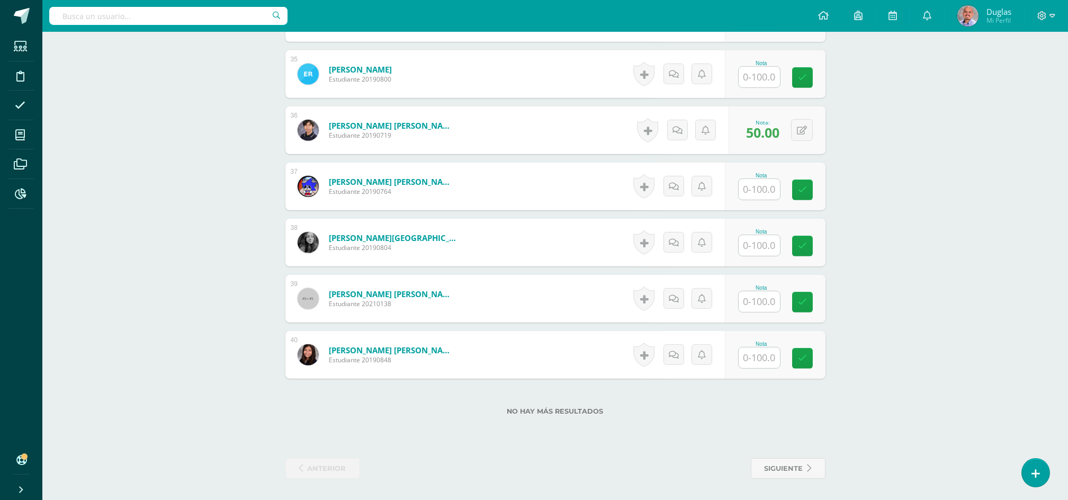
click at [763, 363] on input "text" at bounding box center [758, 357] width 41 height 21
type input "0"
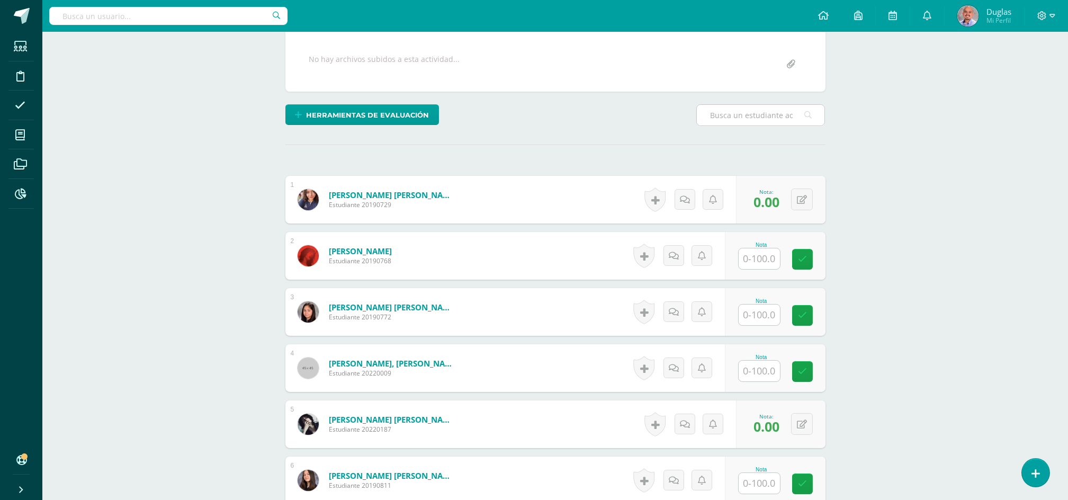
scroll to position [282, 0]
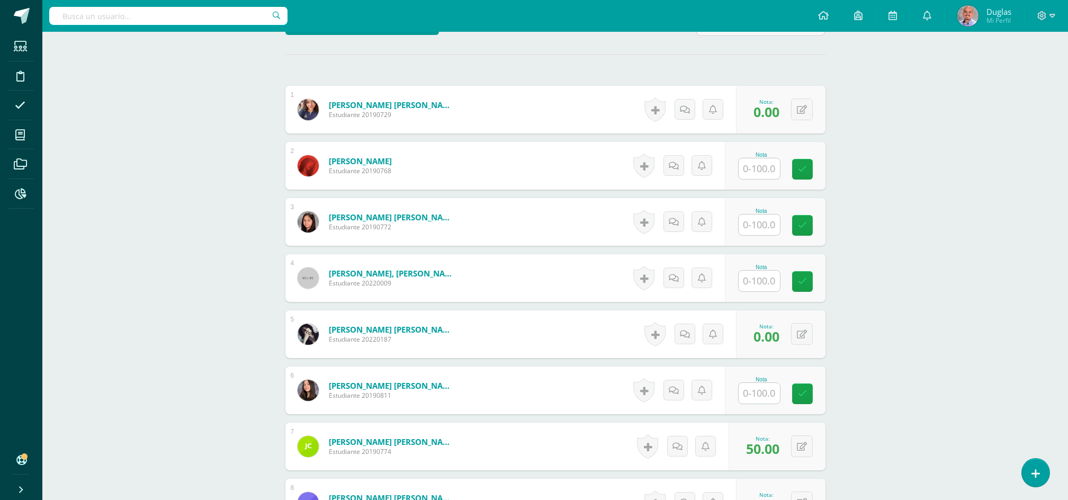
click at [759, 166] on input "text" at bounding box center [758, 168] width 41 height 21
type input "100"
click at [758, 231] on input "text" at bounding box center [758, 224] width 41 height 21
paste input "100"
type input "100"
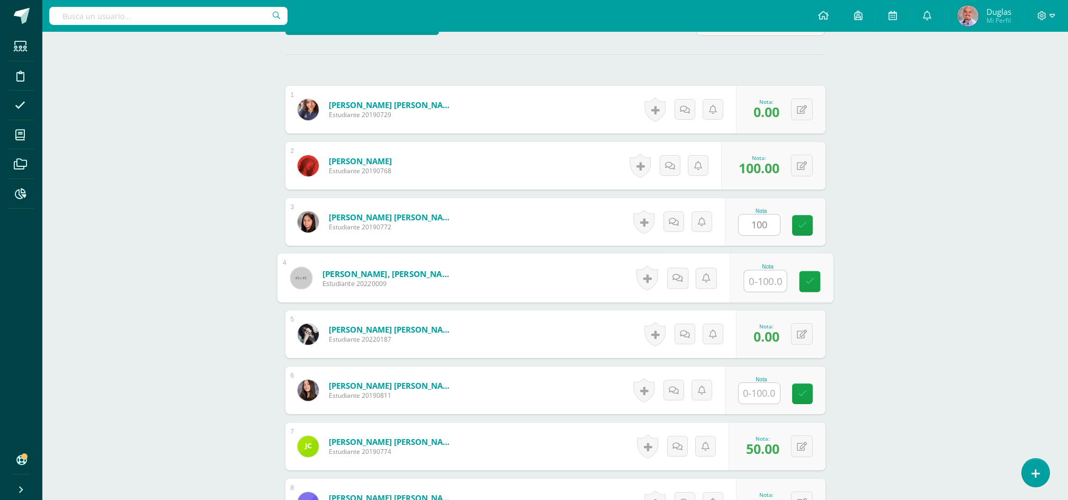
click at [762, 277] on input "text" at bounding box center [765, 280] width 42 height 21
paste input "100"
type input "100"
click at [753, 383] on input "text" at bounding box center [758, 393] width 41 height 21
paste input "100"
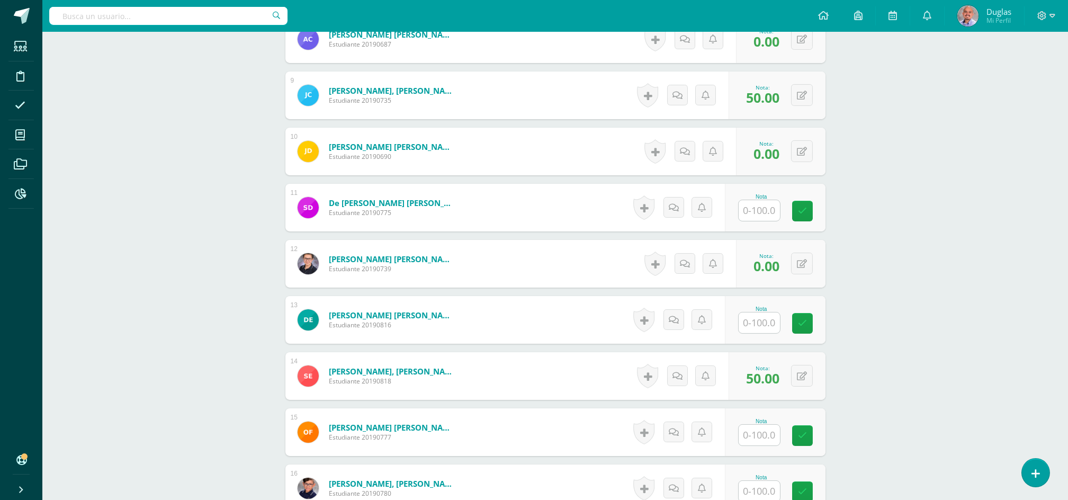
scroll to position [847, 0]
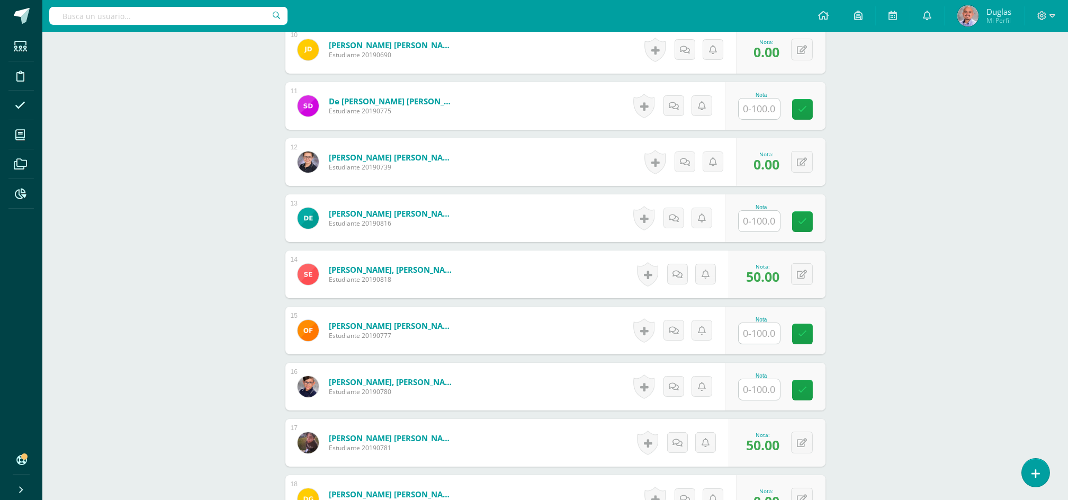
type input "100"
click at [761, 113] on input "text" at bounding box center [765, 108] width 42 height 21
paste input "100"
type input "100"
click at [757, 222] on input "text" at bounding box center [758, 221] width 41 height 21
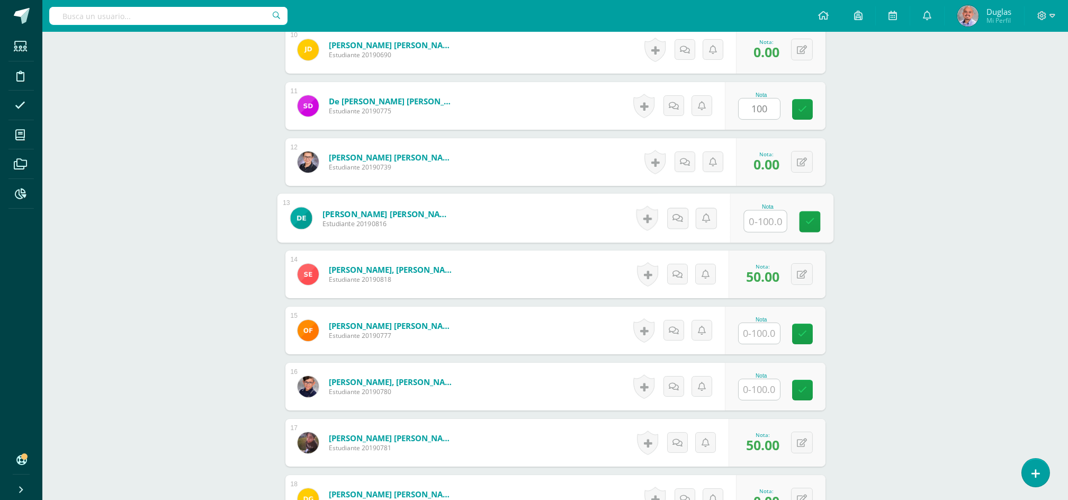
paste input "100"
type input "100"
click at [761, 335] on input "text" at bounding box center [758, 333] width 41 height 21
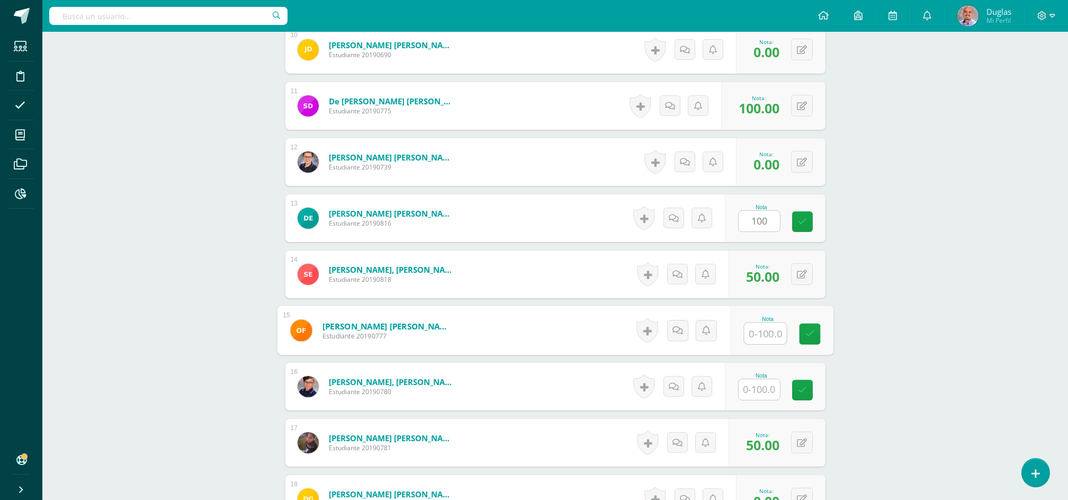
paste input "100"
type input "100"
click at [758, 387] on input "text" at bounding box center [758, 389] width 41 height 21
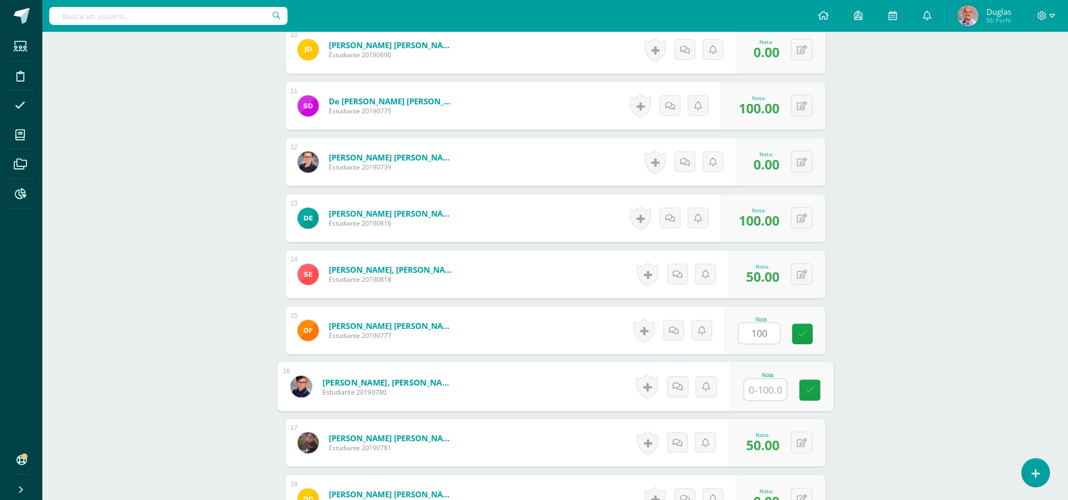
paste input "100"
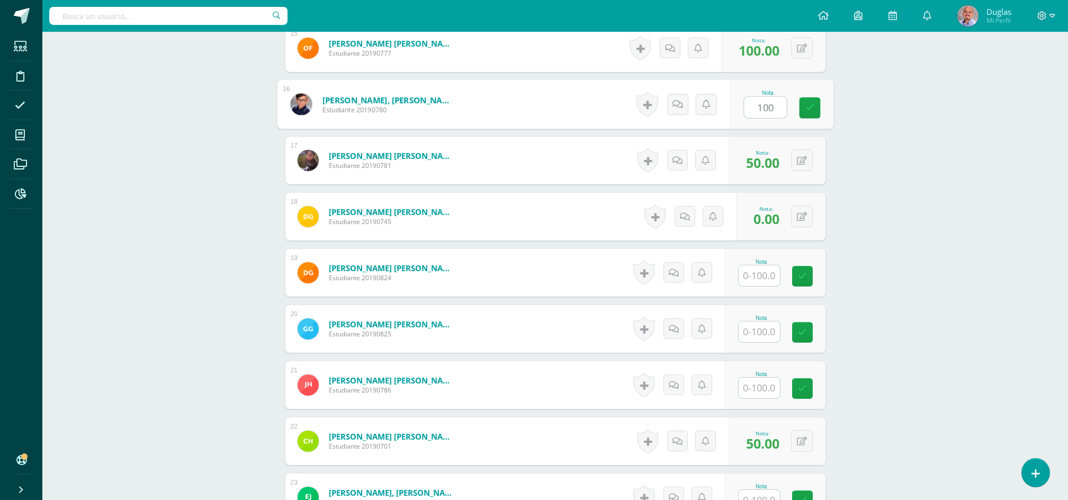
type input "100"
click at [759, 279] on input "text" at bounding box center [758, 275] width 41 height 21
paste input "100"
type input "100"
click at [763, 335] on input "text" at bounding box center [765, 331] width 42 height 21
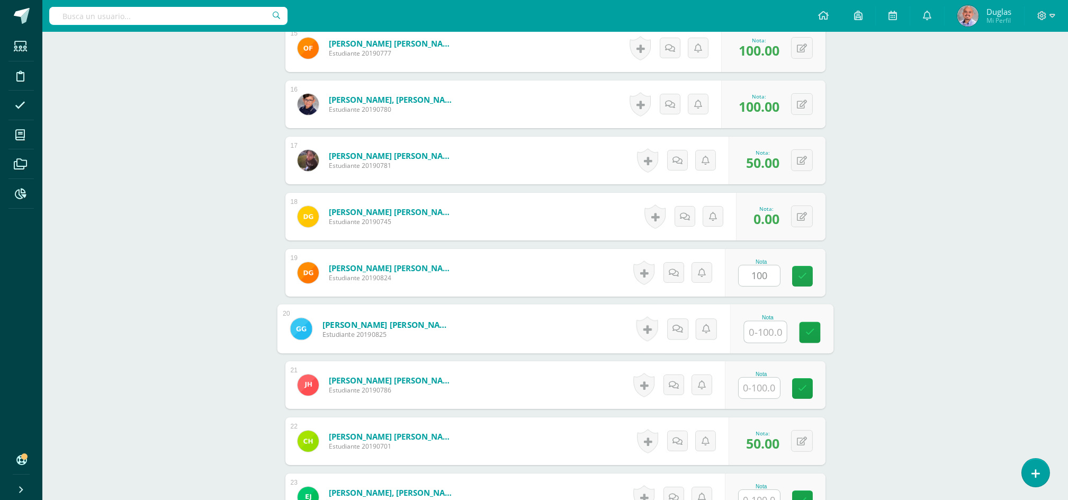
paste input "100"
type input "100"
click at [756, 385] on input "text" at bounding box center [765, 387] width 42 height 21
paste input "100"
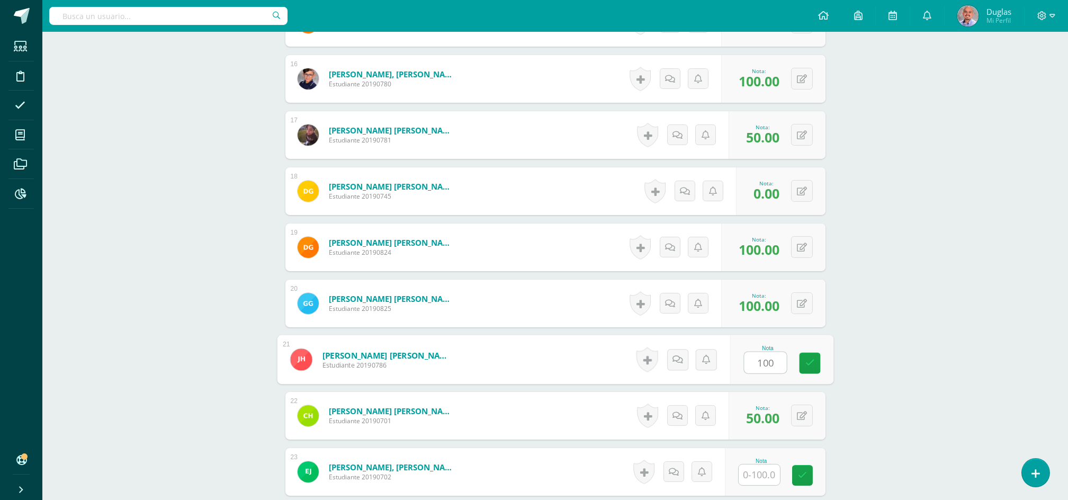
scroll to position [1411, 0]
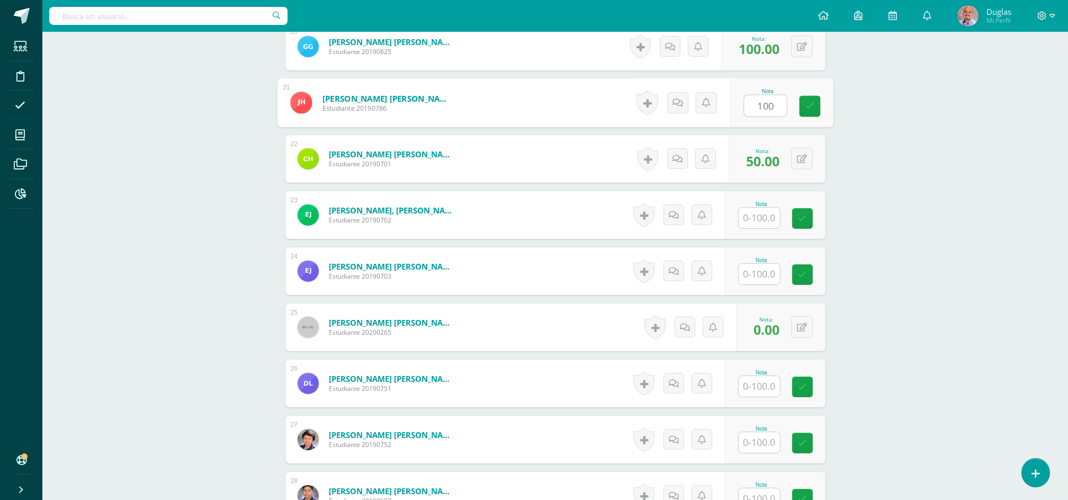
type input "100"
click at [759, 216] on input "text" at bounding box center [758, 217] width 41 height 21
paste input "100"
type input "100"
click at [757, 276] on input "text" at bounding box center [758, 274] width 41 height 21
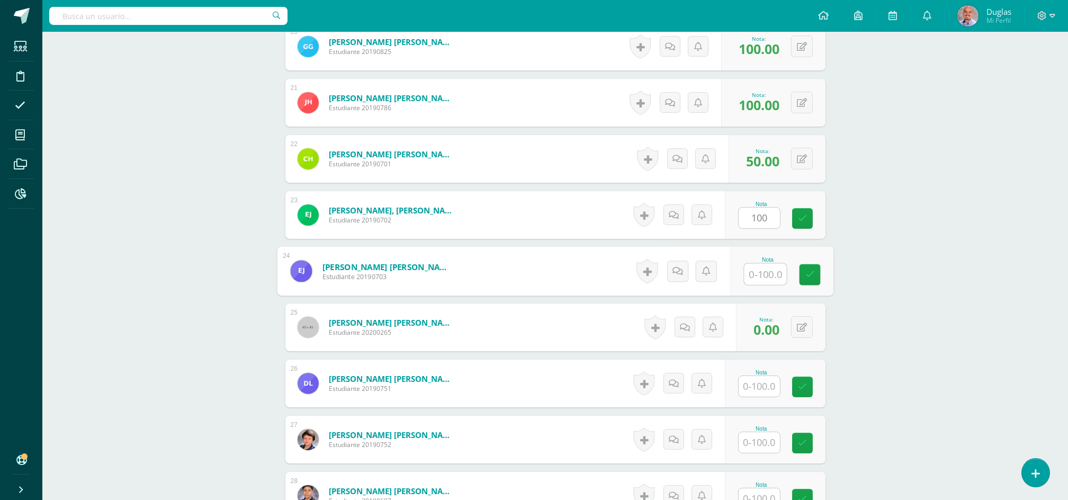
paste input "100"
type input "100"
click at [759, 385] on input "text" at bounding box center [765, 386] width 42 height 21
paste input "100"
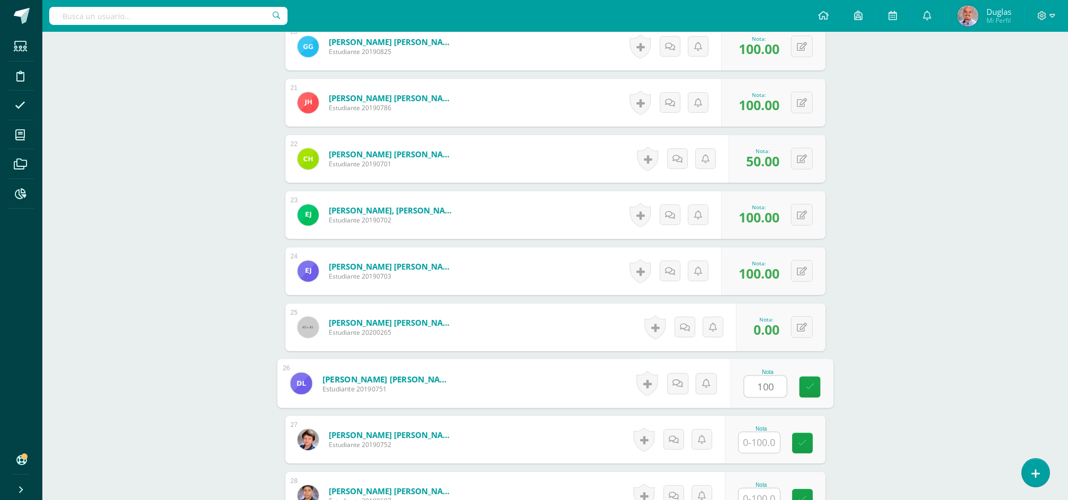
type input "100"
click at [746, 448] on input "text" at bounding box center [758, 442] width 41 height 21
paste input "100"
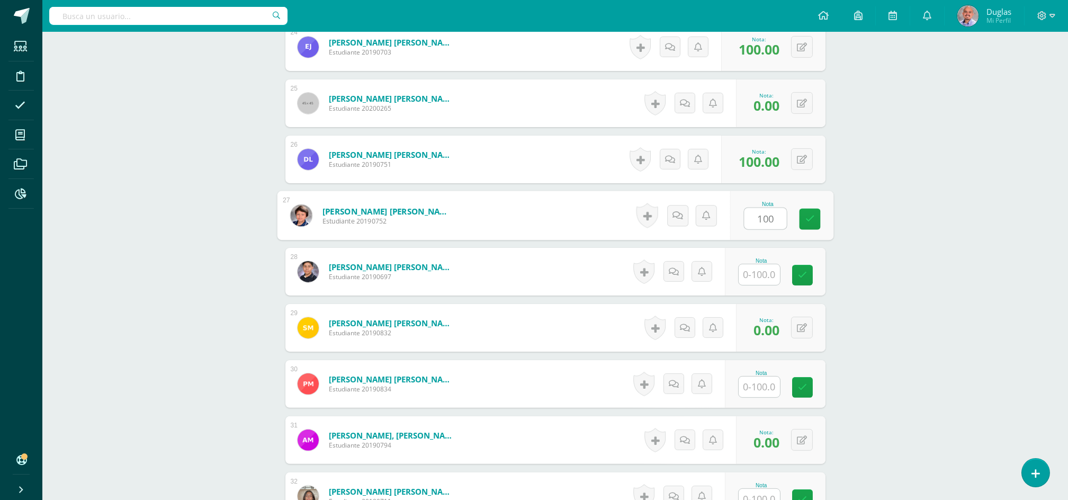
scroll to position [1694, 0]
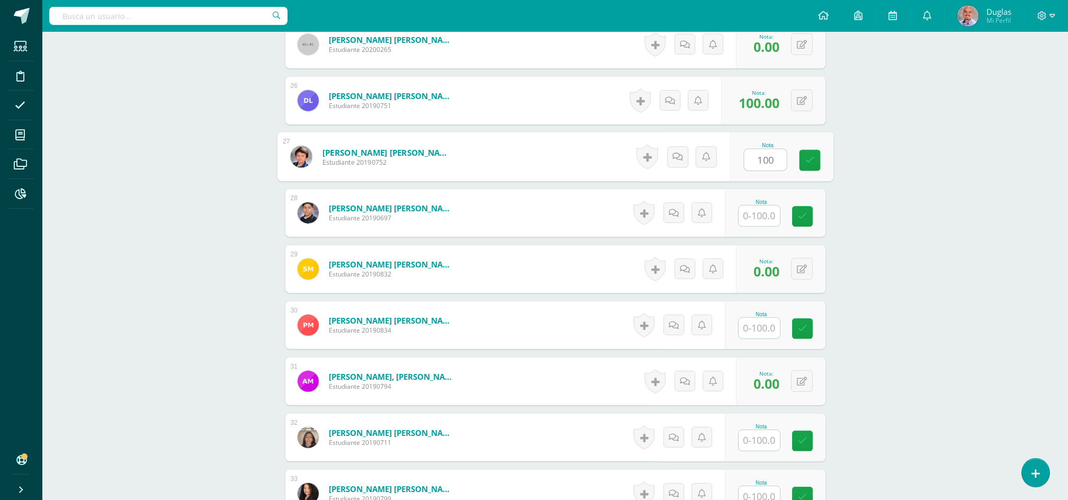
type input "100"
click at [762, 215] on input "text" at bounding box center [758, 215] width 41 height 21
paste input "100"
type input "100"
click at [763, 326] on input "text" at bounding box center [758, 328] width 41 height 21
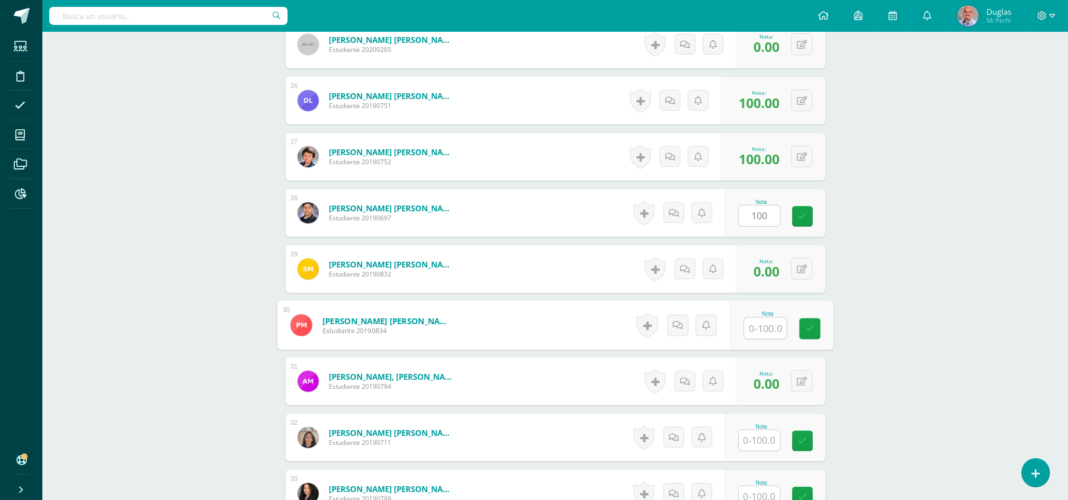
paste input "100"
type input "100"
click at [765, 445] on input "text" at bounding box center [758, 440] width 41 height 21
paste input "100"
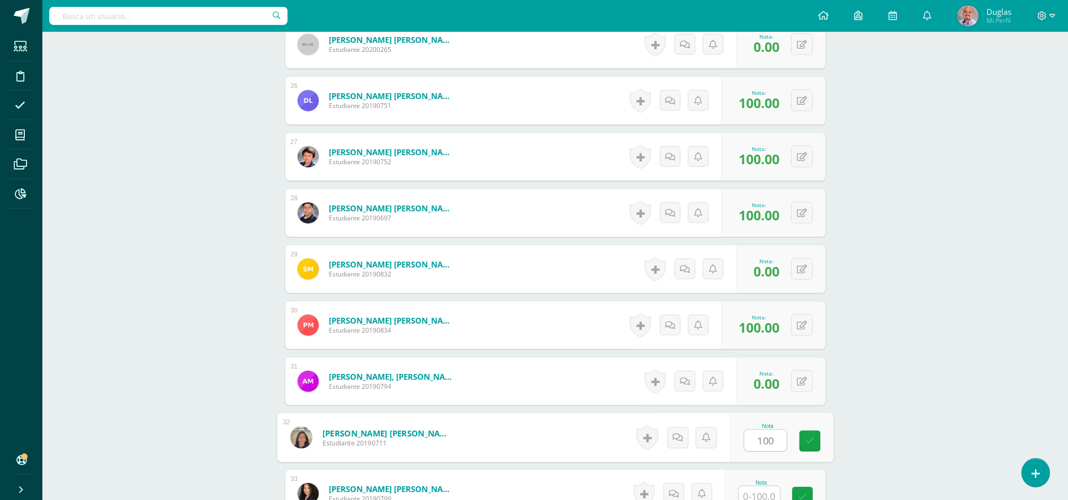
scroll to position [1976, 0]
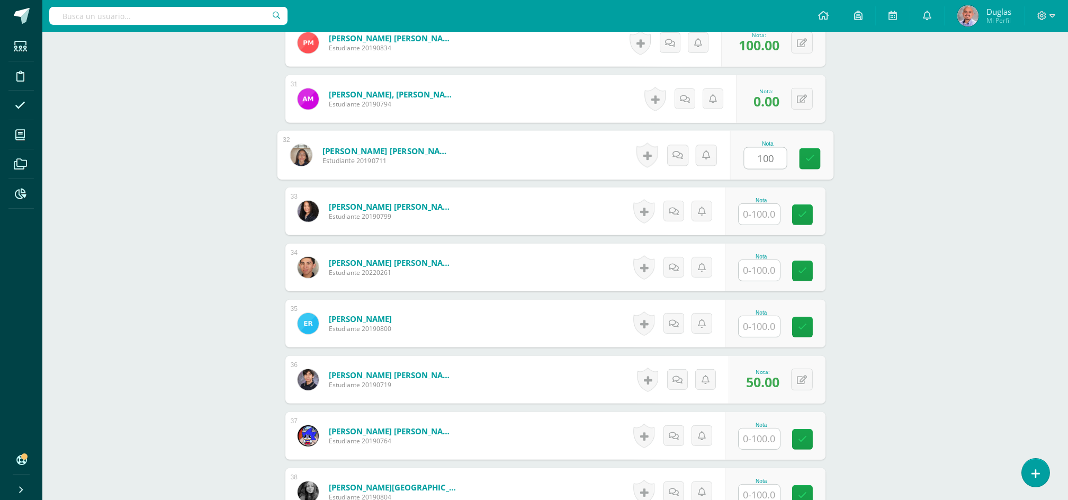
type input "100"
click at [754, 211] on input "text" at bounding box center [765, 214] width 42 height 21
paste input "100"
type input "100"
click at [764, 275] on input "text" at bounding box center [765, 270] width 42 height 21
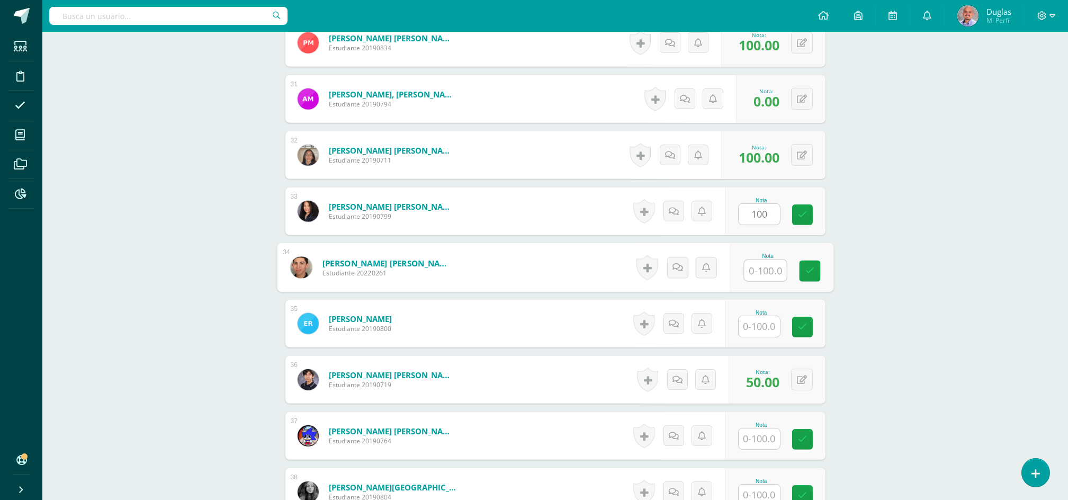
paste input "100"
type input "100"
click at [760, 331] on input "text" at bounding box center [765, 326] width 42 height 21
paste input "100"
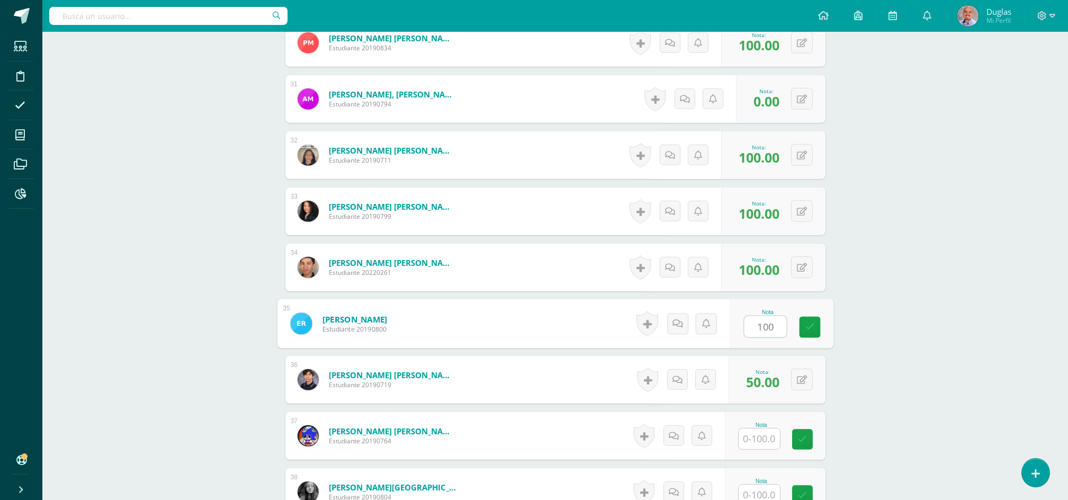
type input "100"
click at [759, 436] on input "text" at bounding box center [765, 438] width 42 height 21
paste input "100"
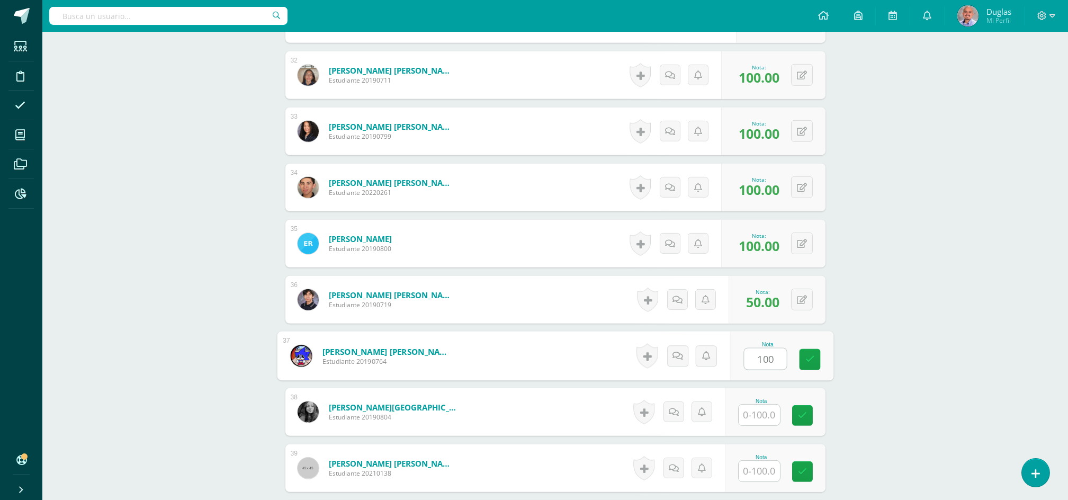
scroll to position [2117, 0]
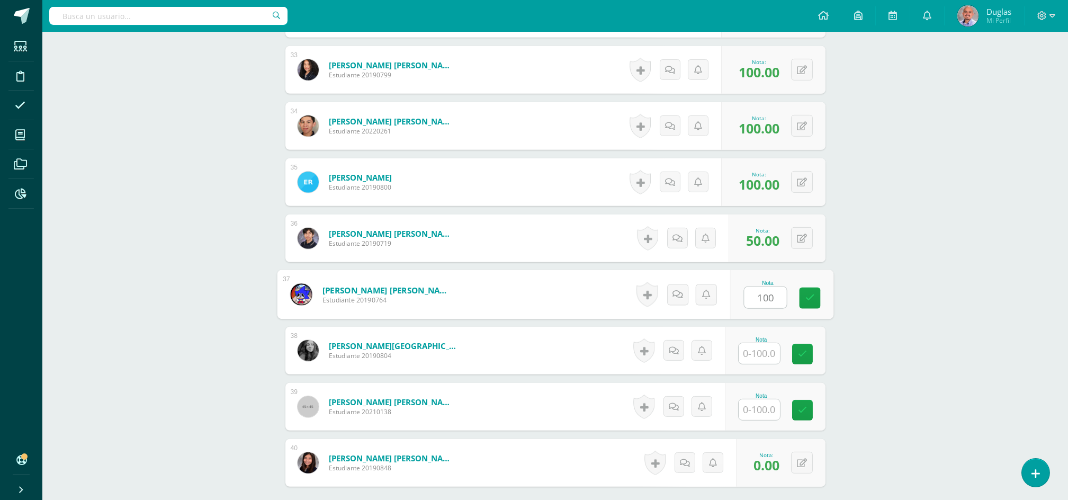
type input "100"
click at [764, 352] on input "text" at bounding box center [758, 353] width 41 height 21
paste input "100"
type input "100"
click at [759, 418] on input "text" at bounding box center [758, 409] width 41 height 21
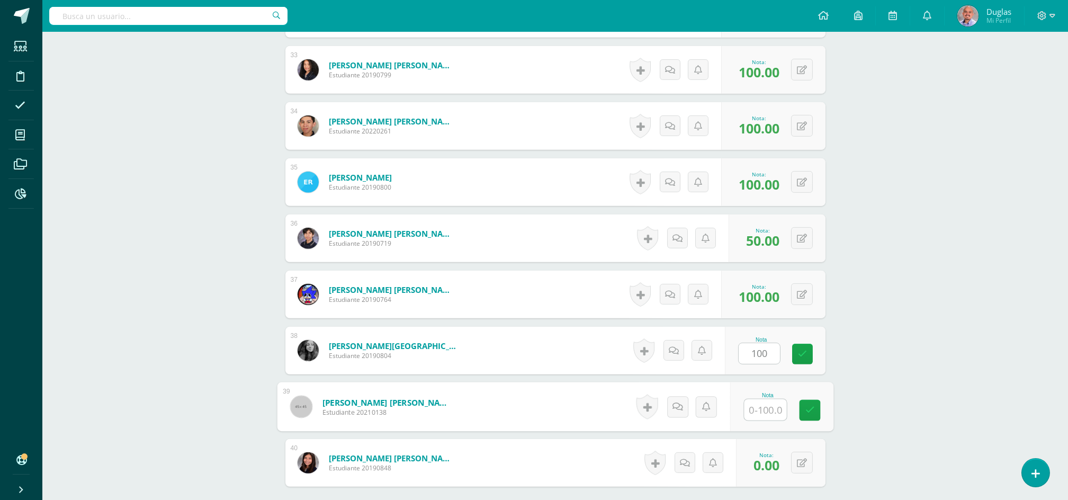
paste input "100"
type input "100"
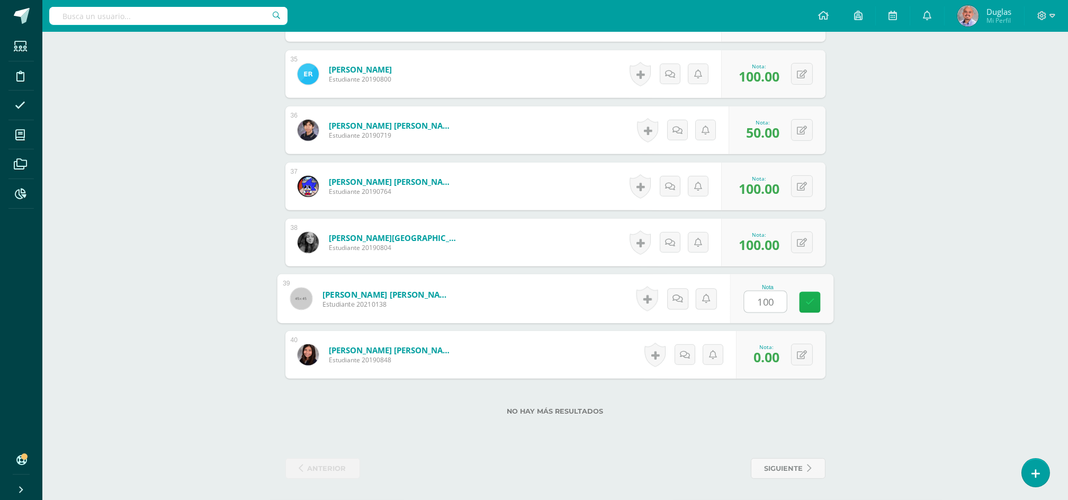
click at [807, 292] on link at bounding box center [809, 302] width 21 height 21
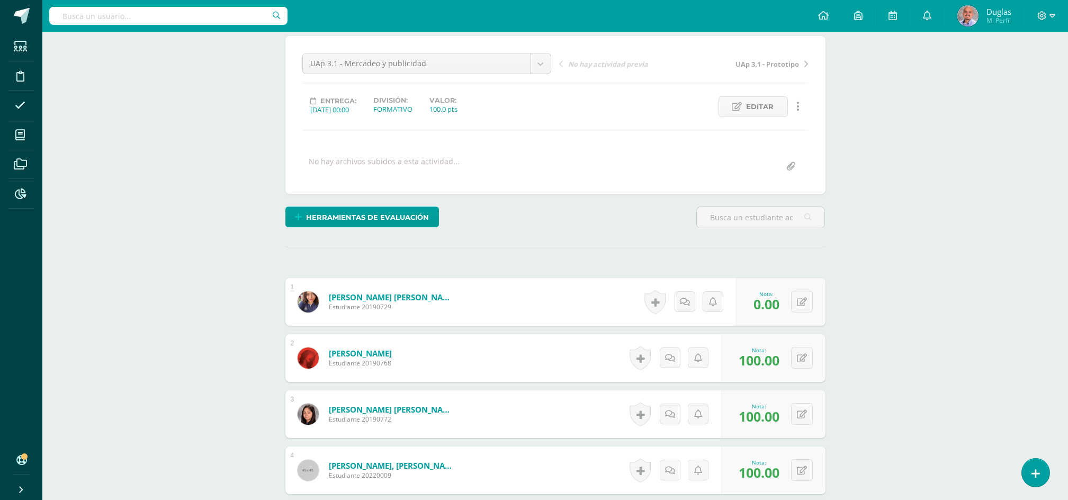
scroll to position [0, 0]
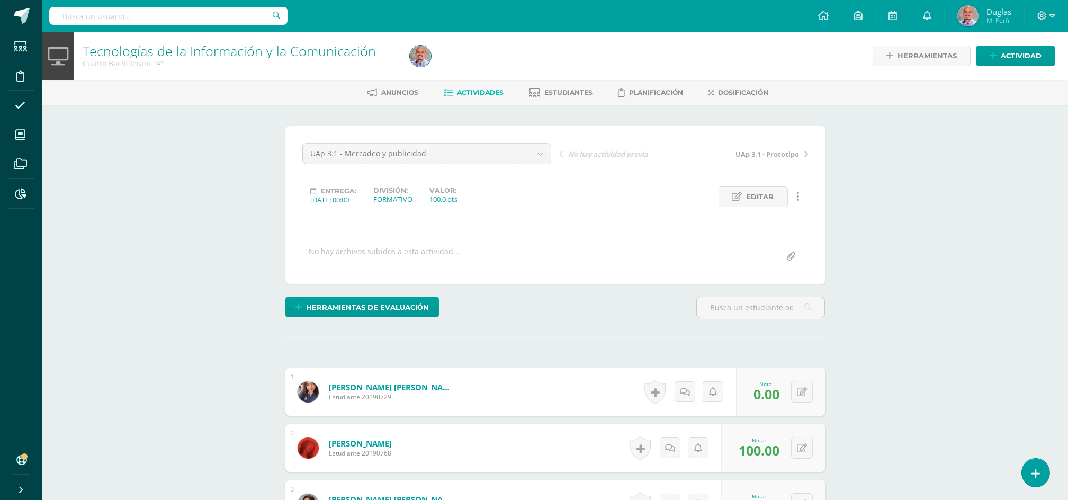
click at [489, 88] on span "Actividades" at bounding box center [480, 92] width 47 height 8
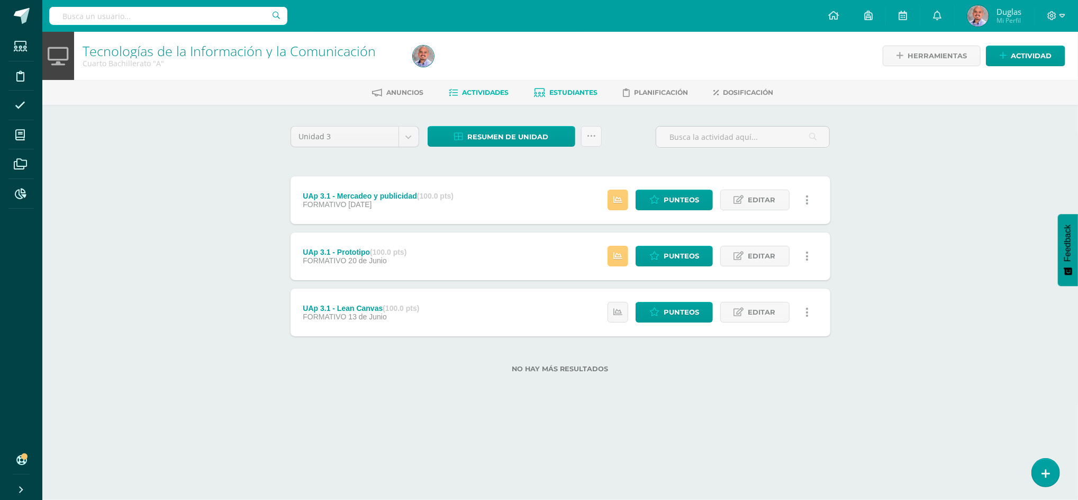
click at [590, 92] on span "Estudiantes" at bounding box center [574, 92] width 48 height 8
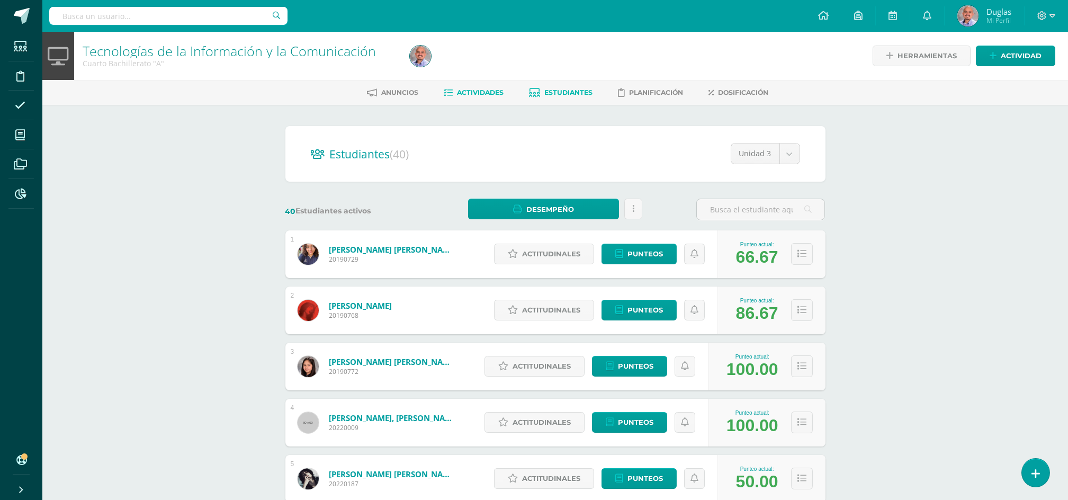
click at [477, 92] on span "Actividades" at bounding box center [480, 92] width 47 height 8
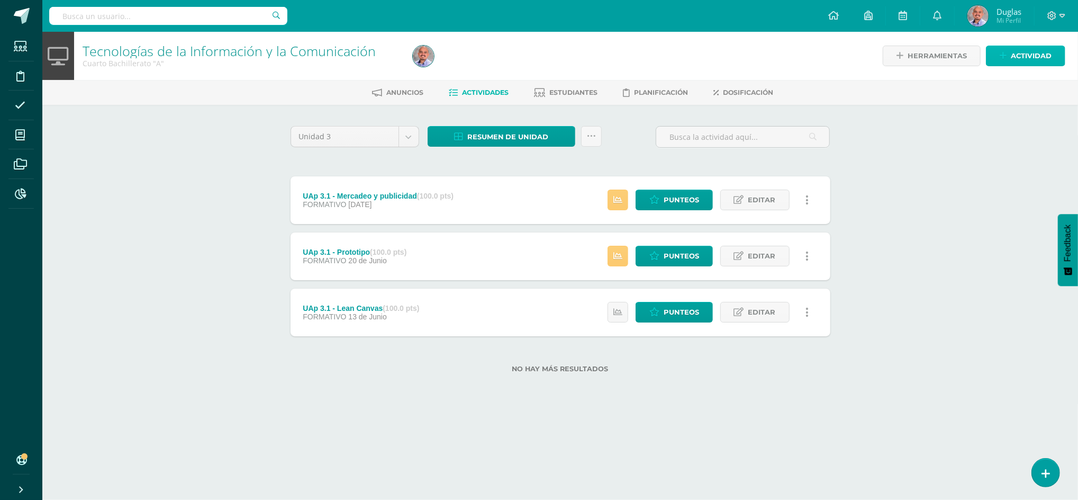
click at [1021, 52] on span "Actividad" at bounding box center [1031, 56] width 41 height 20
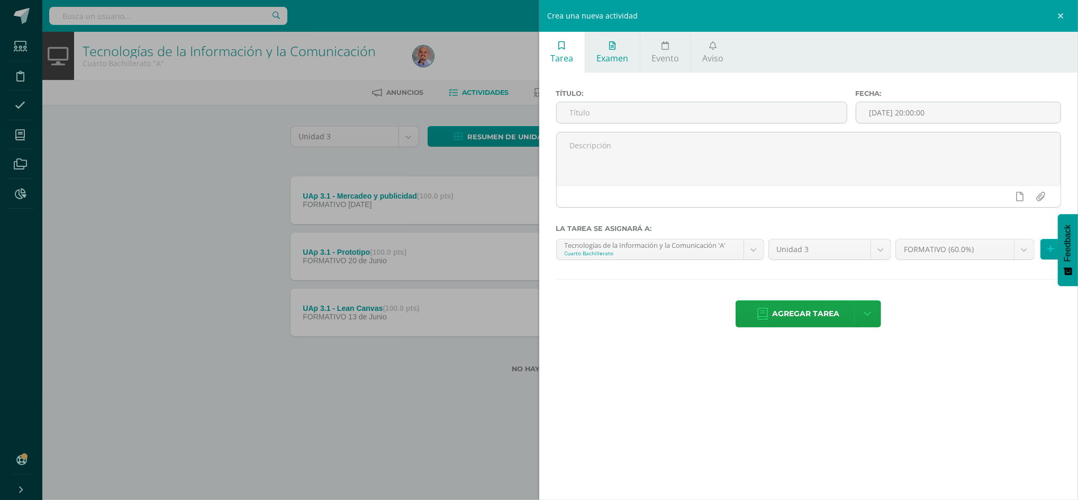
click at [606, 49] on link "Examen" at bounding box center [612, 52] width 55 height 41
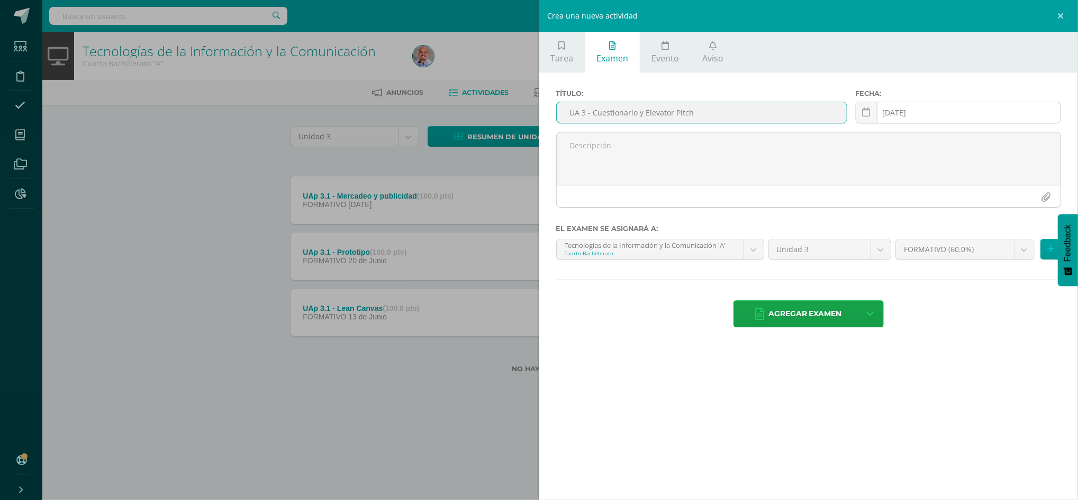
type input "UA 3 - Cuestionario y Elevator Pitch"
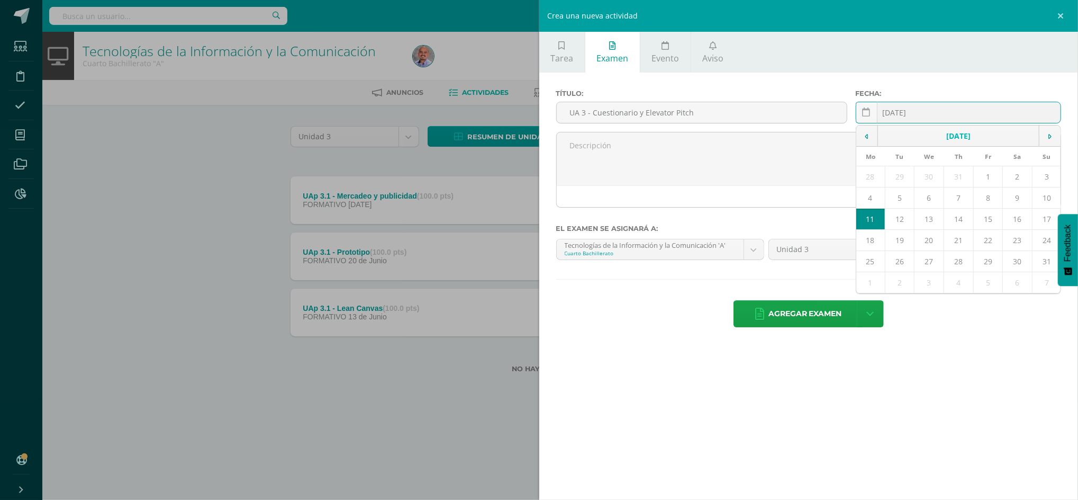
click at [1004, 113] on div "[DATE] August, 2025 Mo Tu We Th Fr Sa Su 28 29 30 31 1 2 3 4 5 6 7 8 9 10 11 12…" at bounding box center [958, 117] width 205 height 30
click at [988, 201] on td "8" at bounding box center [988, 197] width 30 height 21
type input "[DATE]"
click at [1021, 249] on body "Estudiantes Disciplina Asistencia Mis cursos Archivos Reportes Soporte Centro d…" at bounding box center [539, 203] width 1078 height 407
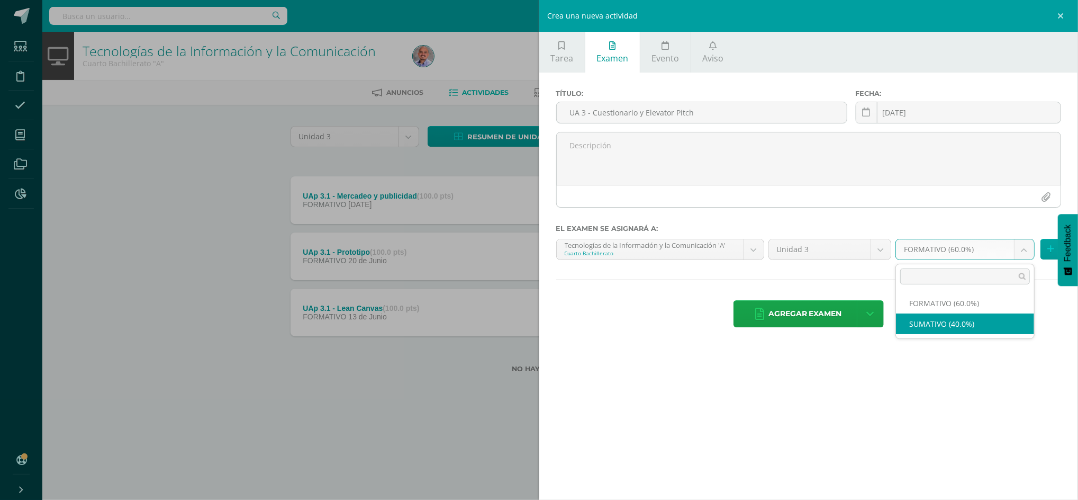
select select "214351"
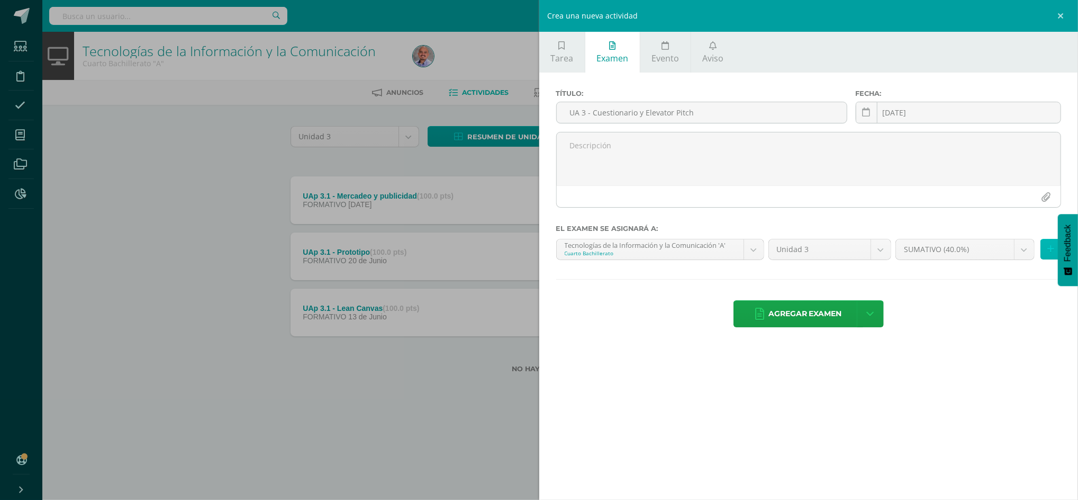
click at [1050, 252] on icon at bounding box center [1051, 249] width 7 height 9
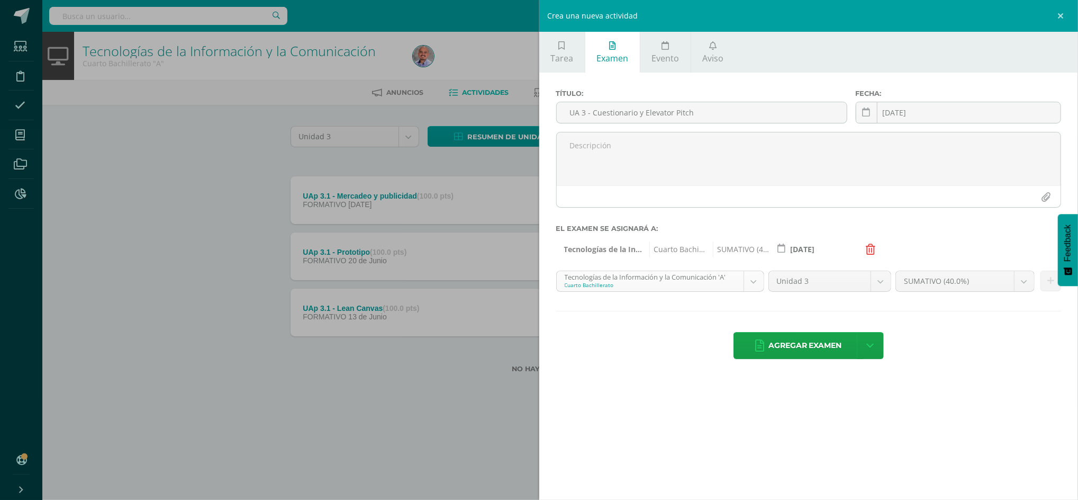
click at [758, 282] on body "Estudiantes Disciplina Asistencia Mis cursos Archivos Reportes Soporte Centro d…" at bounding box center [539, 203] width 1078 height 407
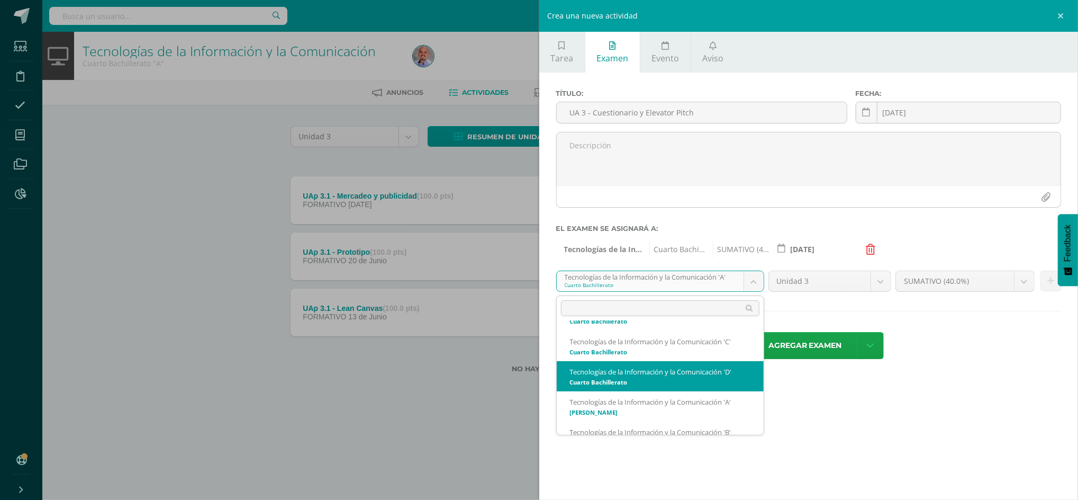
scroll to position [105, 0]
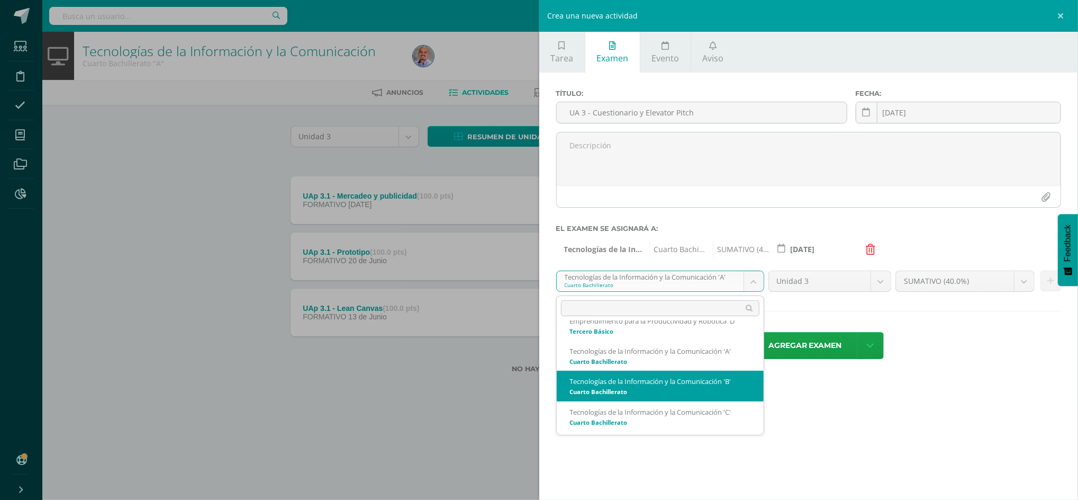
select select "214564"
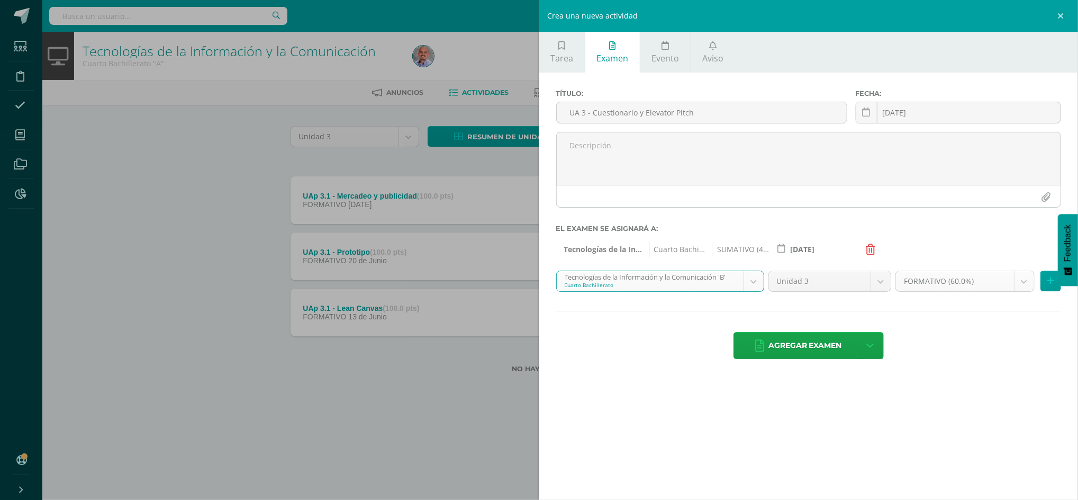
click at [1023, 286] on body "Estudiantes Disciplina Asistencia Mis cursos Archivos Reportes Soporte Centro d…" at bounding box center [539, 203] width 1078 height 407
click at [938, 367] on ul "FORMATIVO (60.0%) SUMATIVO (40.0%)" at bounding box center [965, 345] width 138 height 50
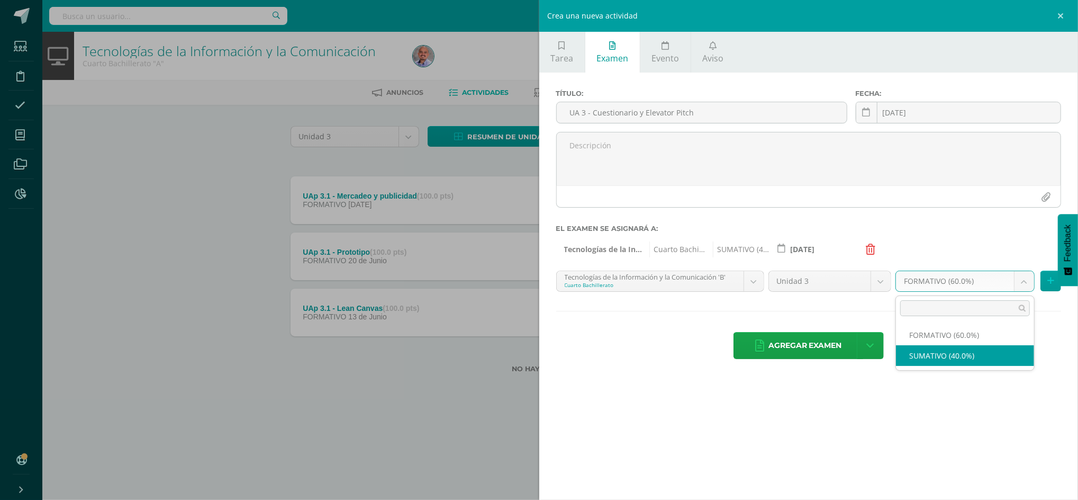
select select "214573"
click at [1048, 285] on icon at bounding box center [1051, 280] width 7 height 9
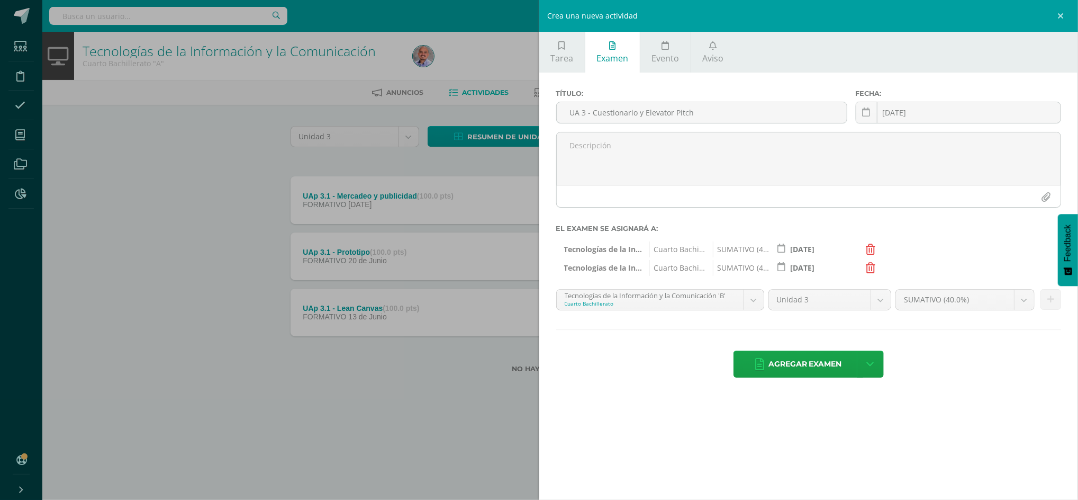
click at [756, 303] on body "Estudiantes Disciplina Asistencia Mis cursos Archivos Reportes Soporte Centro d…" at bounding box center [539, 203] width 1078 height 407
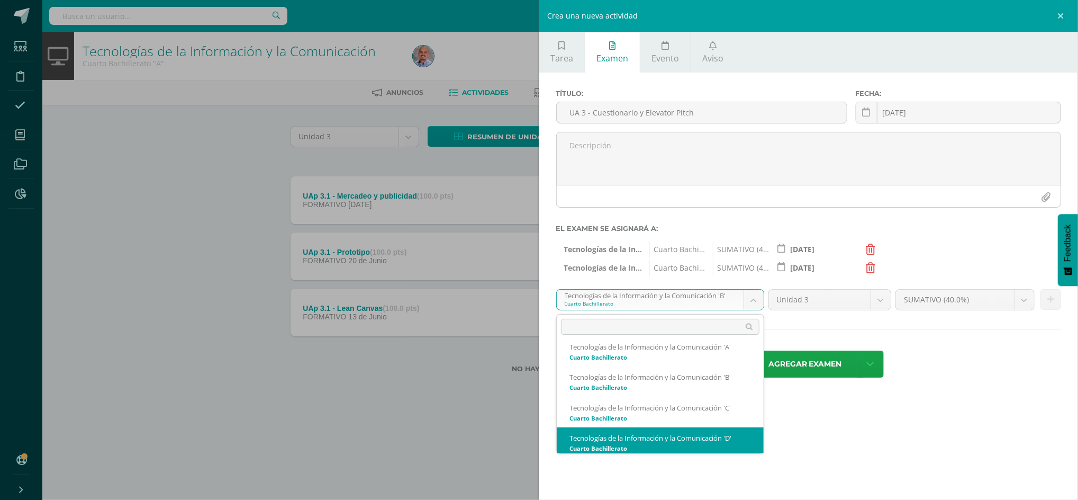
scroll to position [131, 0]
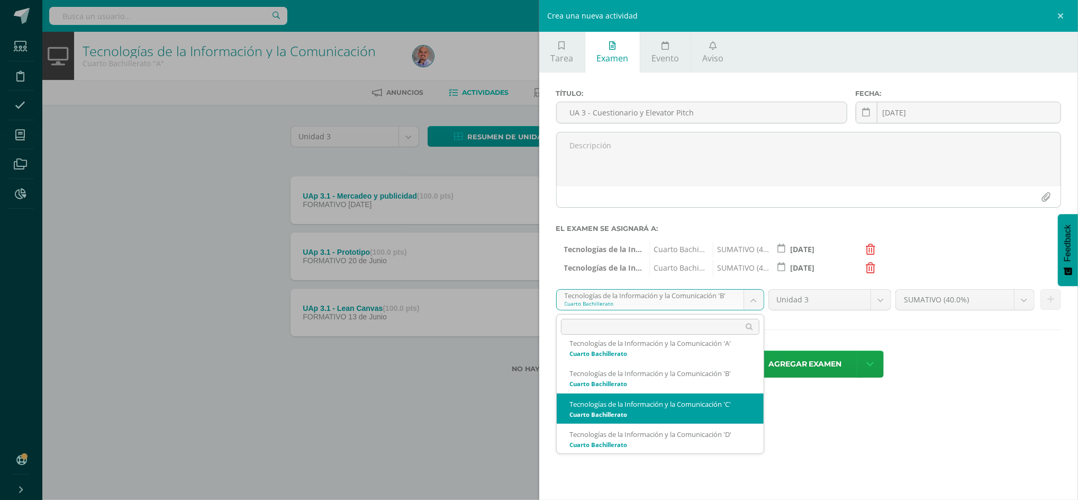
select select "214786"
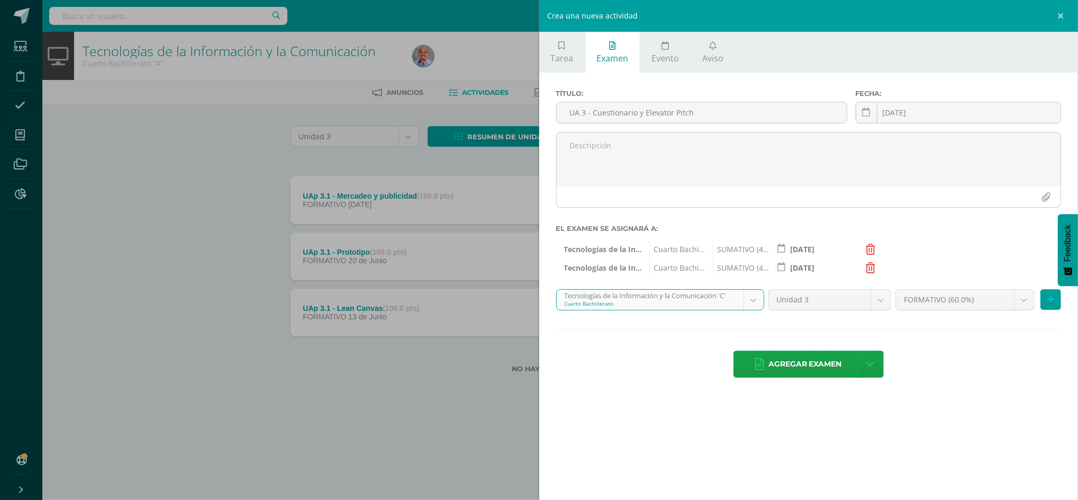
click at [1023, 305] on body "Estudiantes Disciplina Asistencia Mis cursos Archivos Reportes Soporte Centro d…" at bounding box center [539, 203] width 1078 height 407
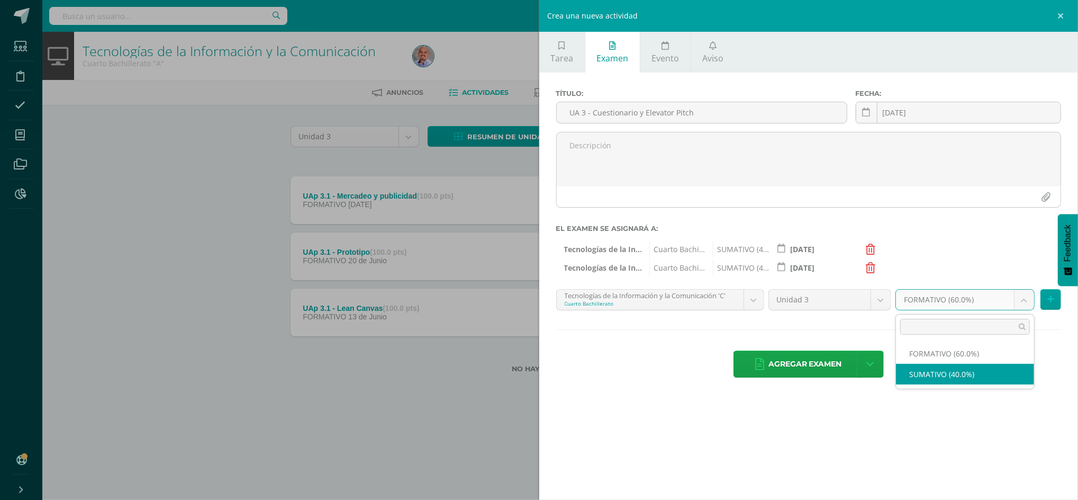
select select "214795"
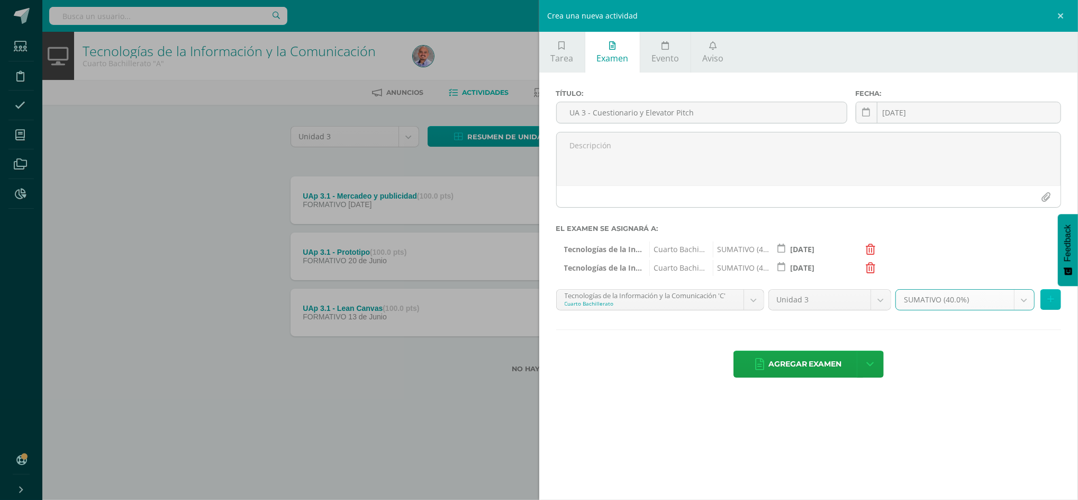
click at [1053, 301] on icon at bounding box center [1051, 299] width 7 height 9
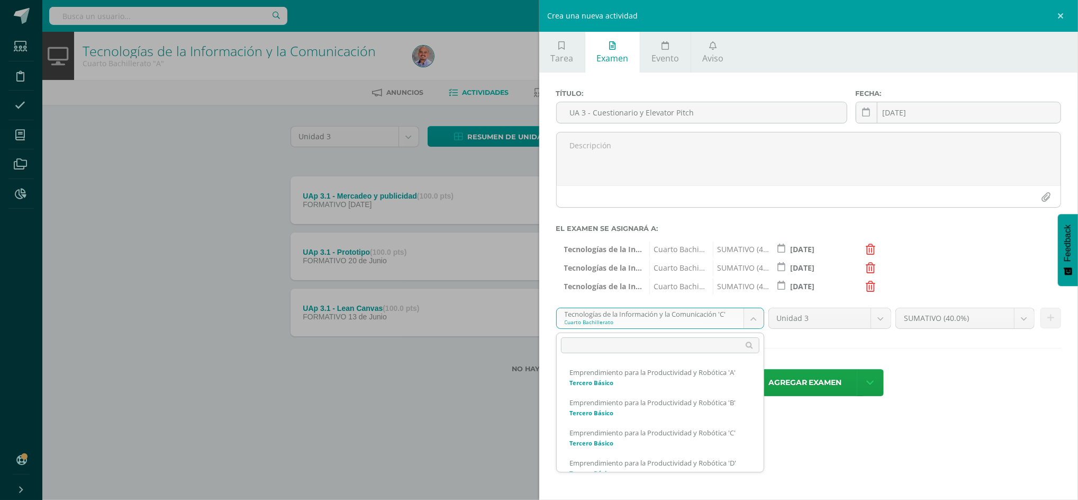
click at [756, 322] on body "Estudiantes Disciplina Asistencia Mis cursos Archivos Reportes Soporte Centro d…" at bounding box center [539, 203] width 1078 height 407
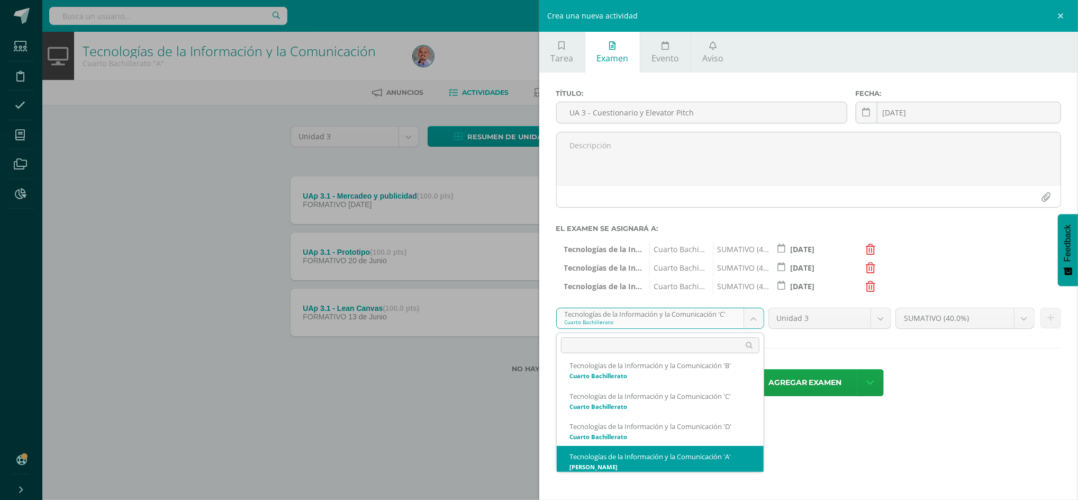
scroll to position [162, 0]
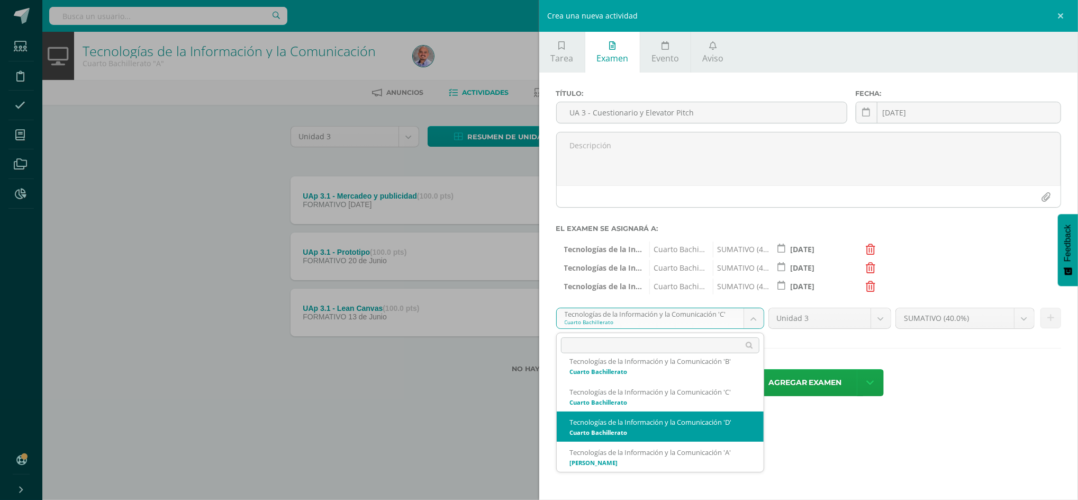
select select "215021"
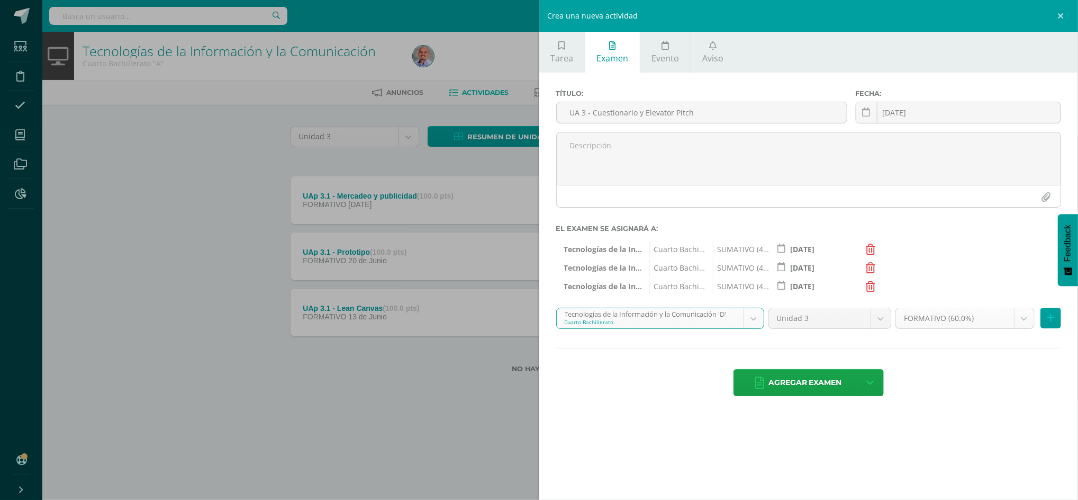
click at [1017, 322] on body "Estudiantes Disciplina Asistencia Mis cursos Archivos Reportes Soporte Centro d…" at bounding box center [539, 203] width 1078 height 407
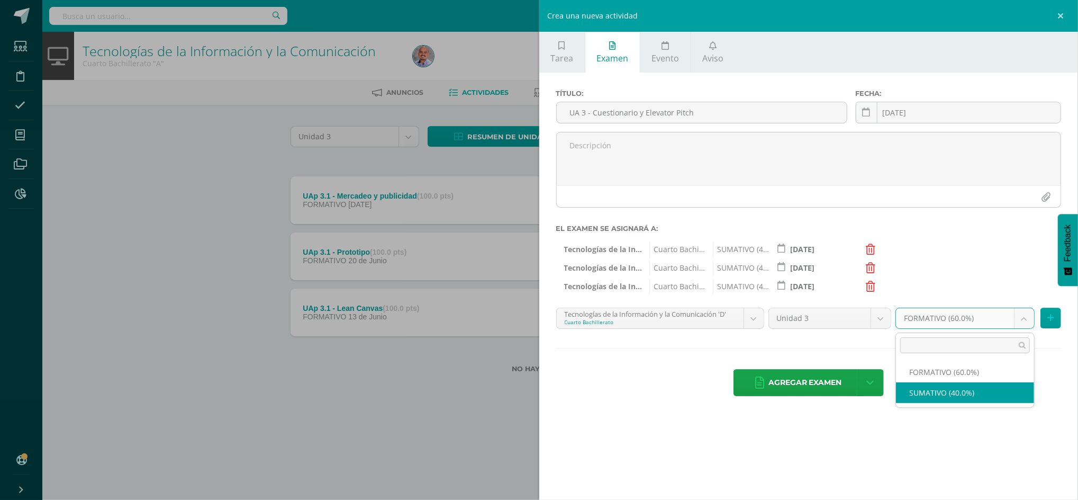
select select "215030"
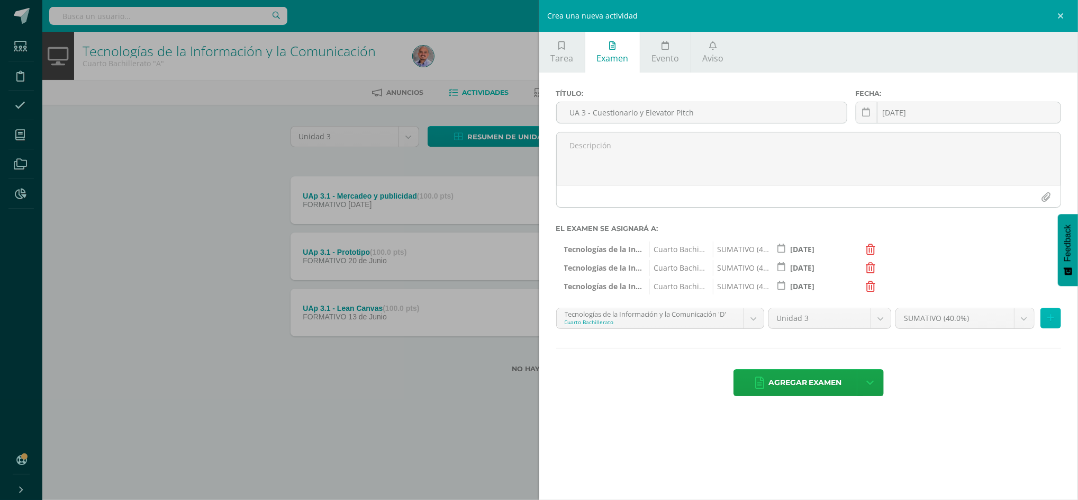
click at [1053, 317] on icon at bounding box center [1051, 317] width 7 height 9
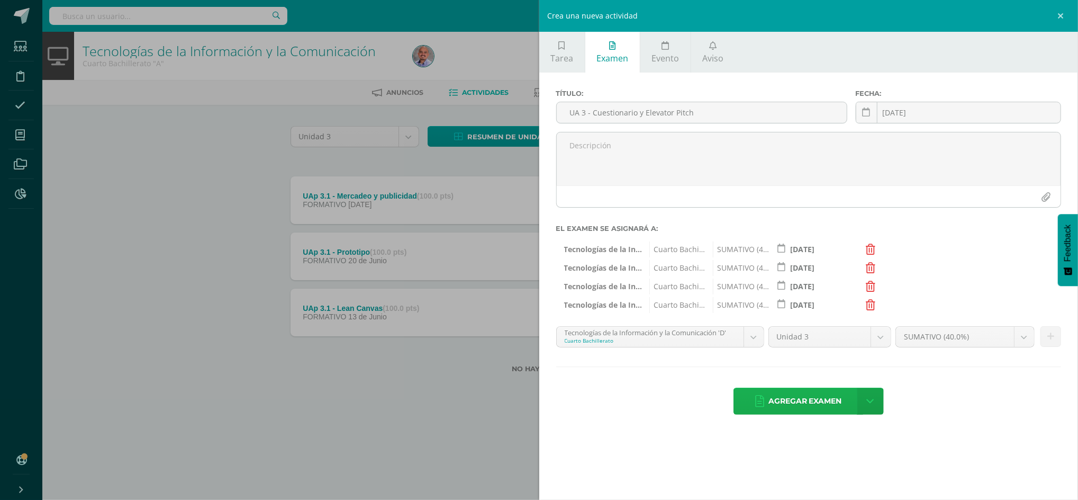
click at [802, 407] on span "Agregar examen" at bounding box center [806, 401] width 74 height 26
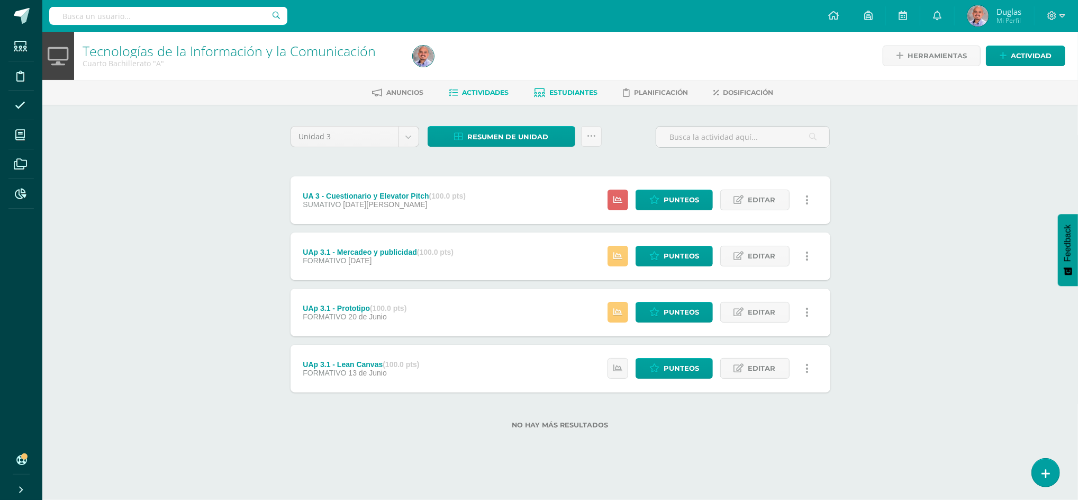
click at [578, 86] on link "Estudiantes" at bounding box center [567, 92] width 64 height 17
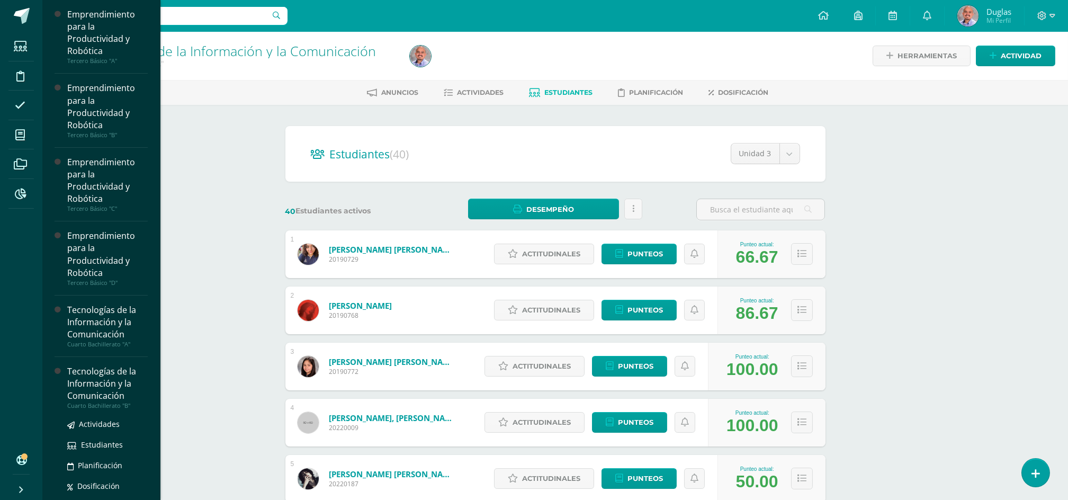
click at [86, 389] on div "Tecnologías de la Información y la Comunicación" at bounding box center [107, 383] width 80 height 37
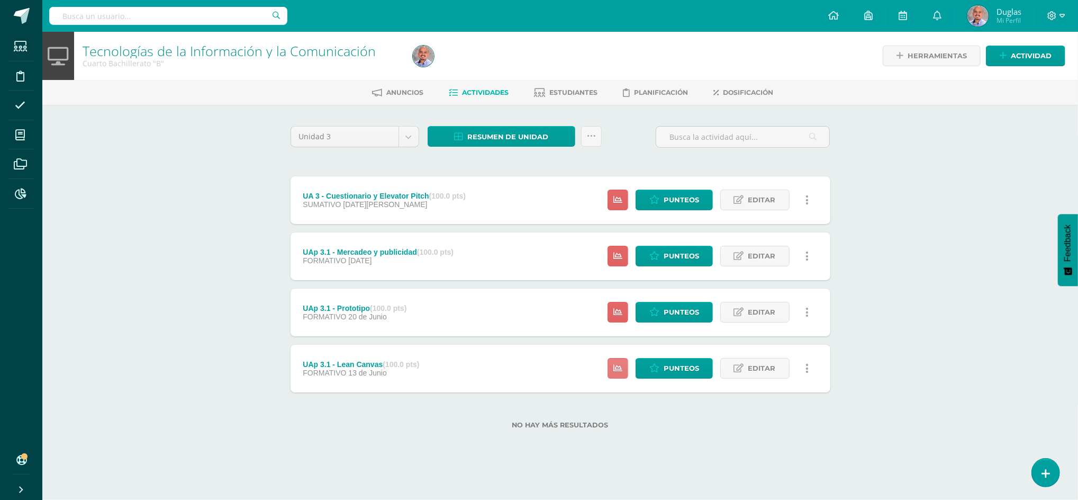
click at [618, 374] on link at bounding box center [618, 368] width 21 height 21
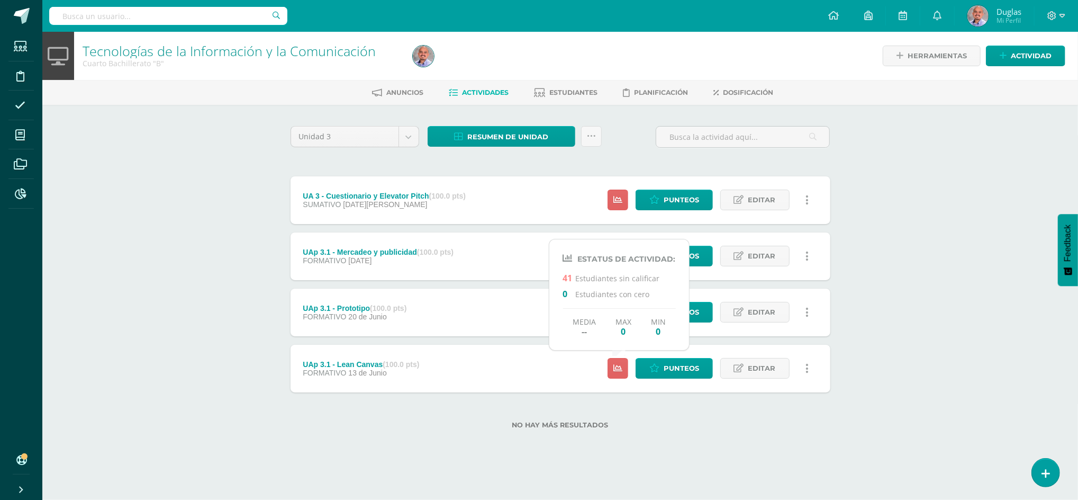
click at [946, 321] on div "Tecnologías de la Información y la Comunicación Cuarto Bachillerato "B" Herrami…" at bounding box center [560, 247] width 1036 height 431
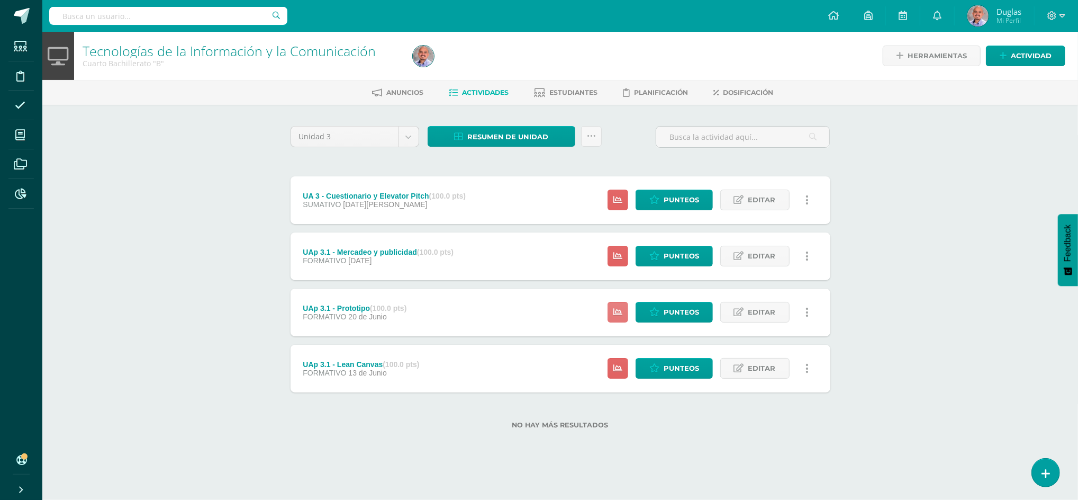
click at [615, 308] on icon at bounding box center [617, 312] width 9 height 9
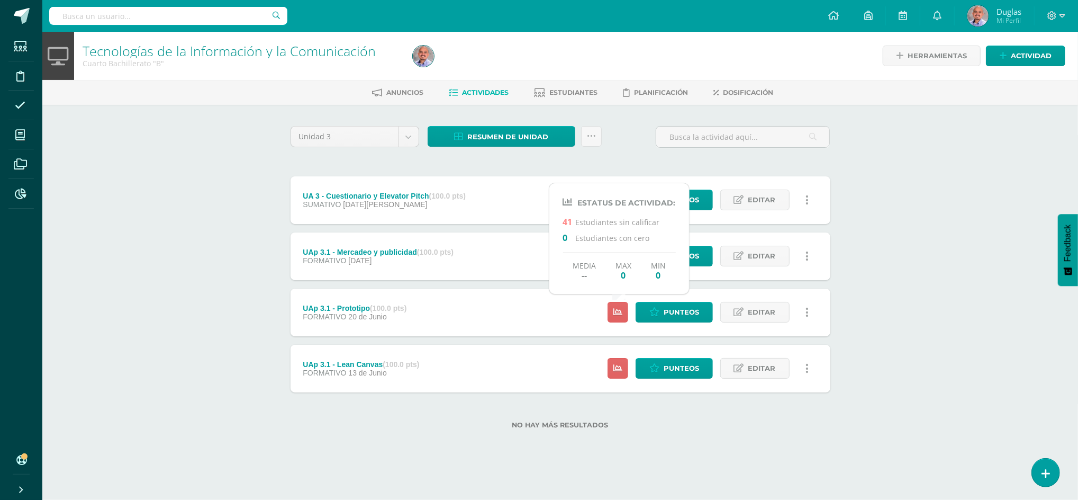
click at [941, 330] on div "Tecnologías de la Información y la Comunicación Cuarto Bachillerato "B" Herrami…" at bounding box center [560, 247] width 1036 height 431
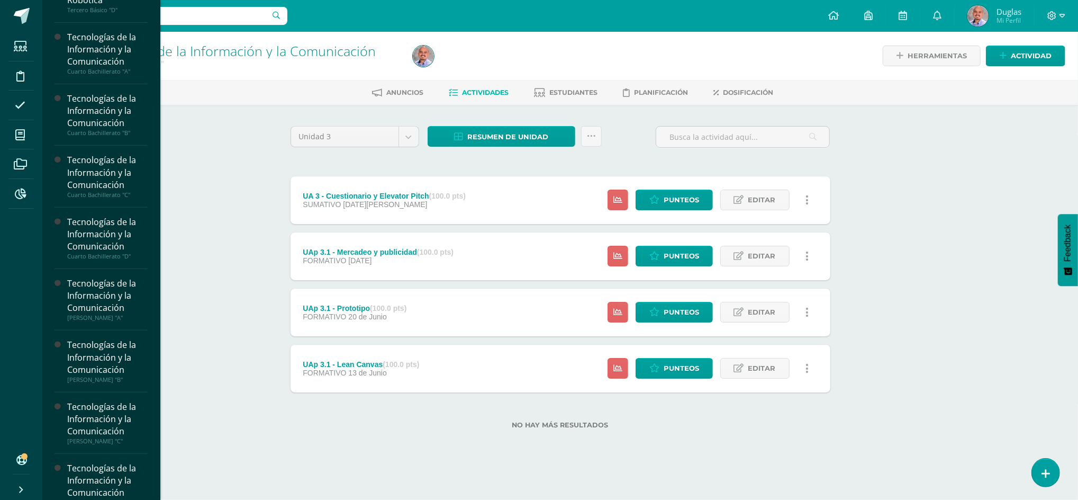
scroll to position [282, 0]
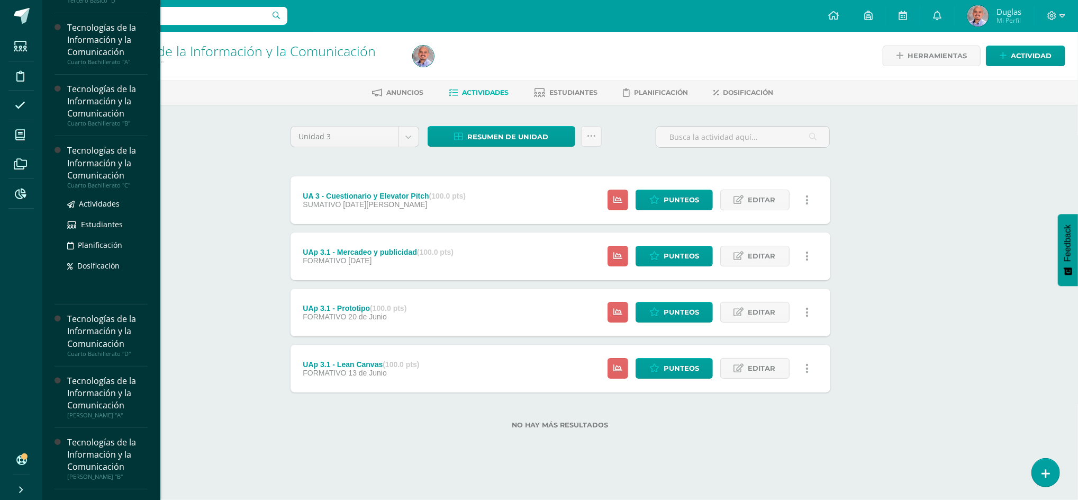
click at [85, 174] on div "Tecnologías de la Información y la Comunicación" at bounding box center [107, 163] width 80 height 37
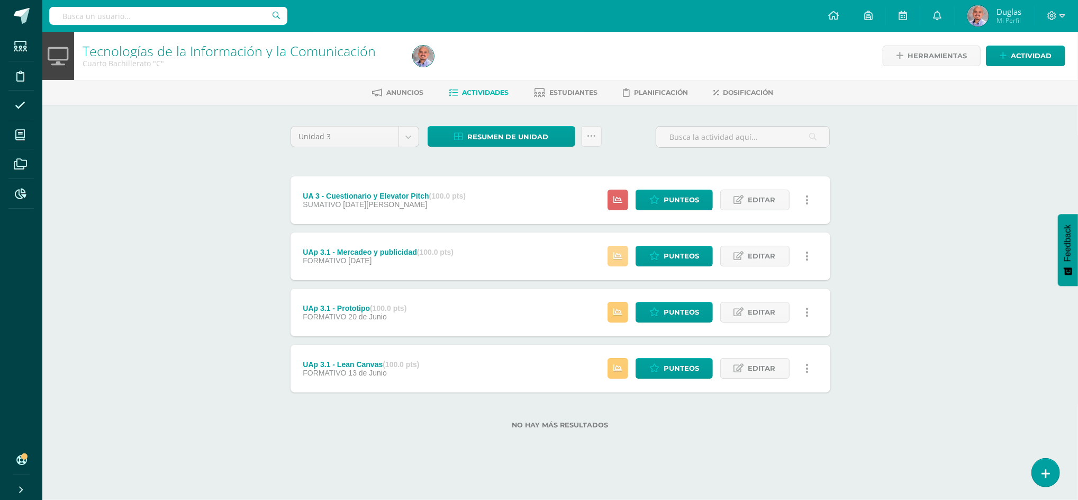
click at [622, 260] on icon at bounding box center [617, 255] width 9 height 9
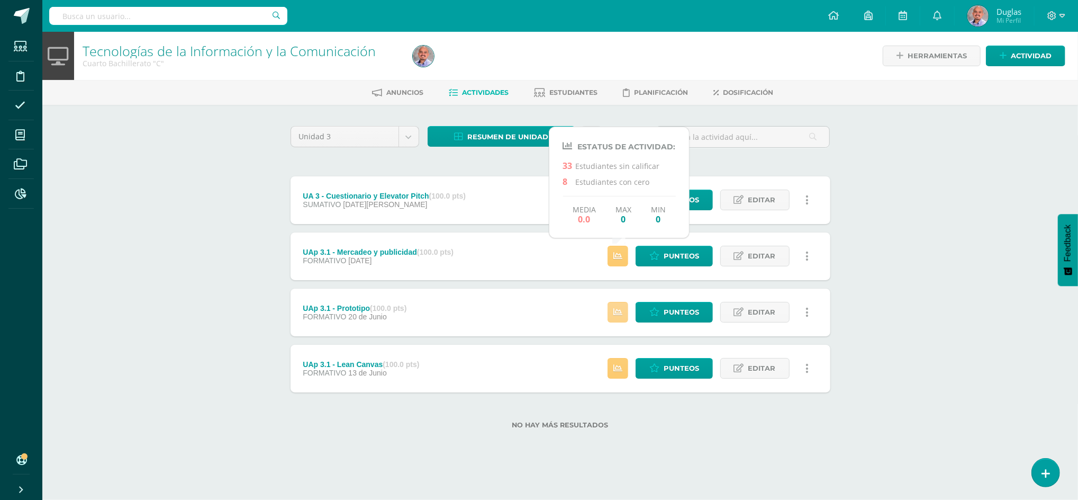
click at [616, 314] on icon at bounding box center [617, 312] width 9 height 9
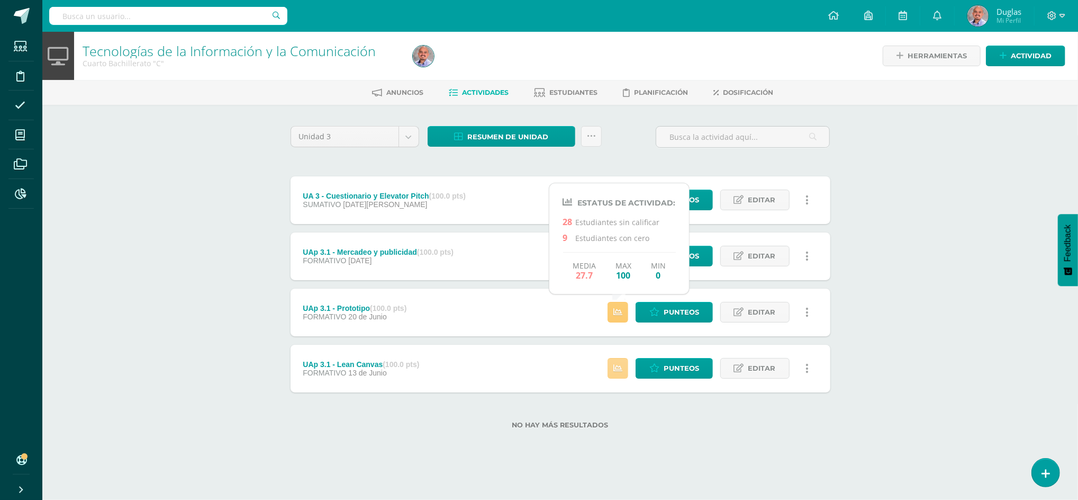
click at [620, 372] on icon at bounding box center [617, 368] width 9 height 9
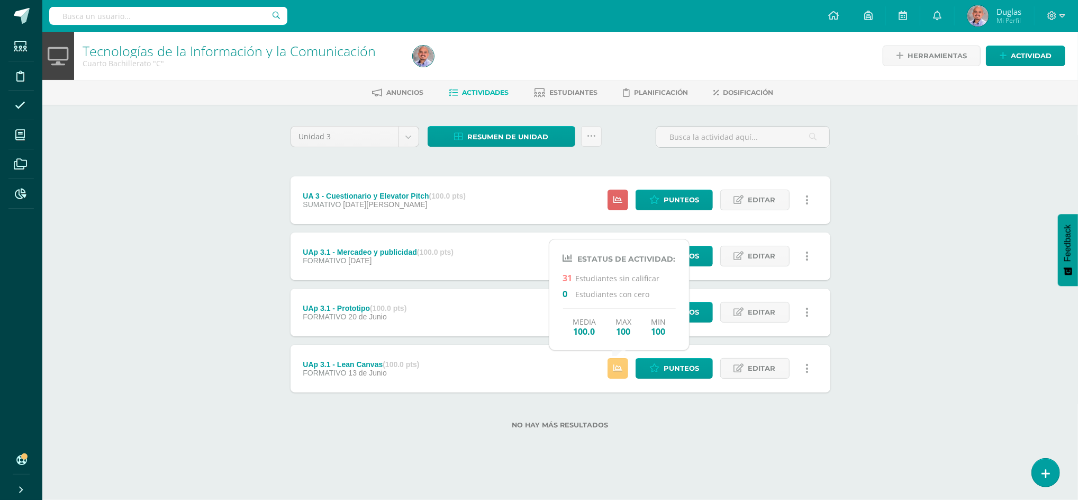
click at [138, 247] on div "Tecnologías de la Información y la Comunicación Cuarto Bachillerato "C" Herrami…" at bounding box center [560, 247] width 1036 height 431
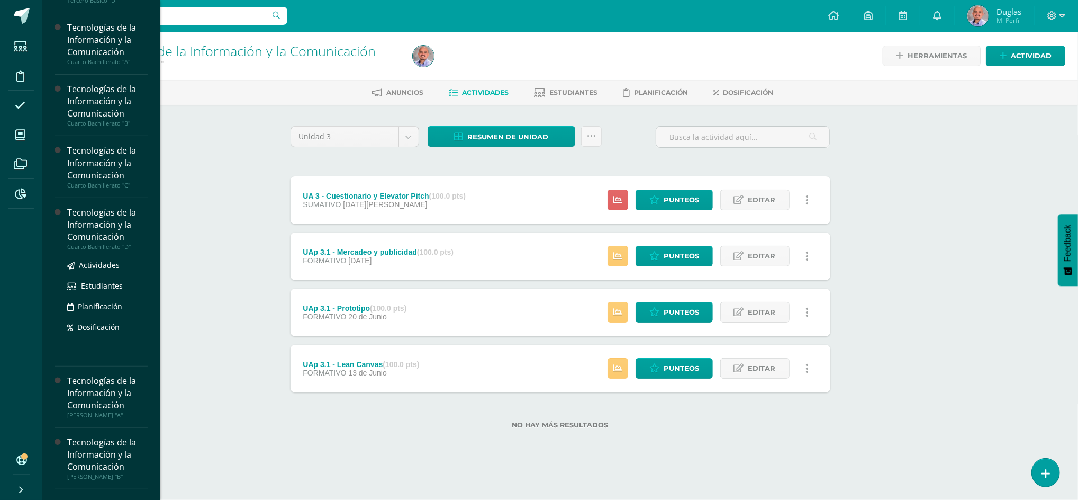
scroll to position [361, 0]
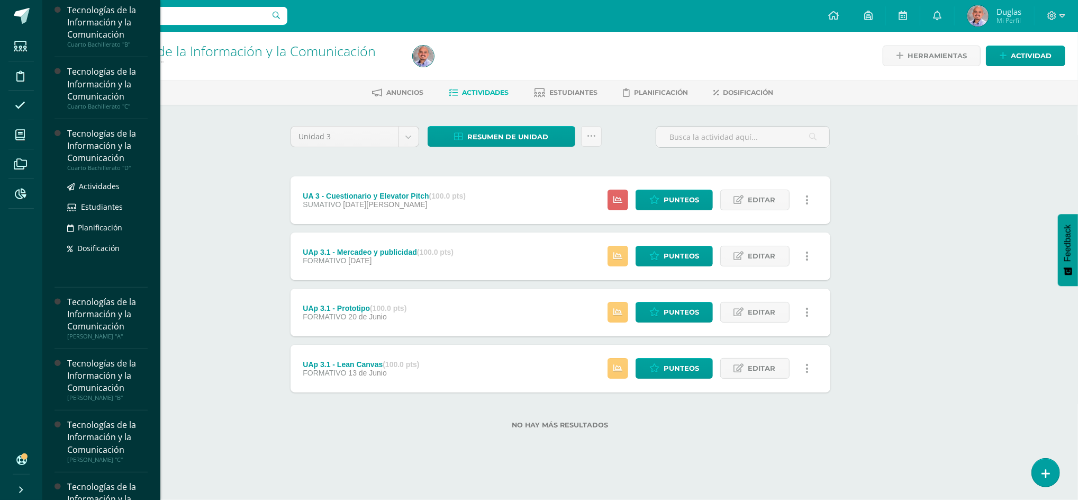
click at [101, 160] on div "Tecnologías de la Información y la Comunicación" at bounding box center [107, 146] width 80 height 37
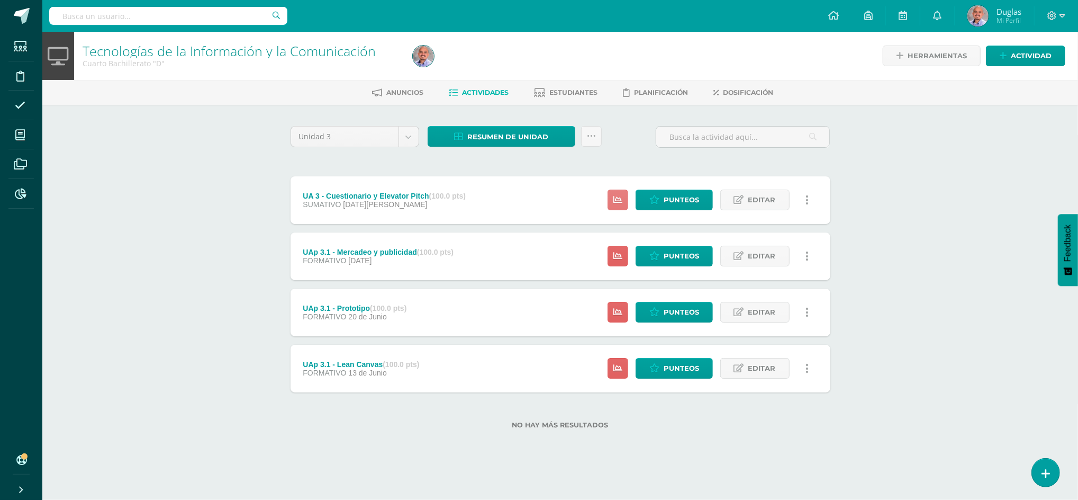
click at [617, 205] on link at bounding box center [618, 200] width 21 height 21
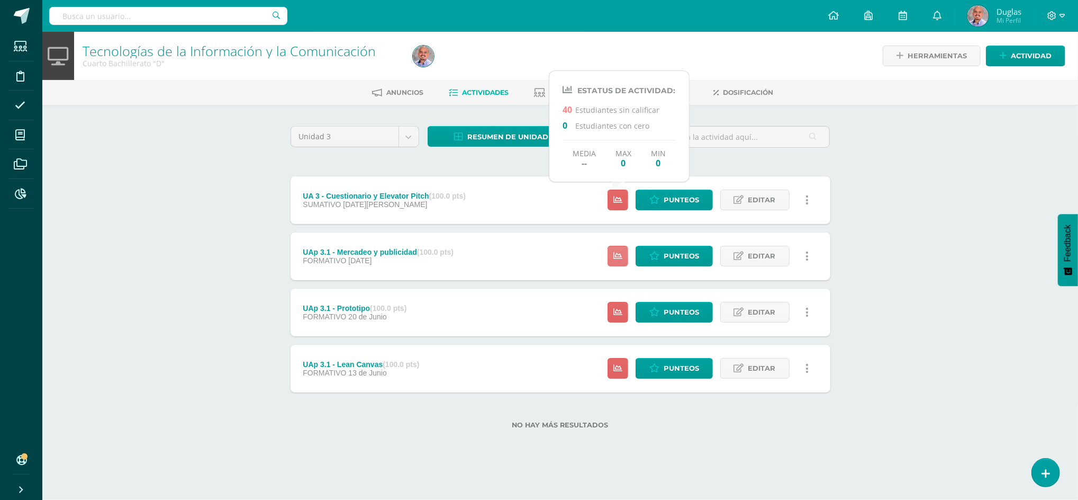
click at [624, 254] on link at bounding box center [618, 256] width 21 height 21
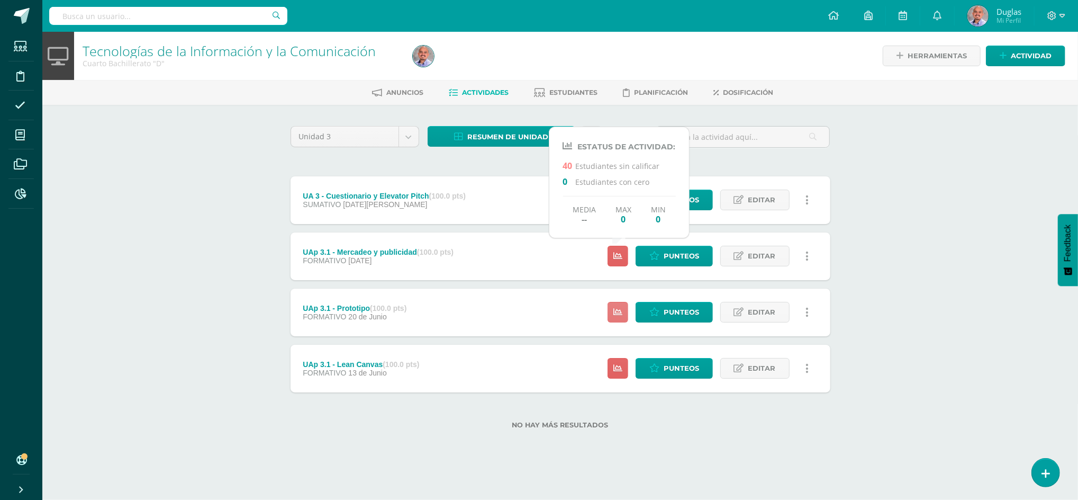
click at [615, 310] on icon at bounding box center [617, 312] width 9 height 9
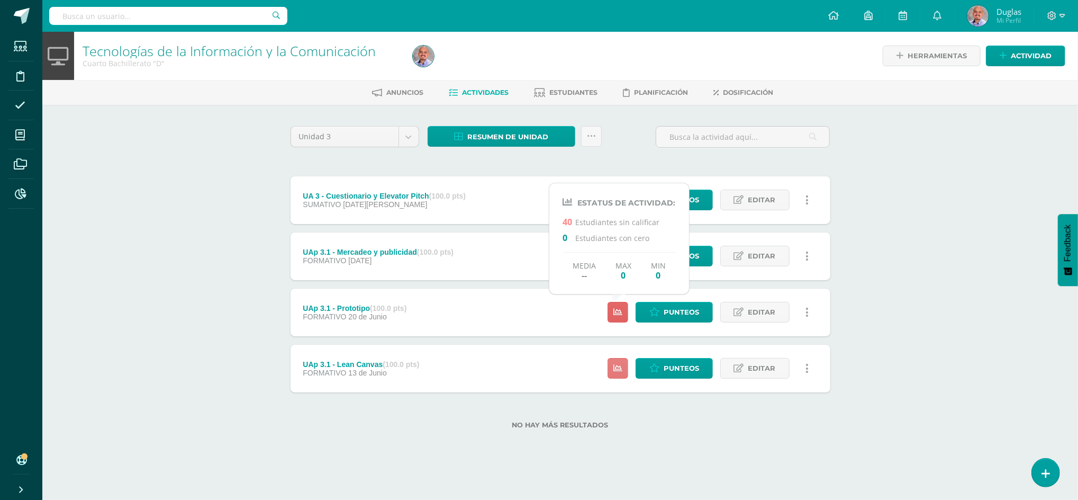
click at [620, 374] on link at bounding box center [618, 368] width 21 height 21
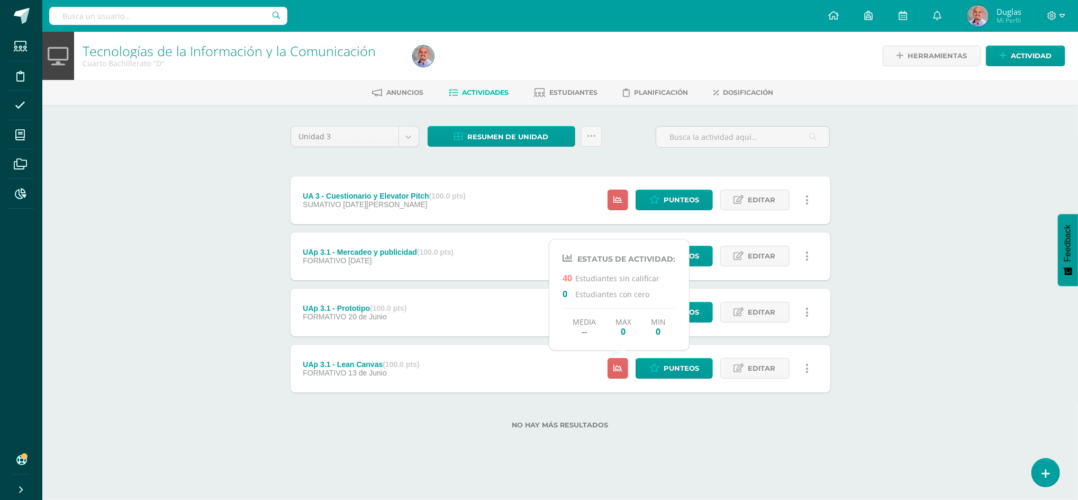
click at [824, 445] on div "Unidad 3 Unidad 1 Unidad 2 Unidad 3 Unidad 4 Resumen de unidad Descargar como H…" at bounding box center [560, 284] width 582 height 358
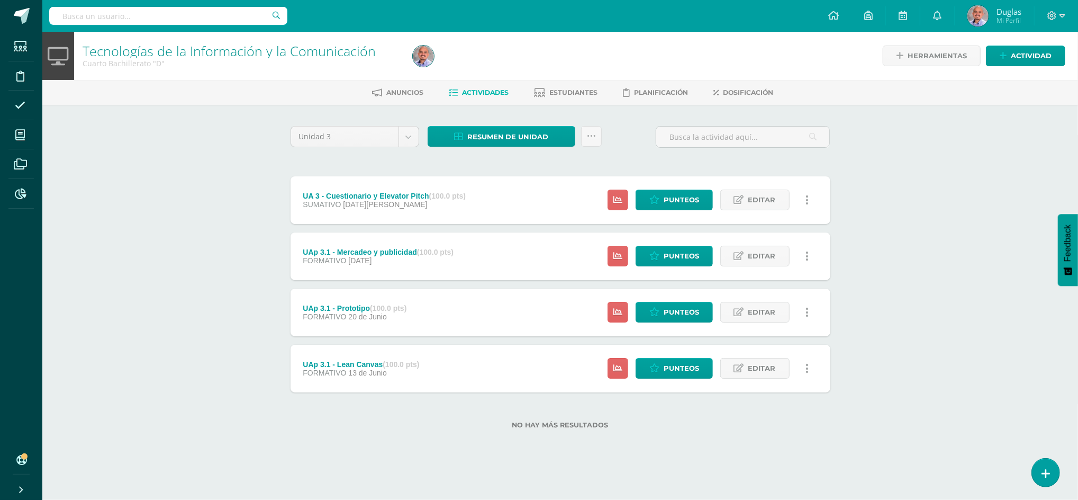
click at [183, 158] on div "Tecnologías de la Información y la Comunicación Cuarto Bachillerato "D" Herrami…" at bounding box center [560, 247] width 1036 height 431
